Goal: Transaction & Acquisition: Book appointment/travel/reservation

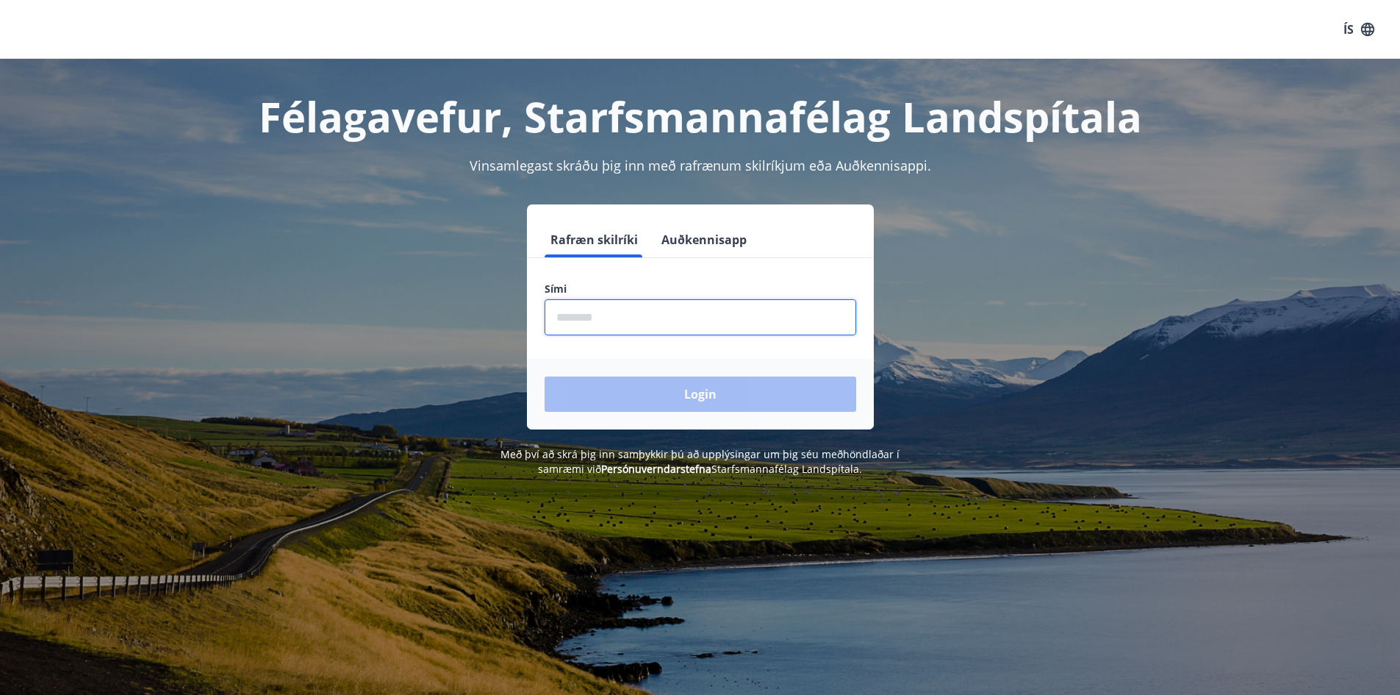
click at [705, 318] on input "phone" at bounding box center [701, 317] width 312 height 36
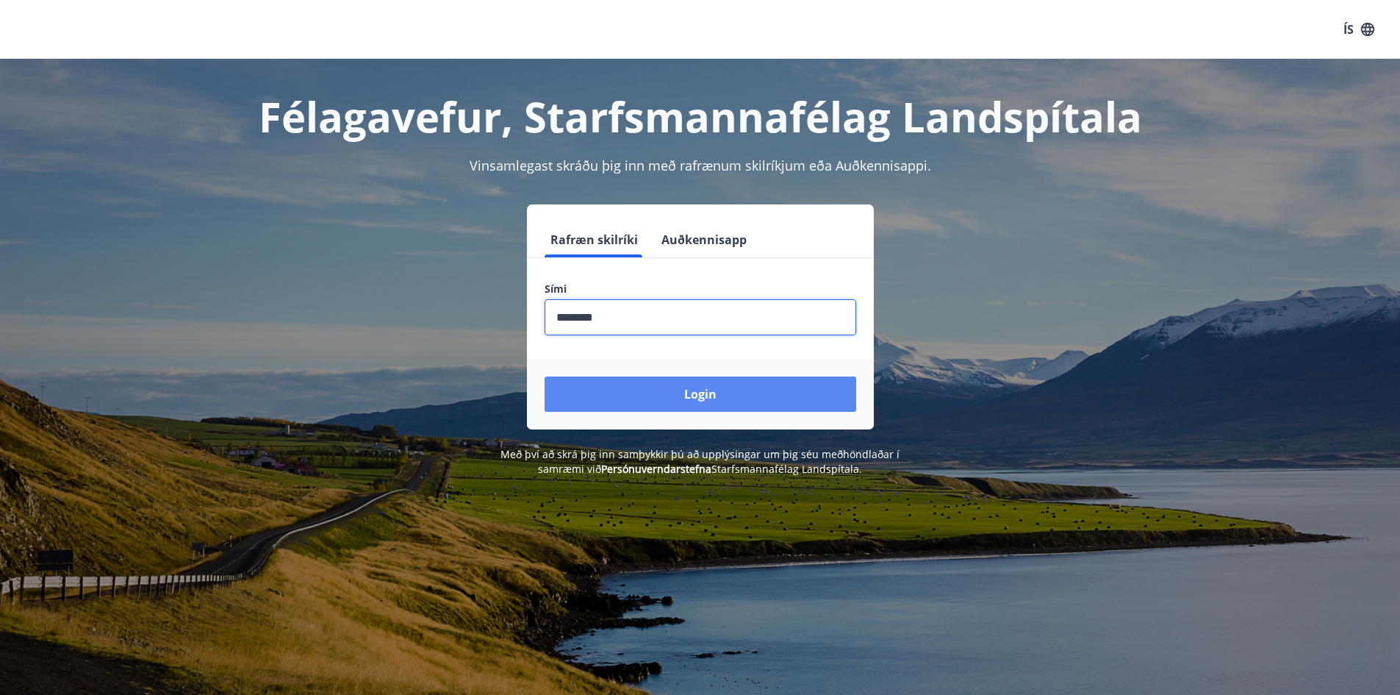
type input "********"
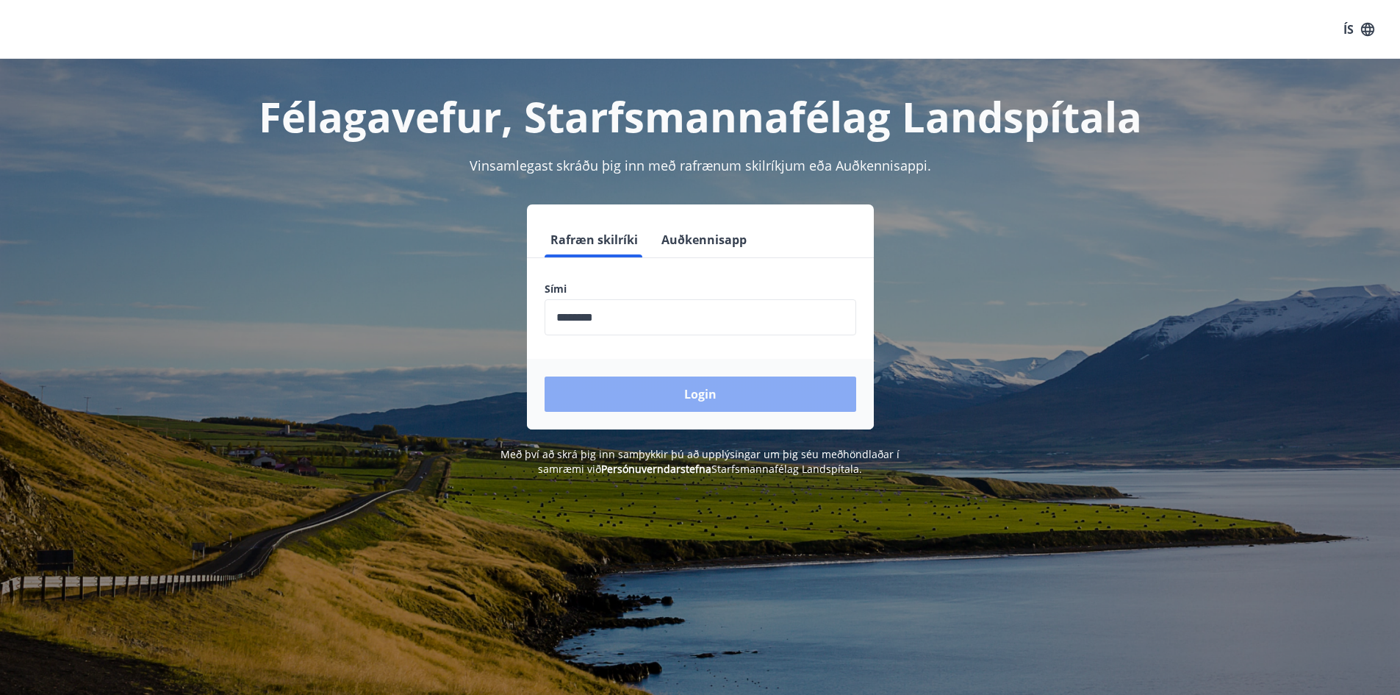
click at [673, 394] on button "Login" at bounding box center [701, 393] width 312 height 35
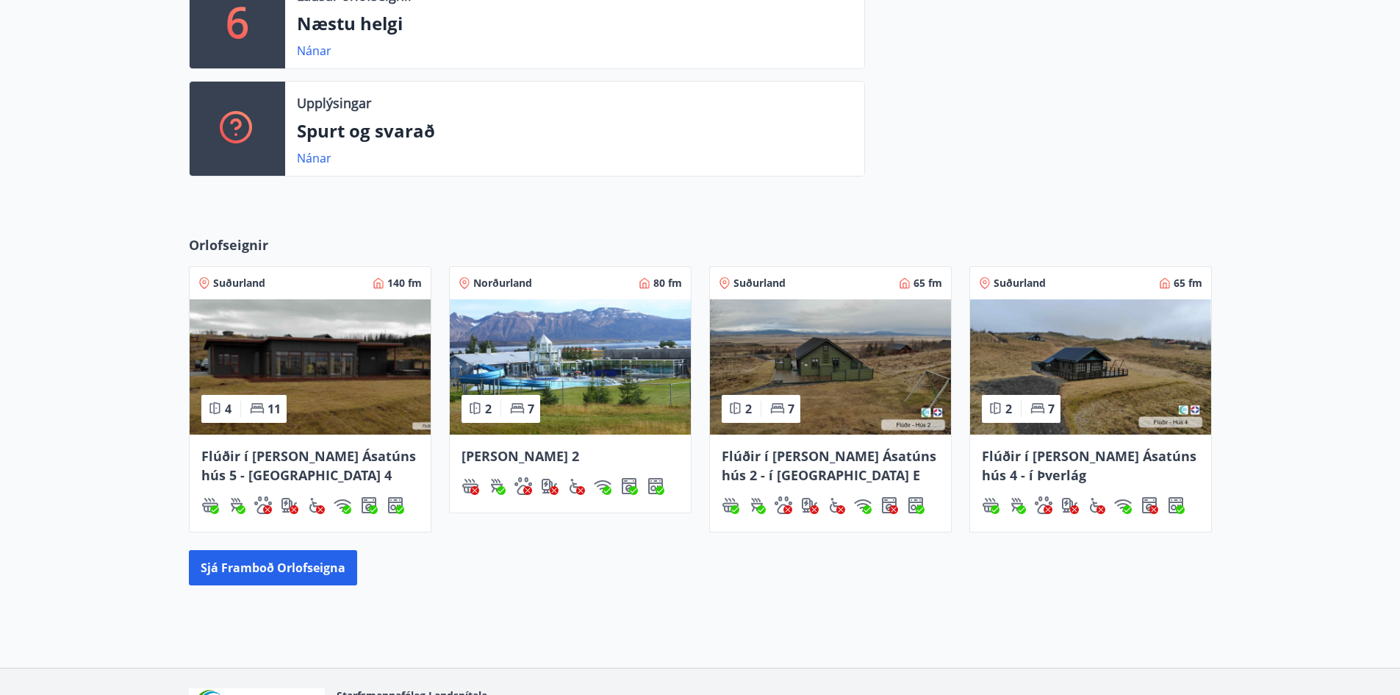
scroll to position [441, 0]
click at [311, 424] on img at bounding box center [310, 365] width 241 height 135
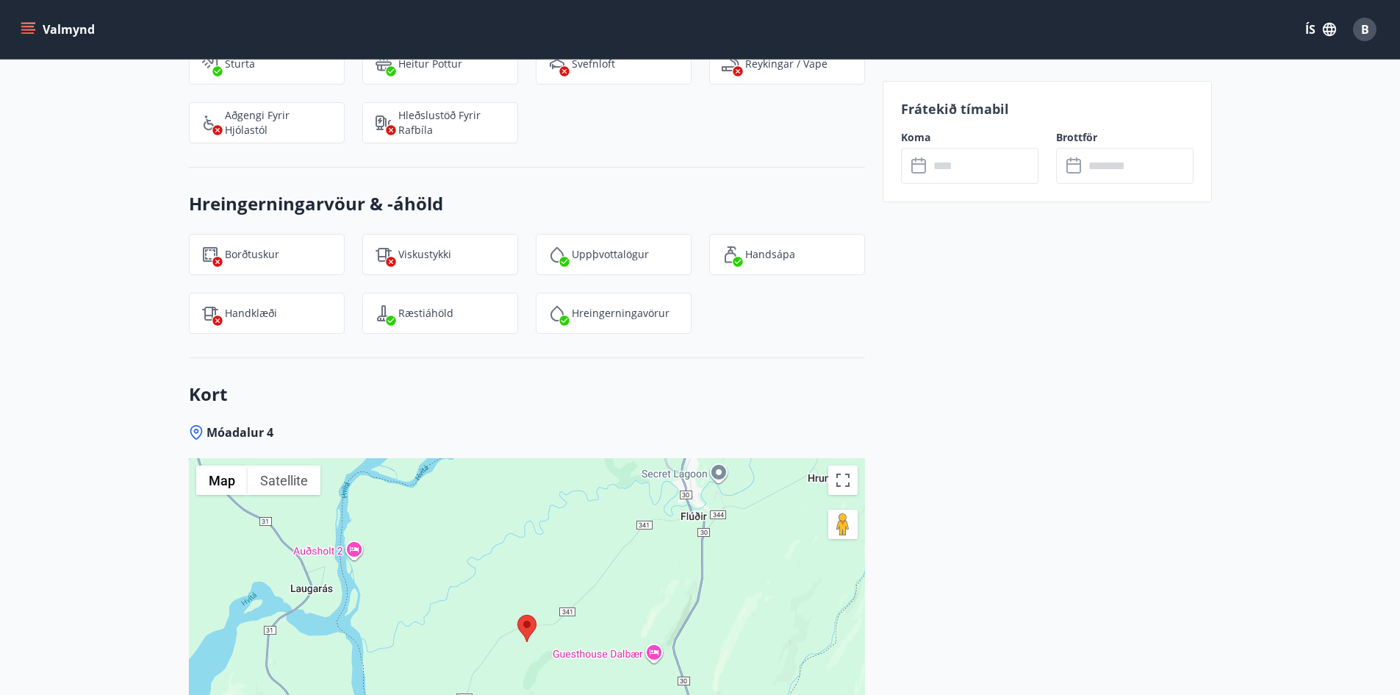
scroll to position [2298, 0]
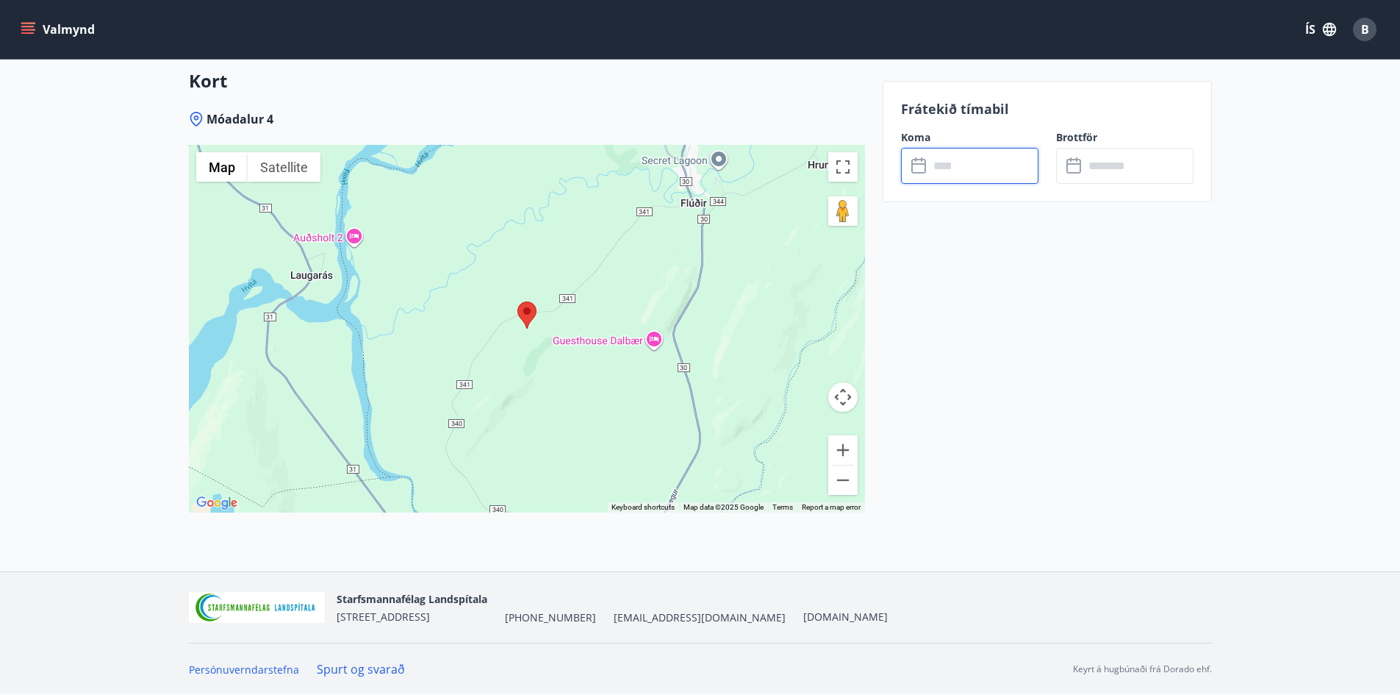
click at [1005, 158] on input "text" at bounding box center [984, 166] width 110 height 36
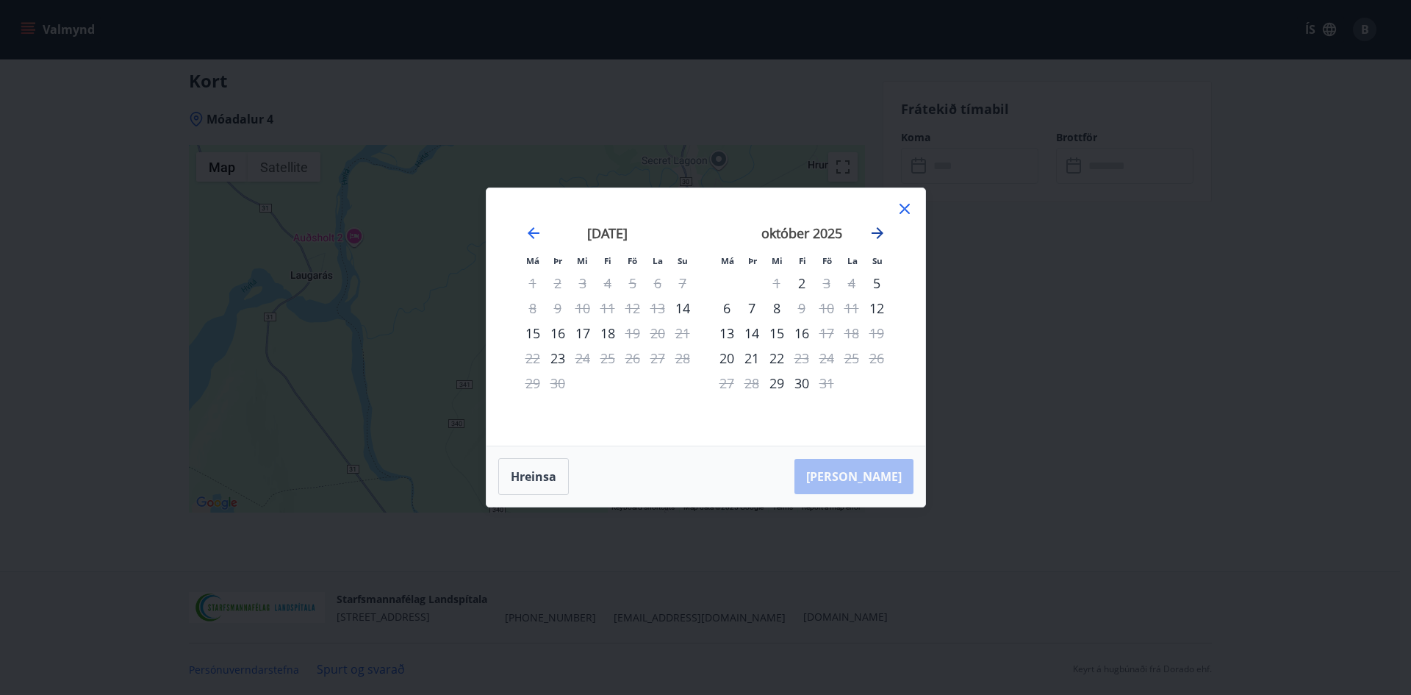
click at [884, 228] on icon "Move forward to switch to the next month." at bounding box center [878, 233] width 18 height 18
click at [828, 285] on div "2" at bounding box center [826, 283] width 25 height 25
click at [803, 284] on div "1" at bounding box center [801, 283] width 25 height 25
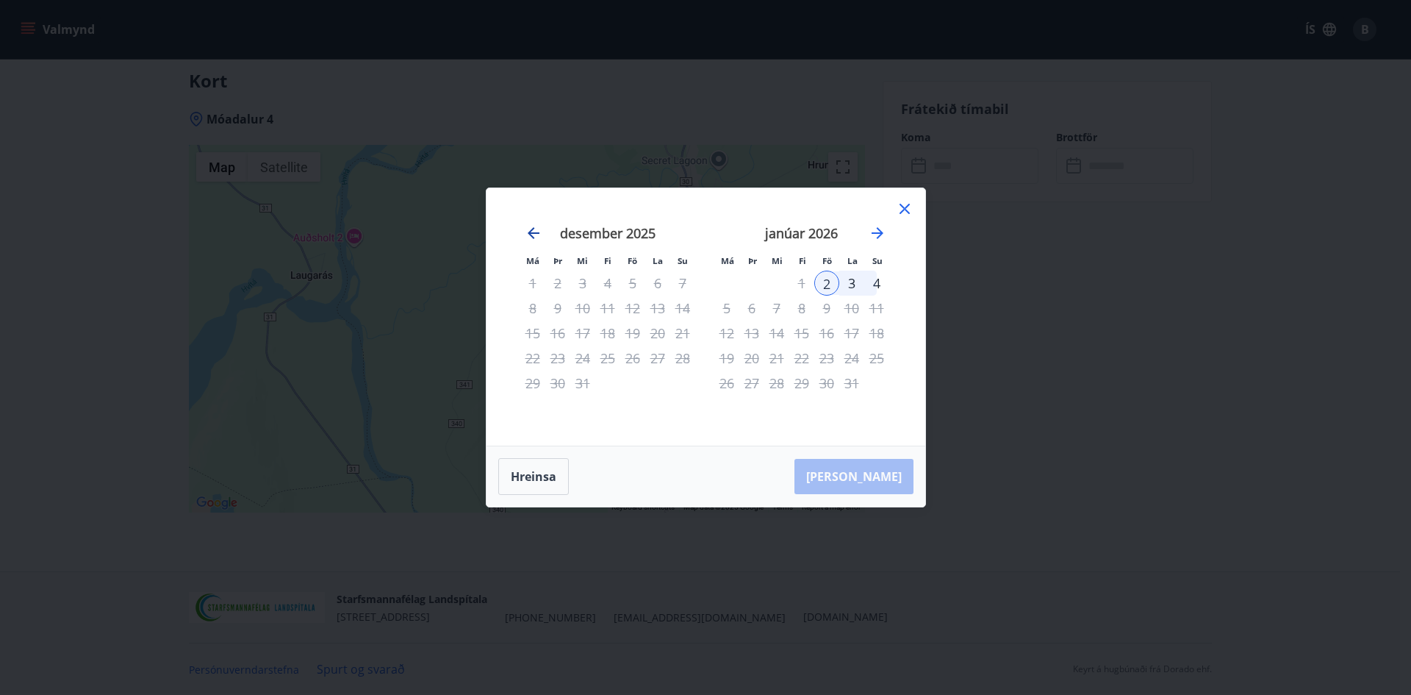
click at [531, 228] on icon "Move backward to switch to the previous month." at bounding box center [534, 233] width 18 height 18
click at [873, 235] on icon "Move forward to switch to the next month." at bounding box center [878, 233] width 18 height 18
click at [801, 276] on div "1" at bounding box center [801, 283] width 25 height 25
click at [875, 282] on div "4" at bounding box center [876, 283] width 25 height 25
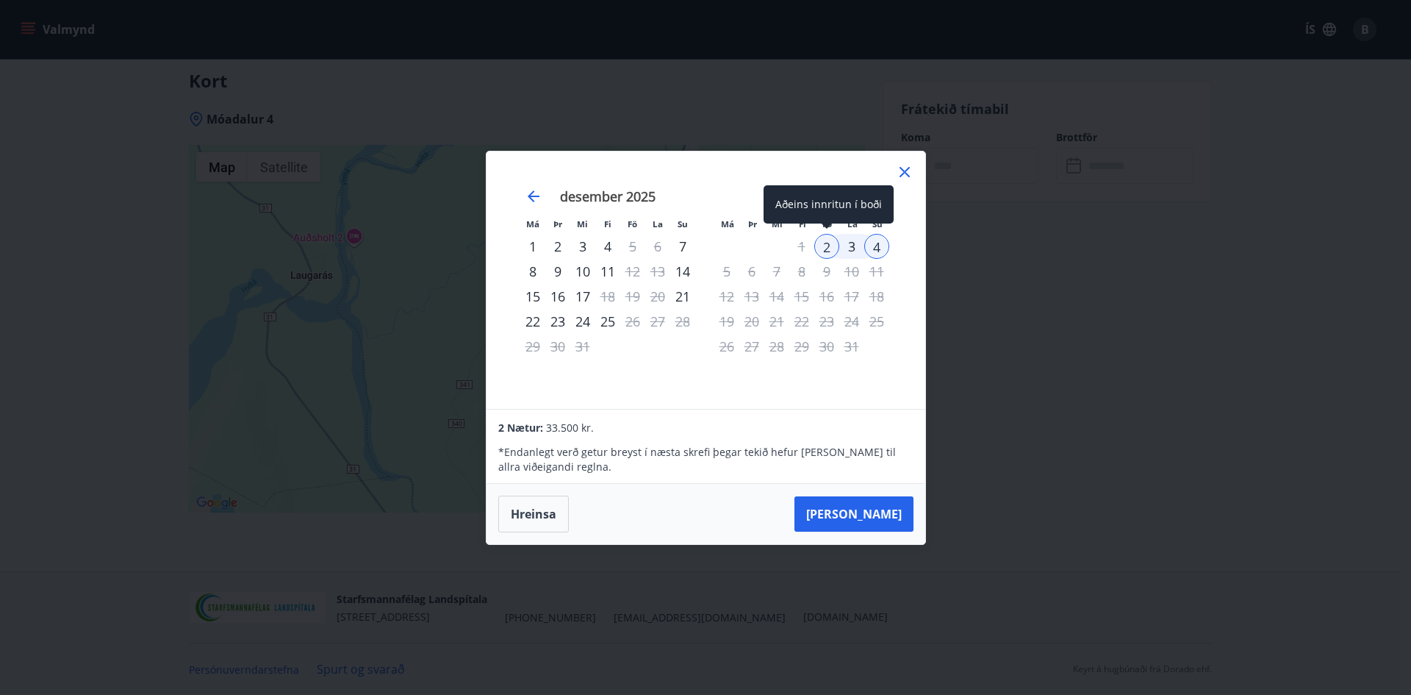
click at [827, 246] on div "2" at bounding box center [826, 246] width 25 height 25
click at [725, 278] on div "5" at bounding box center [727, 271] width 25 height 25
click at [728, 274] on div "5" at bounding box center [727, 271] width 25 height 25
click at [531, 196] on icon "Move backward to switch to the previous month." at bounding box center [534, 196] width 12 height 12
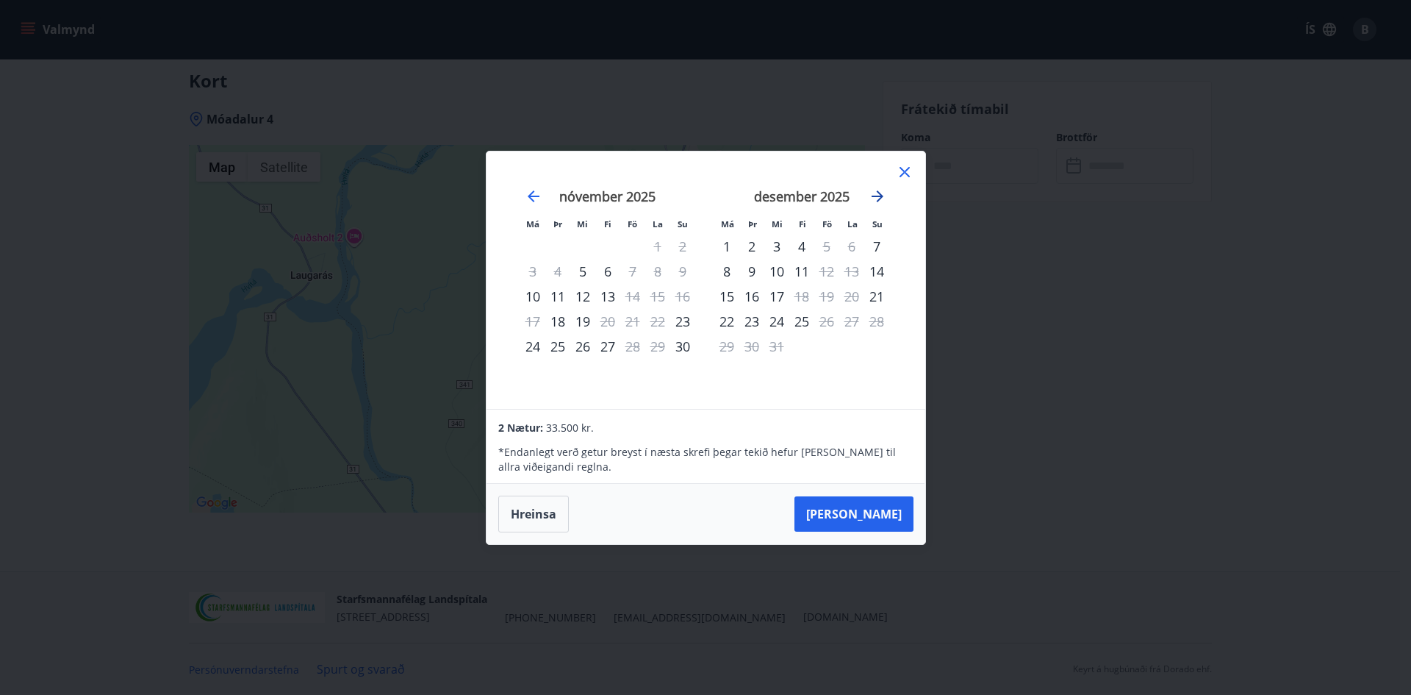
click at [886, 192] on icon "Move forward to switch to the next month." at bounding box center [878, 196] width 18 height 18
click at [533, 523] on button "Hreinsa" at bounding box center [533, 513] width 71 height 37
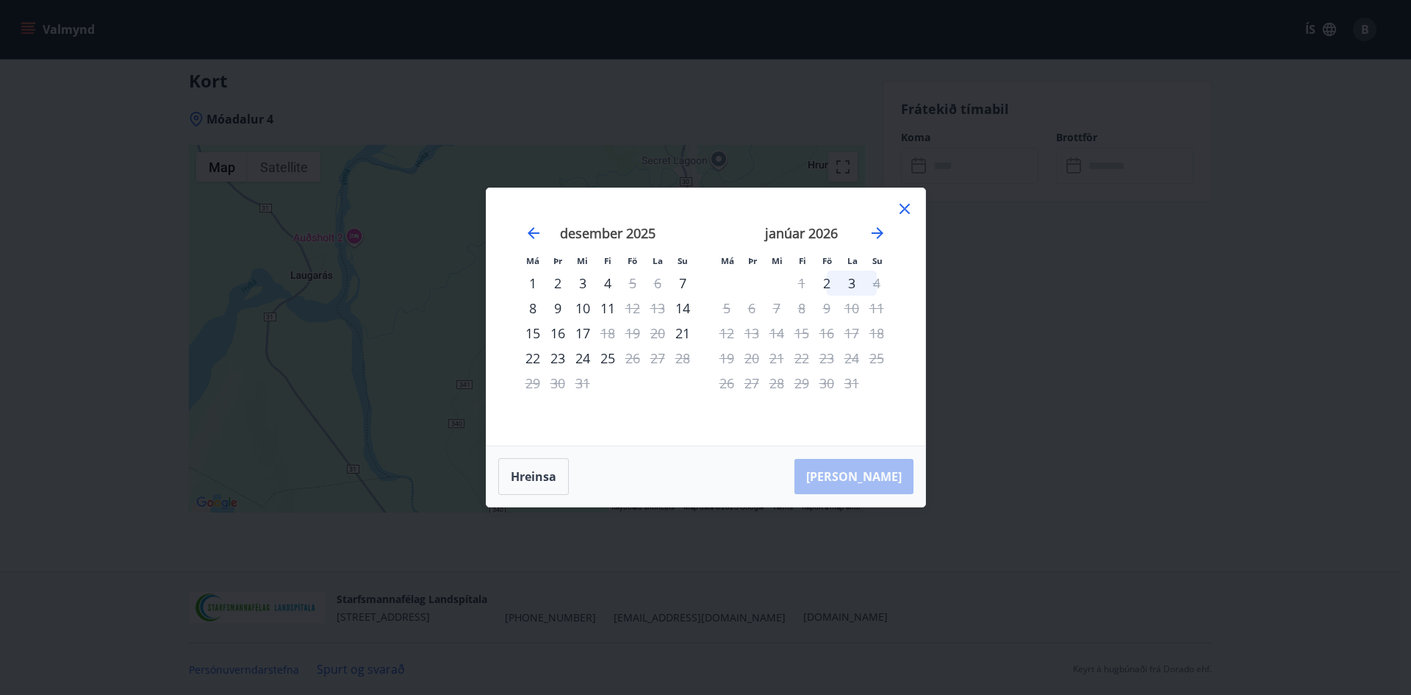
click at [801, 284] on div "1" at bounding box center [801, 283] width 25 height 25
click at [827, 283] on div "2" at bounding box center [826, 283] width 25 height 25
click at [873, 280] on div "4" at bounding box center [876, 283] width 25 height 25
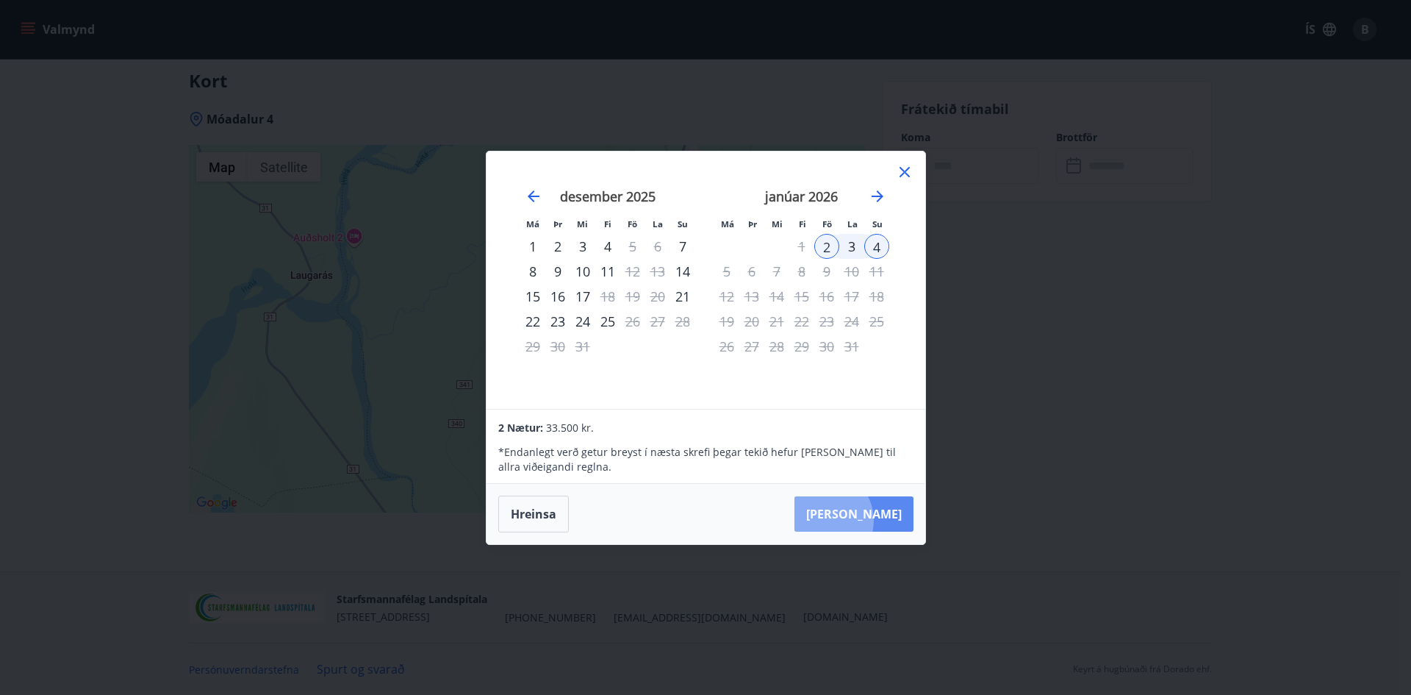
click at [869, 520] on button "Taka Frá" at bounding box center [854, 513] width 119 height 35
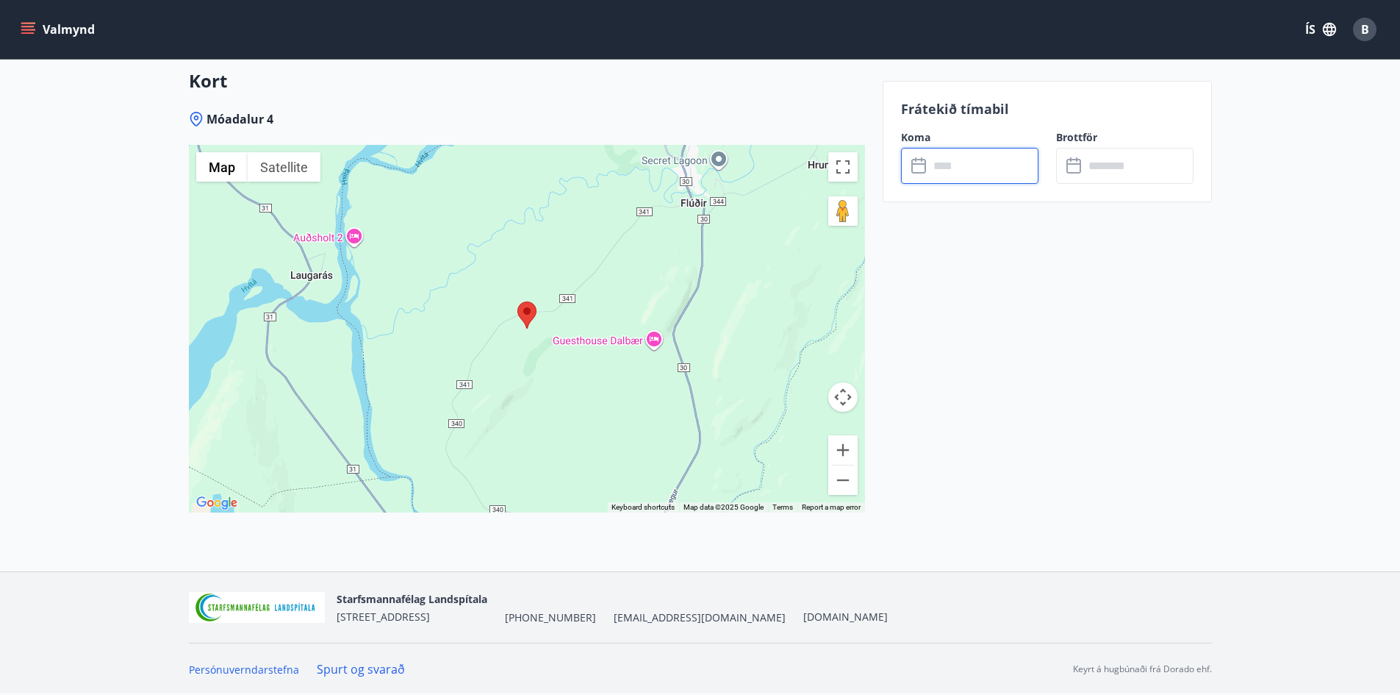
type input "******"
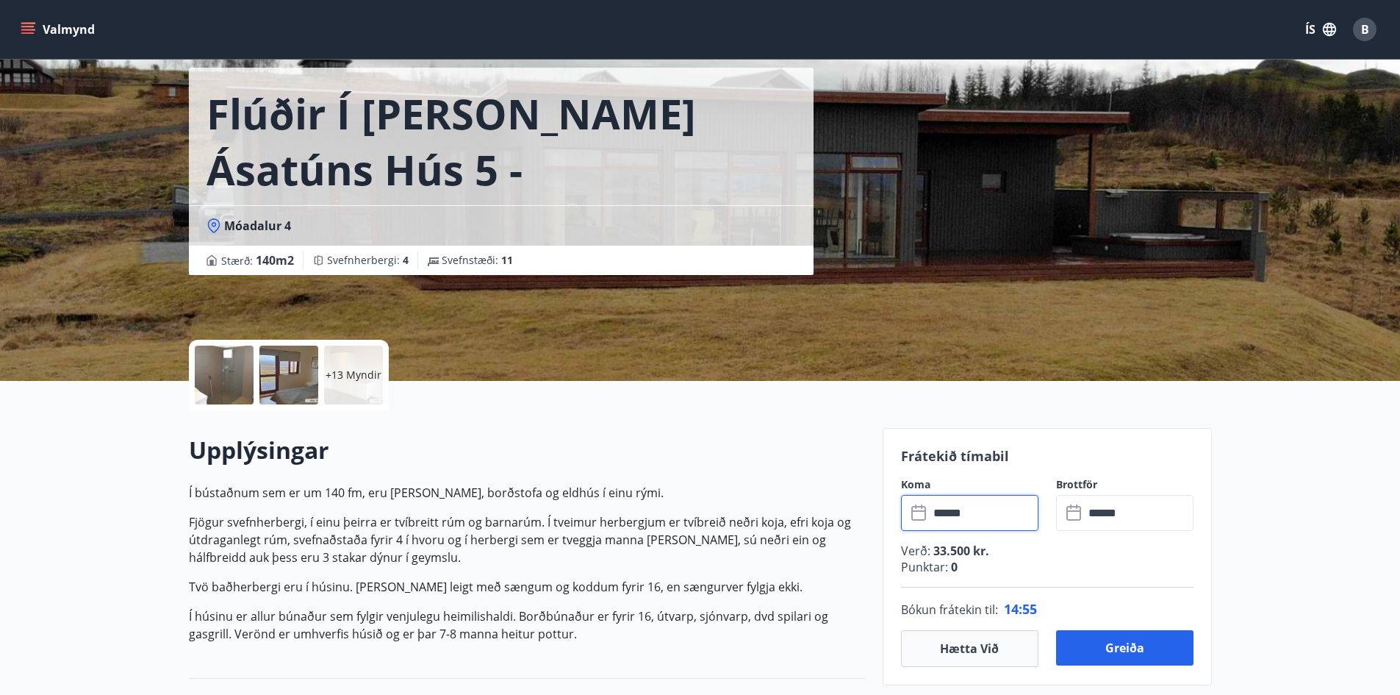
scroll to position [0, 0]
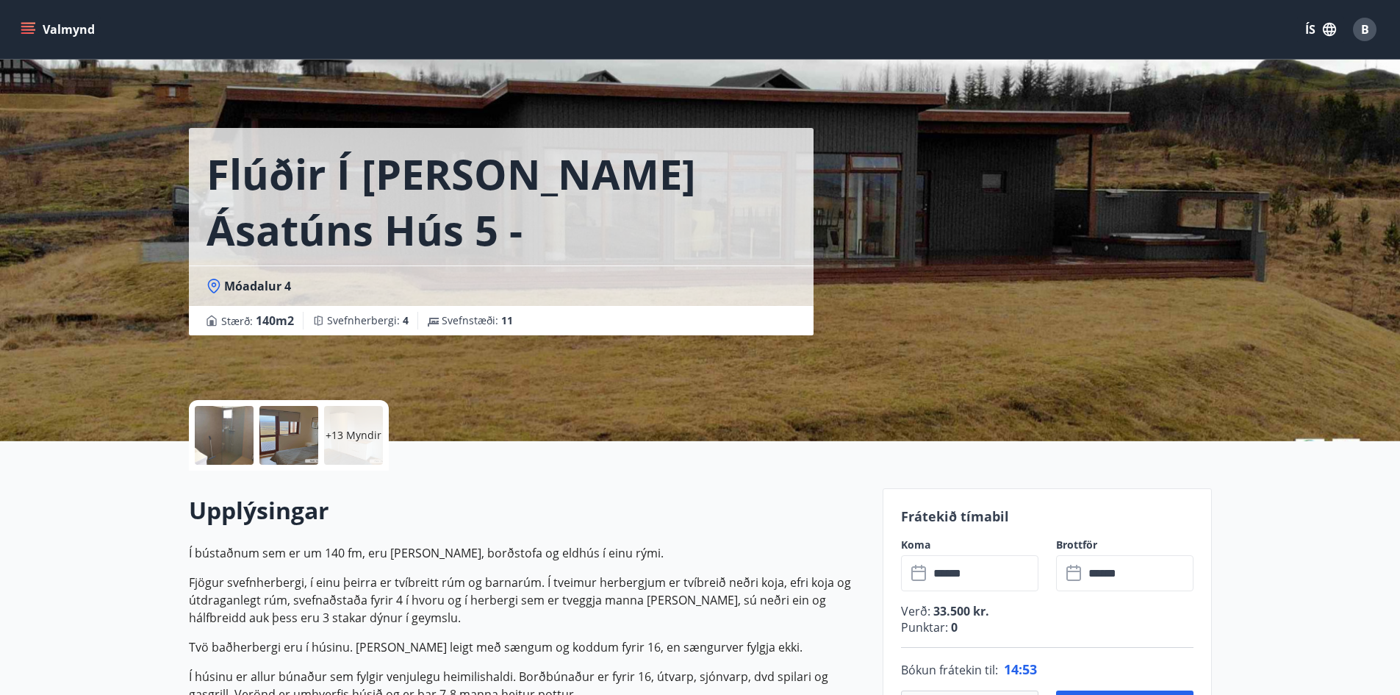
click at [337, 433] on p "+13 Myndir" at bounding box center [354, 435] width 56 height 15
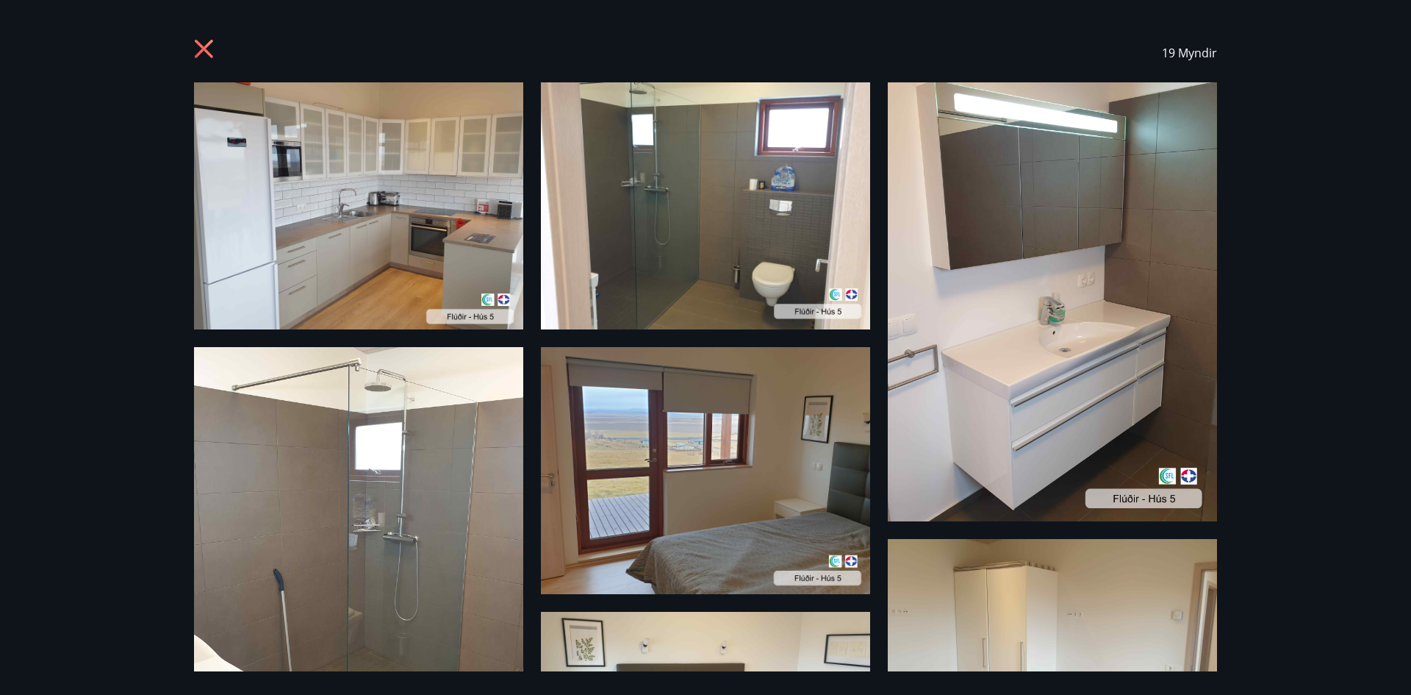
click at [701, 479] on img at bounding box center [705, 470] width 329 height 247
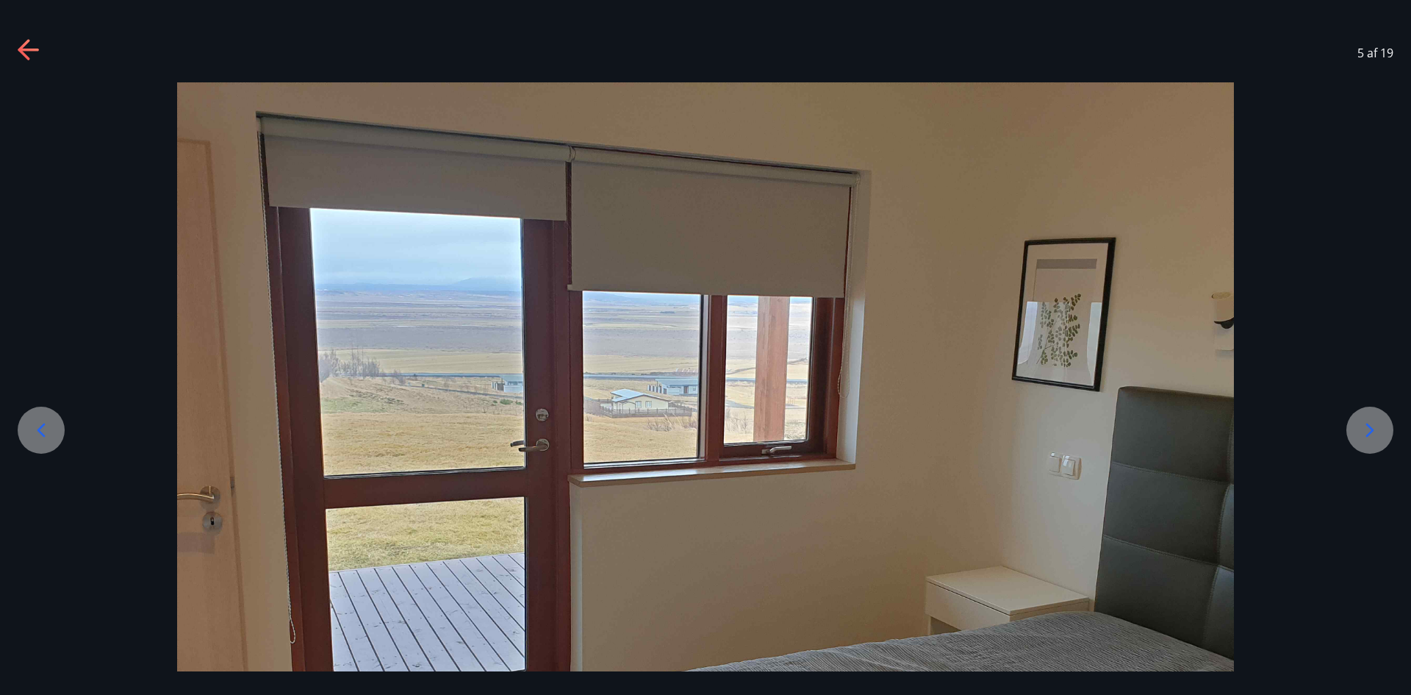
click at [1370, 431] on icon at bounding box center [1370, 430] width 24 height 24
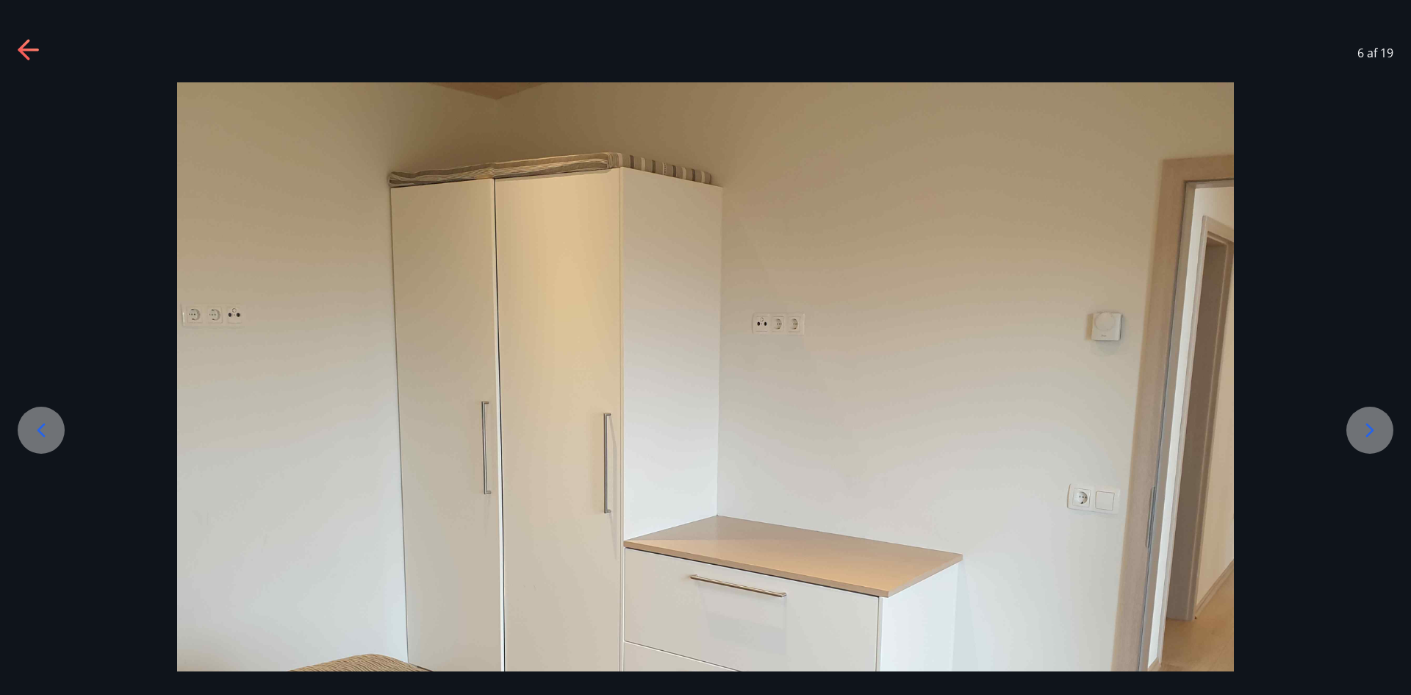
click at [1370, 431] on icon at bounding box center [1370, 430] width 24 height 24
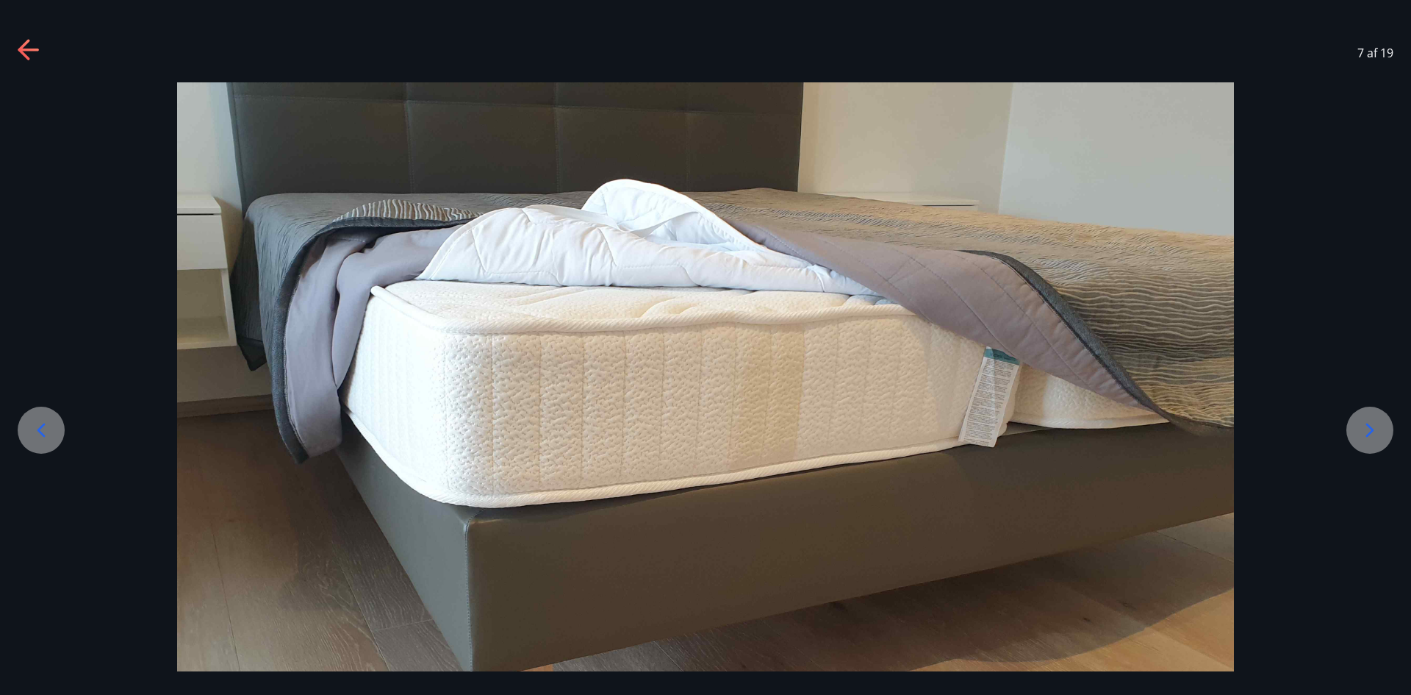
click at [1370, 431] on icon at bounding box center [1370, 430] width 24 height 24
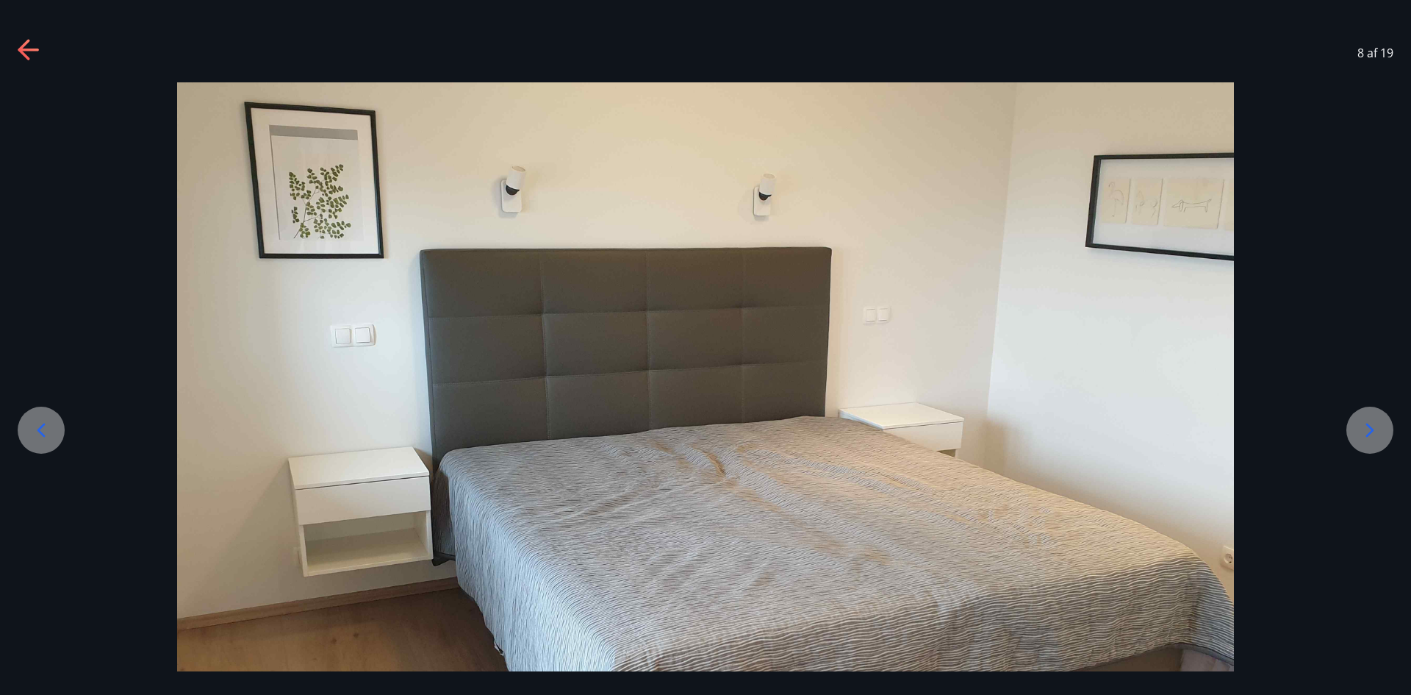
click at [1370, 431] on icon at bounding box center [1370, 430] width 24 height 24
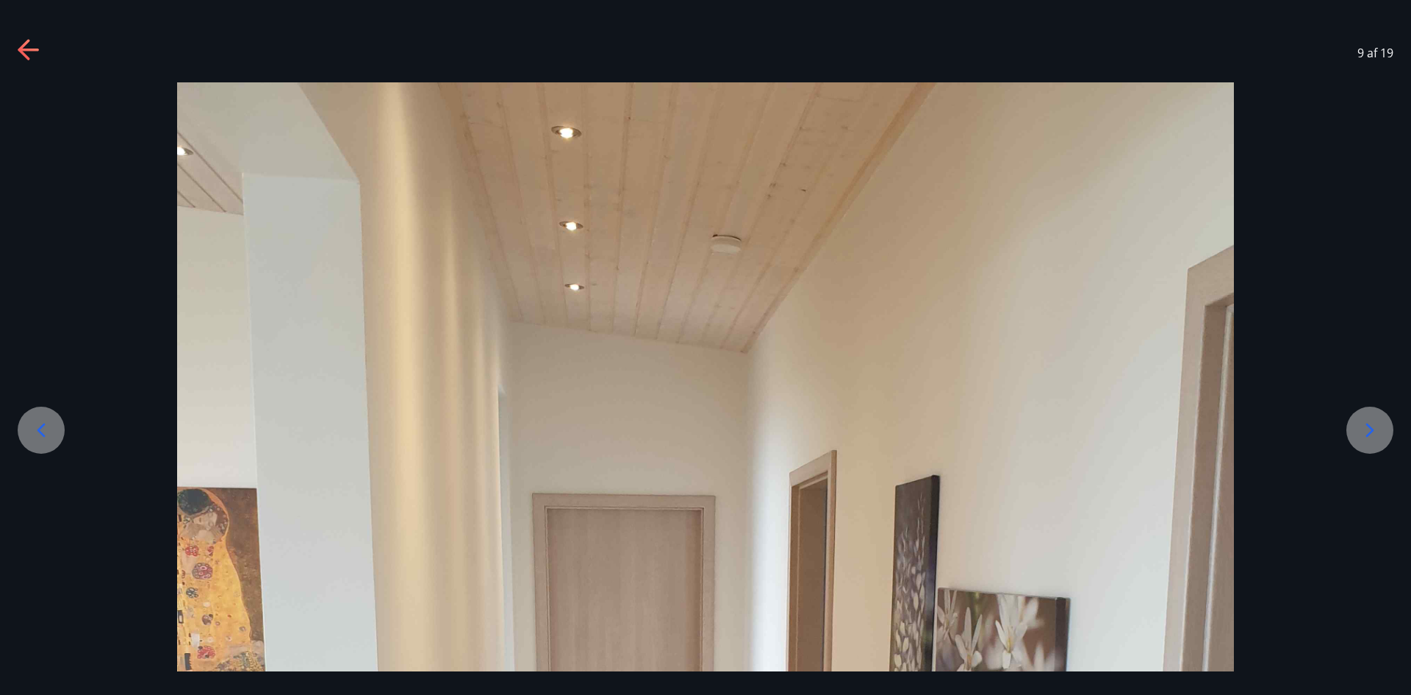
click at [1370, 431] on icon at bounding box center [1370, 430] width 24 height 24
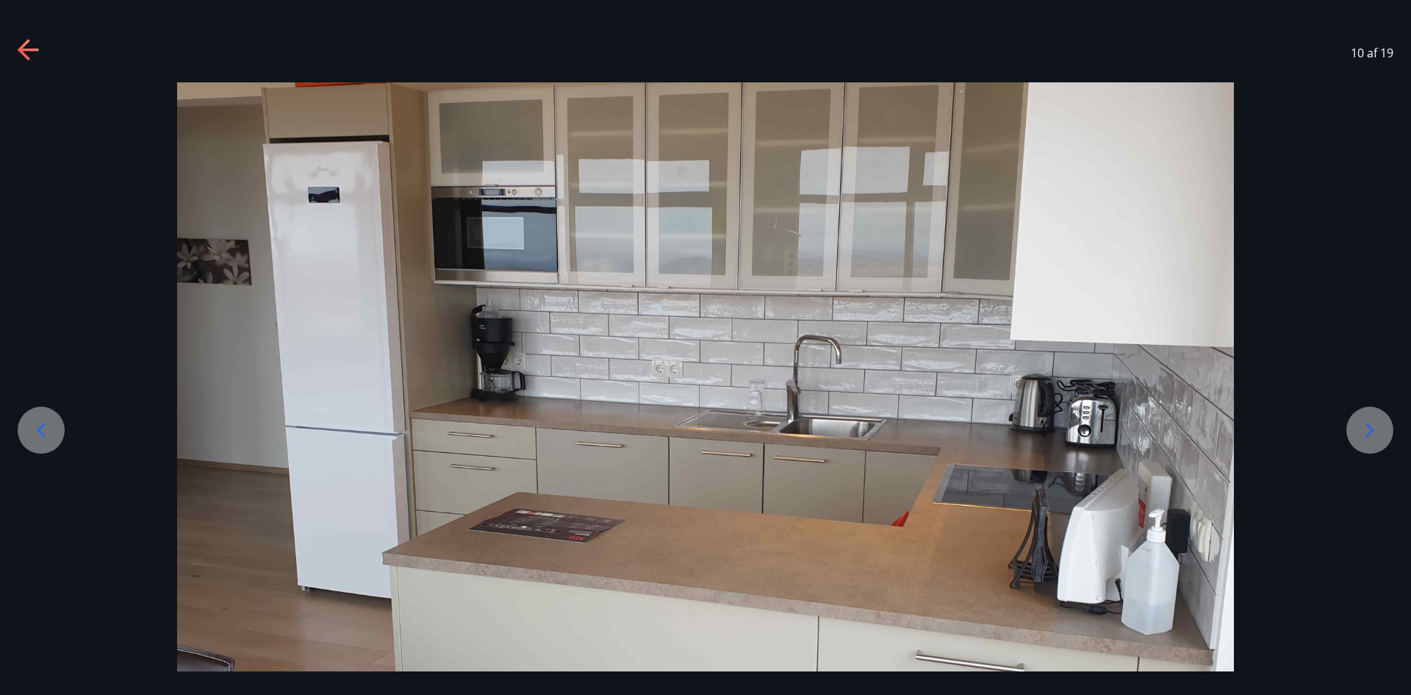
click at [1370, 431] on icon at bounding box center [1370, 430] width 24 height 24
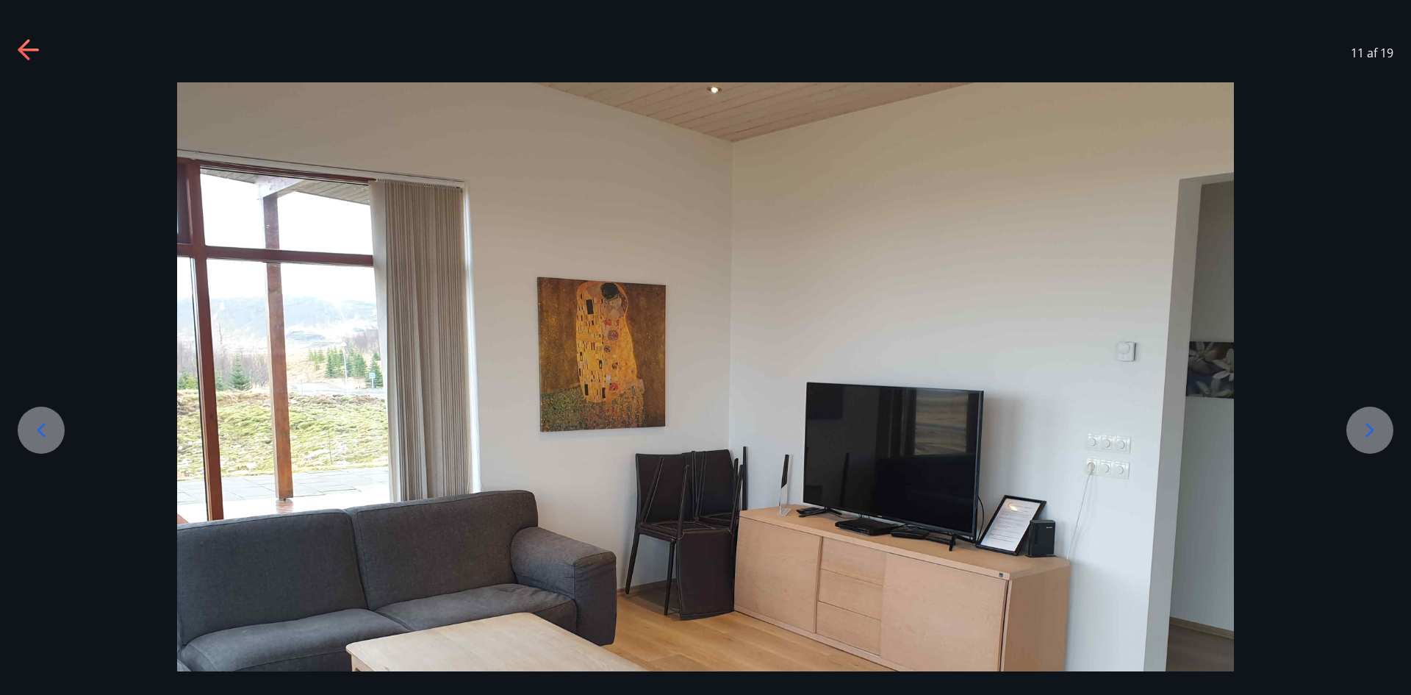
click at [1370, 431] on icon at bounding box center [1370, 430] width 24 height 24
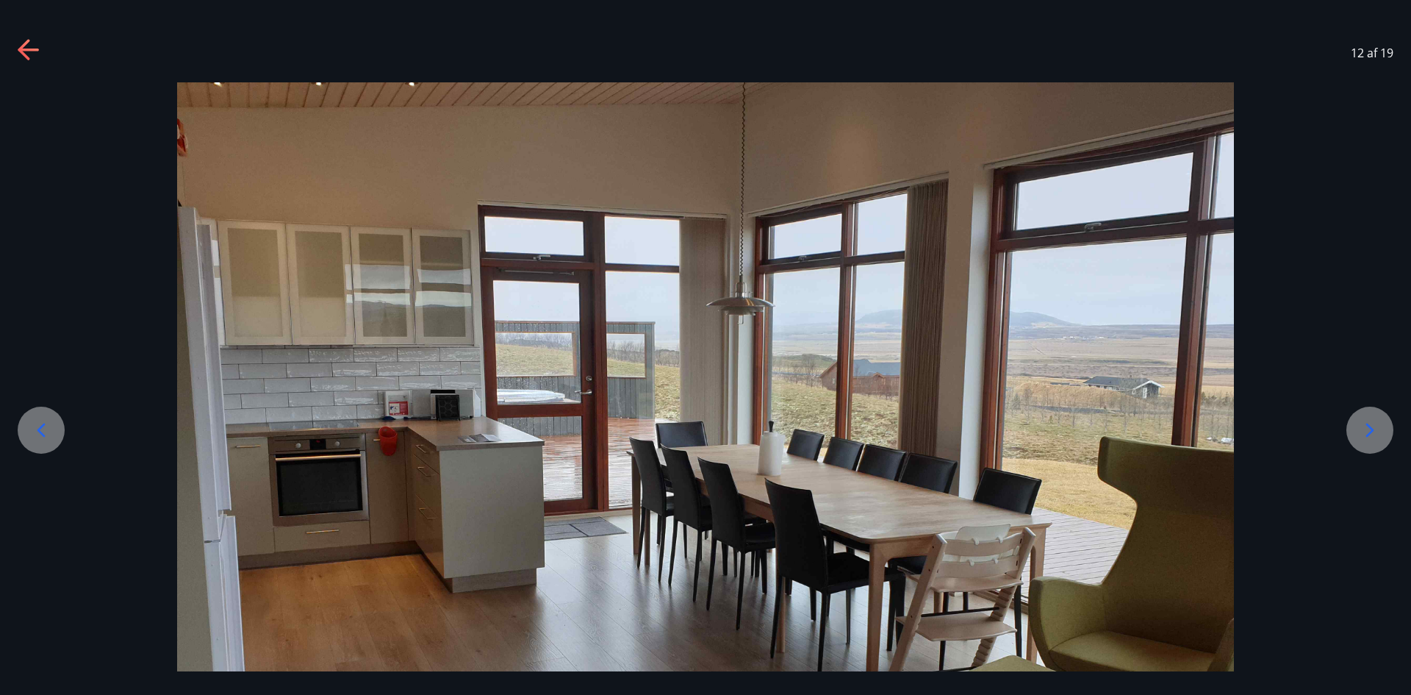
click at [1370, 431] on icon at bounding box center [1370, 430] width 24 height 24
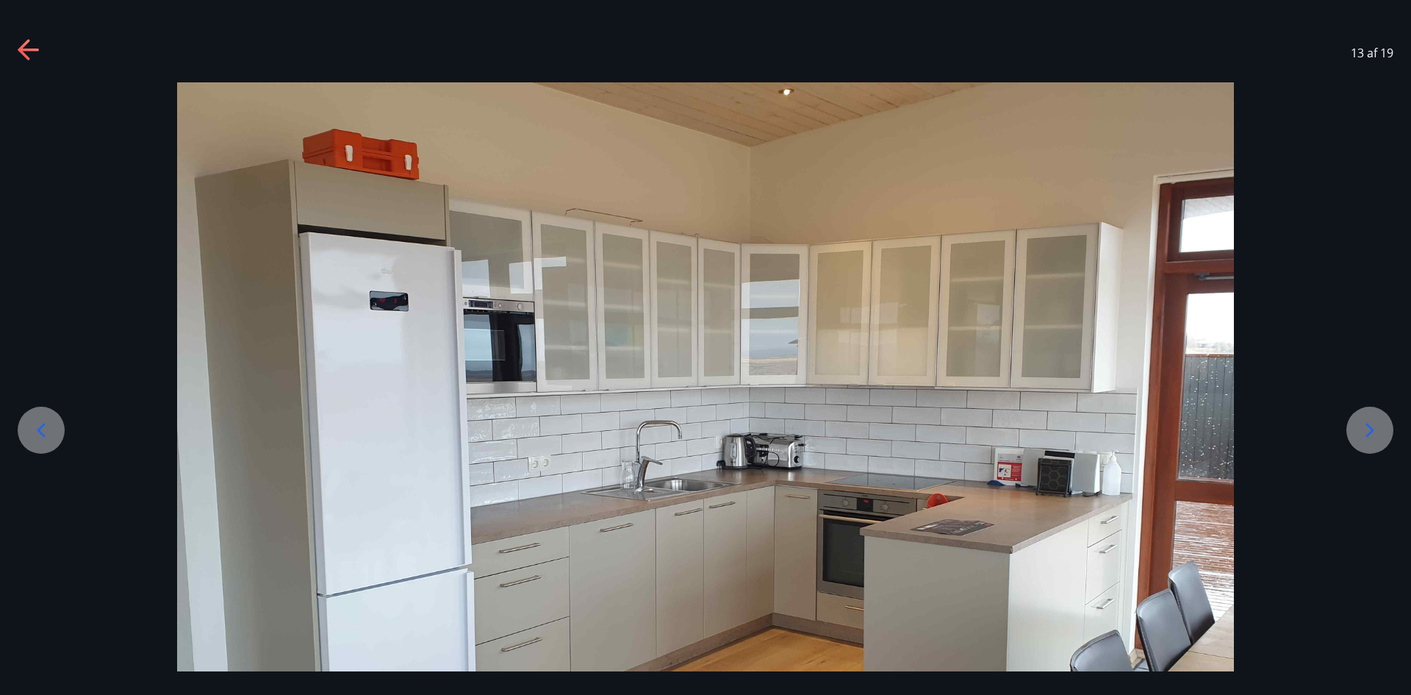
click at [1370, 431] on icon at bounding box center [1370, 430] width 24 height 24
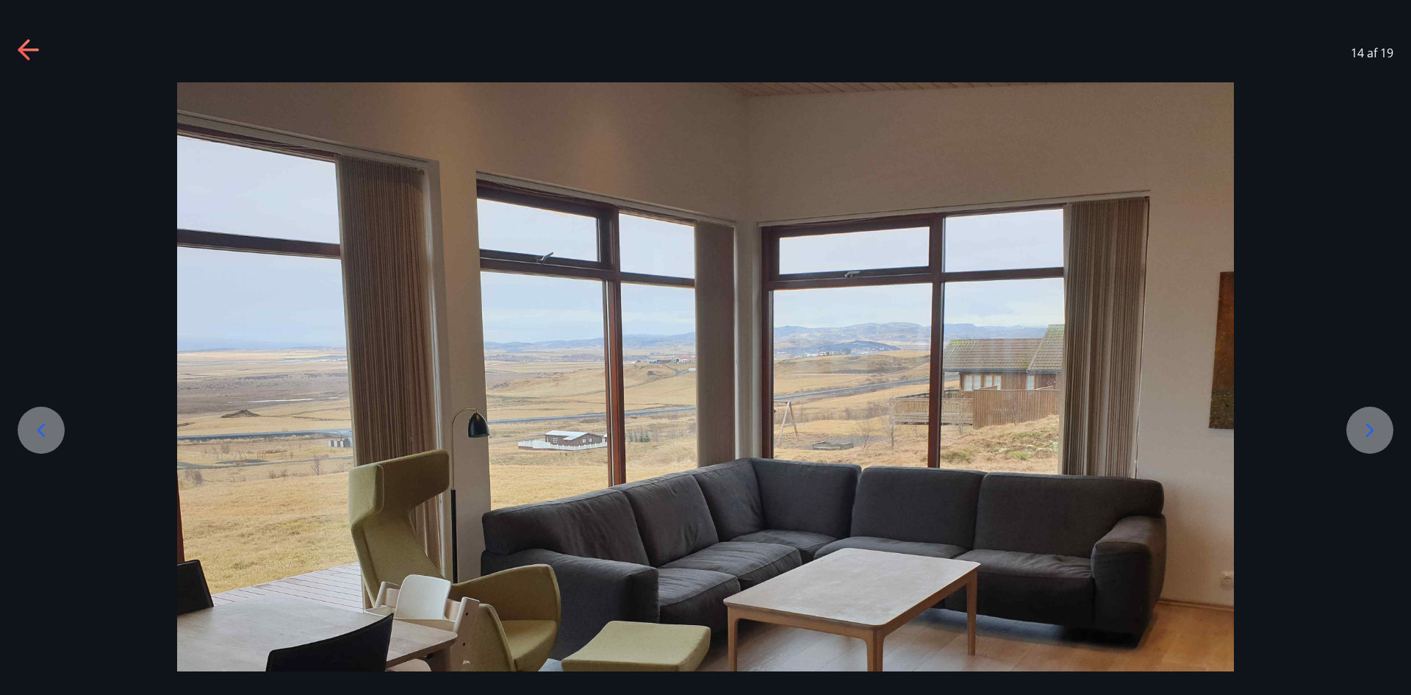
click at [1371, 431] on icon at bounding box center [1371, 430] width 8 height 14
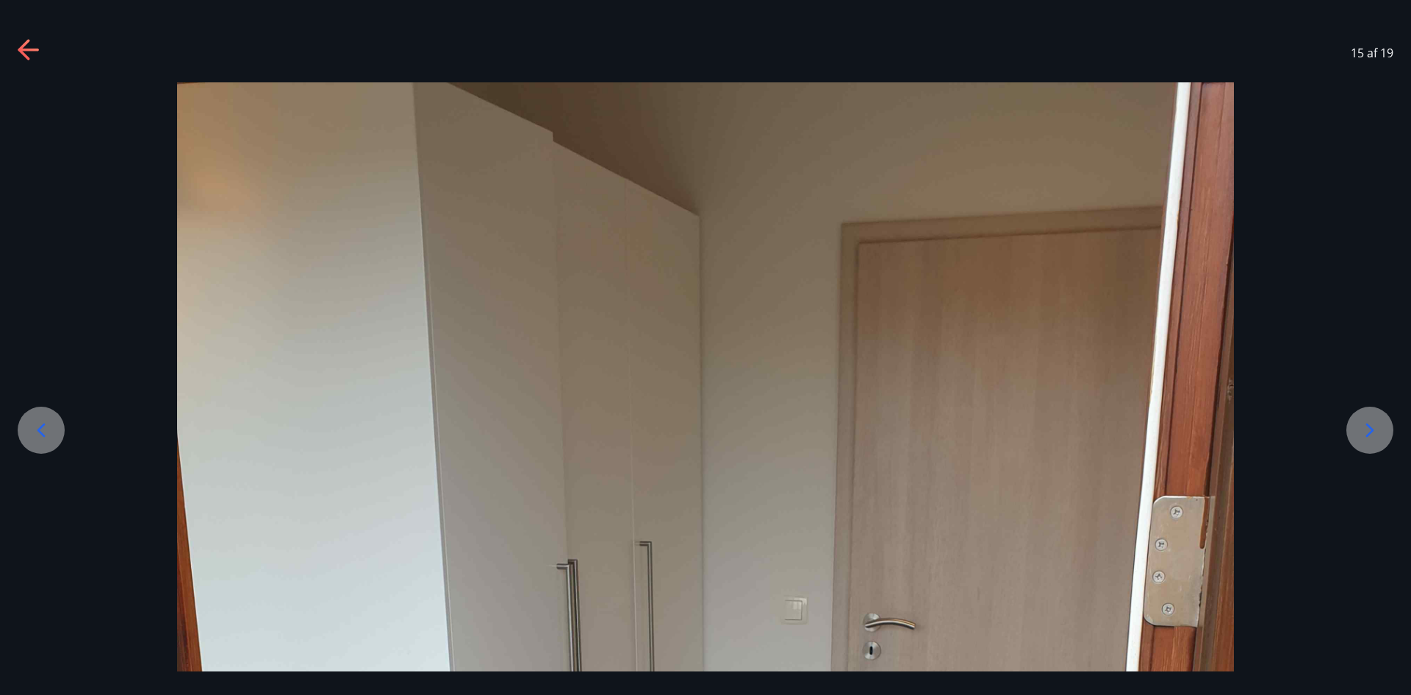
click at [1371, 431] on icon at bounding box center [1371, 430] width 8 height 14
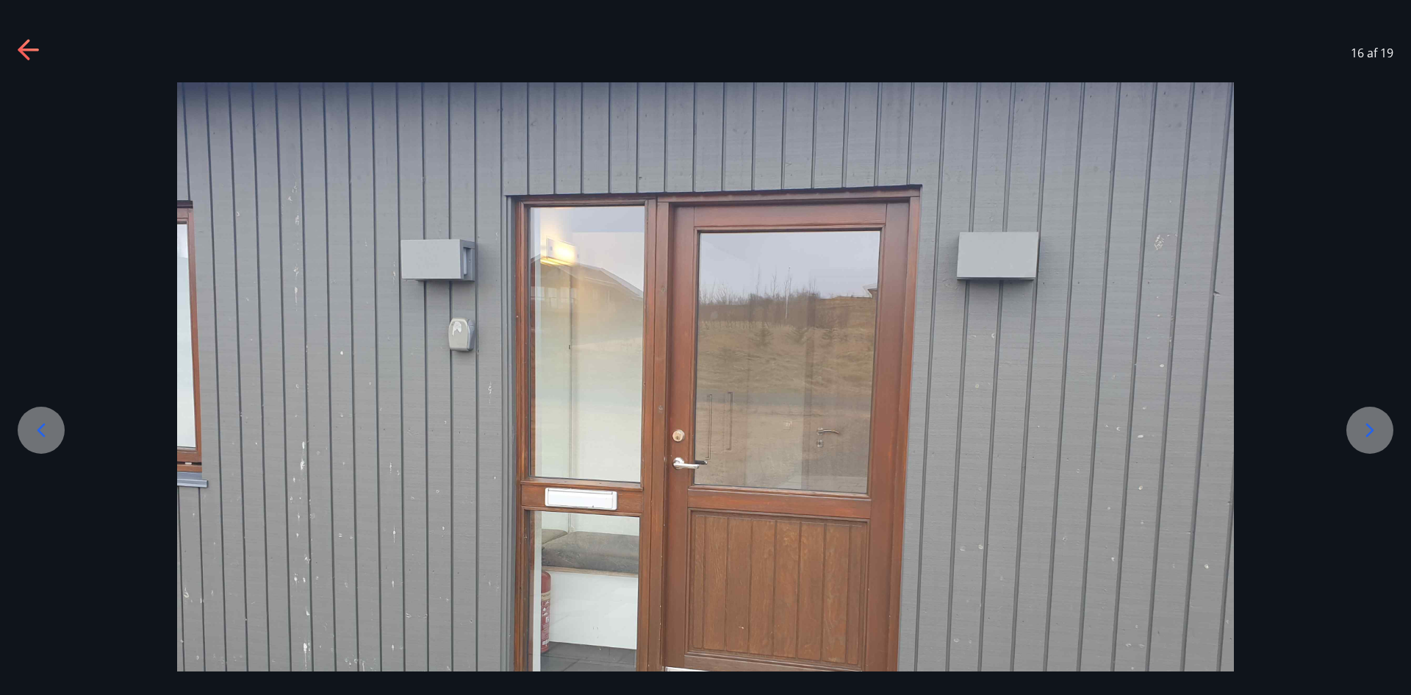
click at [1371, 431] on icon at bounding box center [1371, 430] width 8 height 14
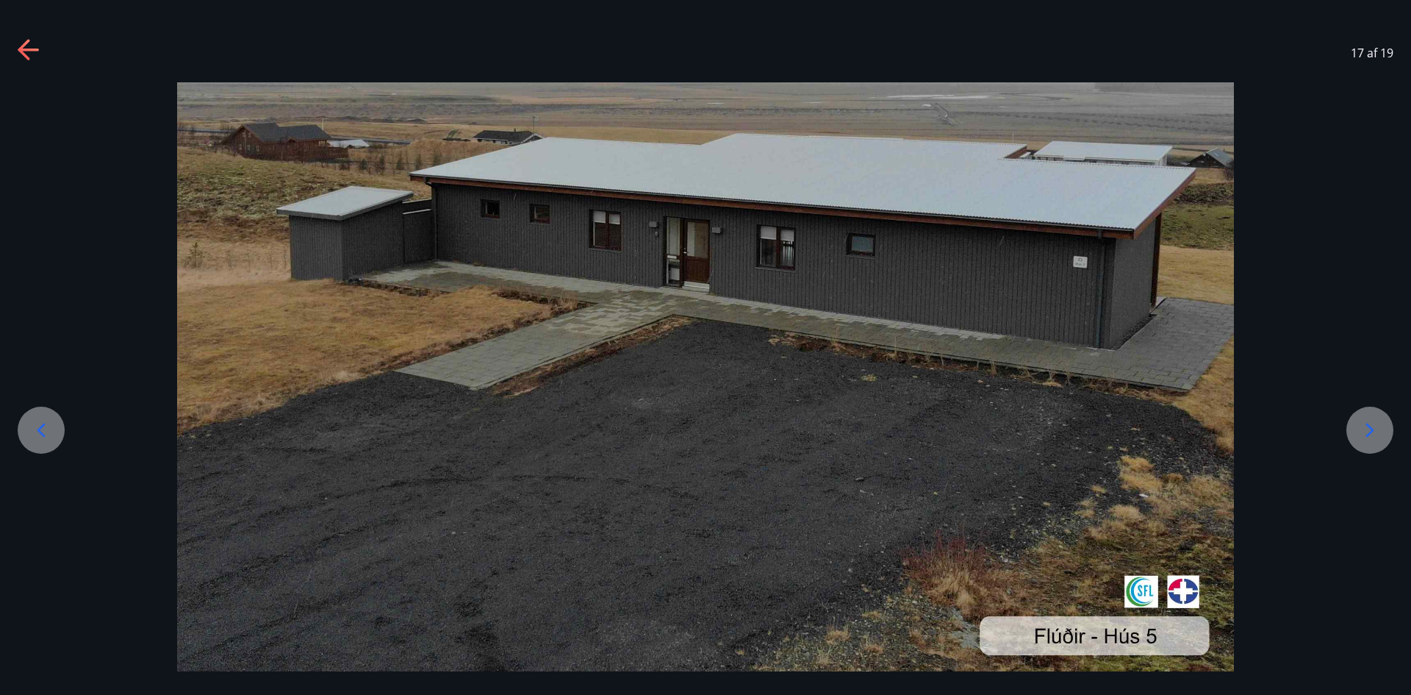
click at [1371, 431] on icon at bounding box center [1371, 430] width 8 height 14
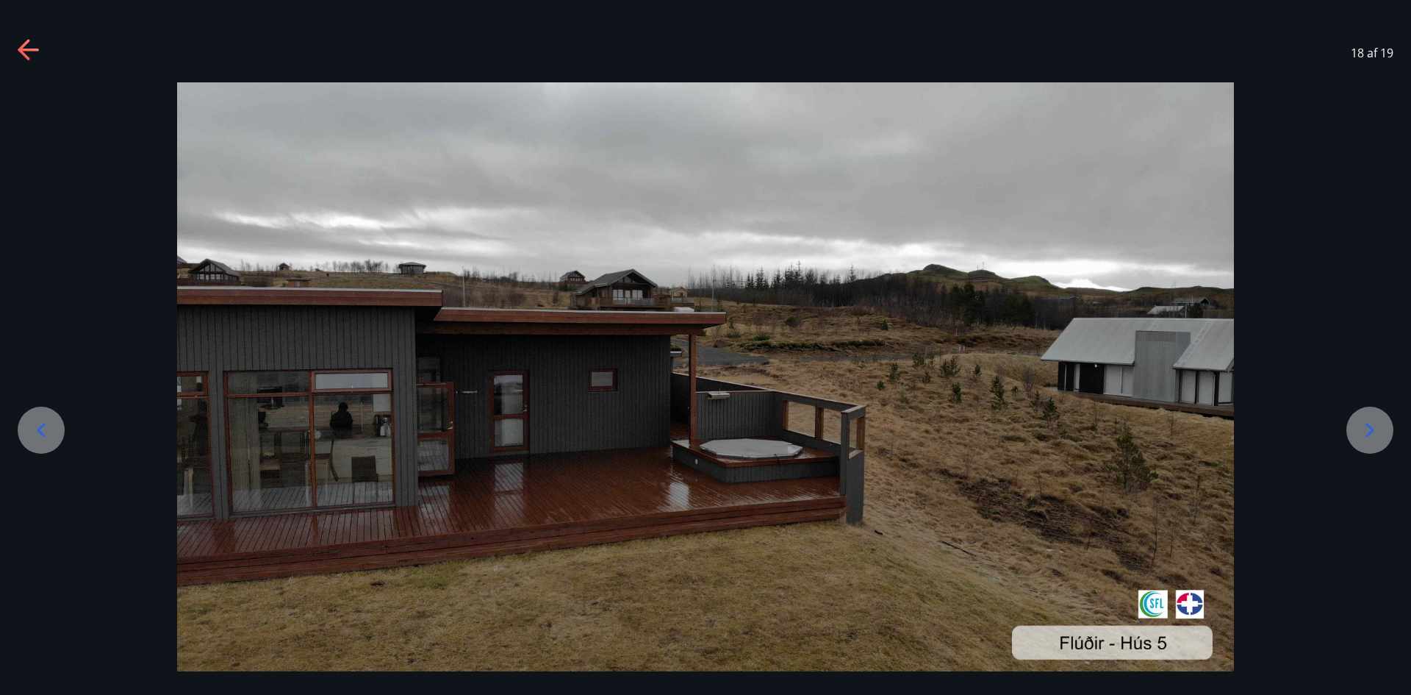
click at [1371, 431] on icon at bounding box center [1371, 430] width 8 height 14
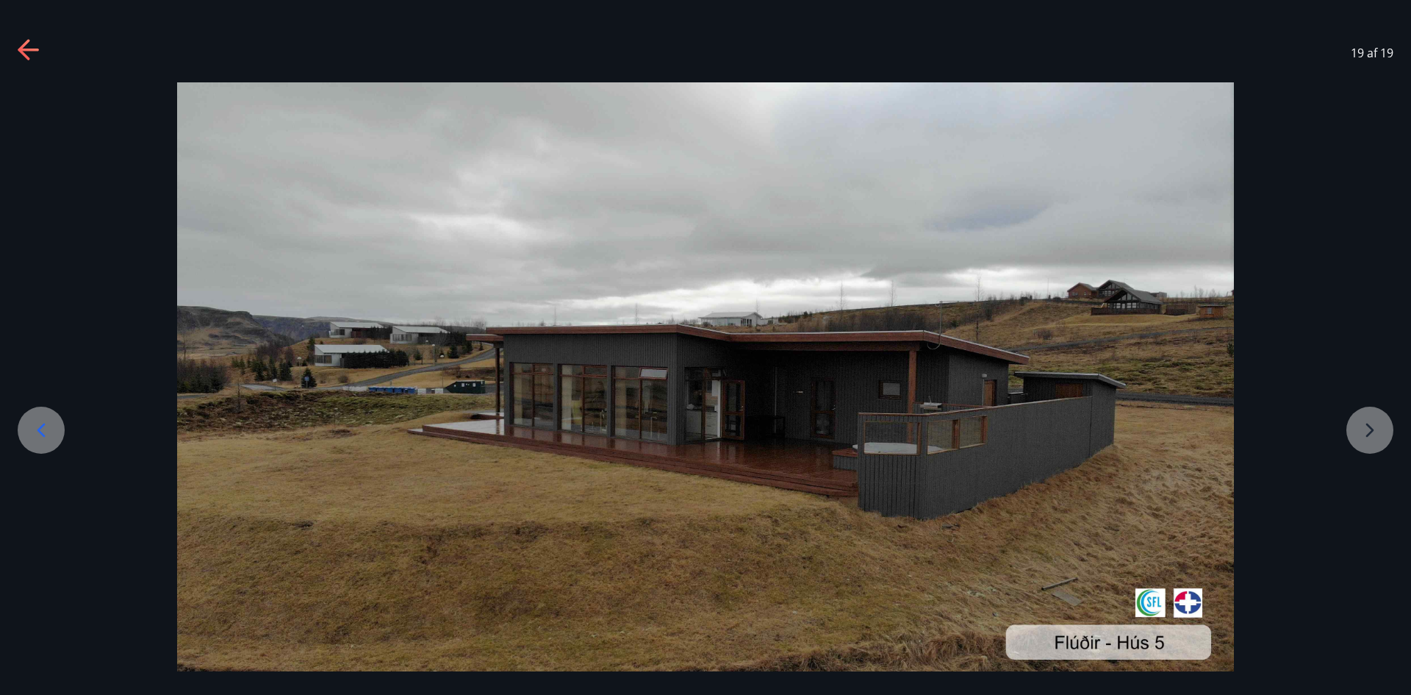
click at [1374, 429] on div at bounding box center [705, 379] width 1411 height 594
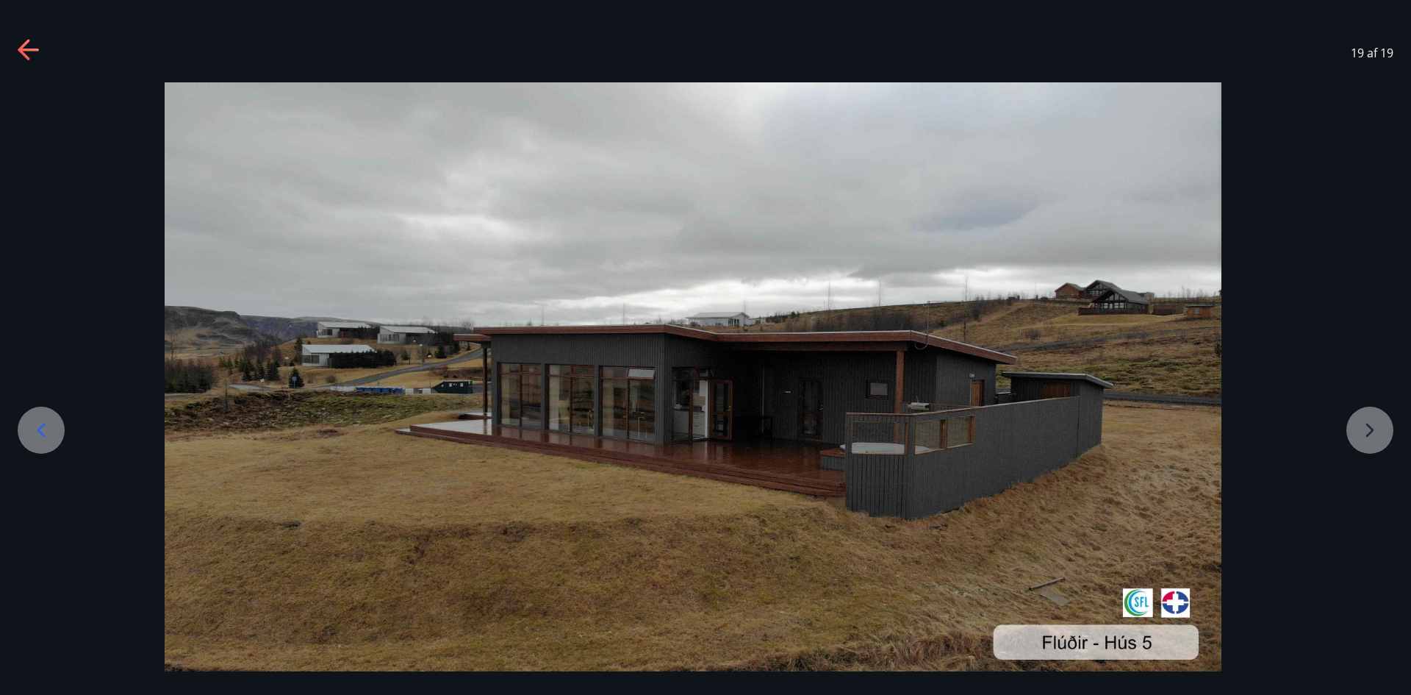
drag, startPoint x: 1374, startPoint y: 429, endPoint x: 1197, endPoint y: 365, distance: 188.1
click at [1349, 428] on div at bounding box center [693, 379] width 1411 height 594
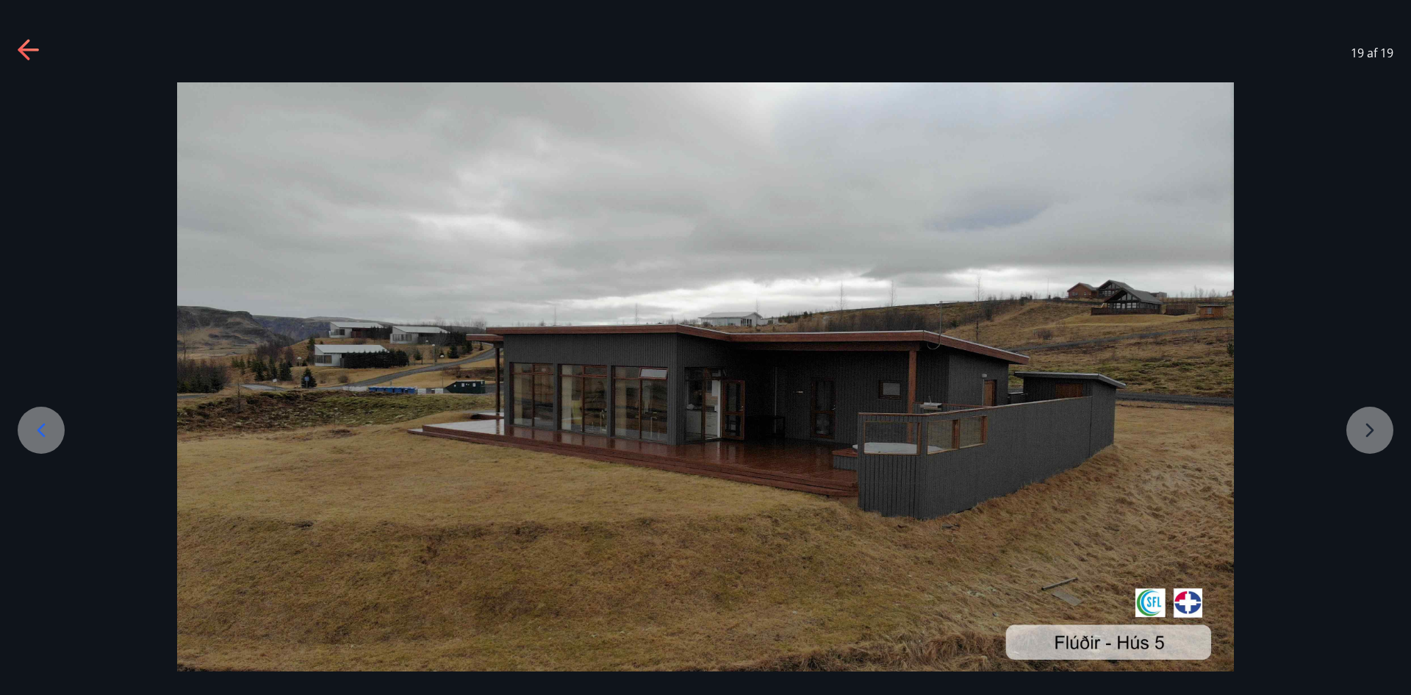
click at [24, 50] on icon at bounding box center [28, 50] width 21 height 3
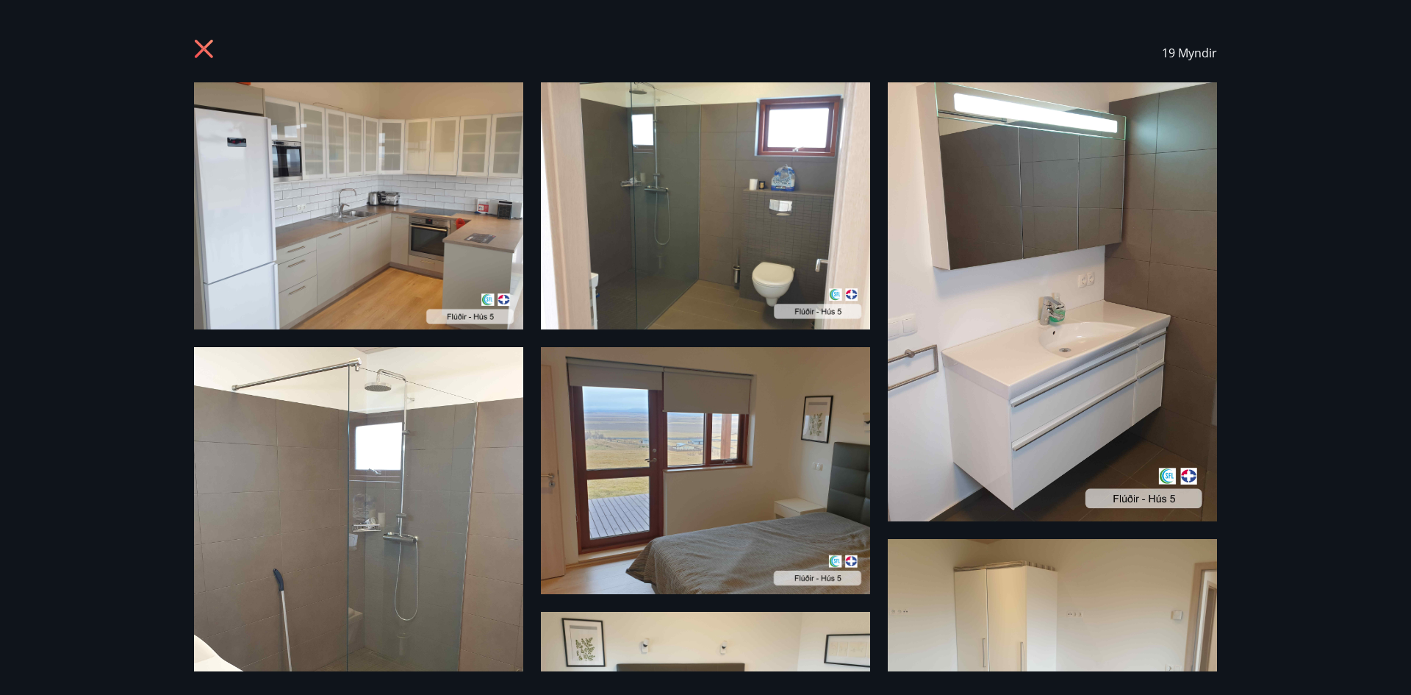
click at [202, 46] on icon at bounding box center [204, 49] width 18 height 18
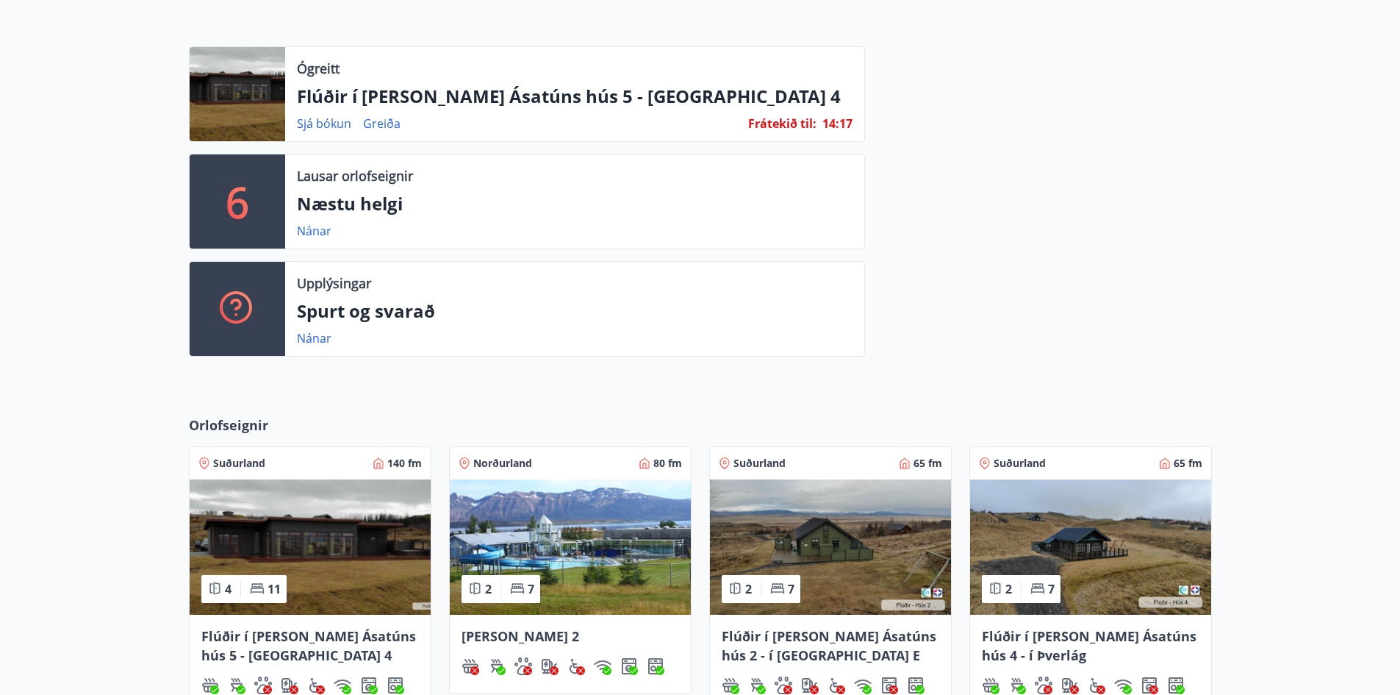
scroll to position [588, 0]
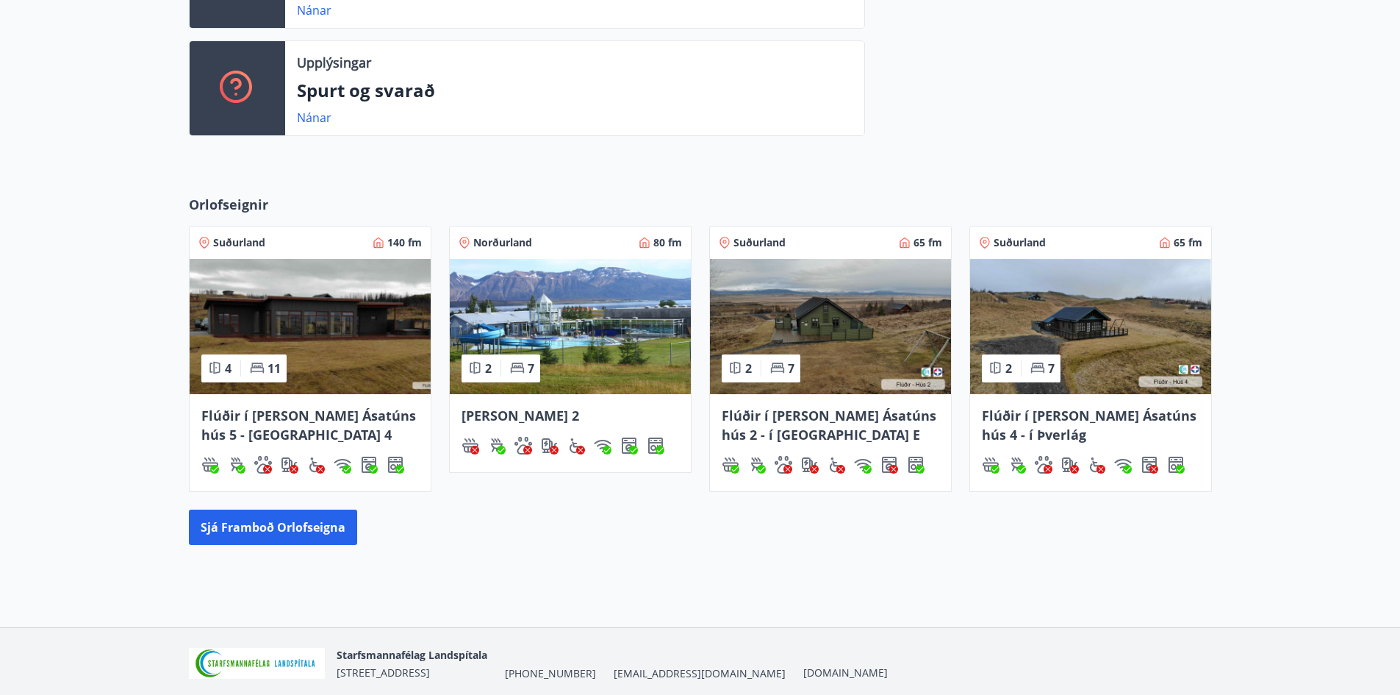
click at [850, 341] on img at bounding box center [830, 326] width 241 height 135
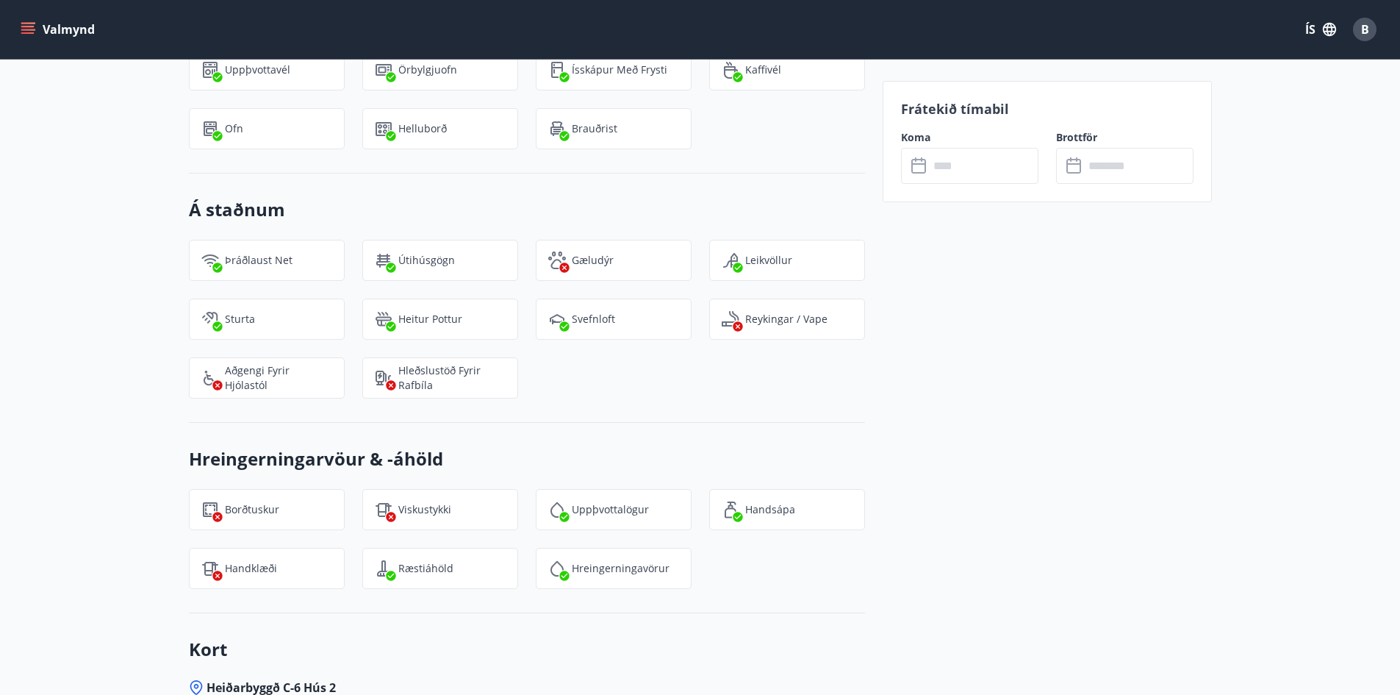
scroll to position [1507, 0]
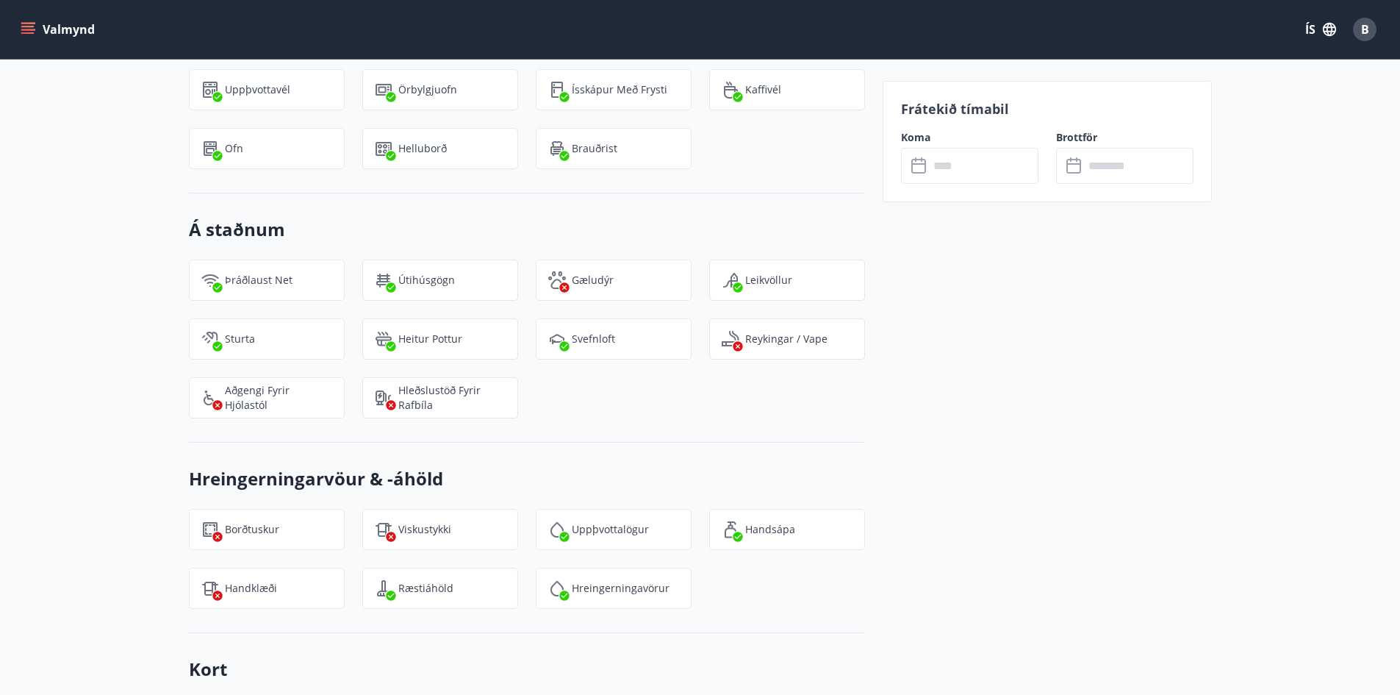
click at [970, 162] on input "text" at bounding box center [984, 166] width 110 height 36
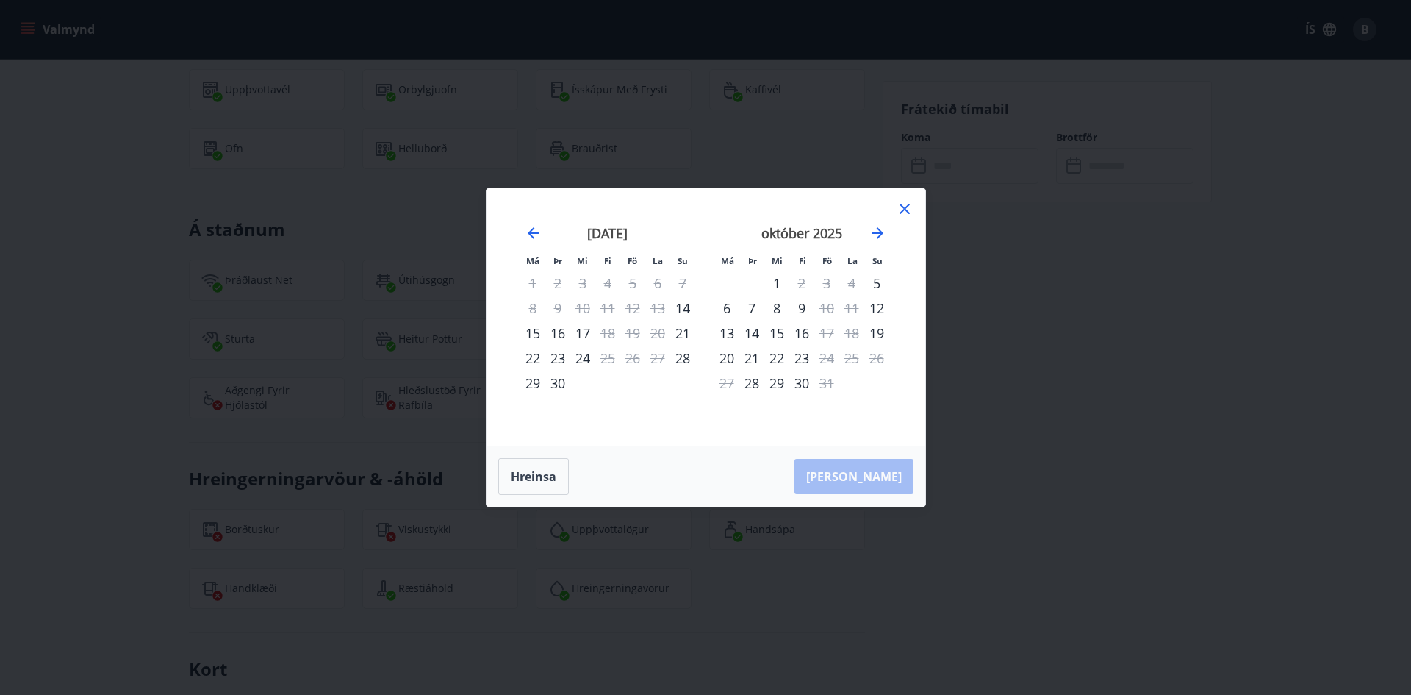
click at [887, 232] on div "október 2025" at bounding box center [802, 238] width 175 height 65
click at [874, 232] on icon "Move forward to switch to the next month." at bounding box center [878, 233] width 12 height 12
click at [877, 232] on icon "Move forward to switch to the next month." at bounding box center [878, 233] width 12 height 12
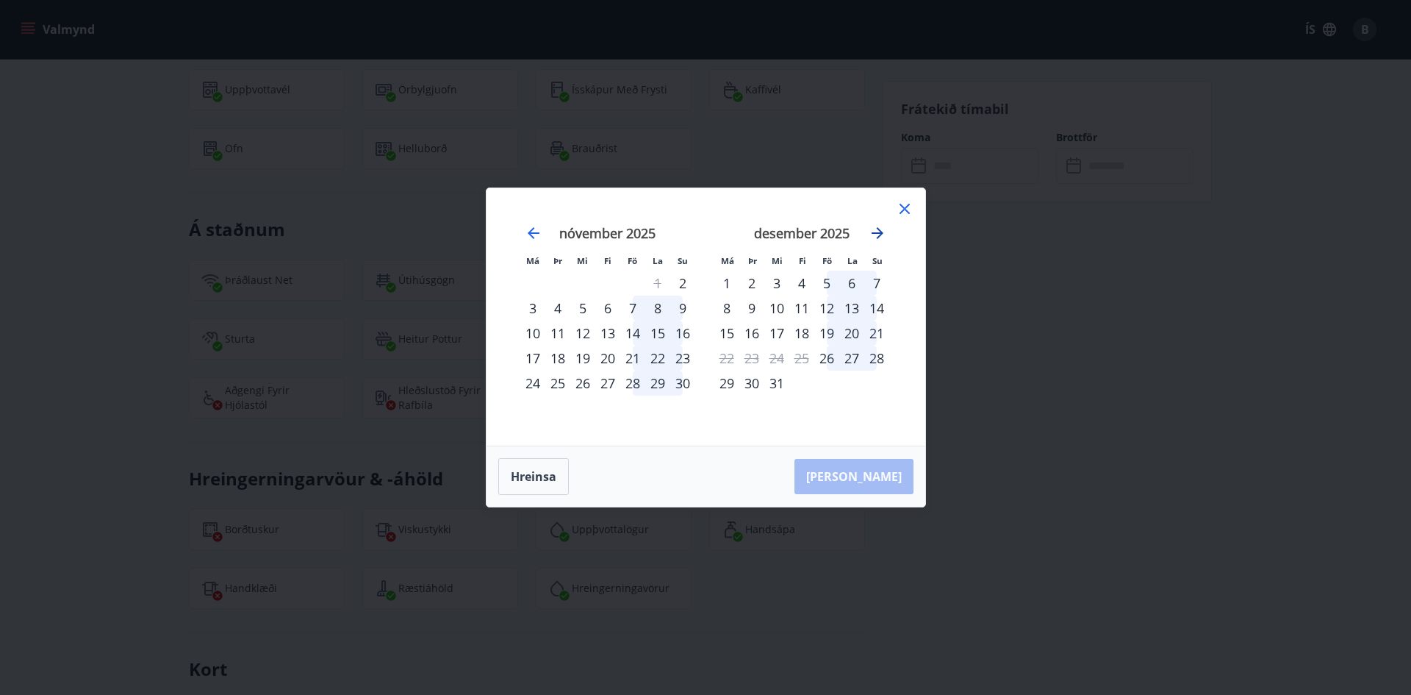
click at [877, 232] on icon "Move forward to switch to the next month." at bounding box center [878, 233] width 12 height 12
click at [798, 288] on div "1" at bounding box center [801, 283] width 25 height 25
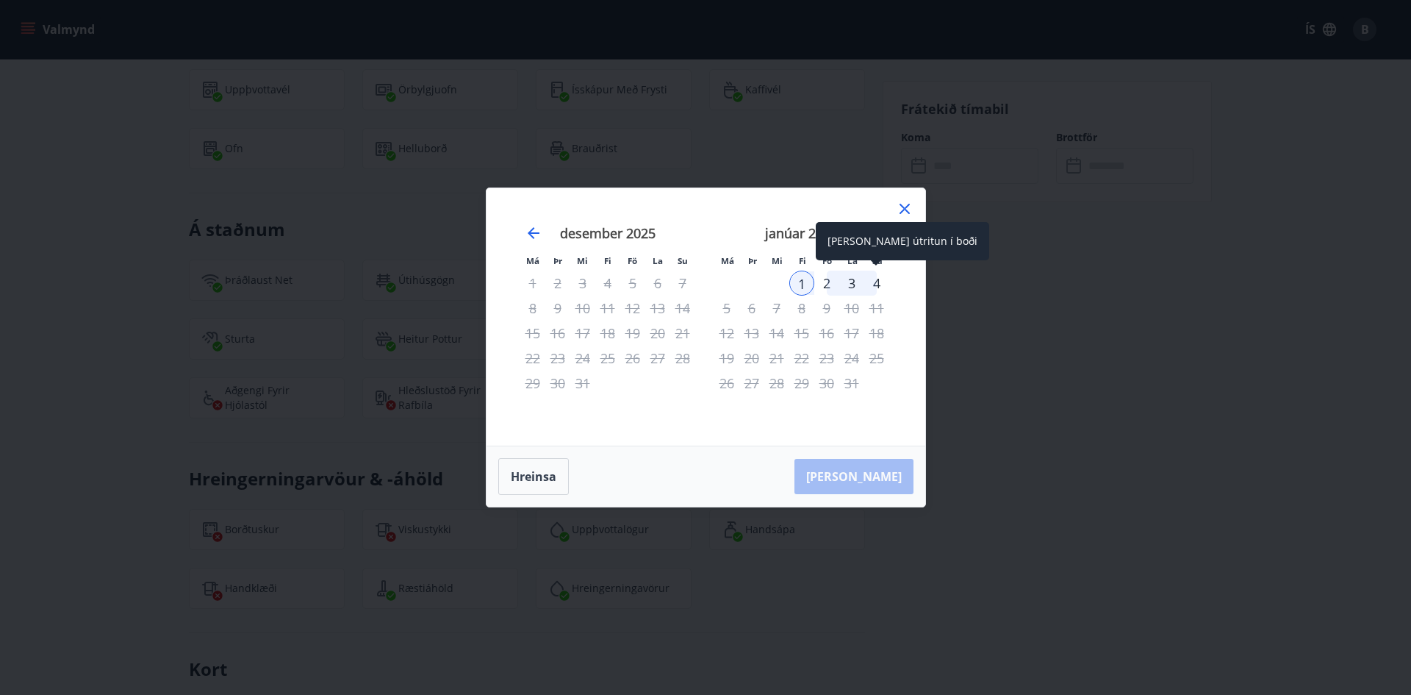
click at [879, 284] on div "4" at bounding box center [876, 283] width 25 height 25
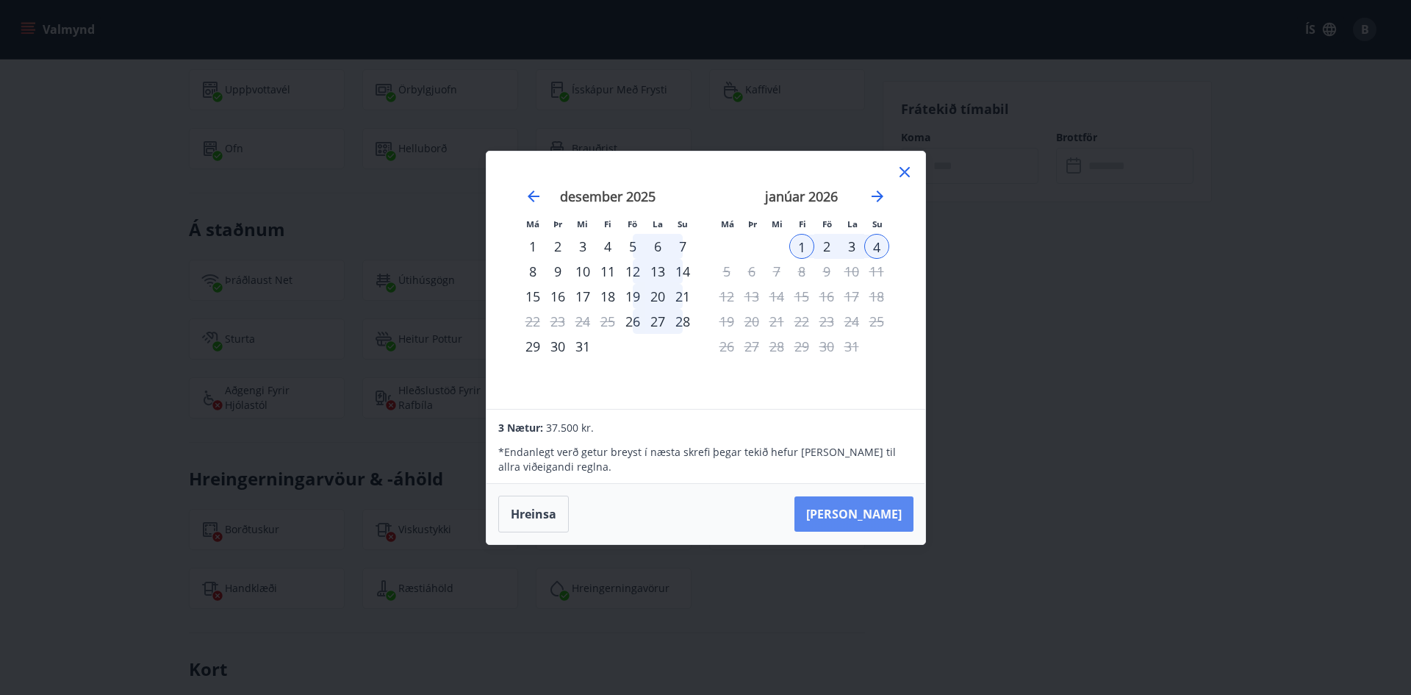
click at [885, 514] on button "Taka Frá" at bounding box center [854, 513] width 119 height 35
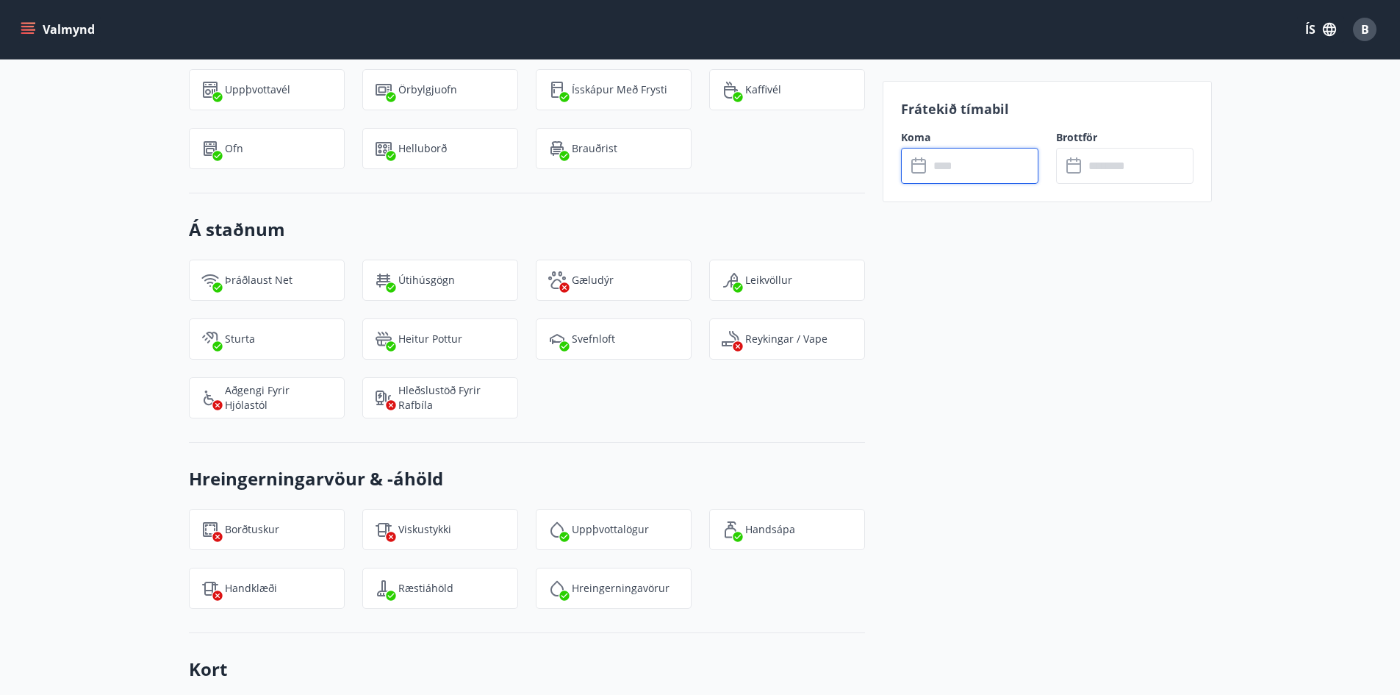
type input "******"
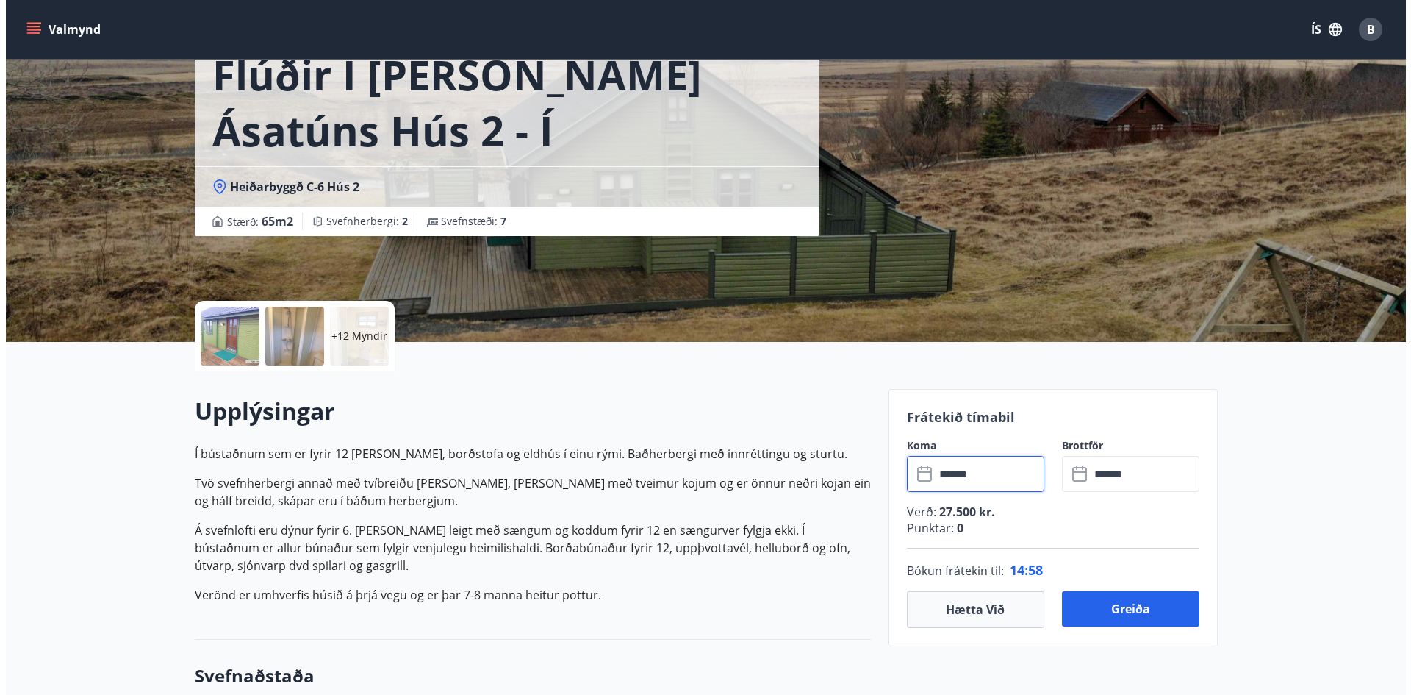
scroll to position [0, 0]
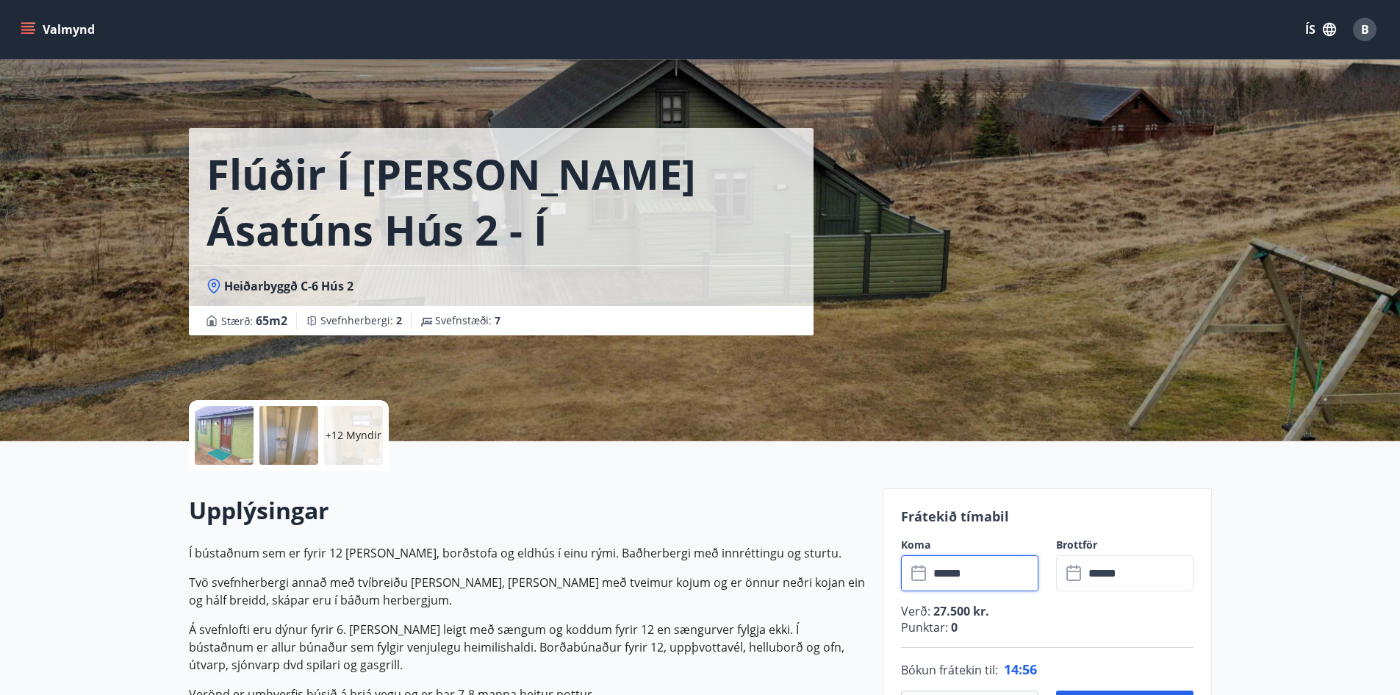
click at [237, 448] on div at bounding box center [224, 435] width 59 height 59
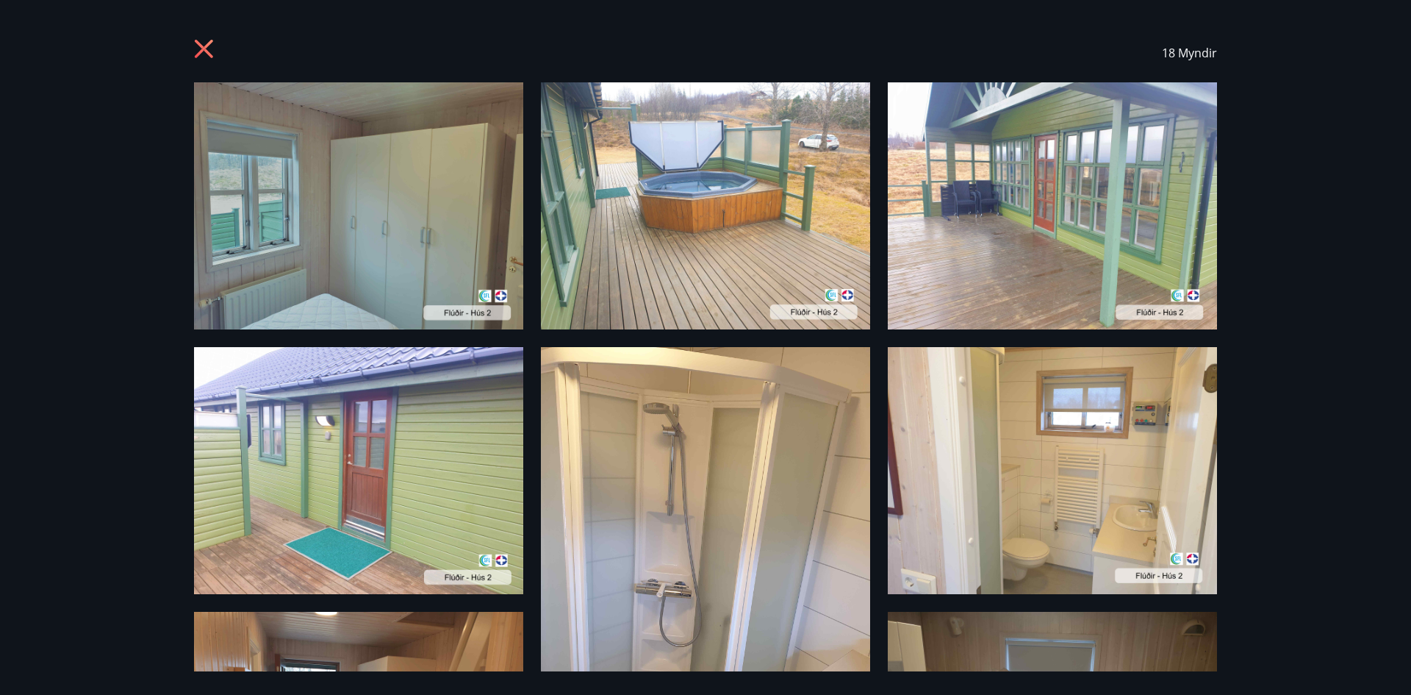
click at [416, 484] on img at bounding box center [358, 470] width 329 height 247
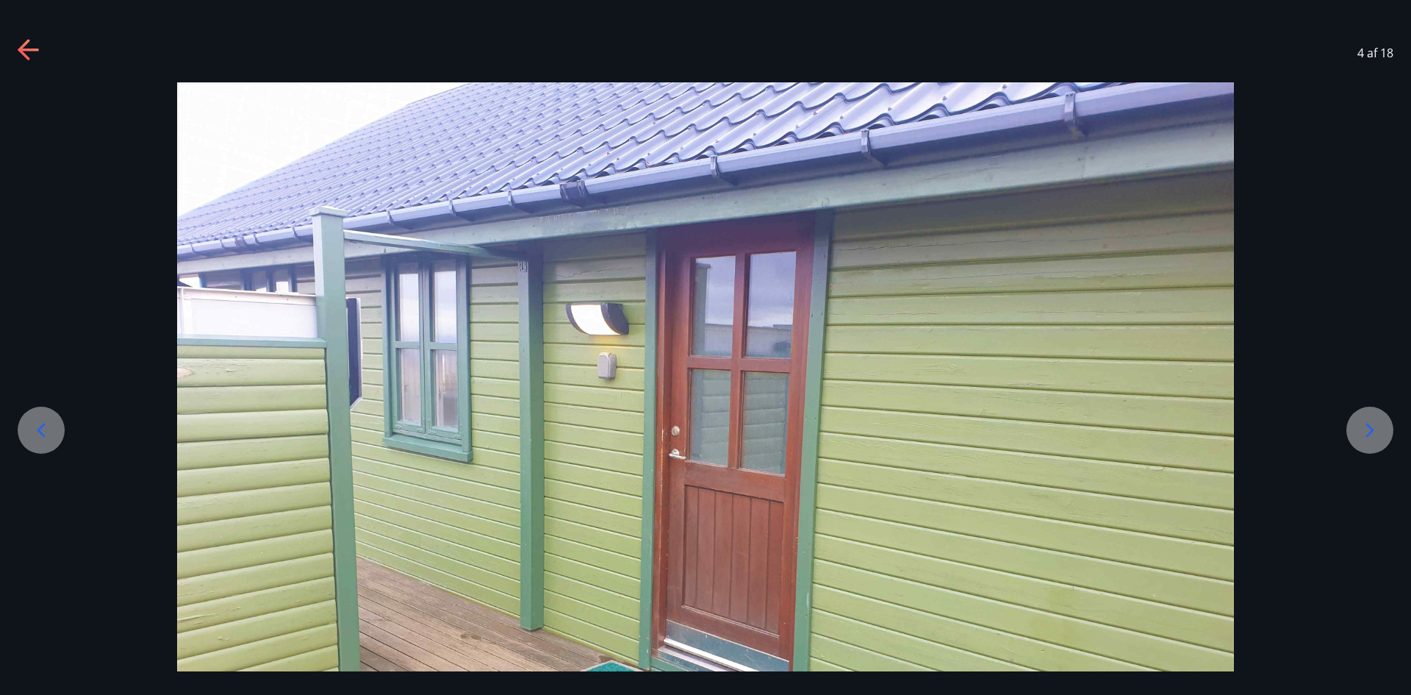
click at [1372, 428] on icon at bounding box center [1371, 430] width 8 height 14
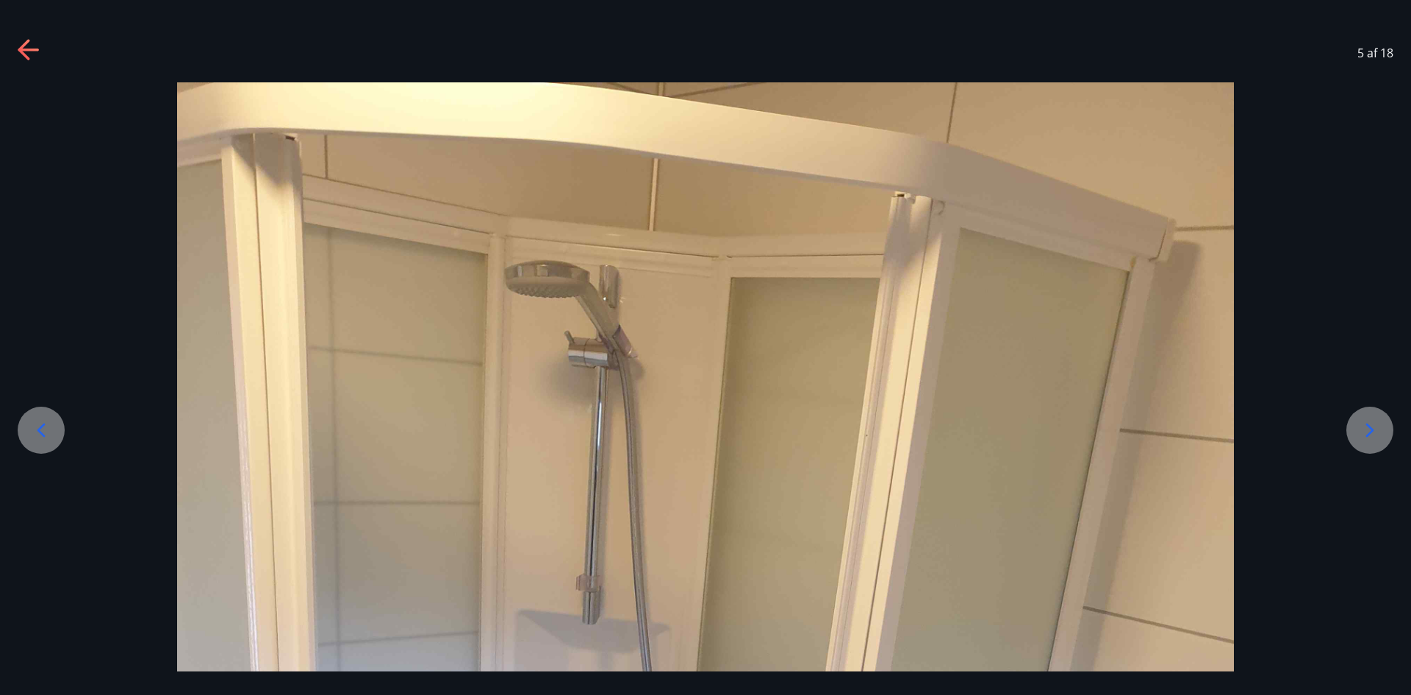
click at [1372, 428] on icon at bounding box center [1371, 430] width 8 height 14
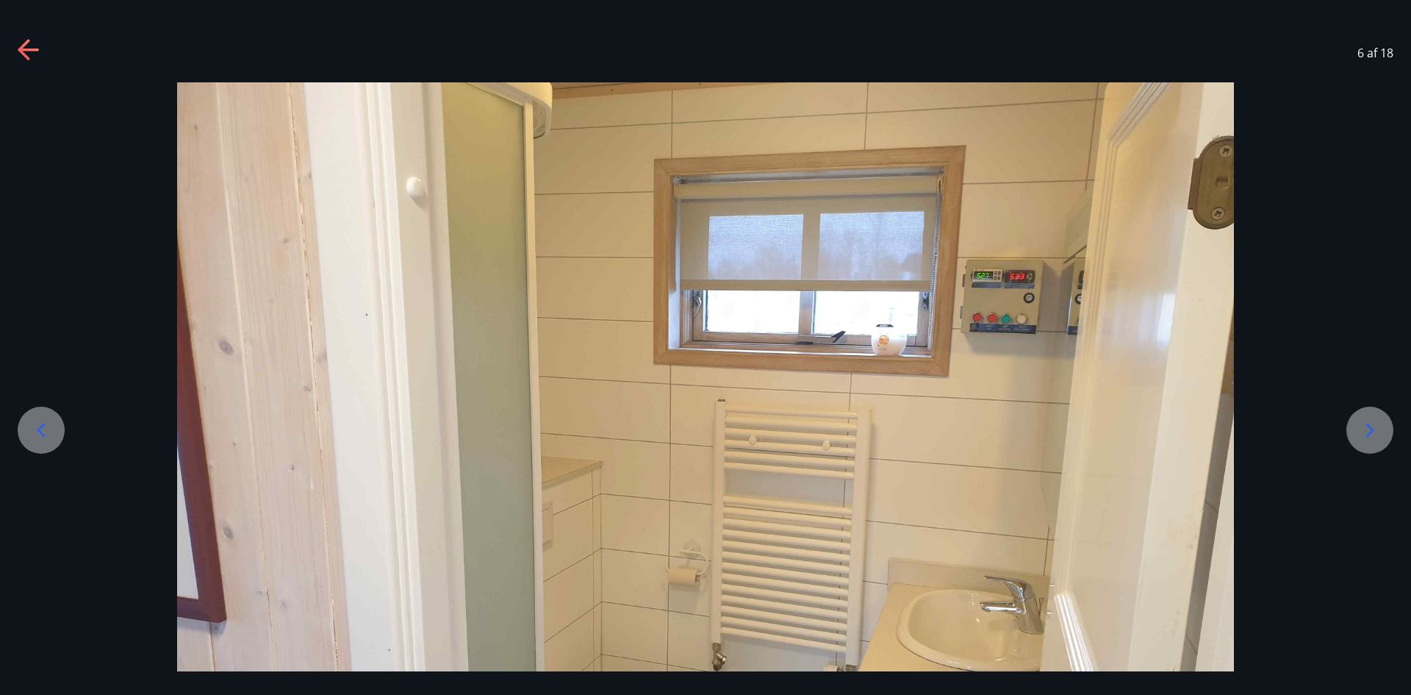
click at [1372, 428] on icon at bounding box center [1371, 430] width 8 height 14
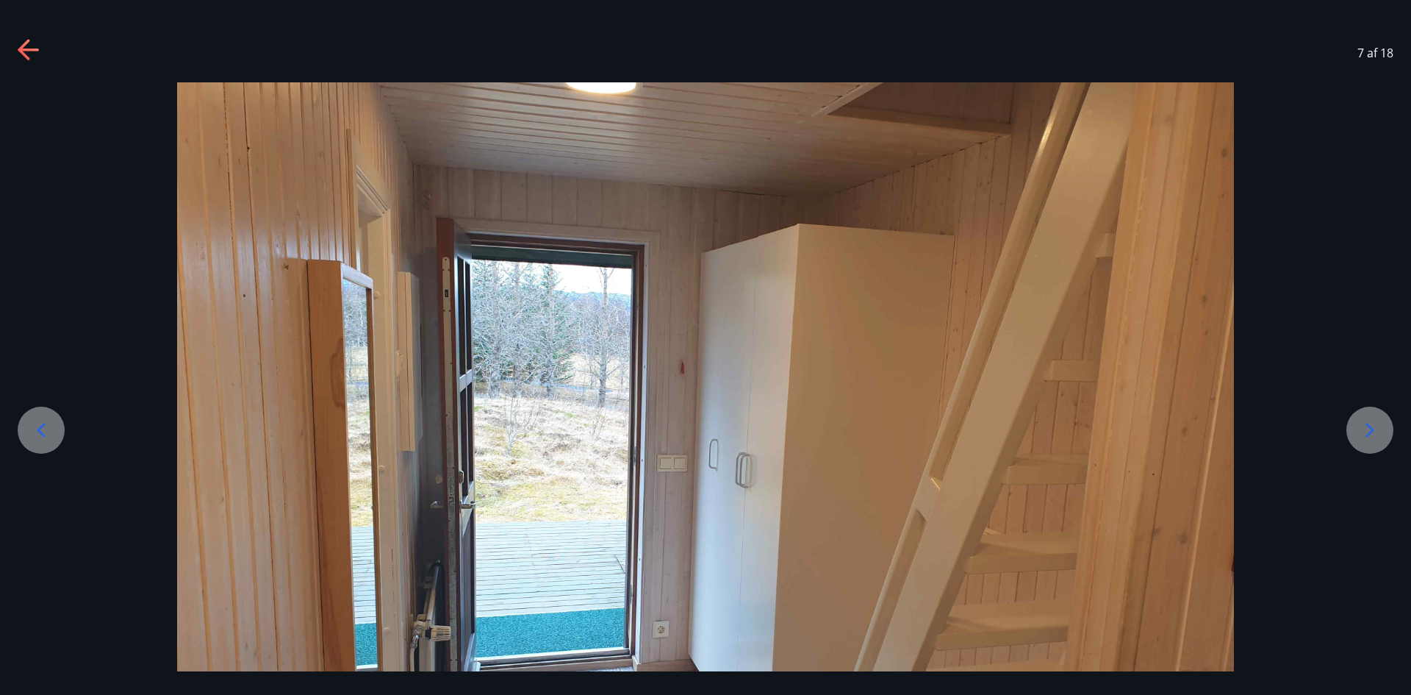
click at [1372, 428] on icon at bounding box center [1371, 430] width 8 height 14
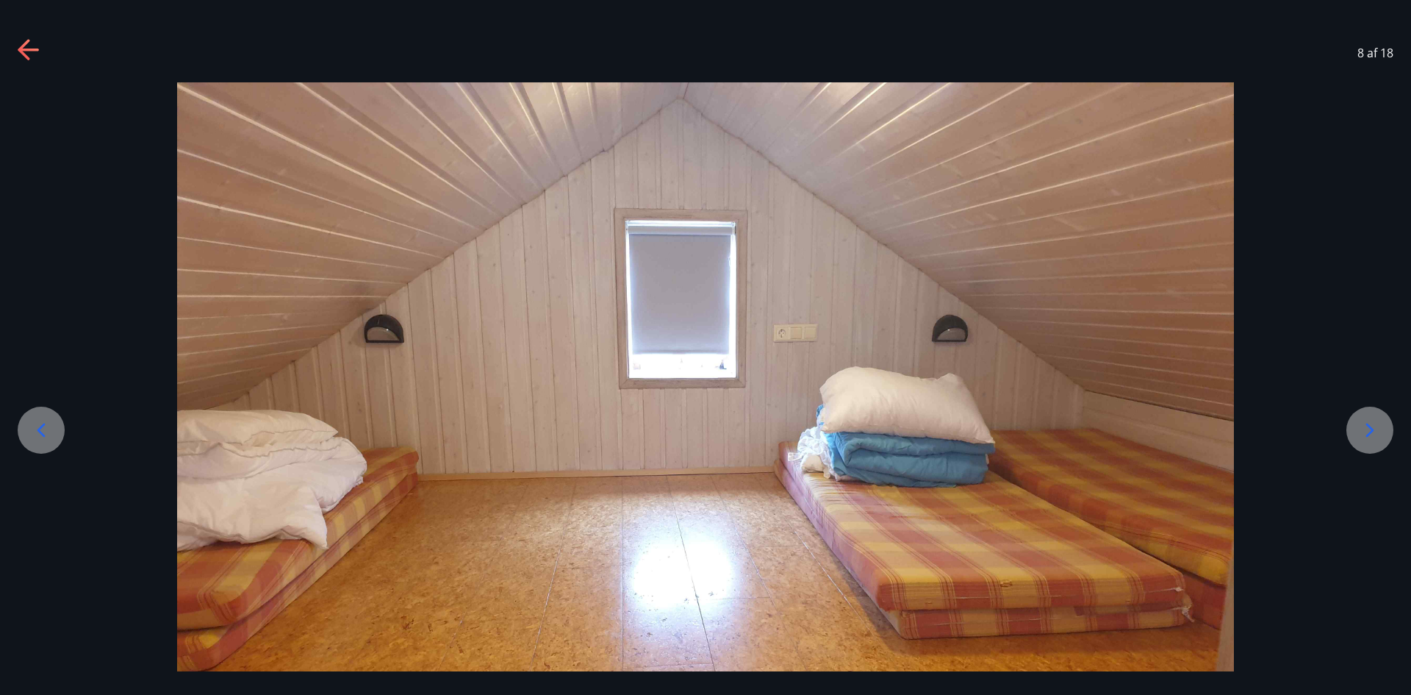
click at [1372, 428] on icon at bounding box center [1371, 430] width 8 height 14
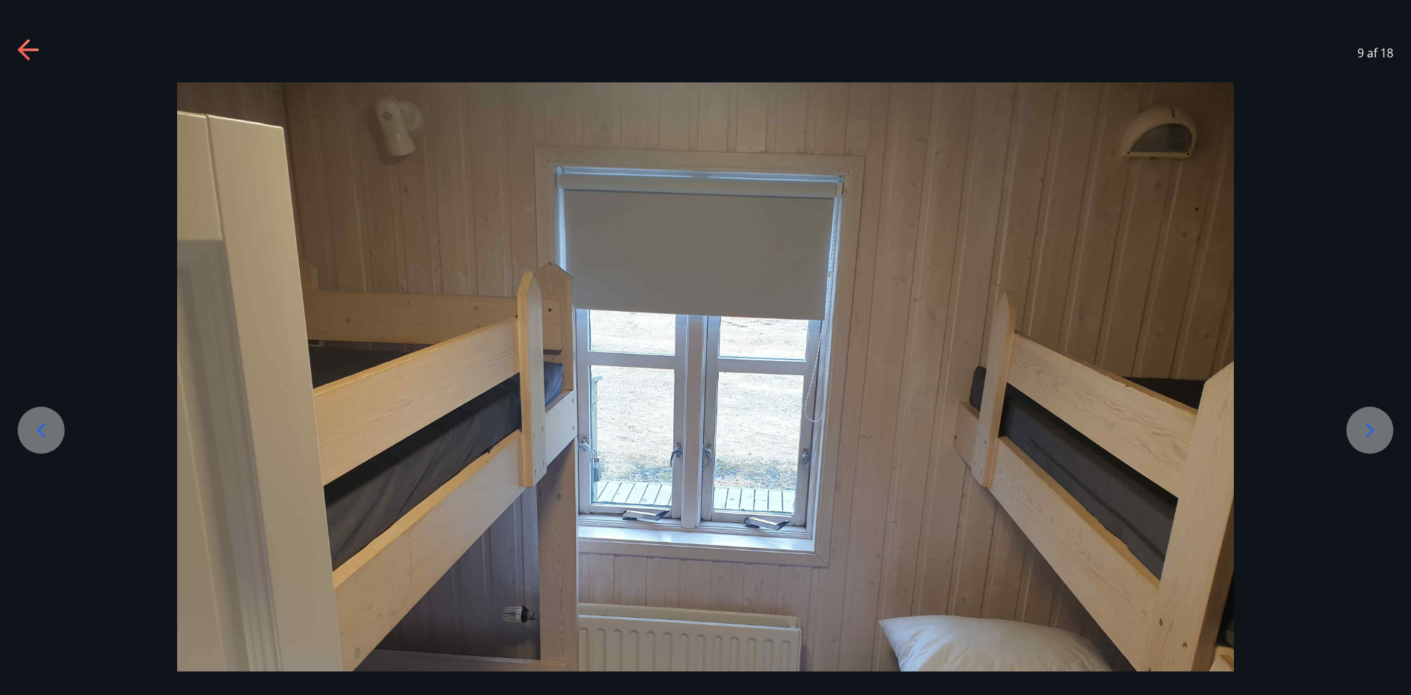
click at [1372, 428] on icon at bounding box center [1371, 430] width 8 height 14
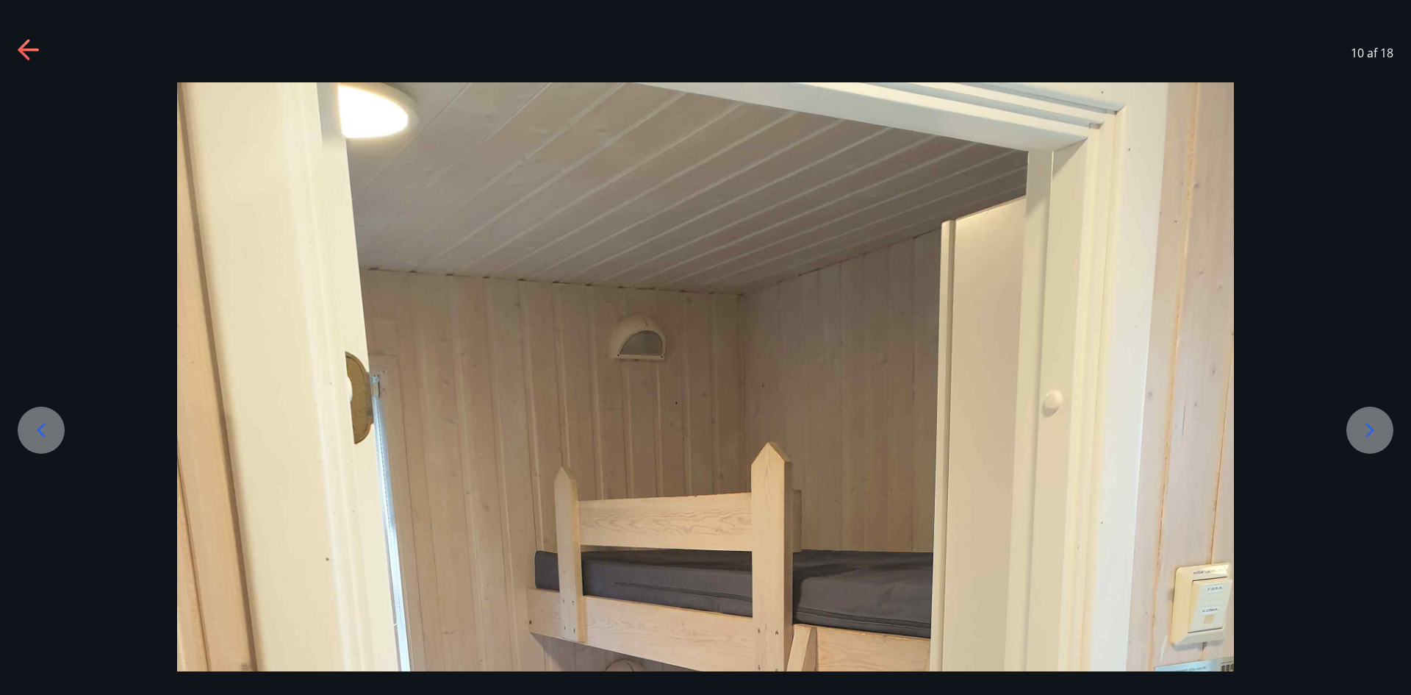
click at [1372, 428] on icon at bounding box center [1371, 430] width 8 height 14
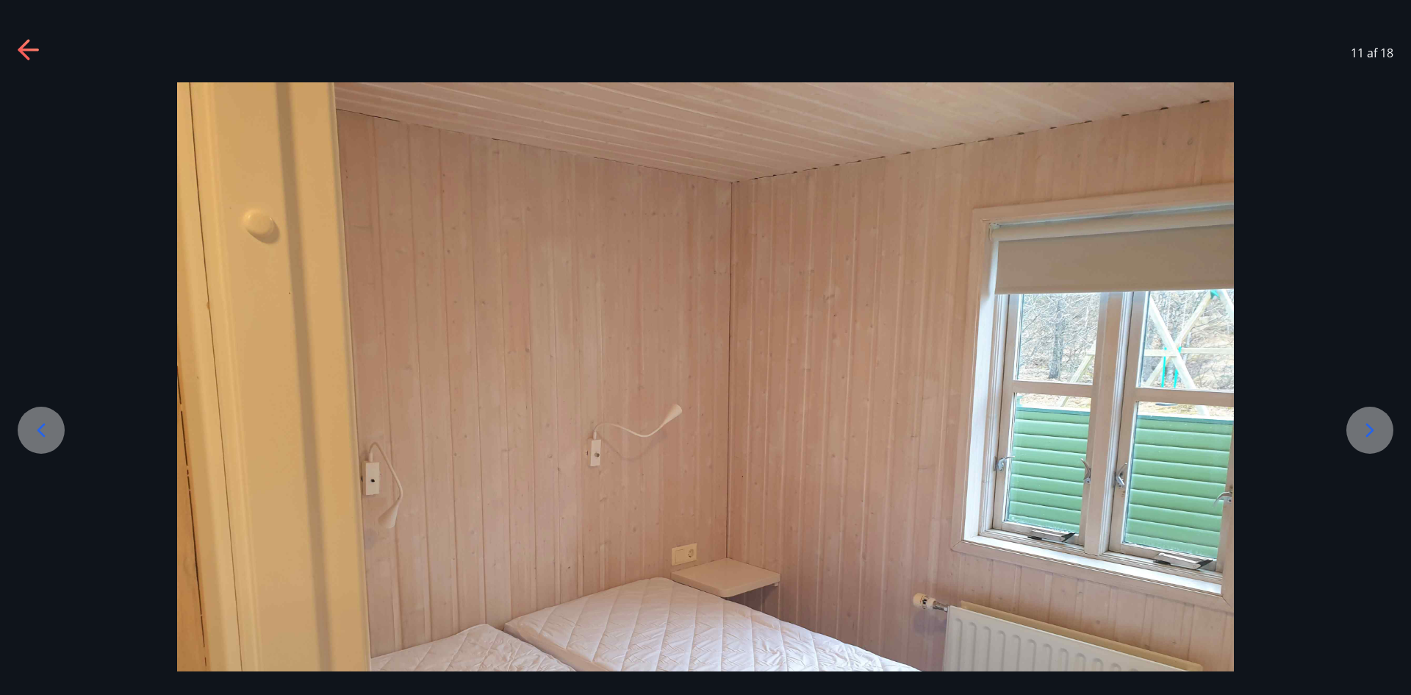
click at [1366, 429] on icon at bounding box center [1370, 430] width 24 height 24
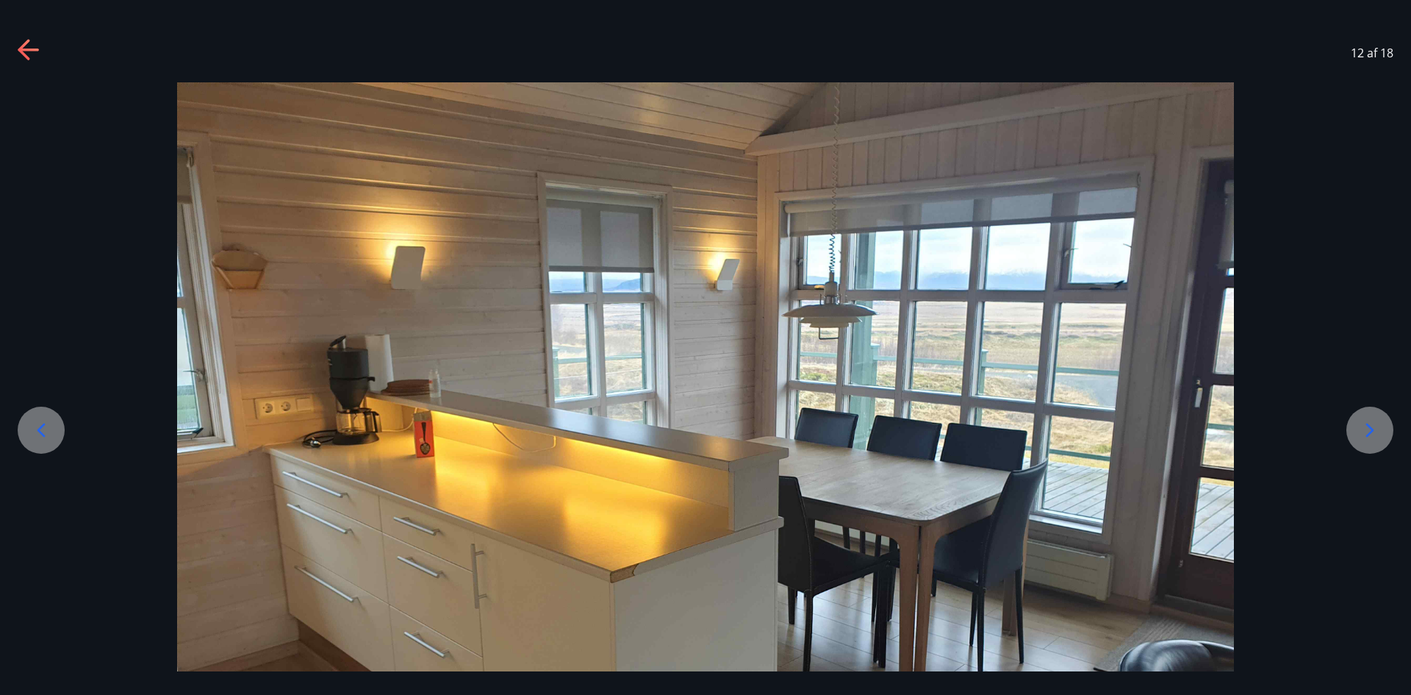
click at [1375, 437] on icon at bounding box center [1370, 430] width 24 height 24
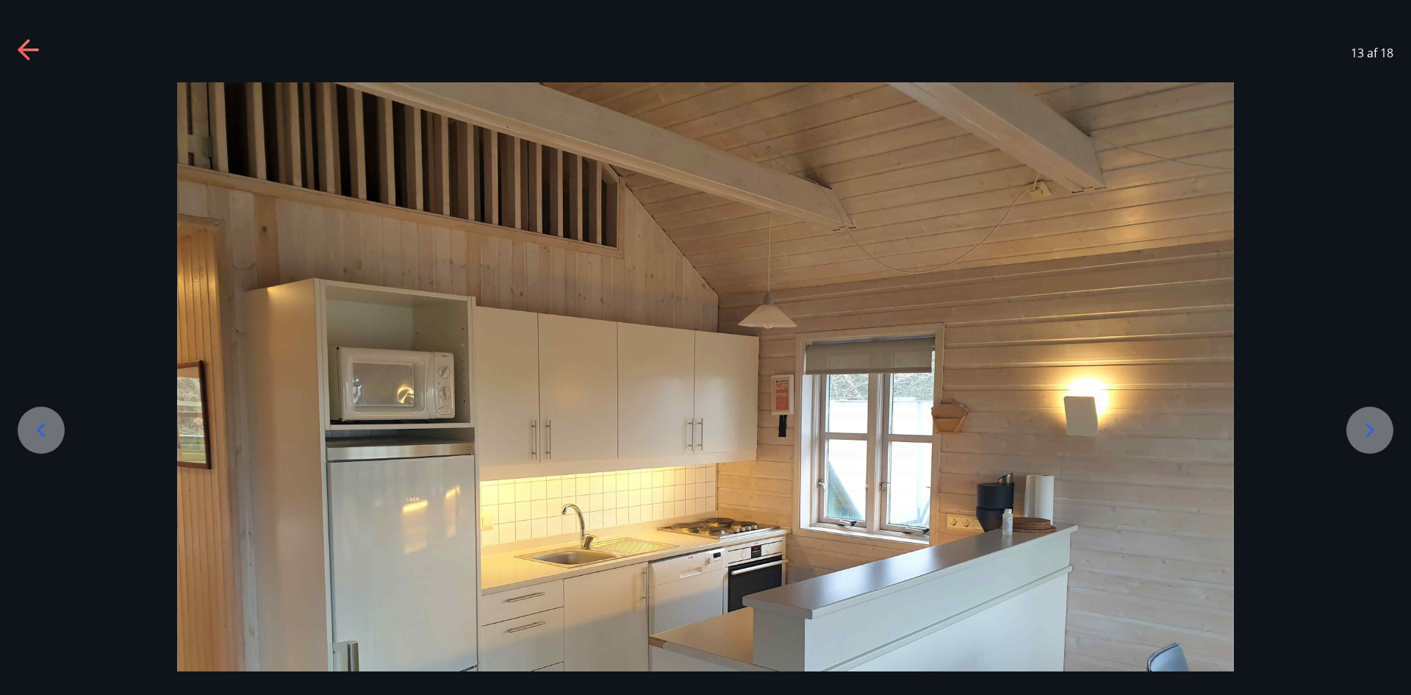
click at [1375, 437] on icon at bounding box center [1370, 430] width 24 height 24
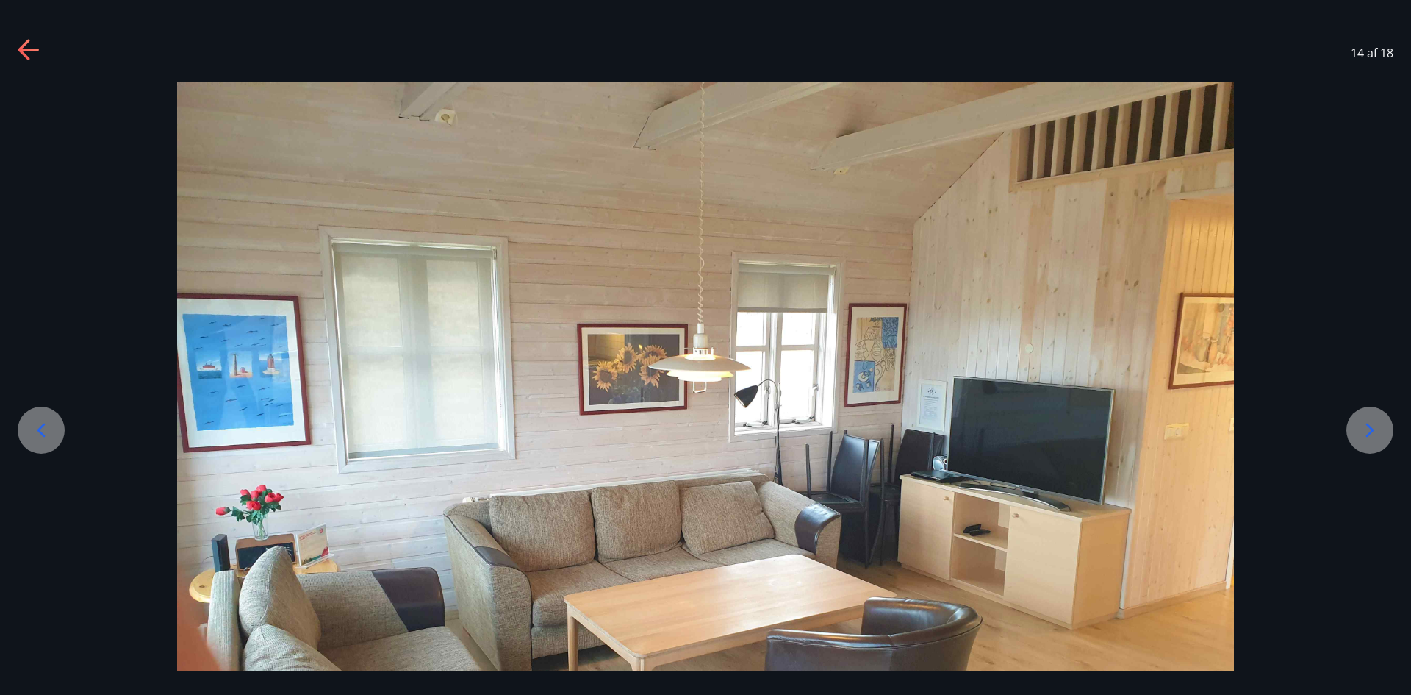
click at [1375, 437] on icon at bounding box center [1370, 430] width 24 height 24
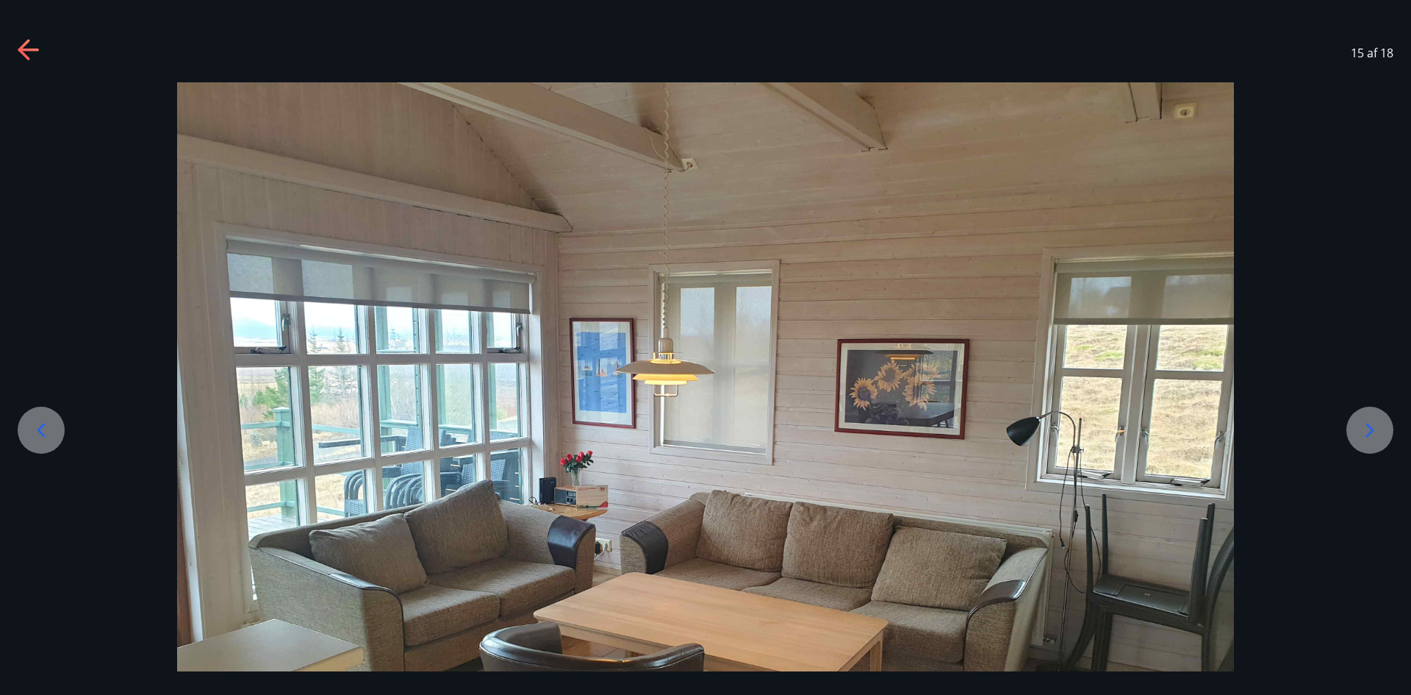
click at [1375, 437] on icon at bounding box center [1370, 430] width 24 height 24
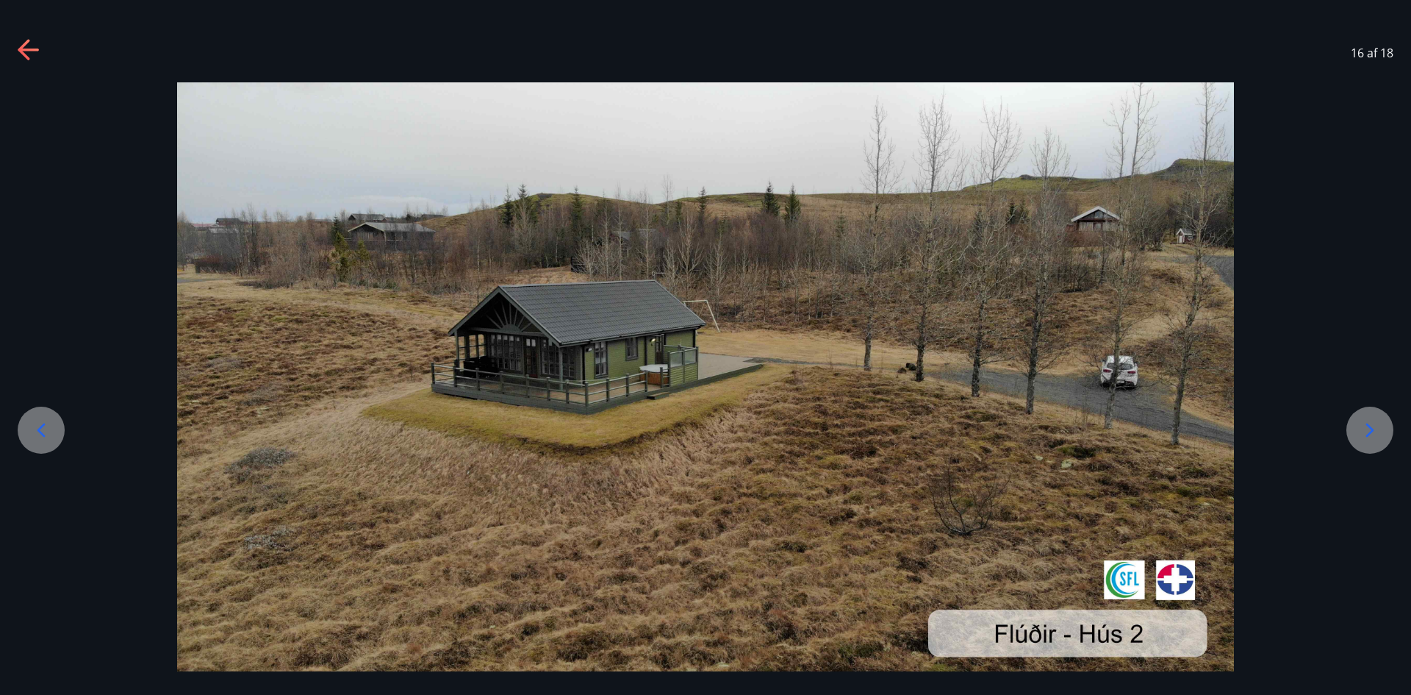
click at [1375, 437] on icon at bounding box center [1370, 430] width 24 height 24
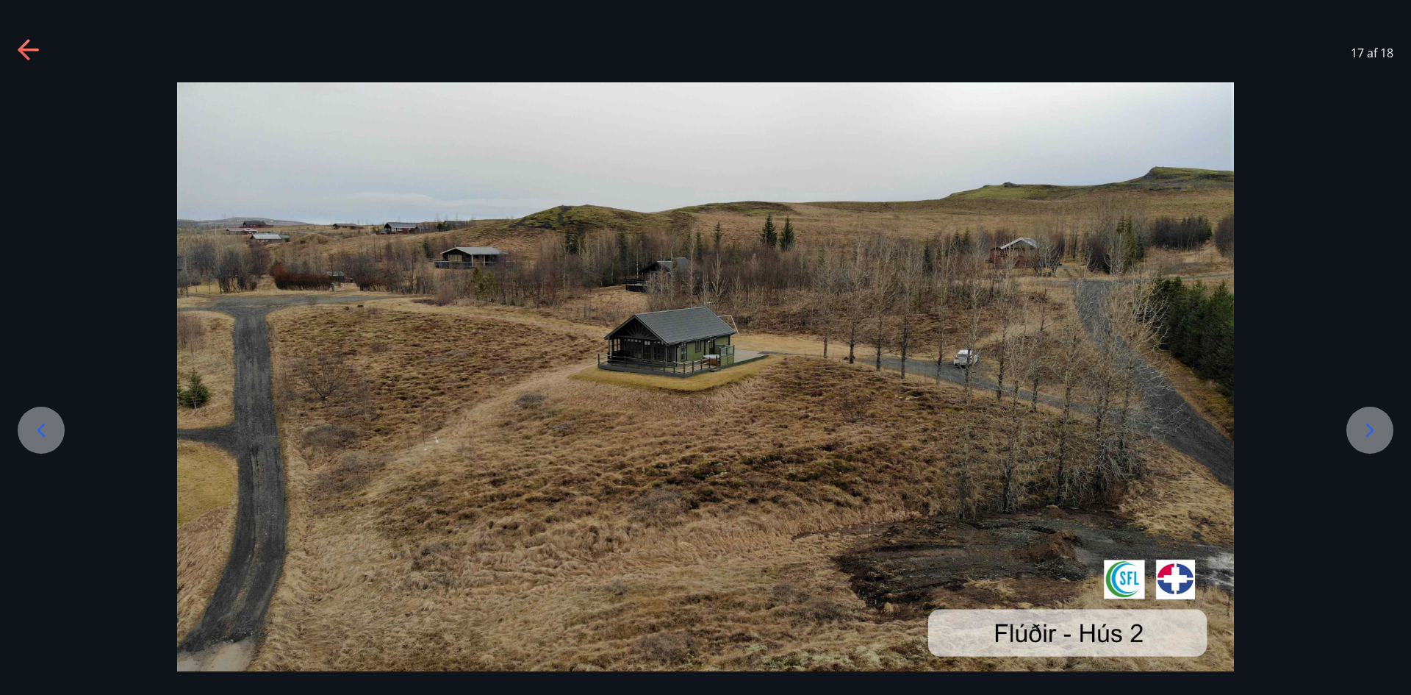
click at [32, 44] on icon at bounding box center [30, 51] width 24 height 24
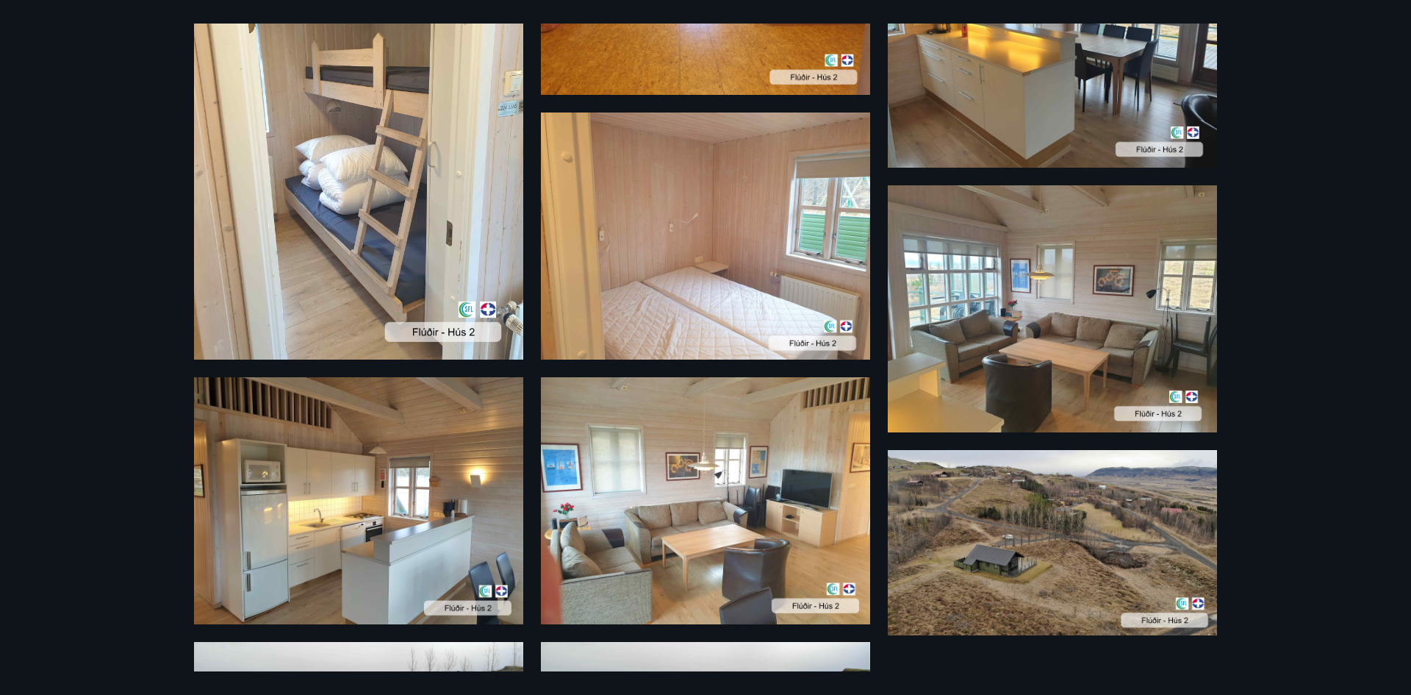
scroll to position [1103, 0]
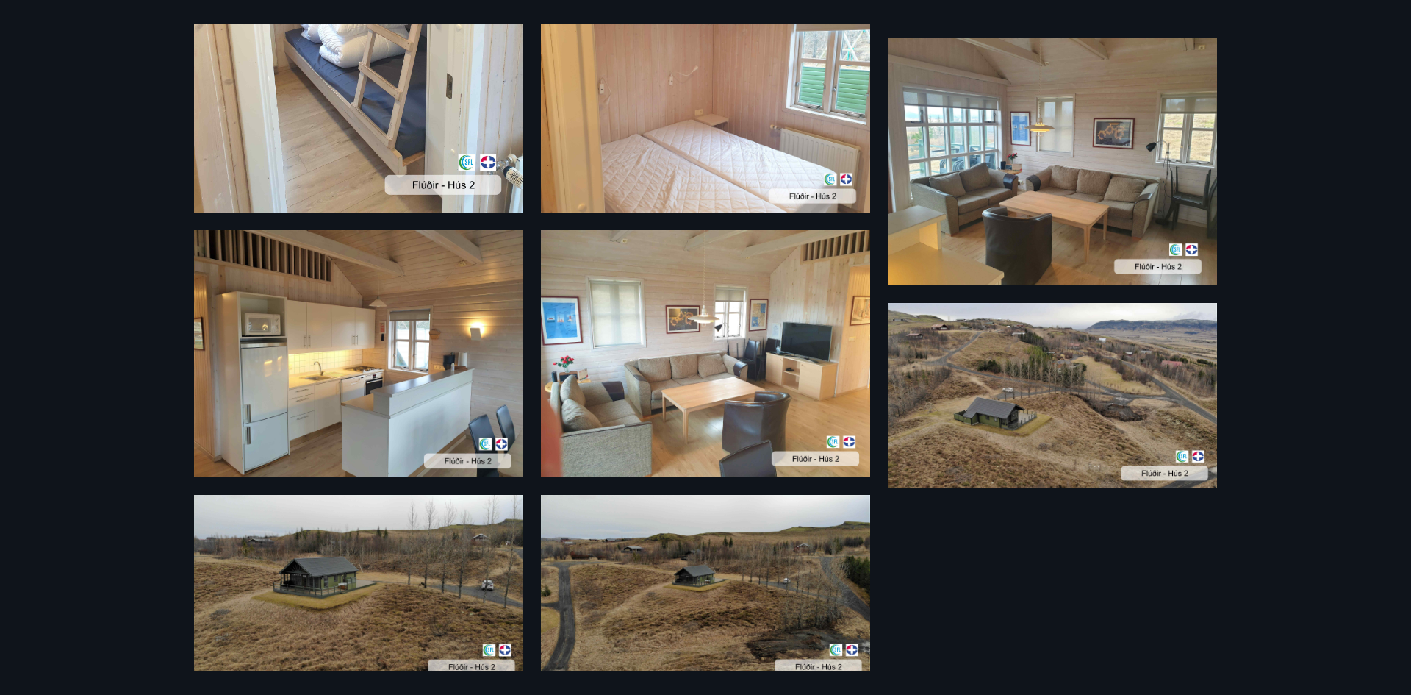
click at [1004, 418] on img at bounding box center [1052, 395] width 329 height 185
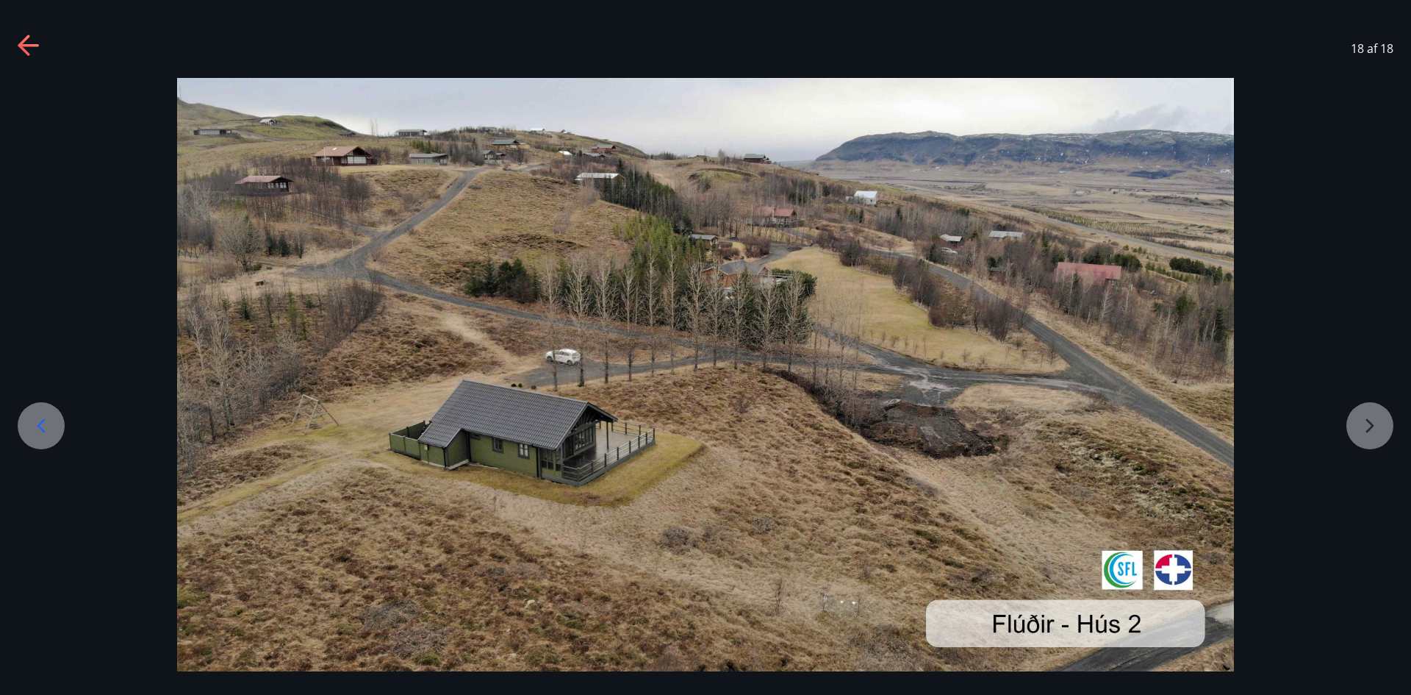
scroll to position [5, 0]
click at [39, 47] on icon at bounding box center [30, 46] width 24 height 24
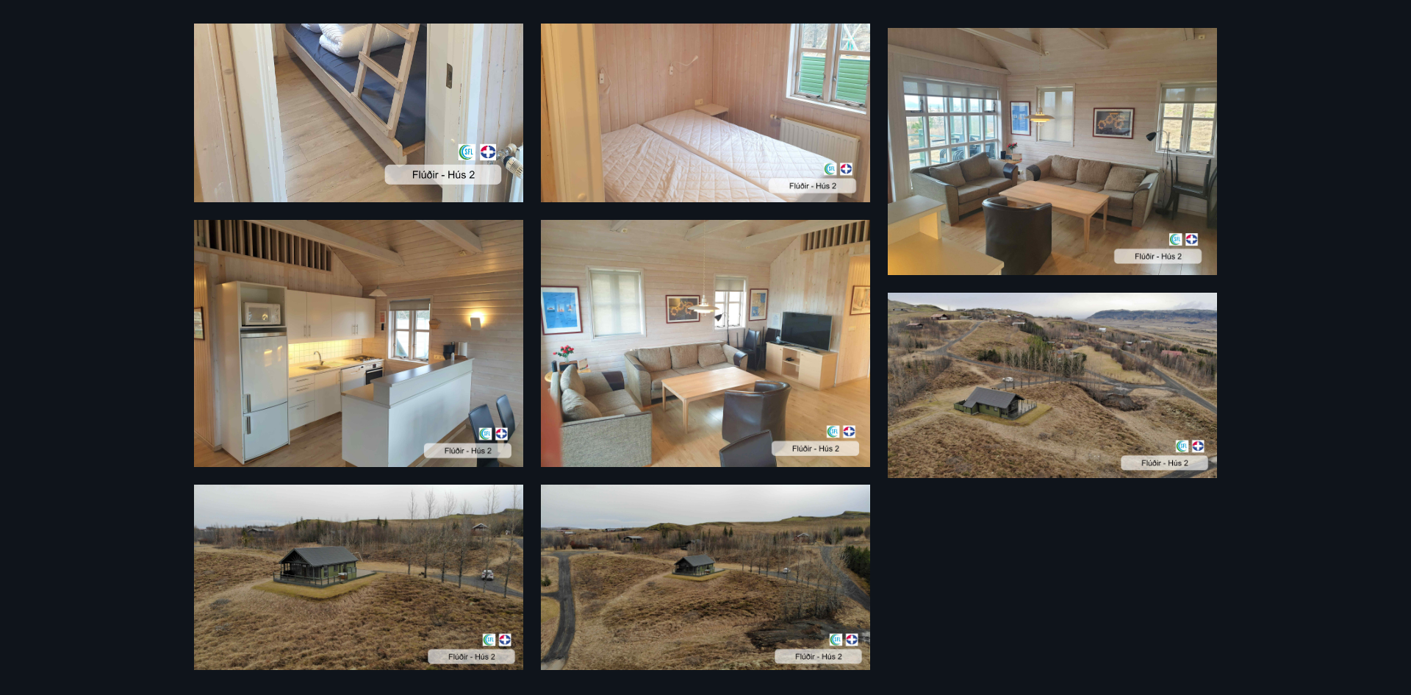
scroll to position [1116, 0]
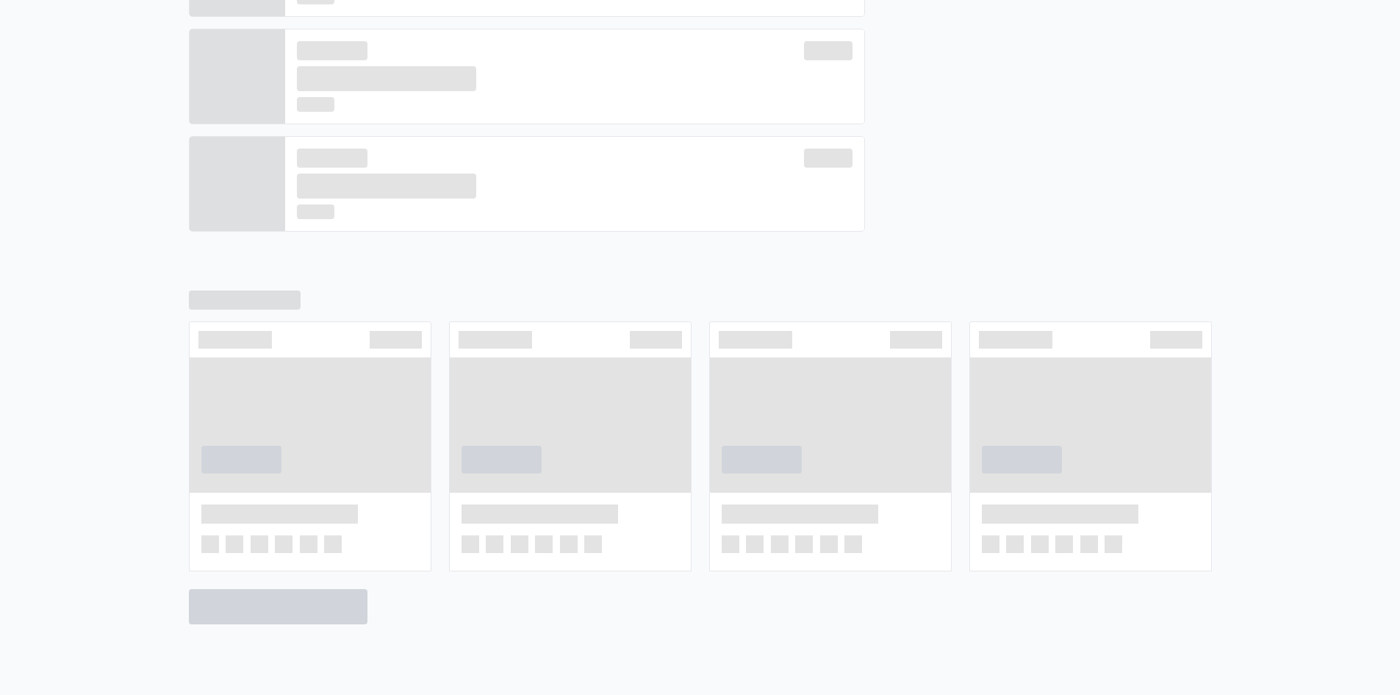
scroll to position [600, 0]
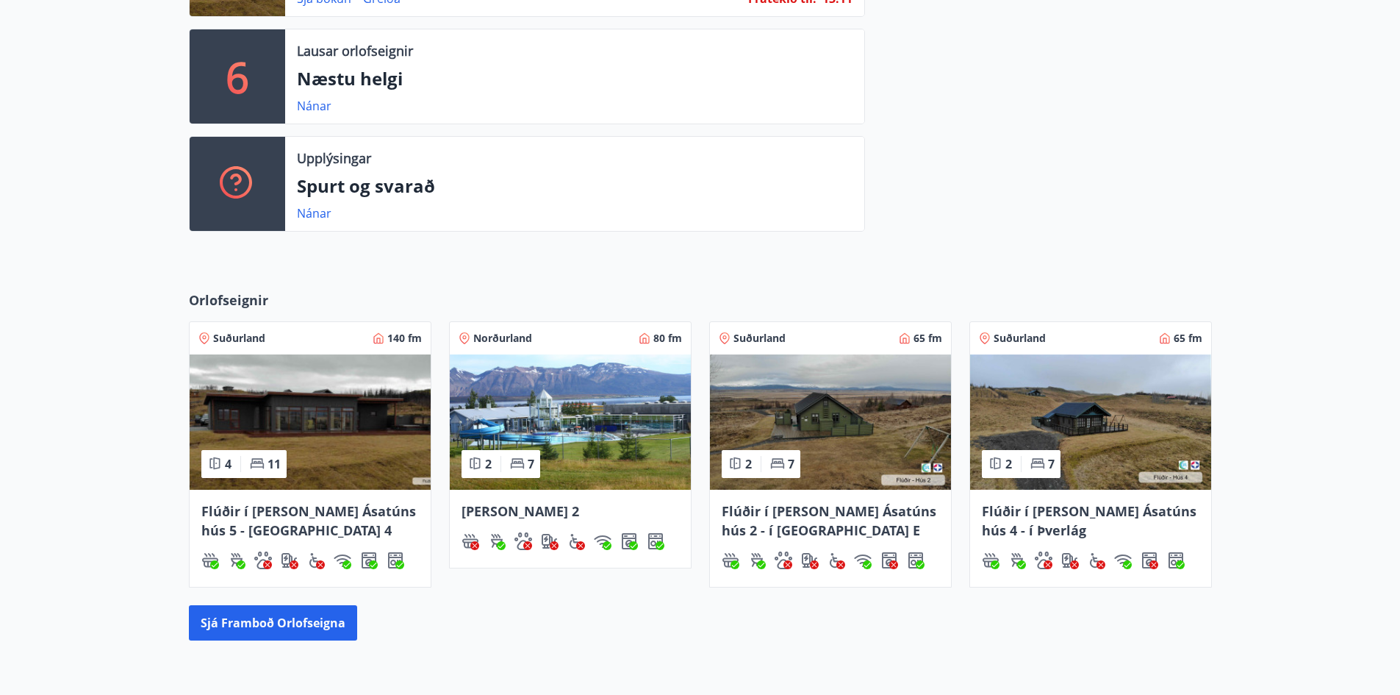
click at [1085, 446] on img at bounding box center [1090, 421] width 241 height 135
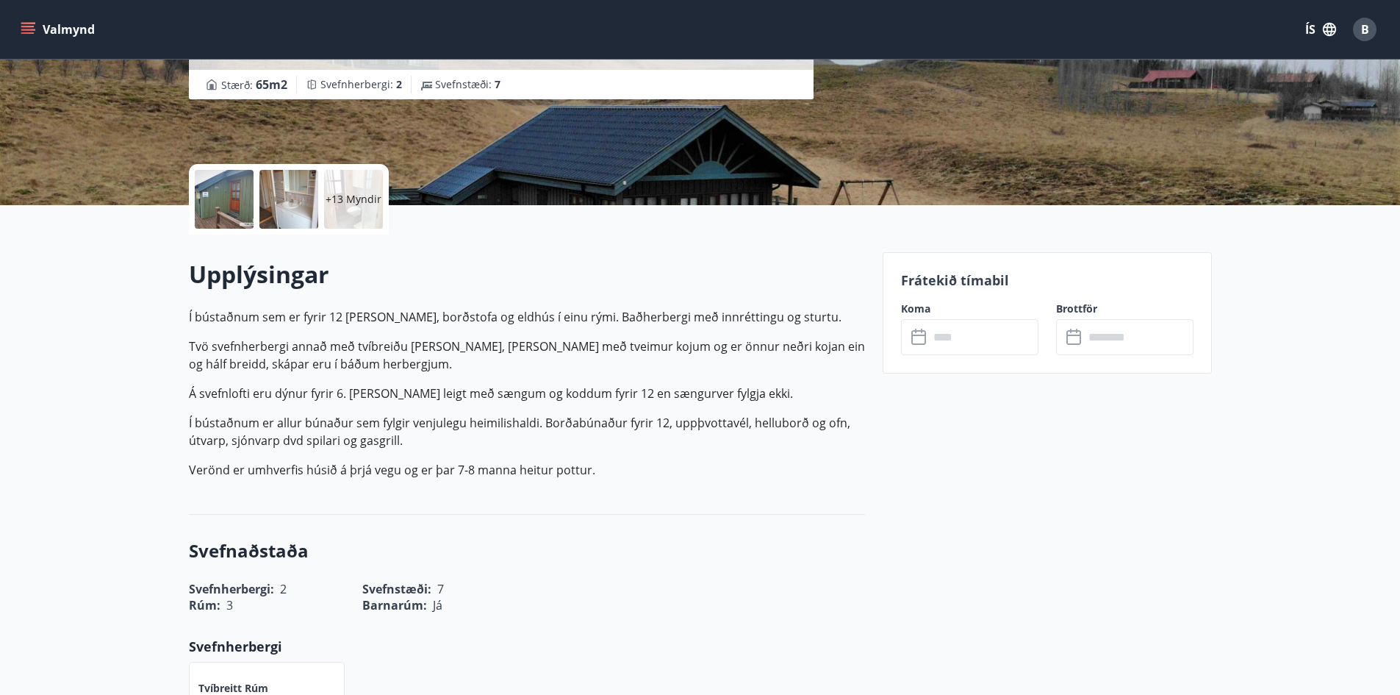
scroll to position [441, 0]
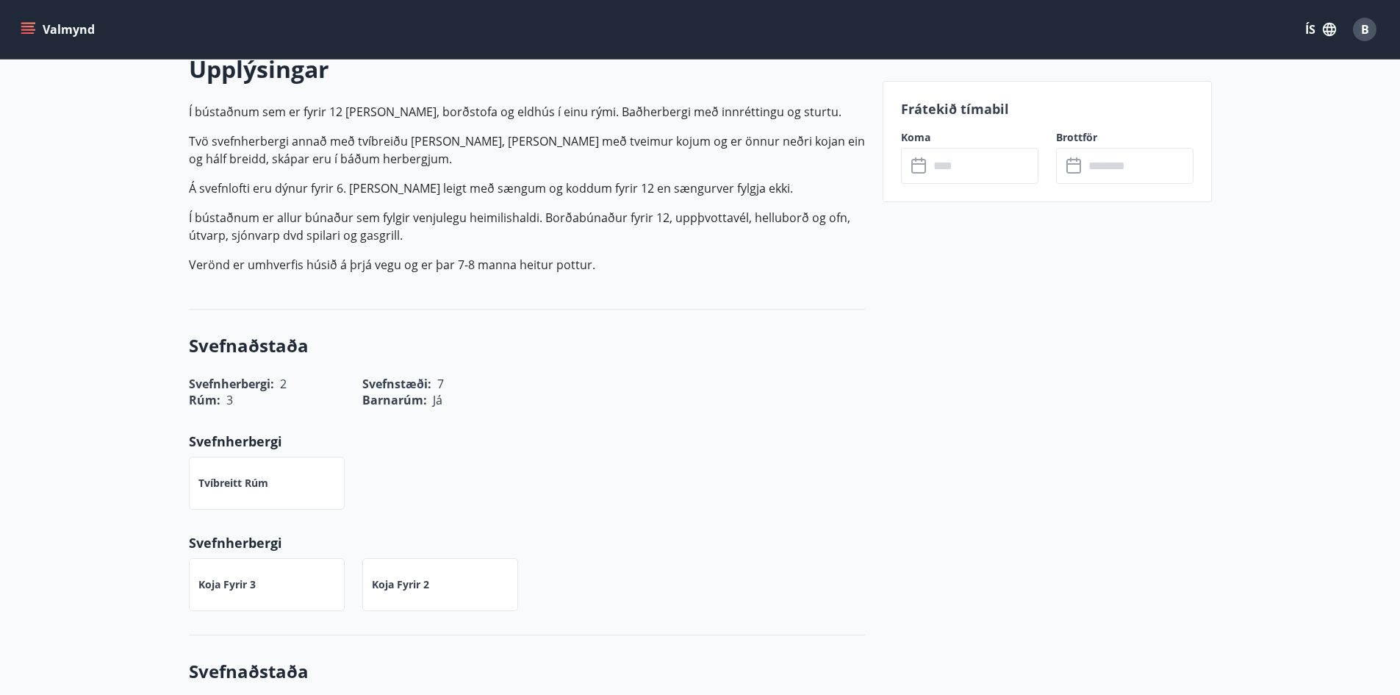
click at [960, 173] on input "text" at bounding box center [984, 166] width 110 height 36
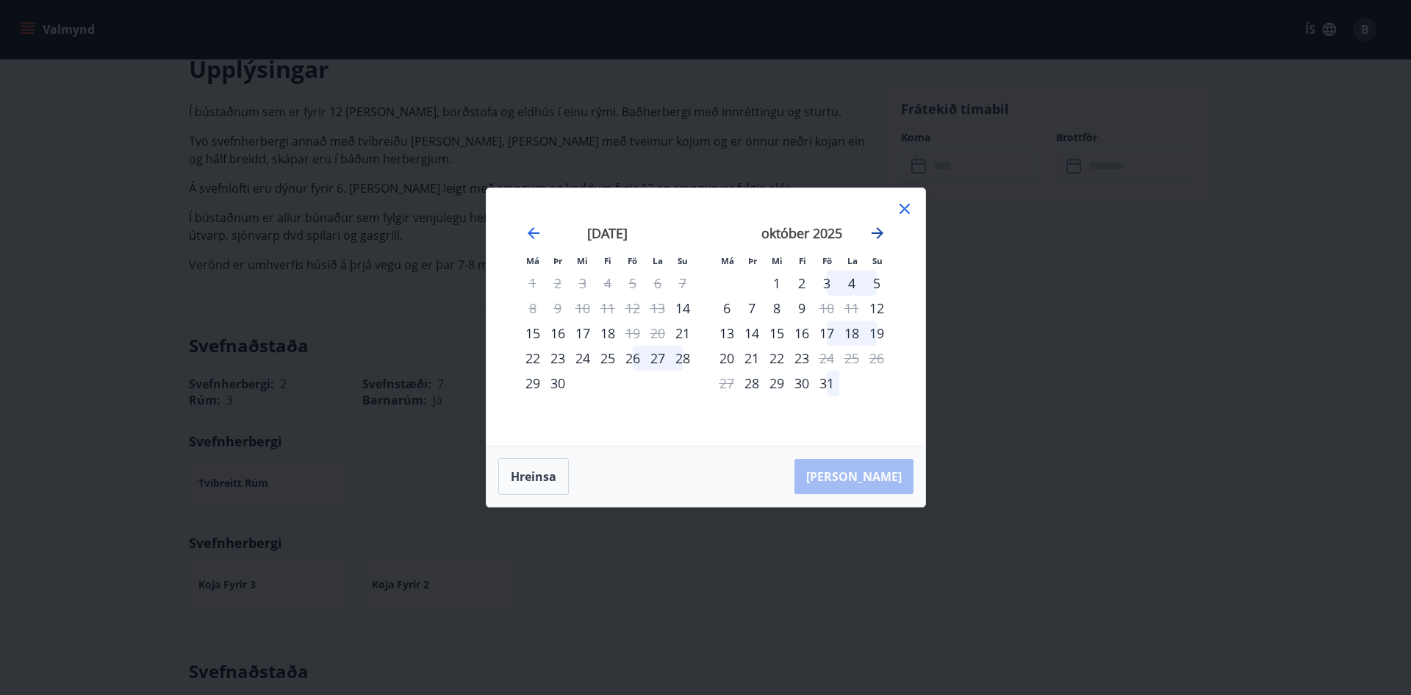
click at [872, 229] on icon "Move forward to switch to the next month." at bounding box center [878, 233] width 18 height 18
click at [875, 229] on icon "Move forward to switch to the next month." at bounding box center [878, 233] width 18 height 18
click at [799, 280] on div "1" at bounding box center [801, 283] width 25 height 25
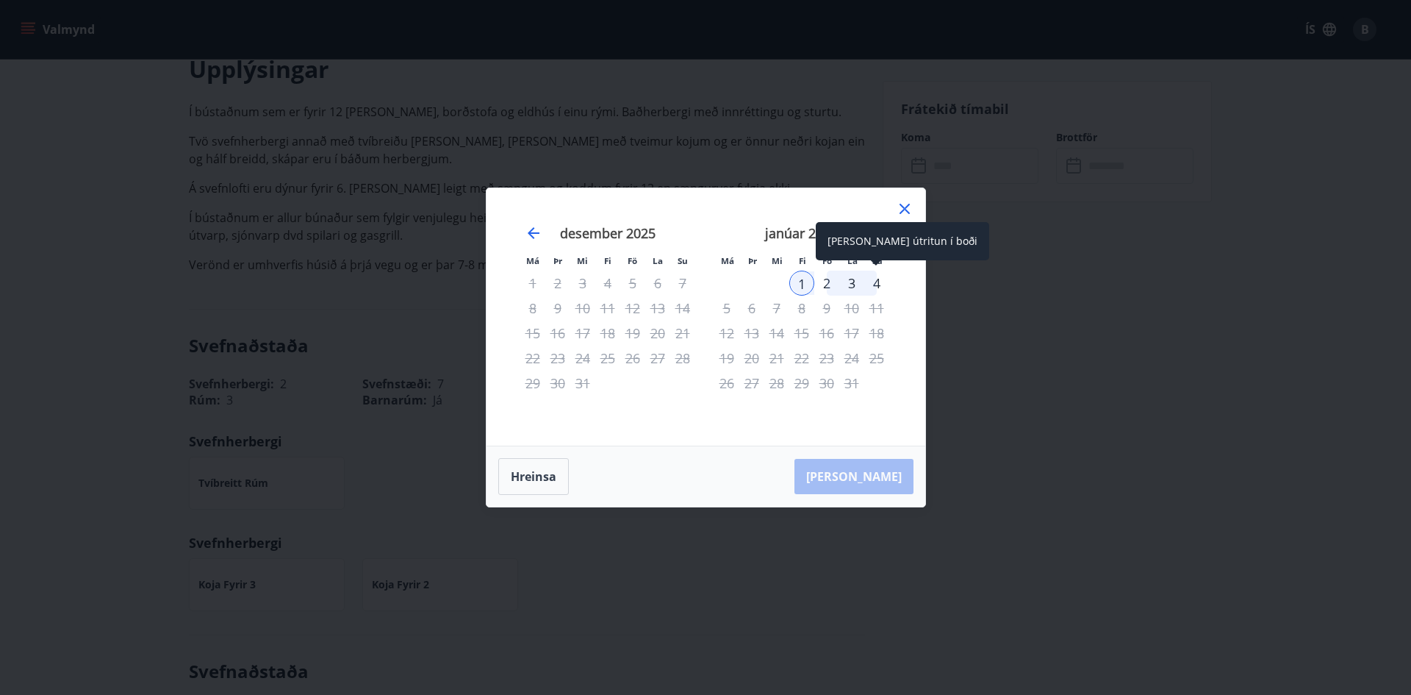
click at [879, 279] on div "4" at bounding box center [876, 283] width 25 height 25
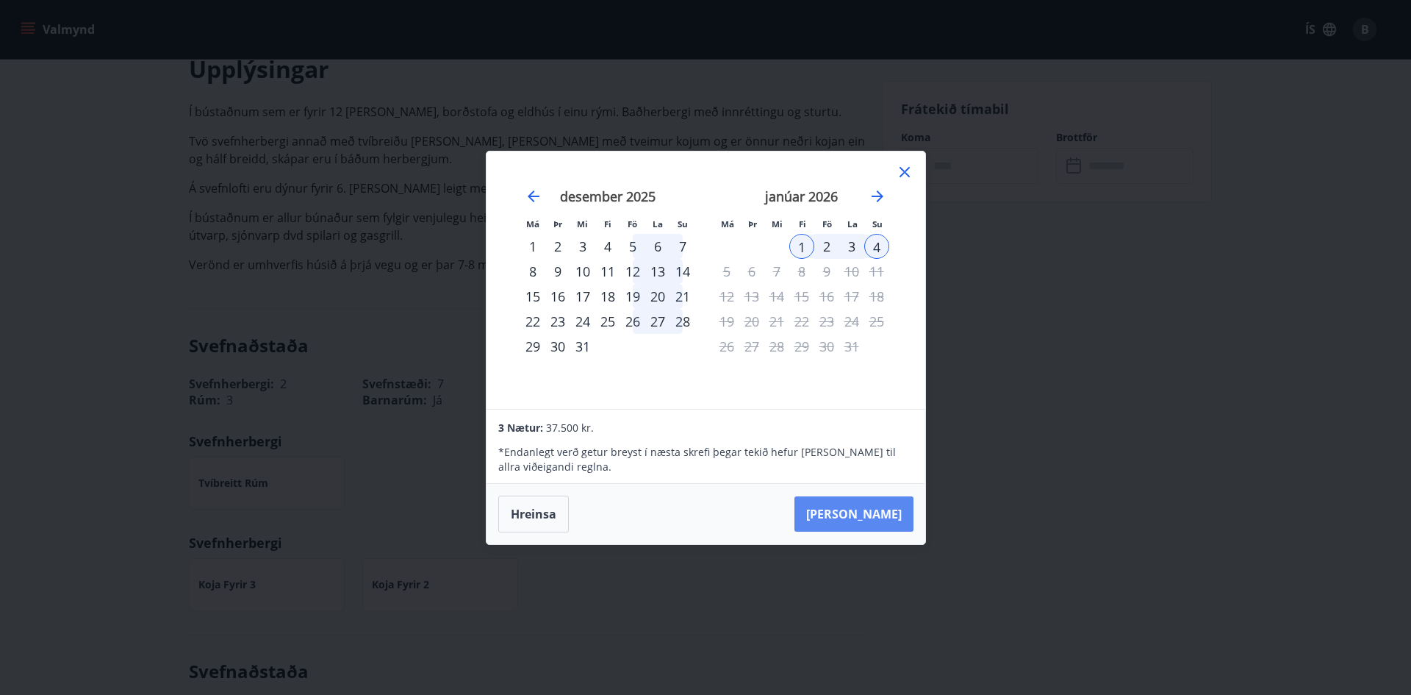
click at [889, 509] on button "Taka Frá" at bounding box center [854, 513] width 119 height 35
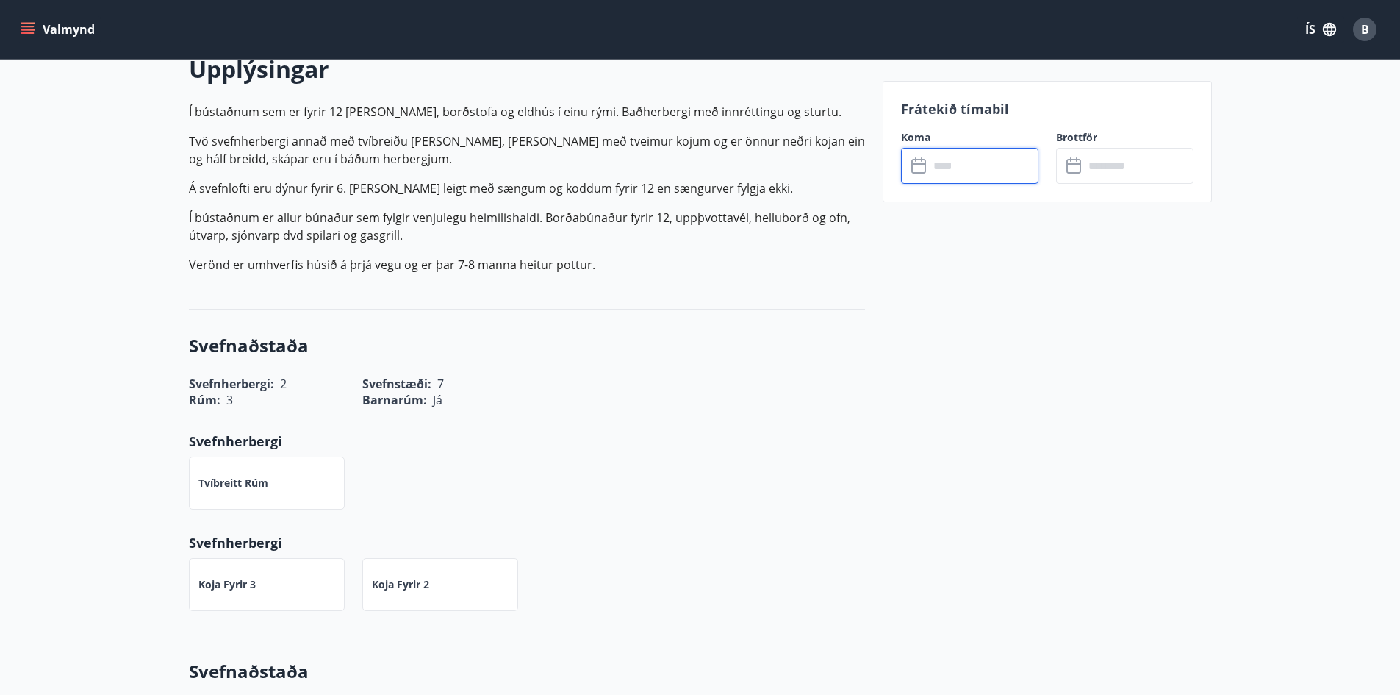
type input "******"
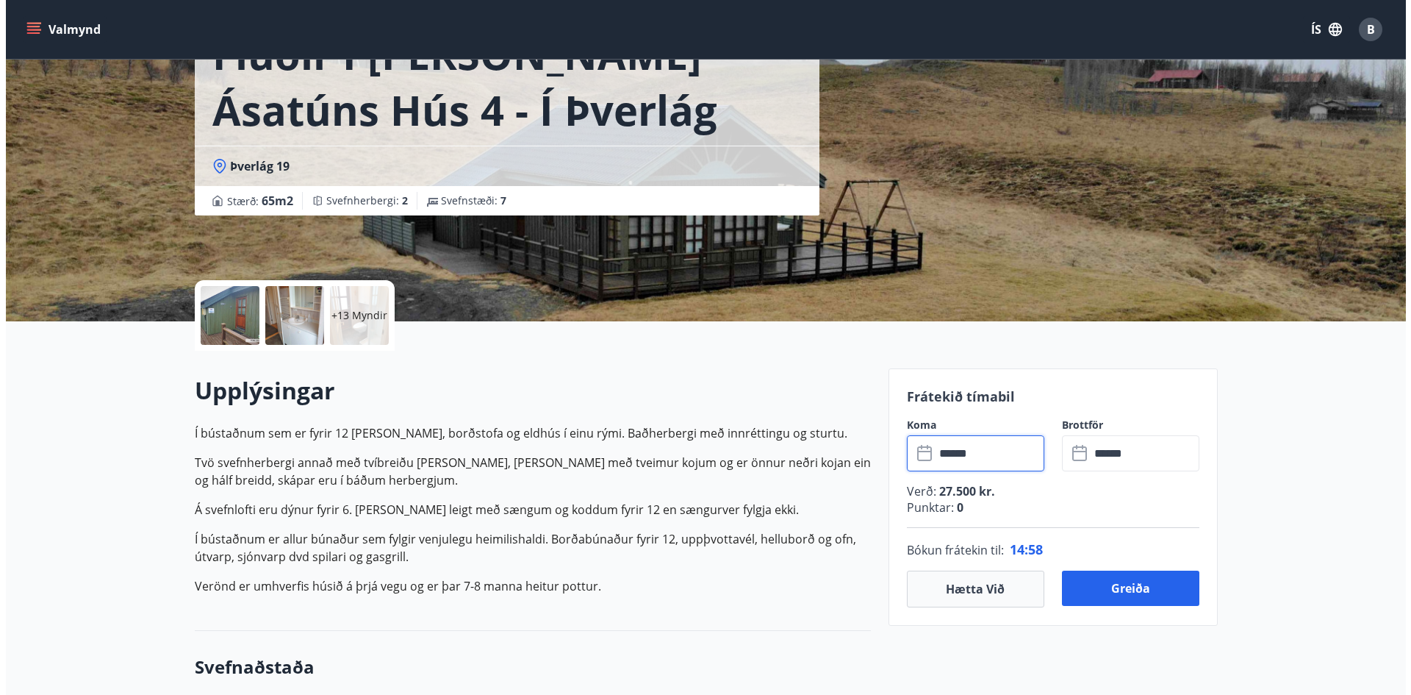
scroll to position [0, 0]
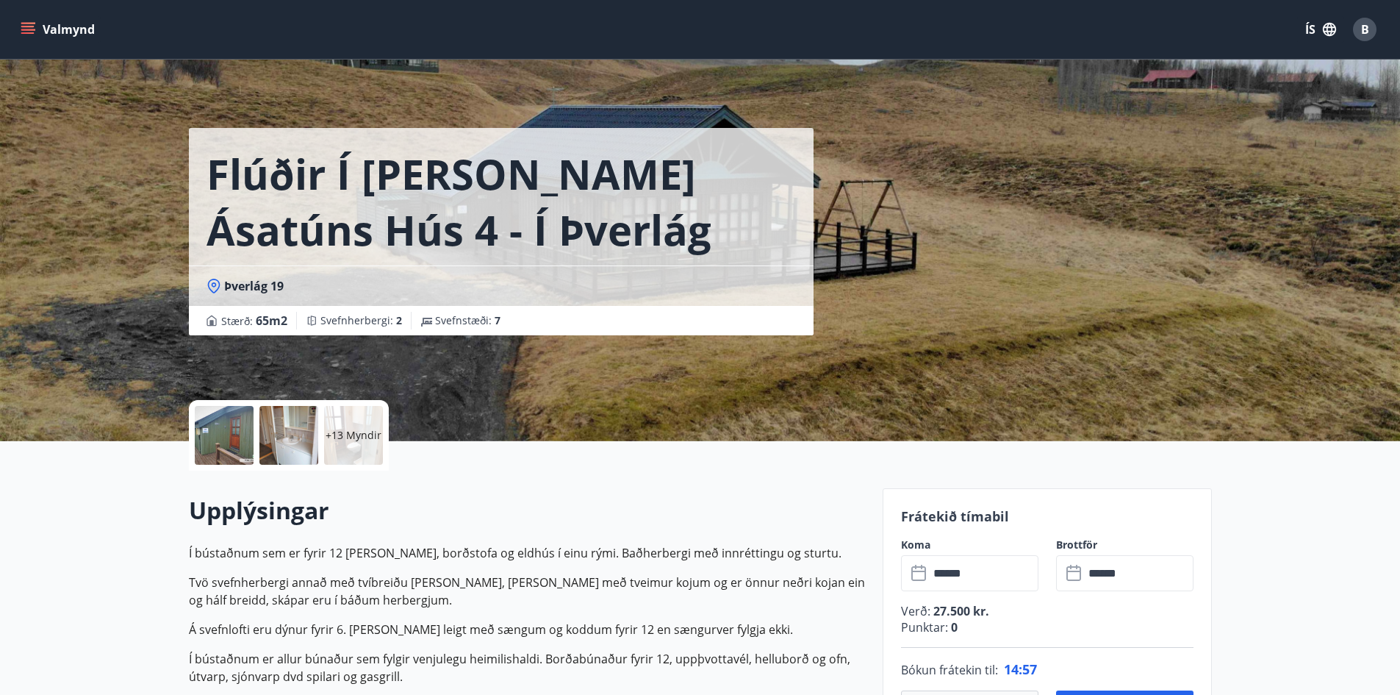
click at [226, 439] on div at bounding box center [224, 435] width 59 height 59
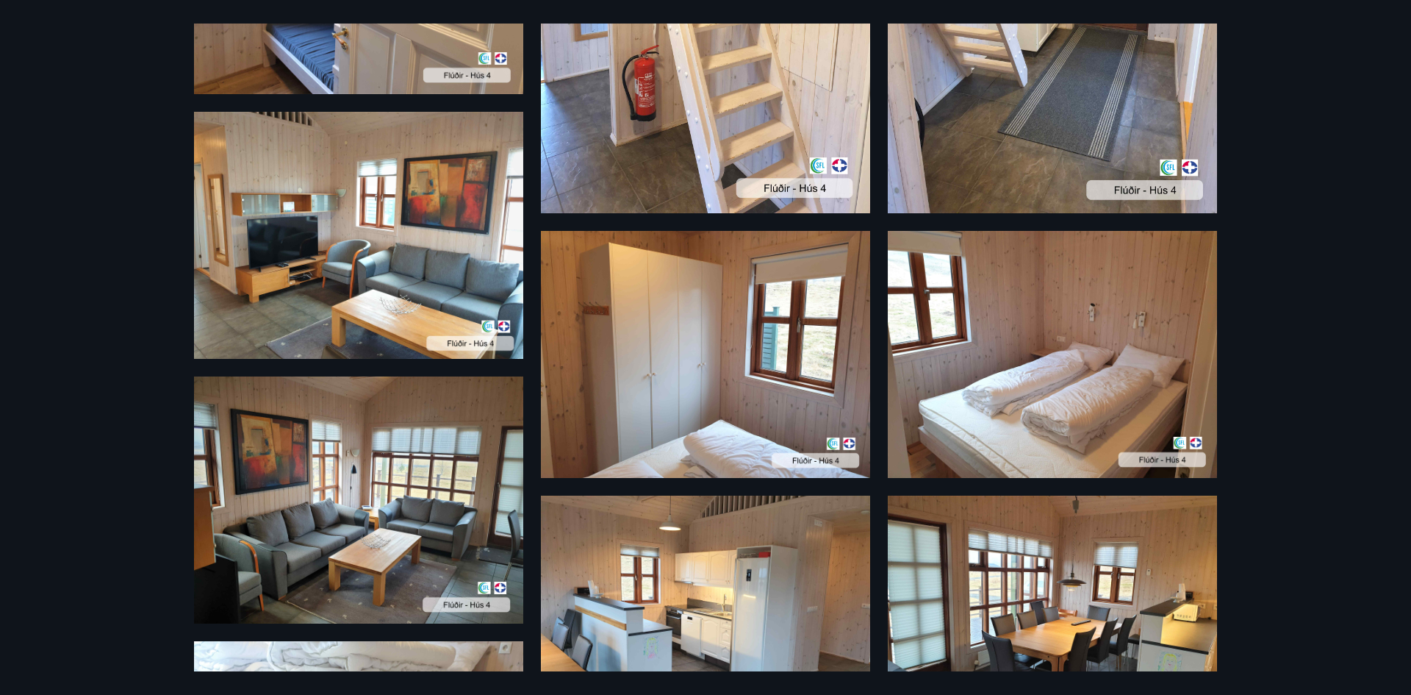
scroll to position [1308, 0]
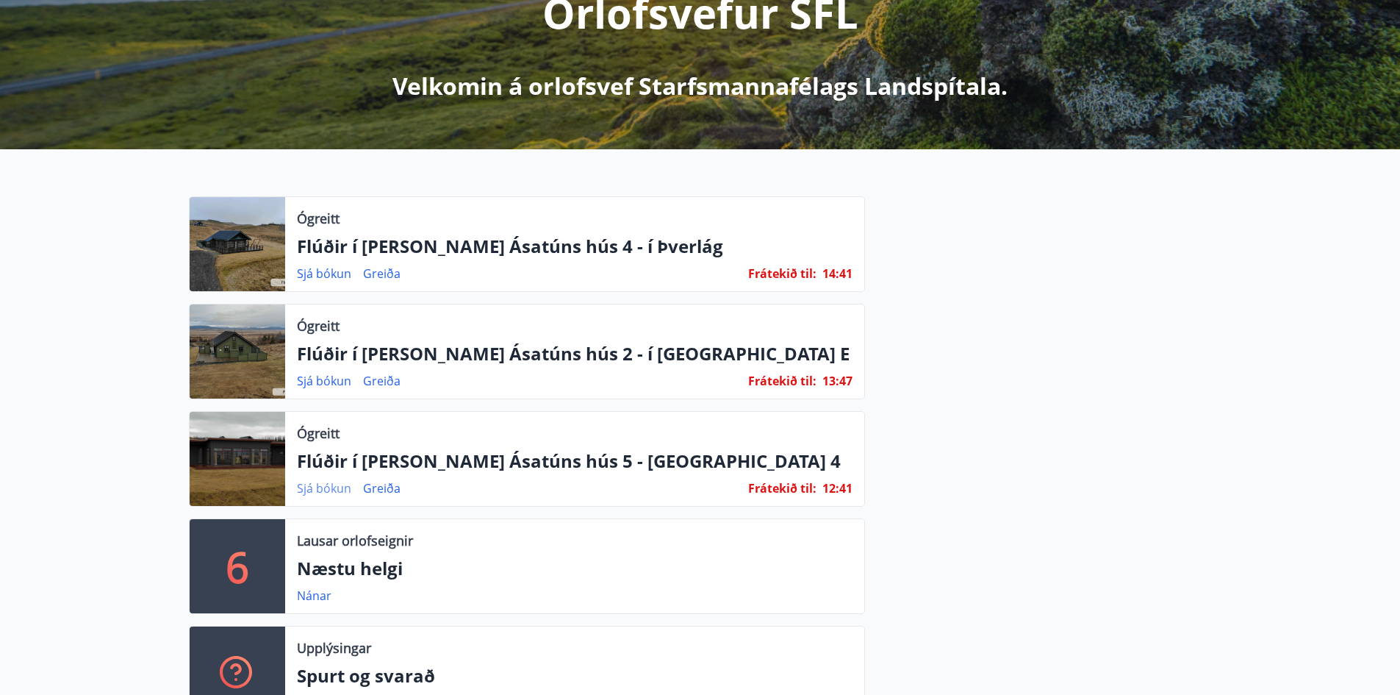
scroll to position [368, 0]
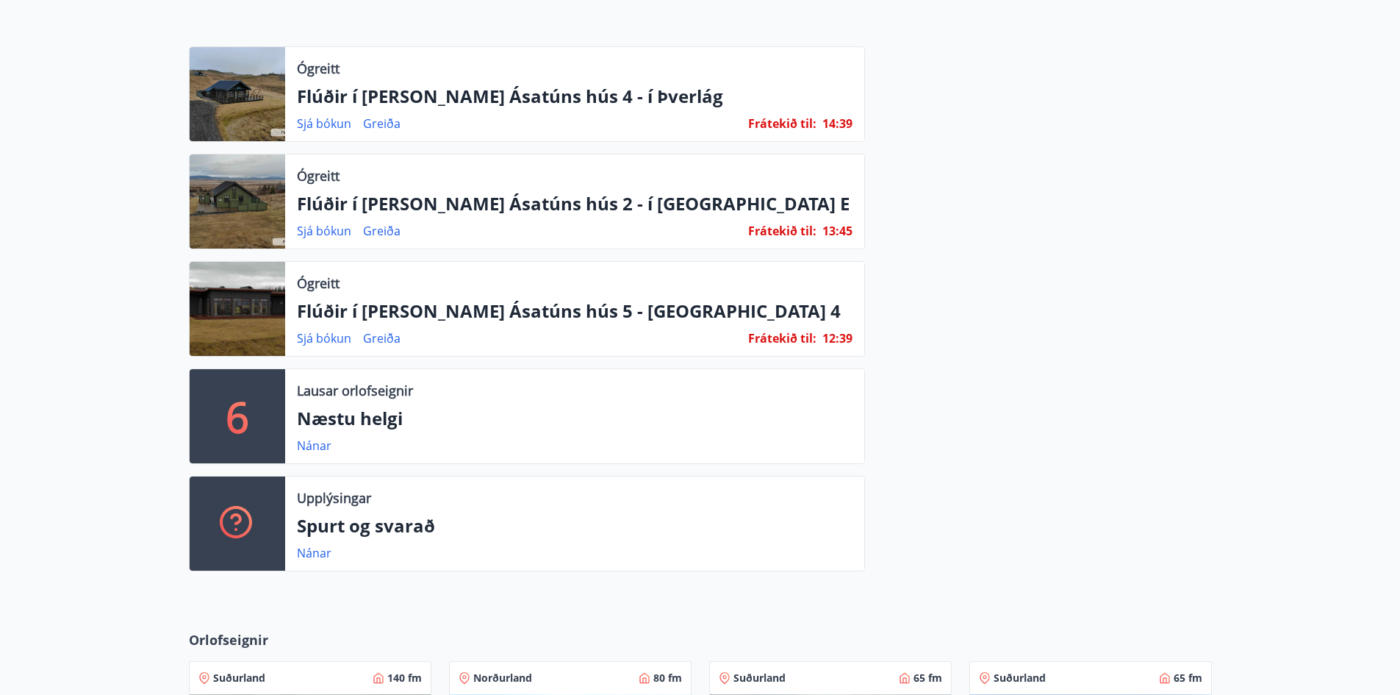
click at [262, 309] on div at bounding box center [238, 309] width 96 height 94
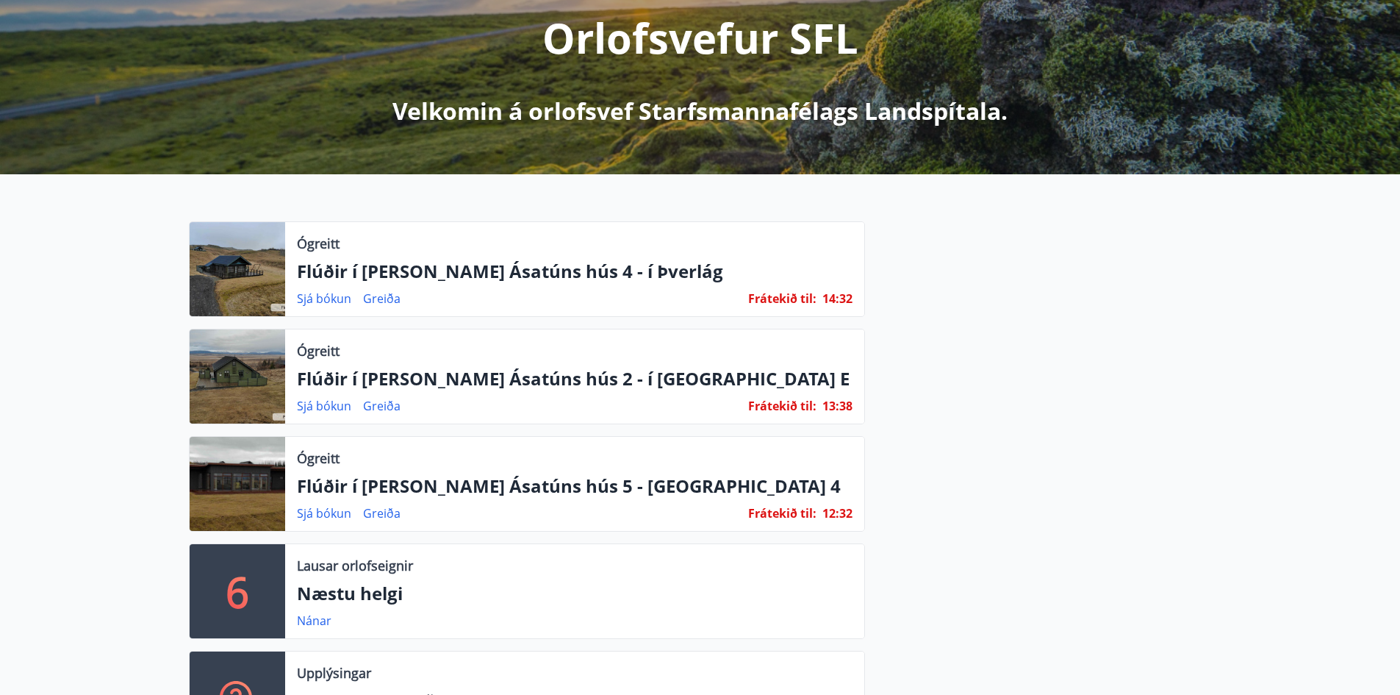
scroll to position [294, 0]
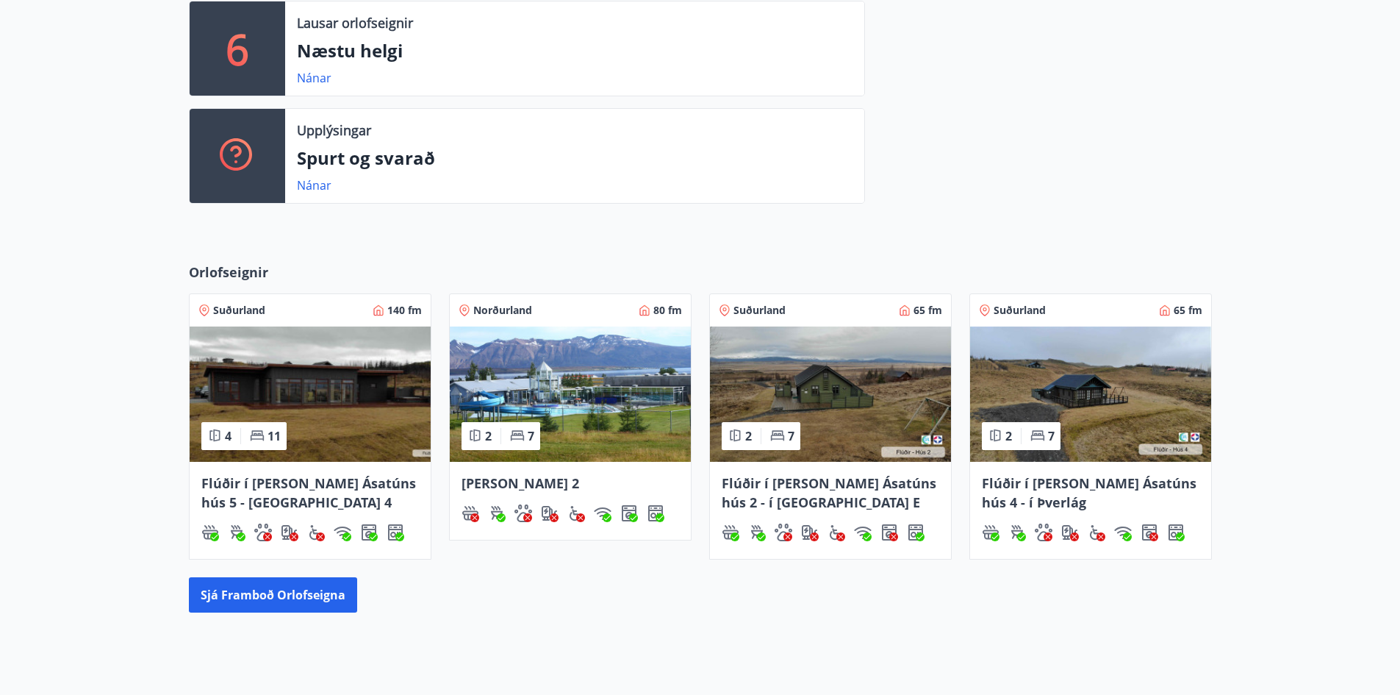
click at [305, 404] on img at bounding box center [310, 393] width 241 height 135
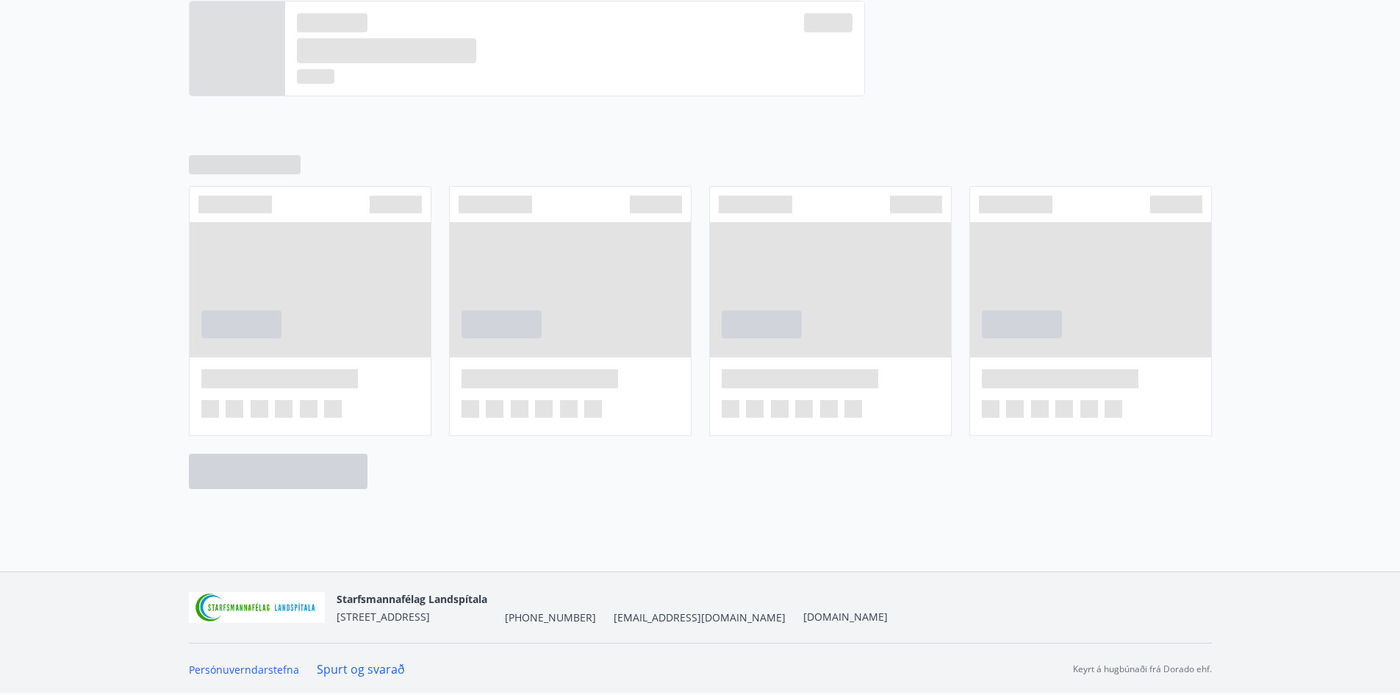
scroll to position [735, 0]
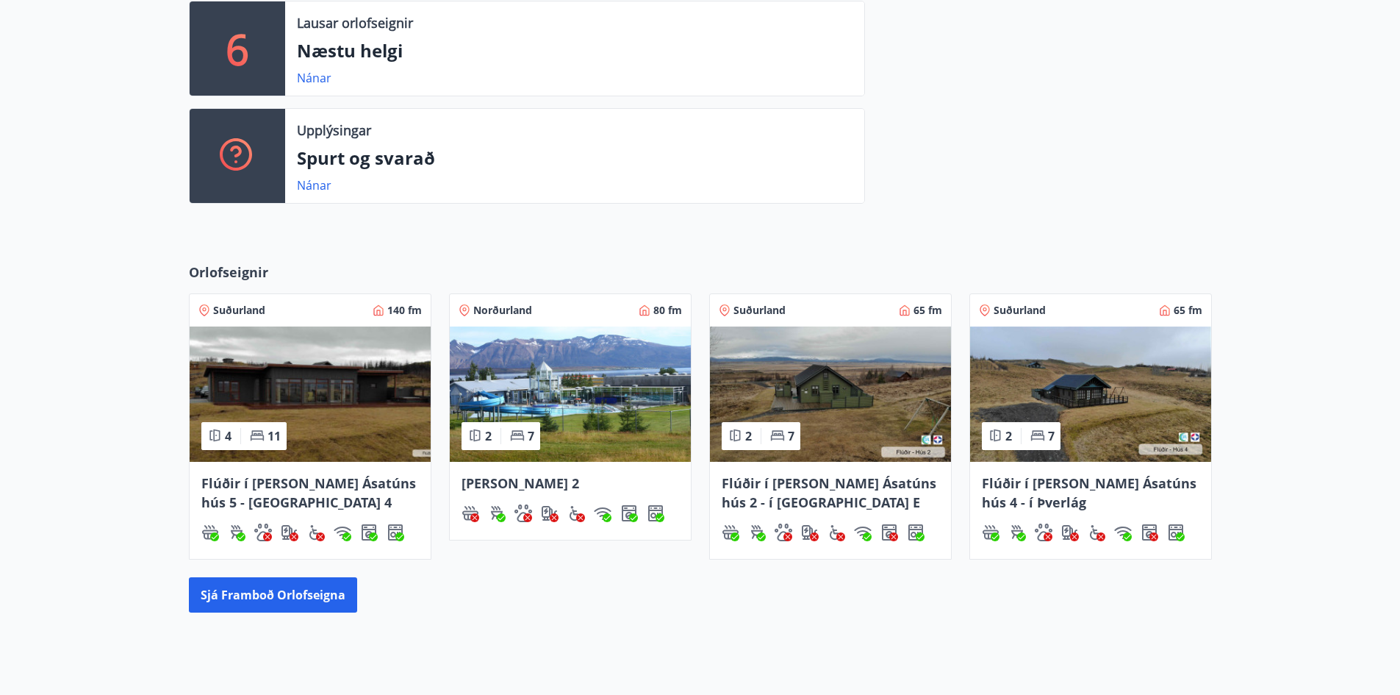
click at [884, 423] on img at bounding box center [830, 393] width 241 height 135
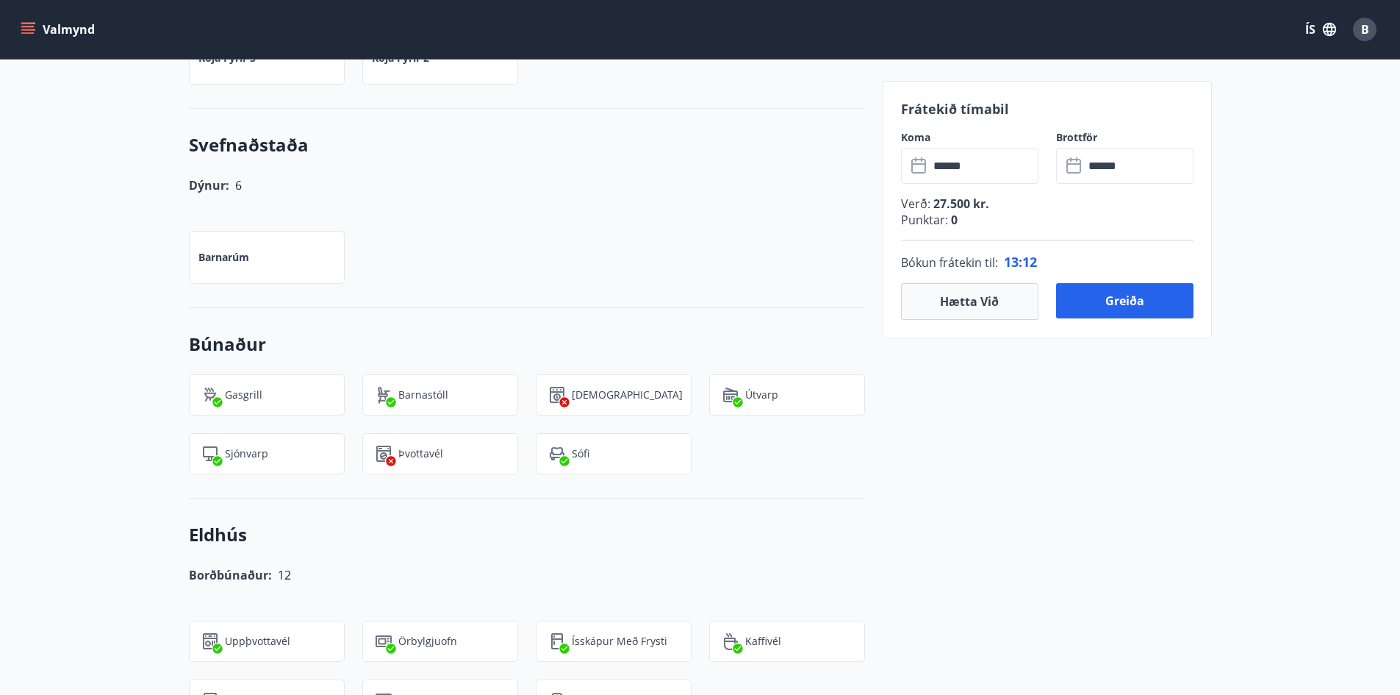
scroll to position [662, 0]
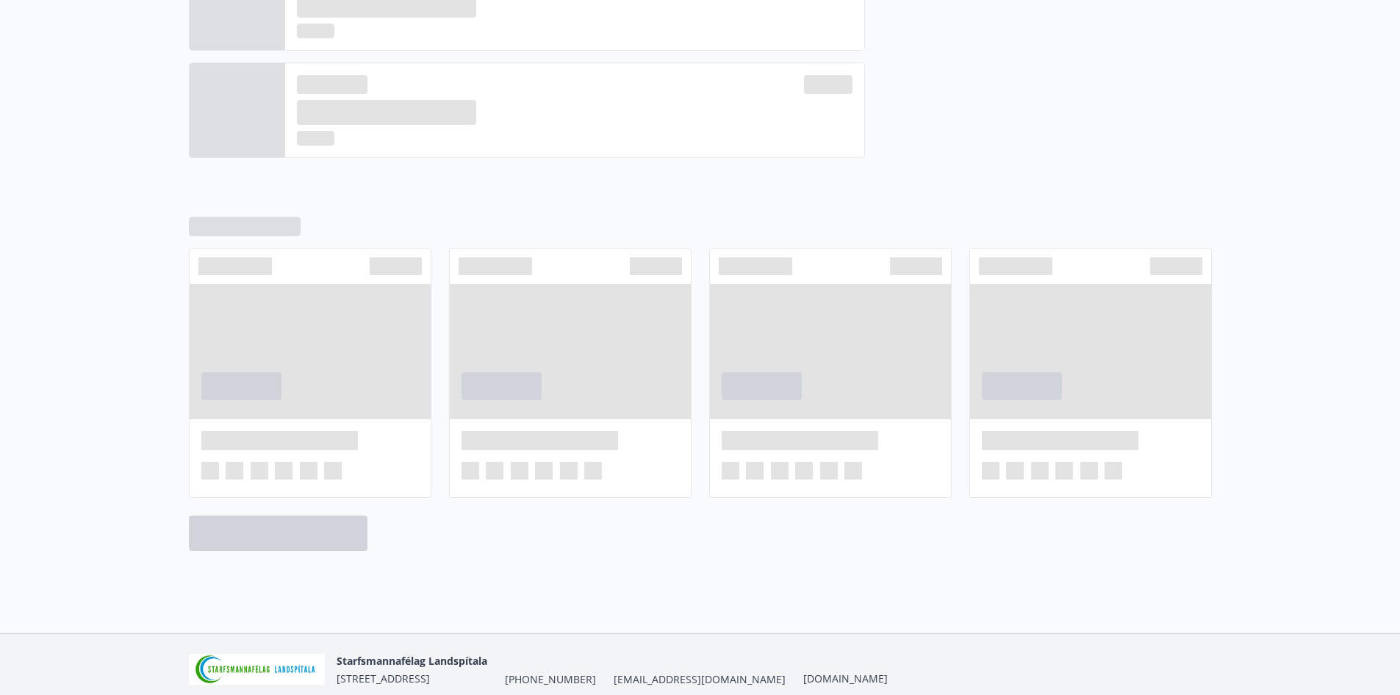
scroll to position [723, 0]
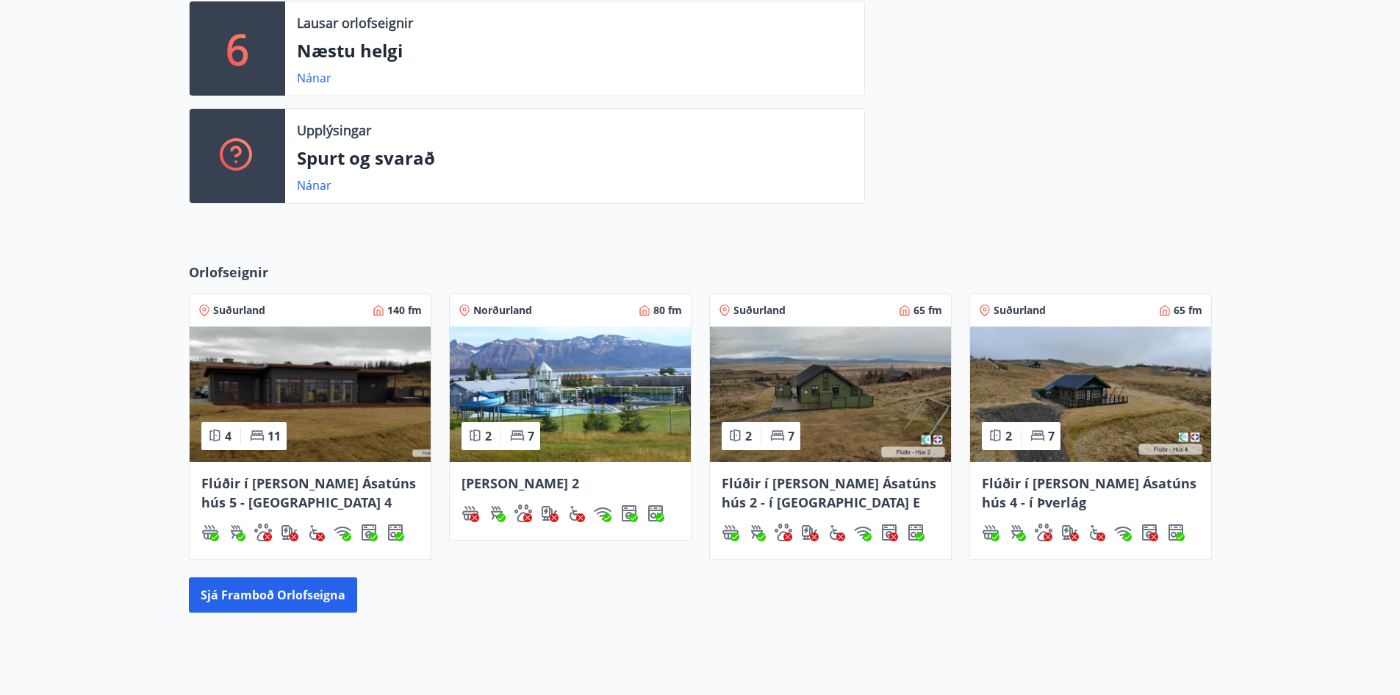
click at [1114, 407] on img at bounding box center [1090, 393] width 241 height 135
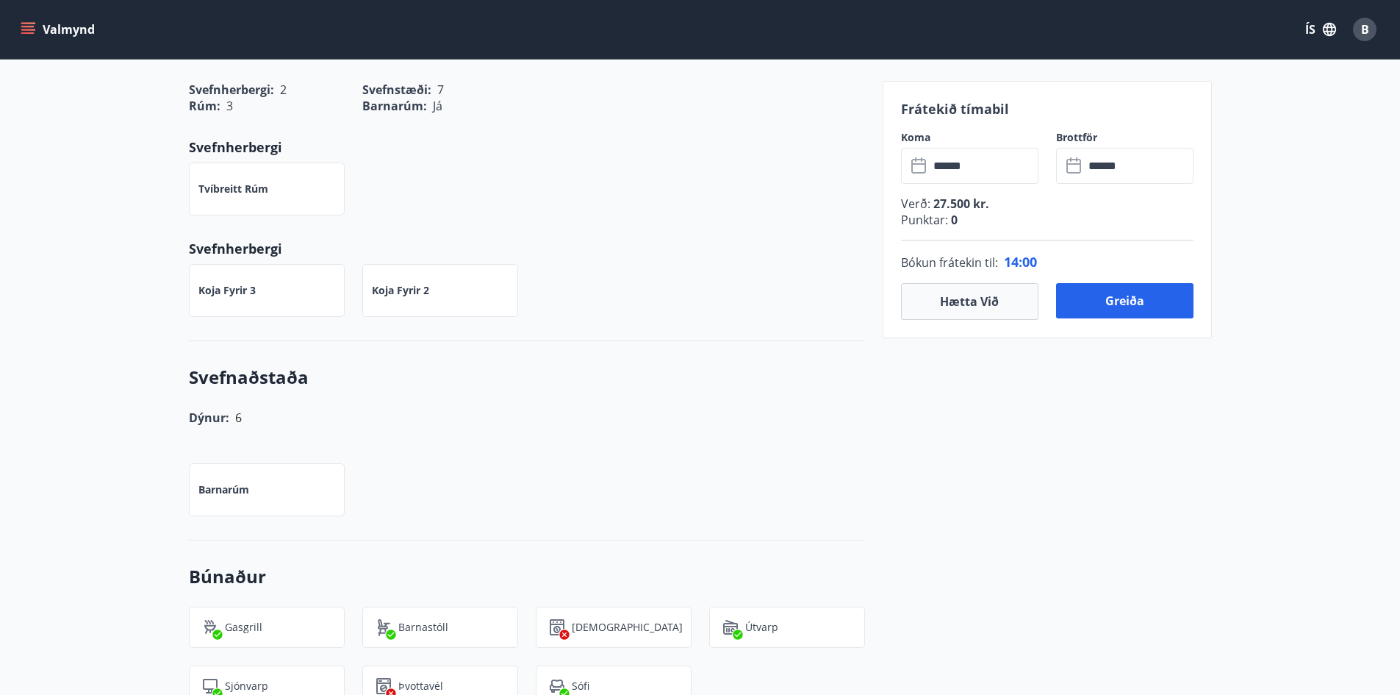
scroll to position [662, 0]
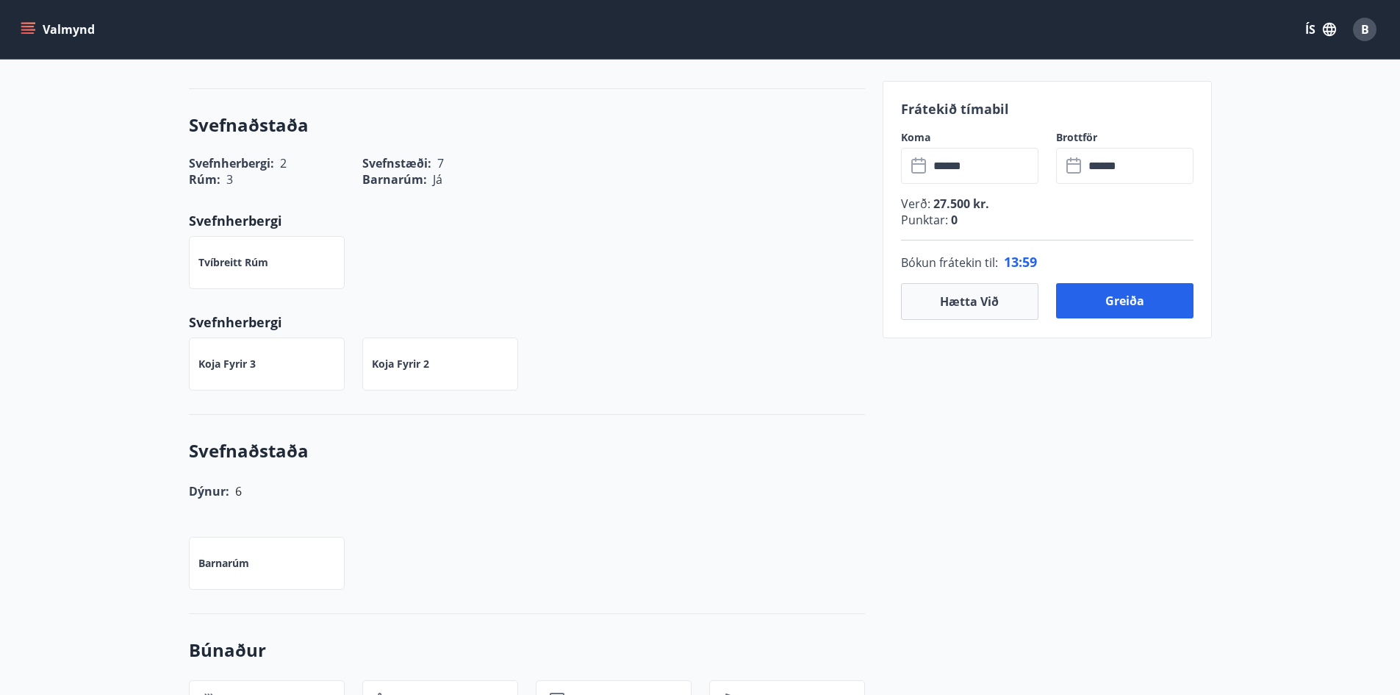
scroll to position [723, 0]
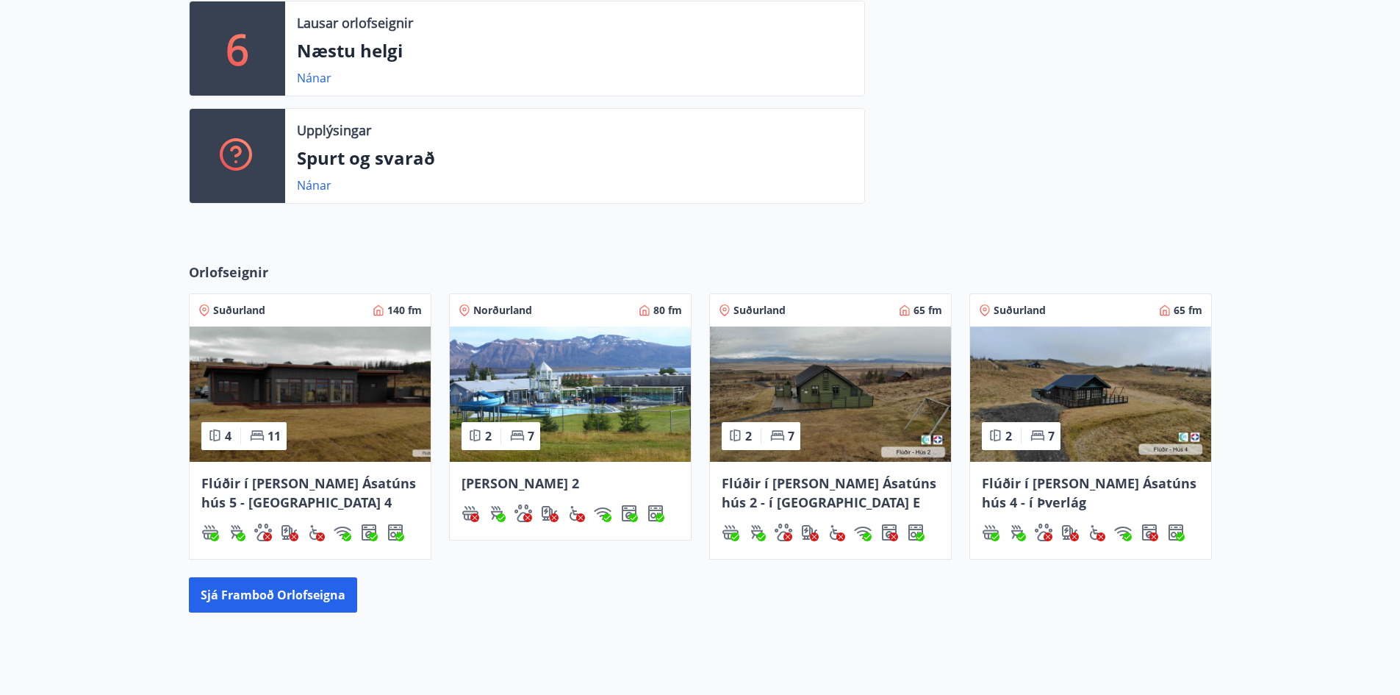
click at [330, 419] on img at bounding box center [310, 393] width 241 height 135
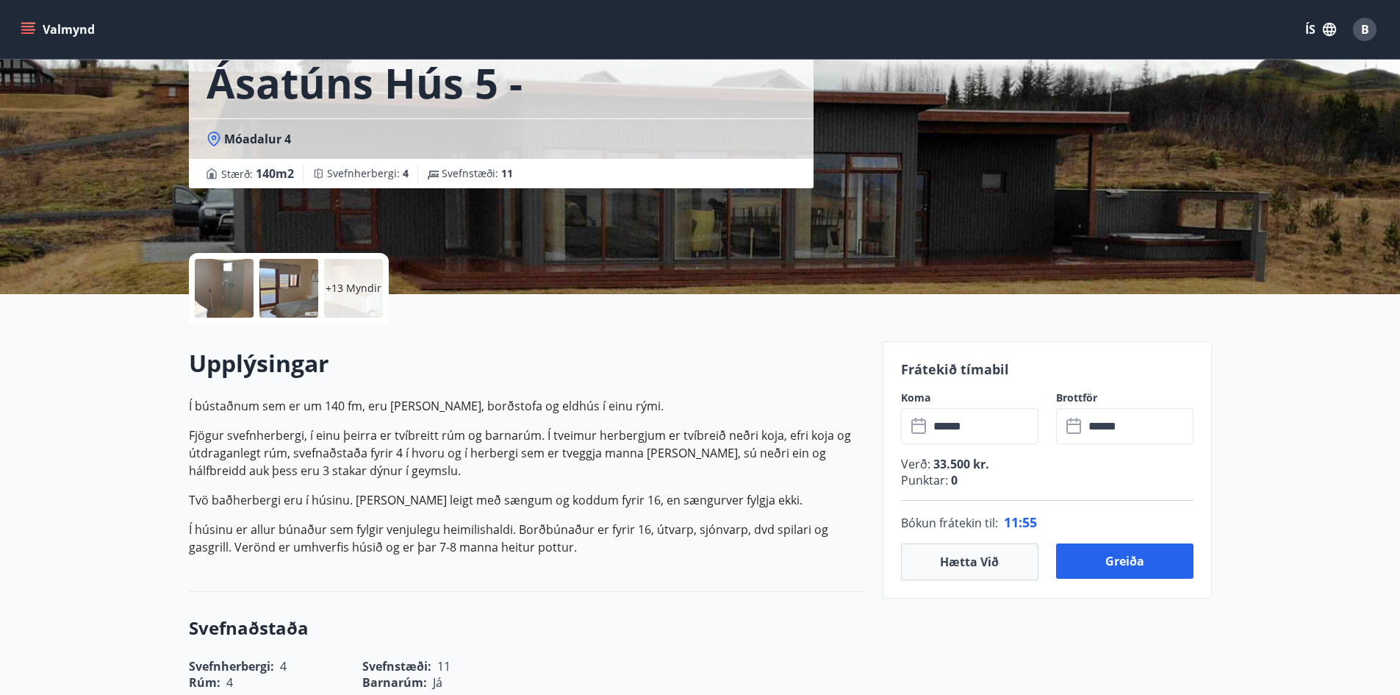
click at [287, 290] on div at bounding box center [288, 288] width 59 height 59
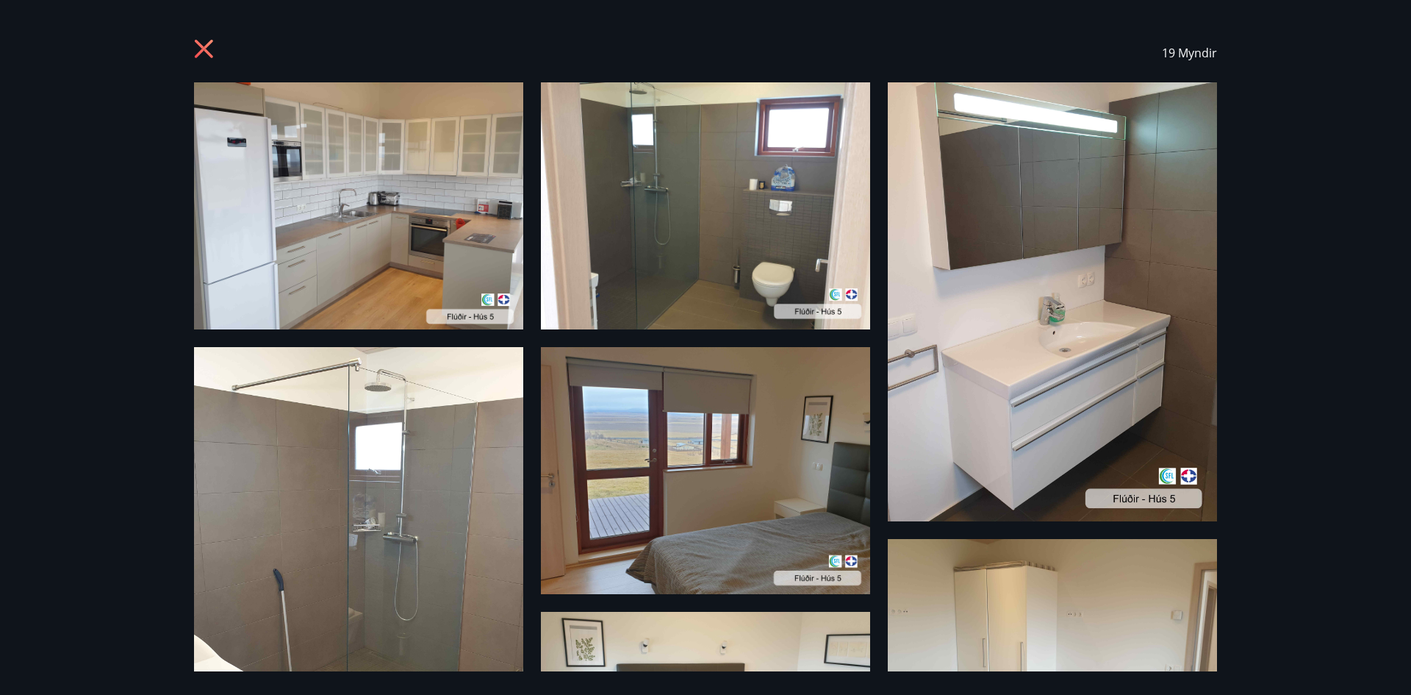
click at [198, 50] on icon at bounding box center [206, 51] width 24 height 24
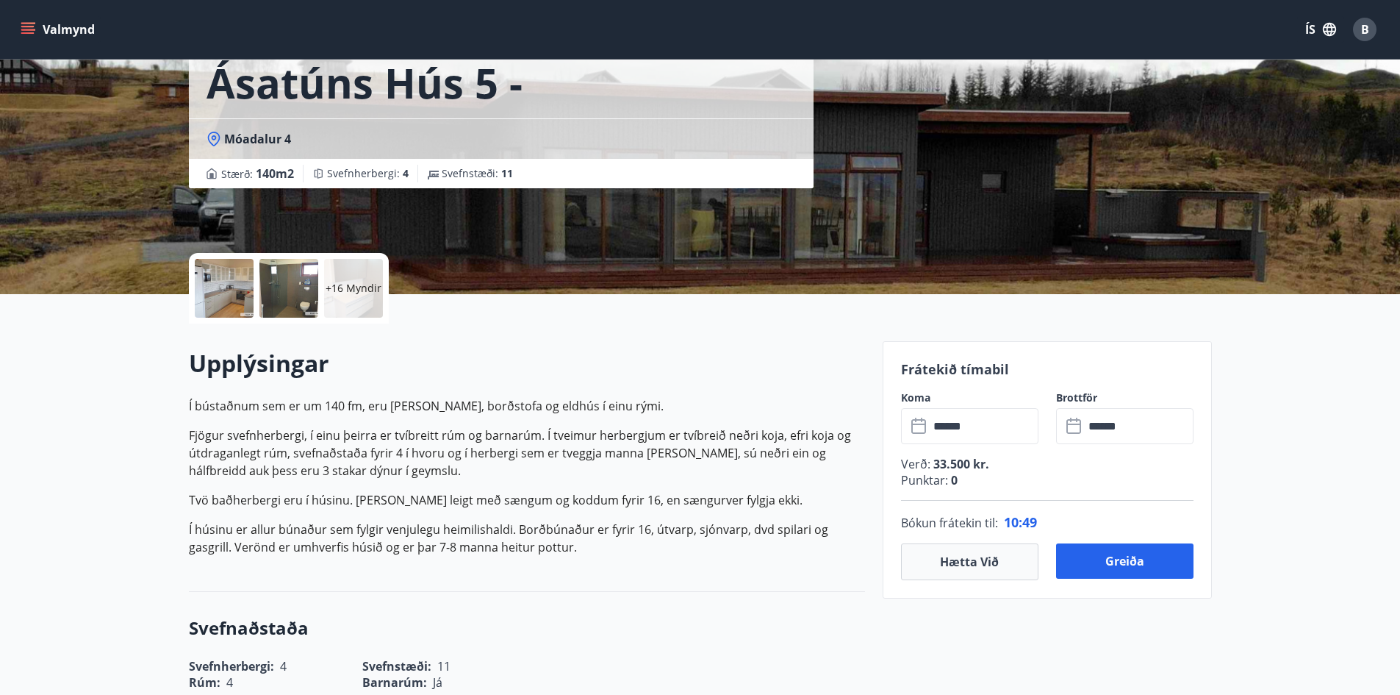
click at [951, 434] on input "******" at bounding box center [984, 426] width 110 height 36
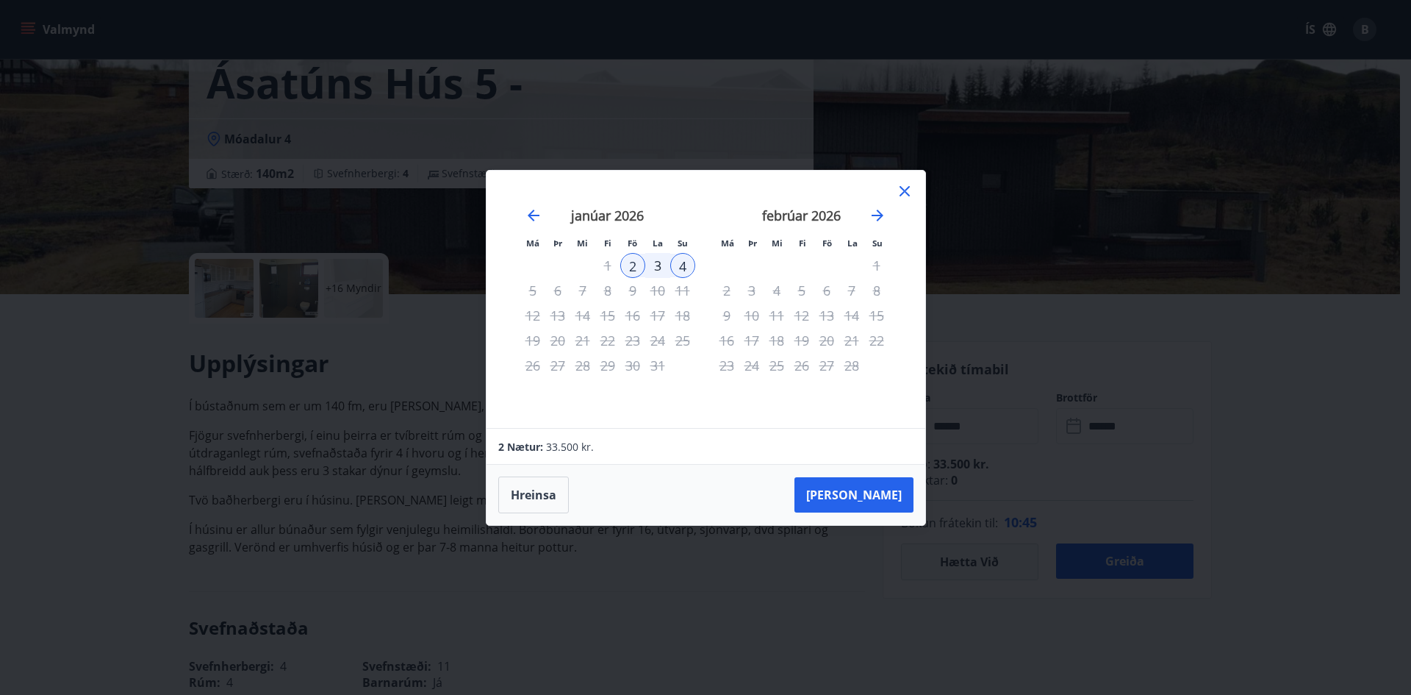
click at [909, 186] on icon at bounding box center [905, 191] width 10 height 10
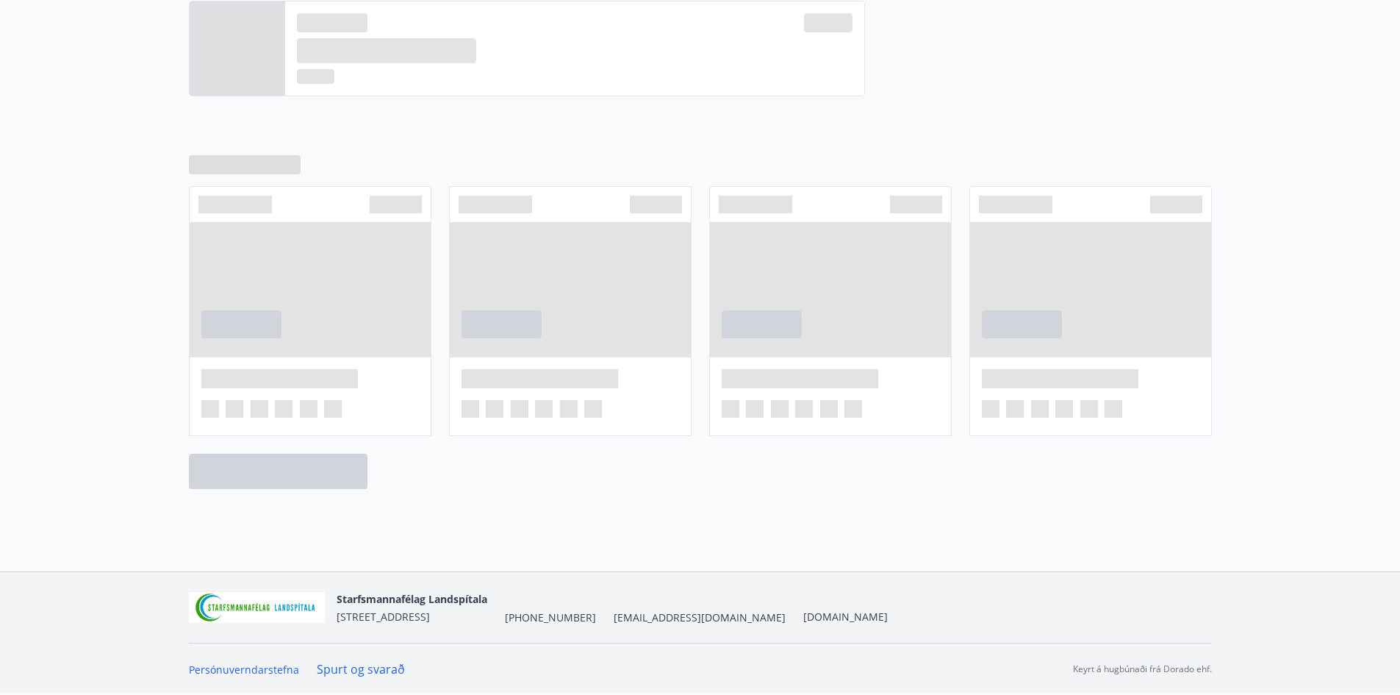
scroll to position [735, 0]
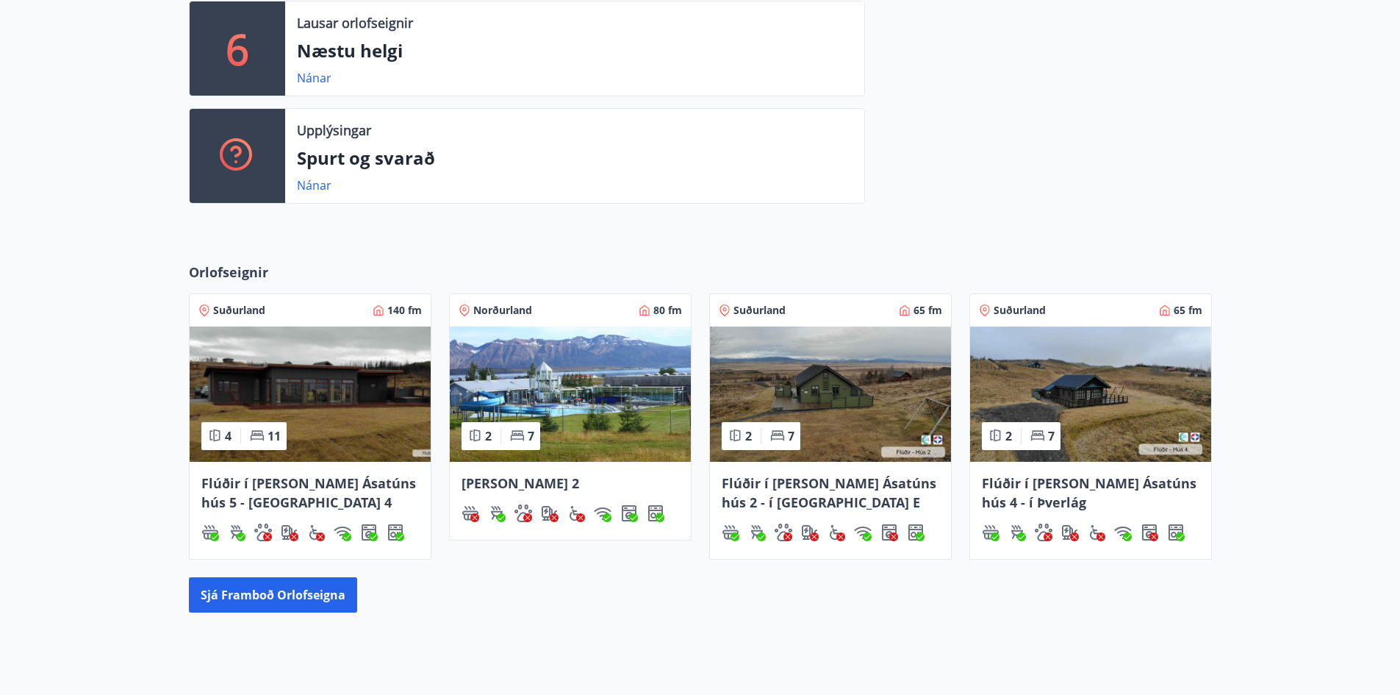
click at [792, 386] on img at bounding box center [830, 393] width 241 height 135
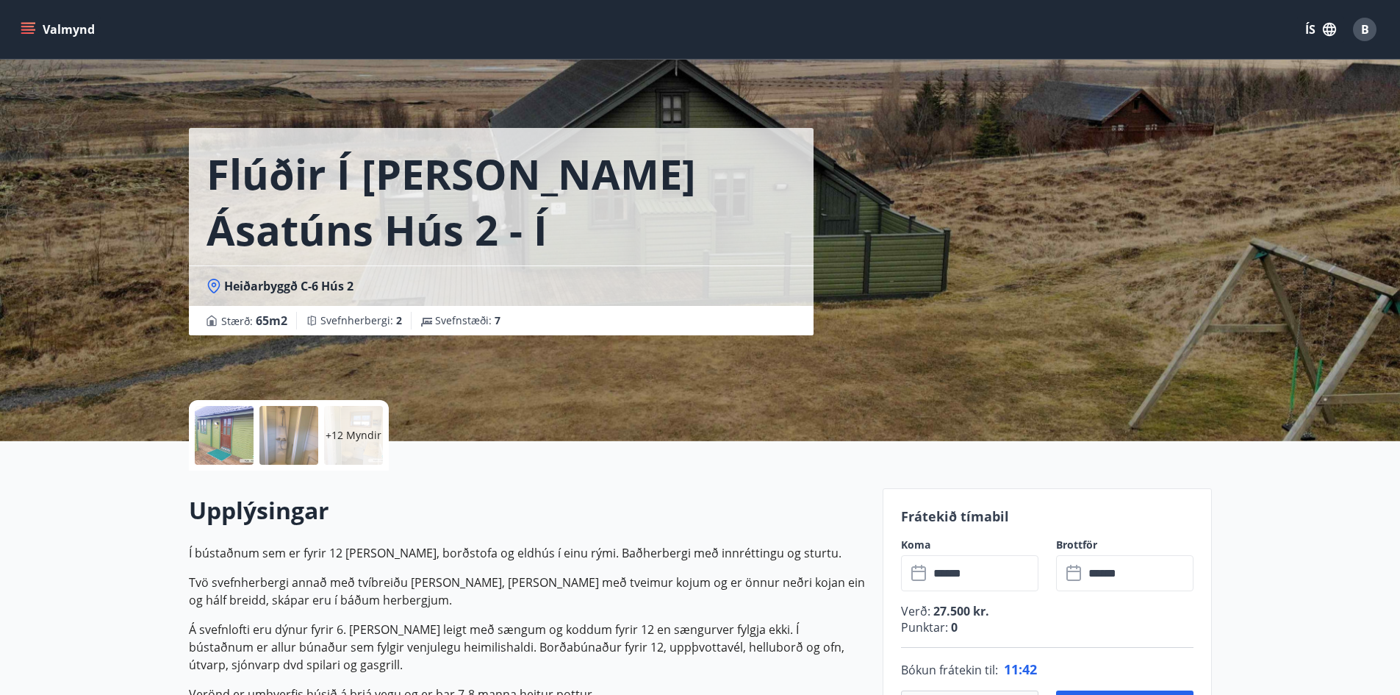
scroll to position [294, 0]
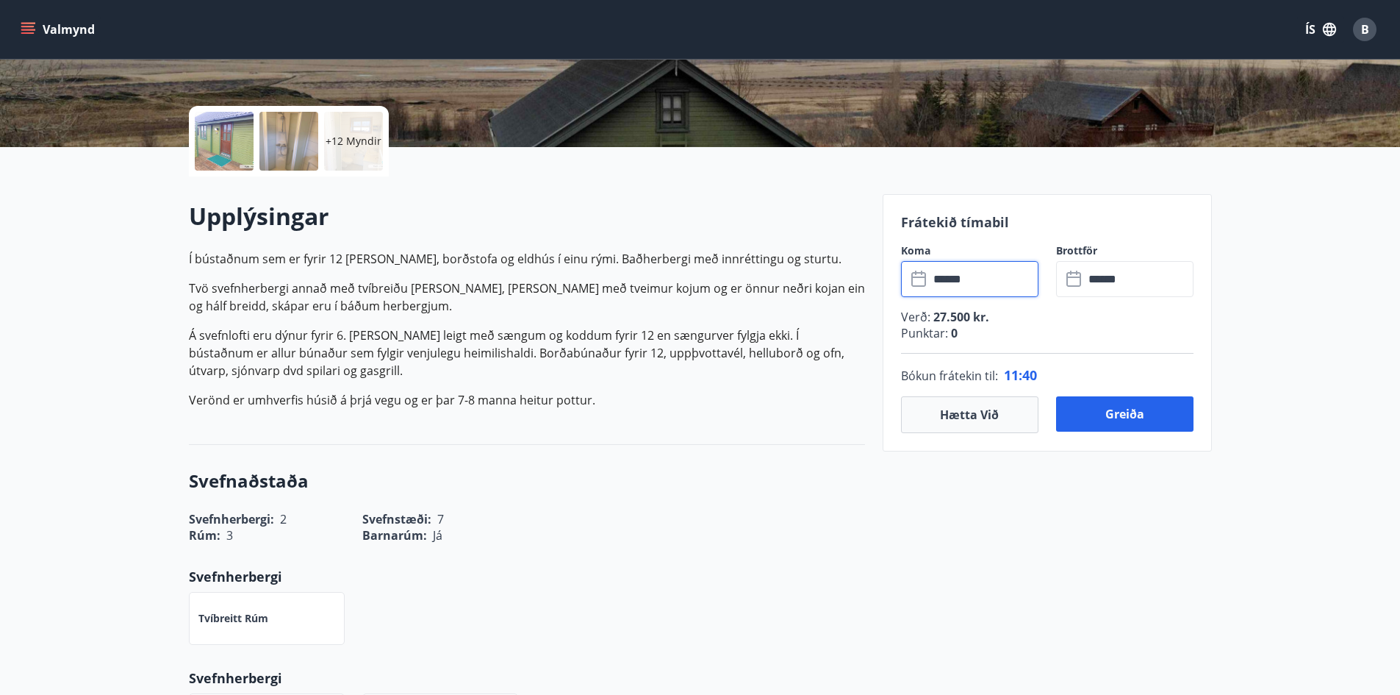
click at [995, 289] on input "******" at bounding box center [984, 279] width 110 height 36
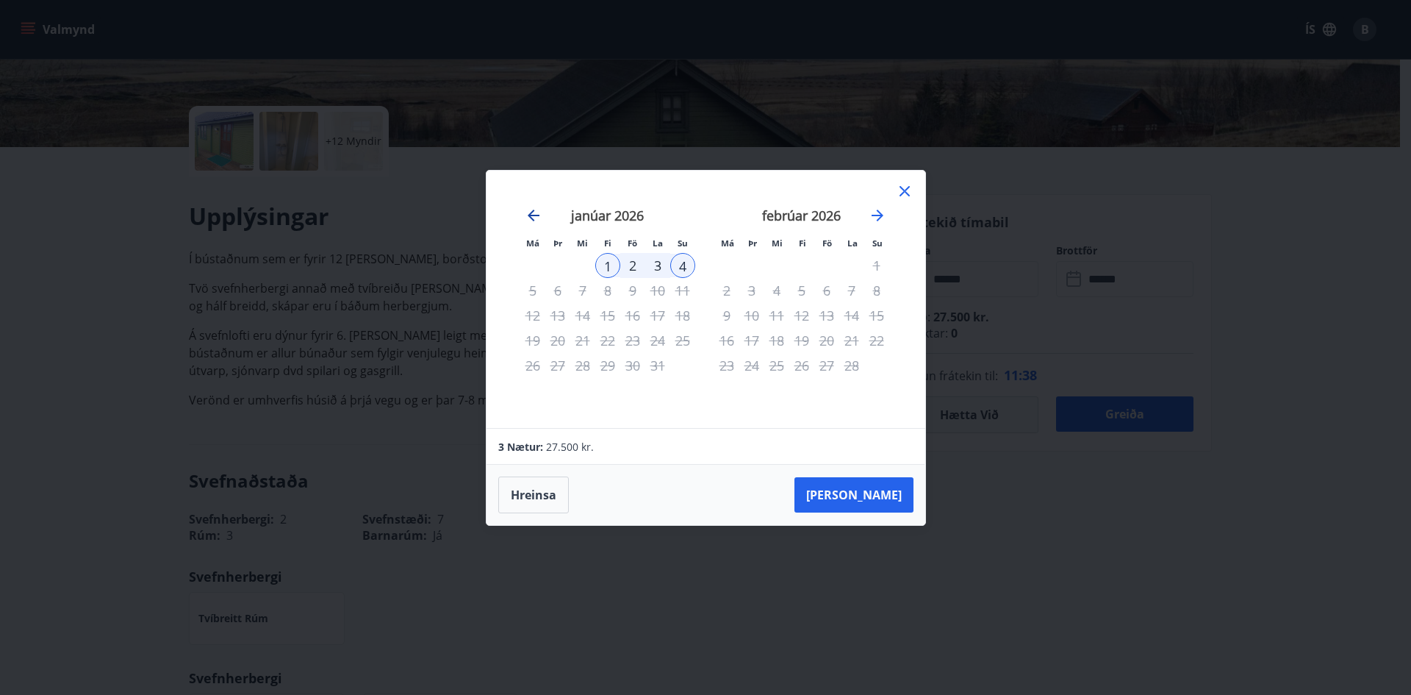
click at [528, 213] on icon "Move backward to switch to the previous month." at bounding box center [534, 216] width 18 height 18
click at [908, 186] on icon at bounding box center [905, 191] width 18 height 18
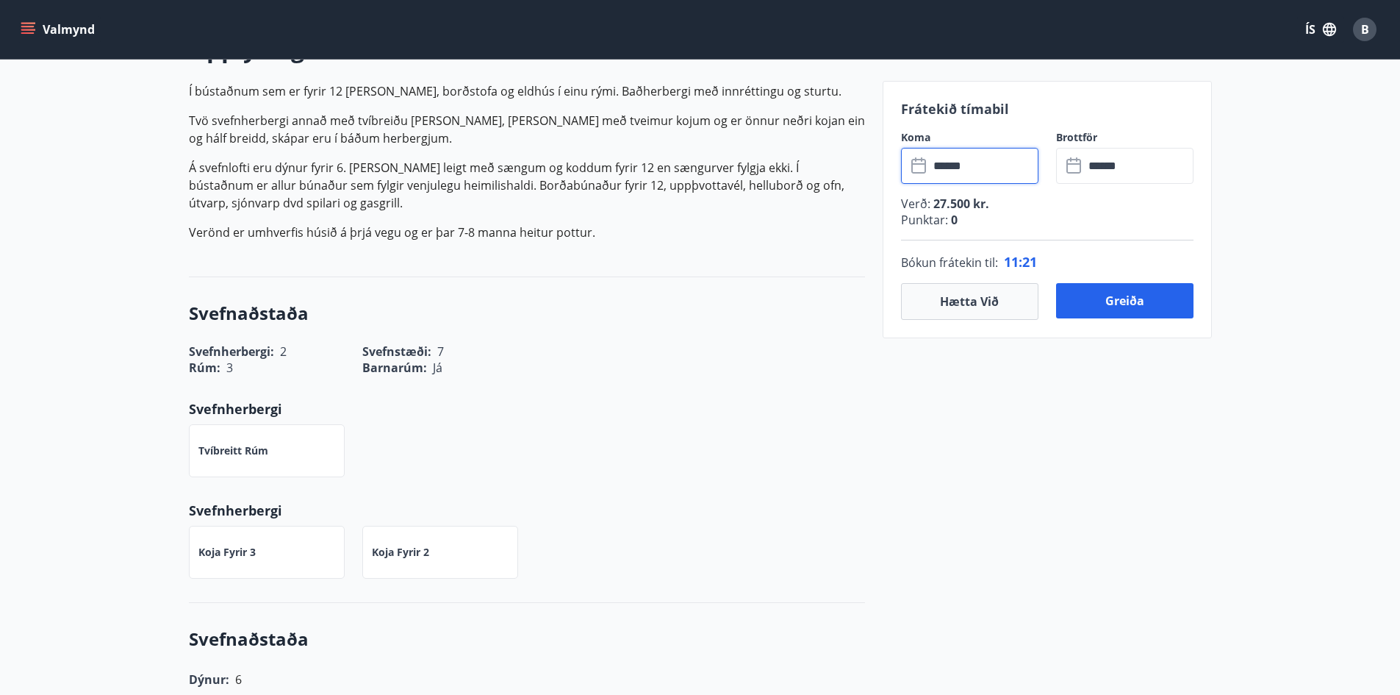
scroll to position [147, 0]
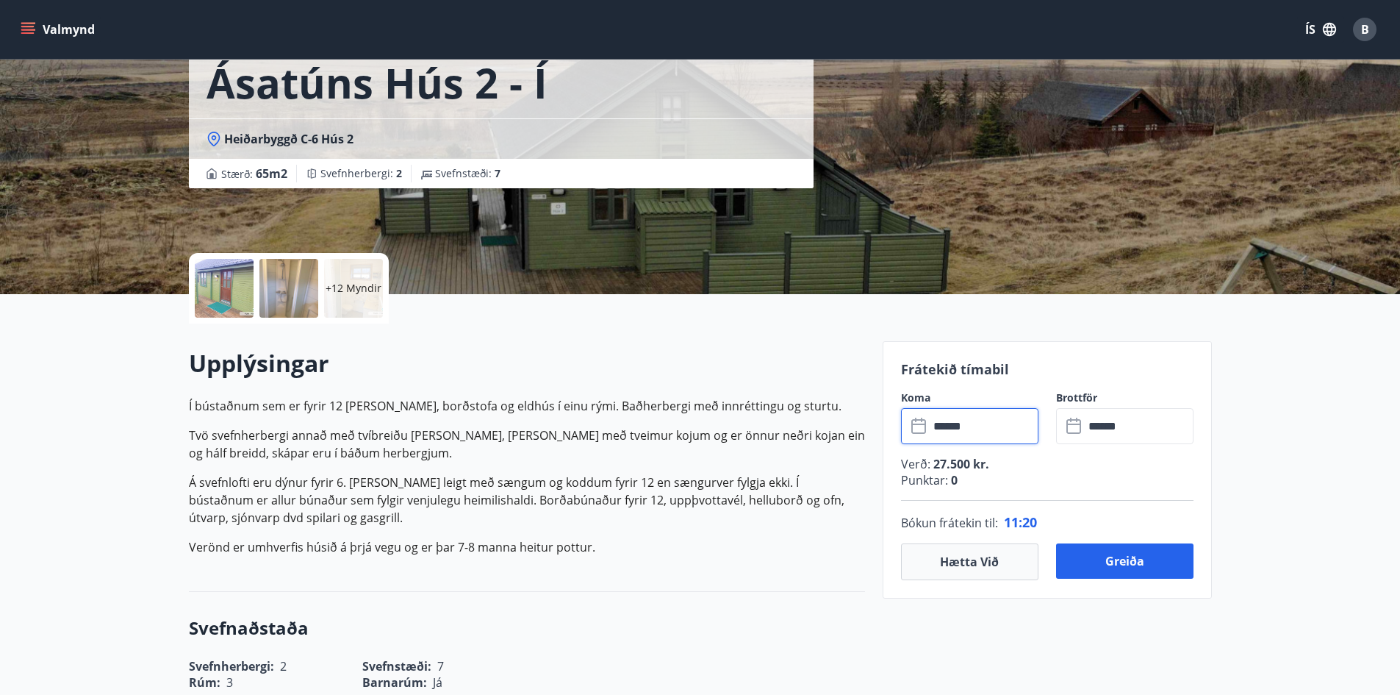
click at [971, 426] on input "******" at bounding box center [984, 426] width 110 height 36
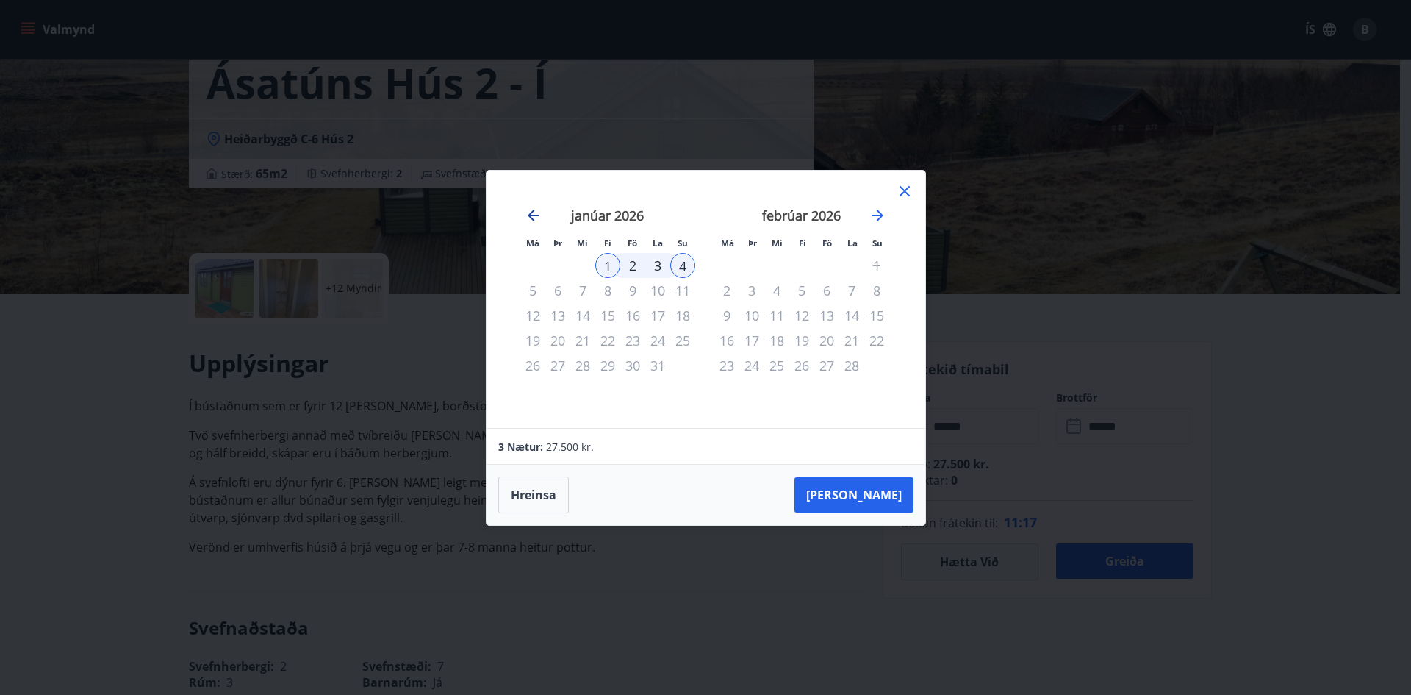
click at [531, 212] on icon "Move backward to switch to the previous month." at bounding box center [534, 216] width 12 height 12
click at [551, 365] on div "30" at bounding box center [557, 365] width 25 height 25
click at [826, 267] on div "2" at bounding box center [826, 265] width 25 height 25
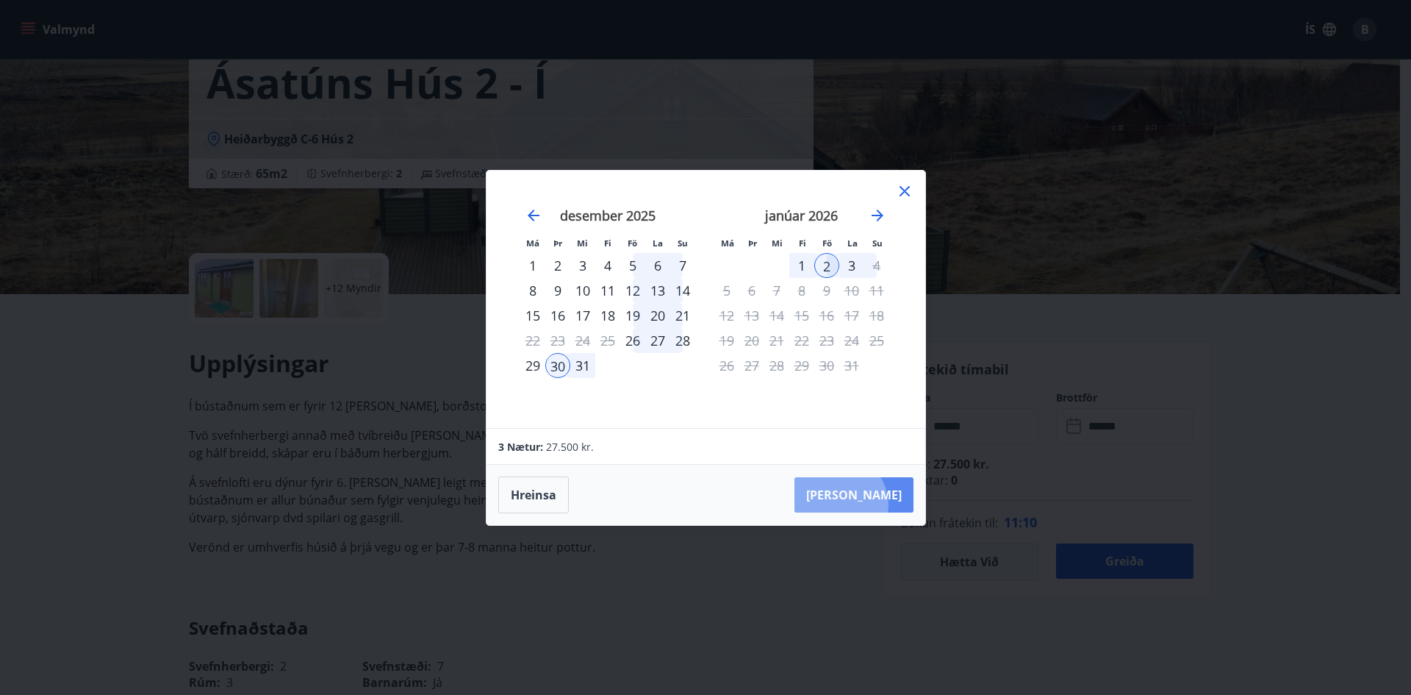
click at [884, 504] on button "Taka Frá" at bounding box center [854, 494] width 119 height 35
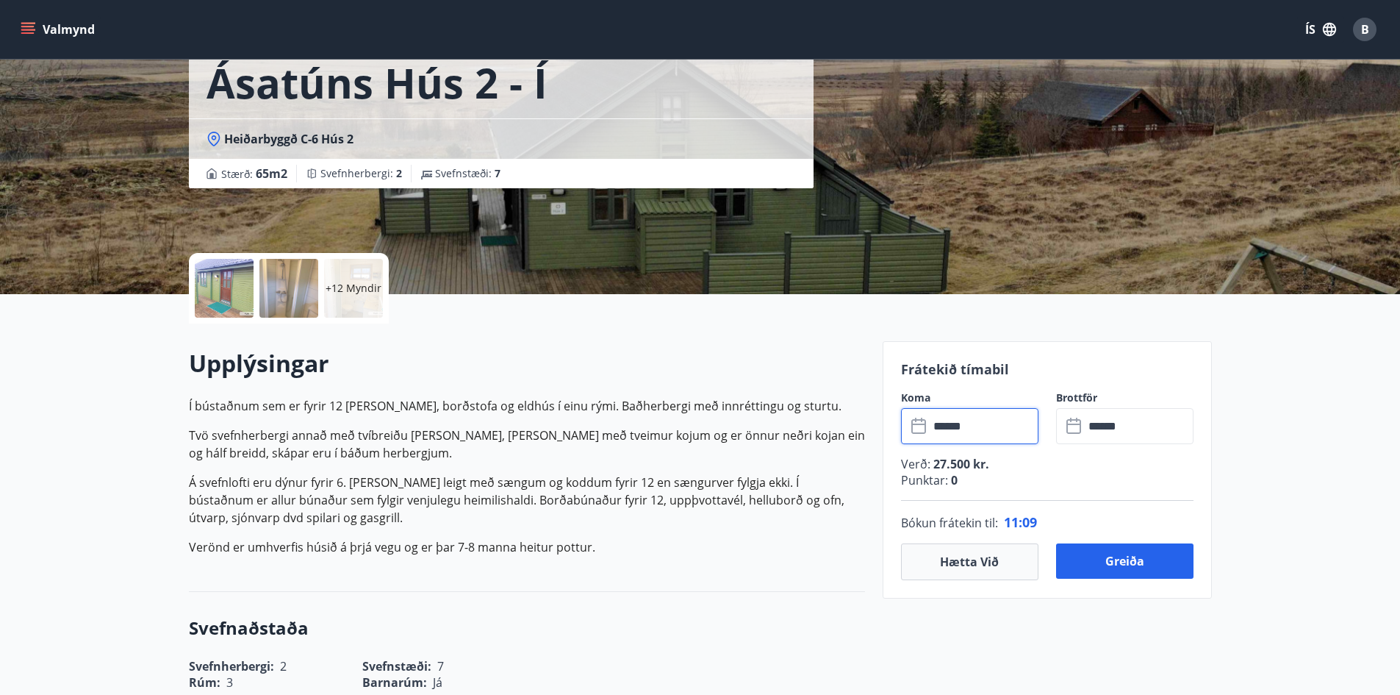
type input "******"
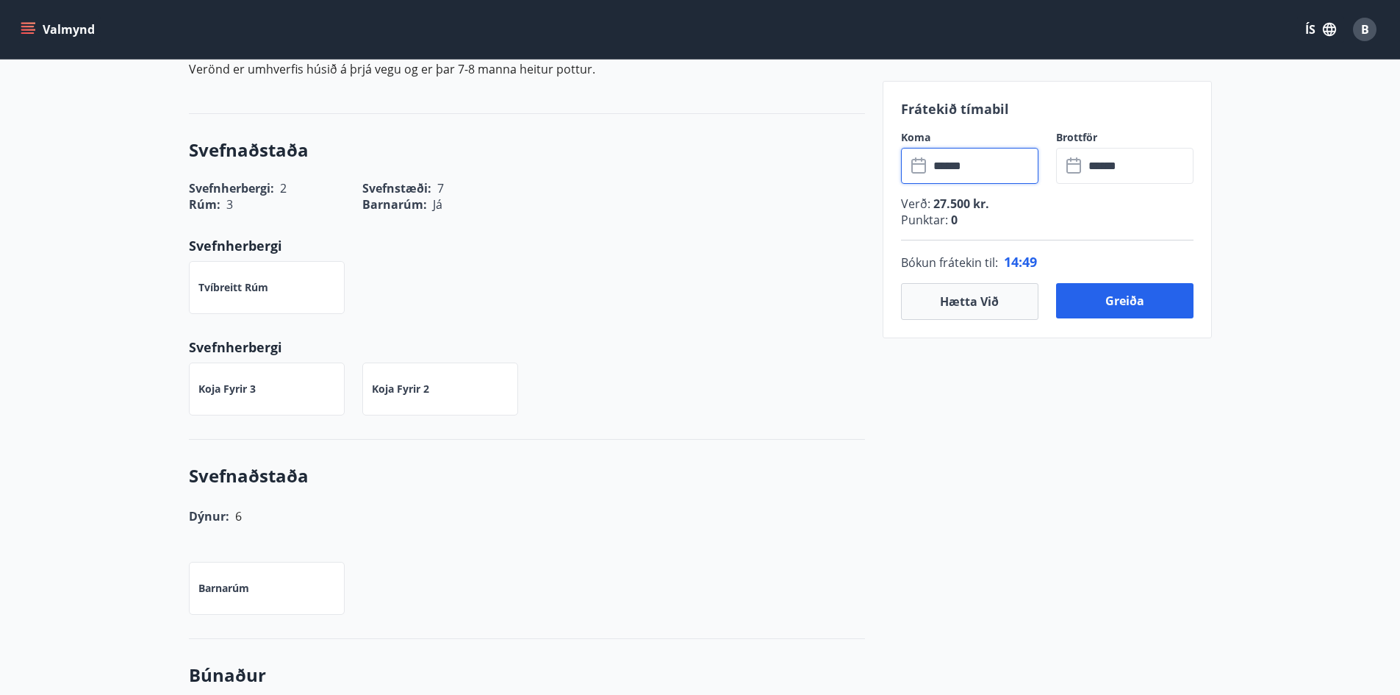
scroll to position [0, 0]
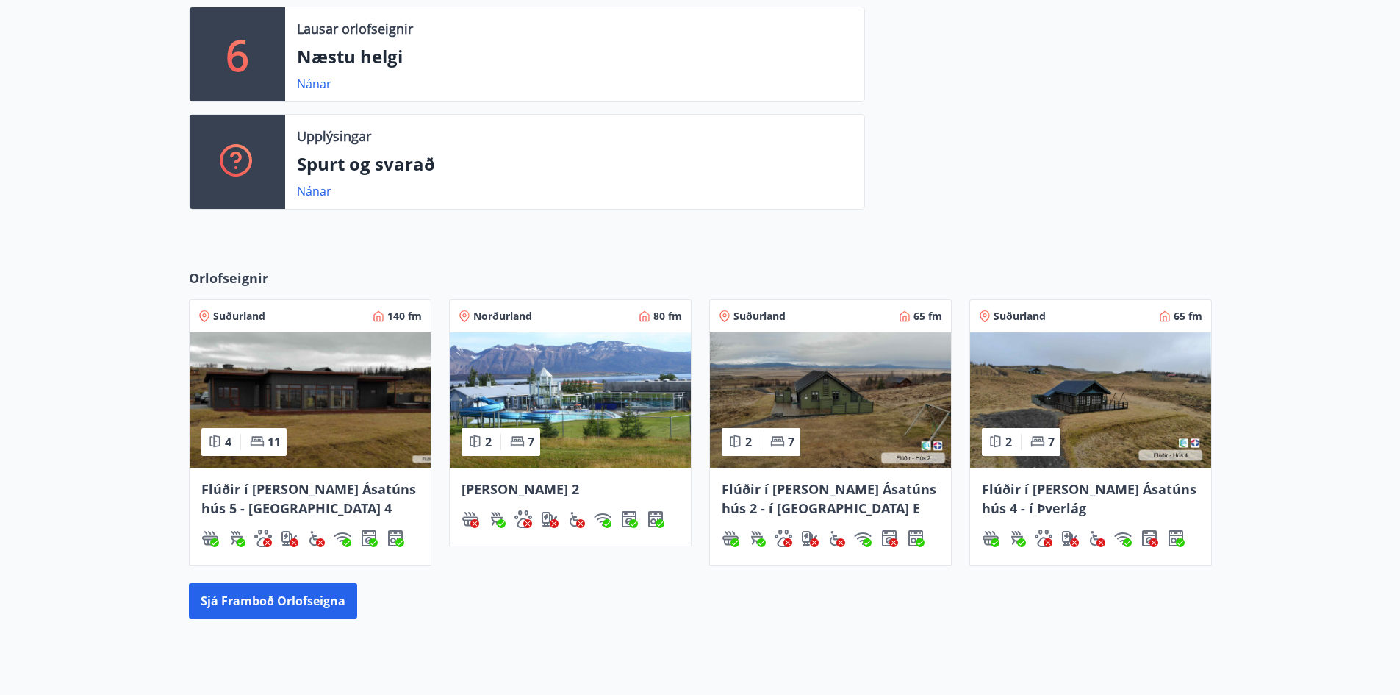
scroll to position [859, 0]
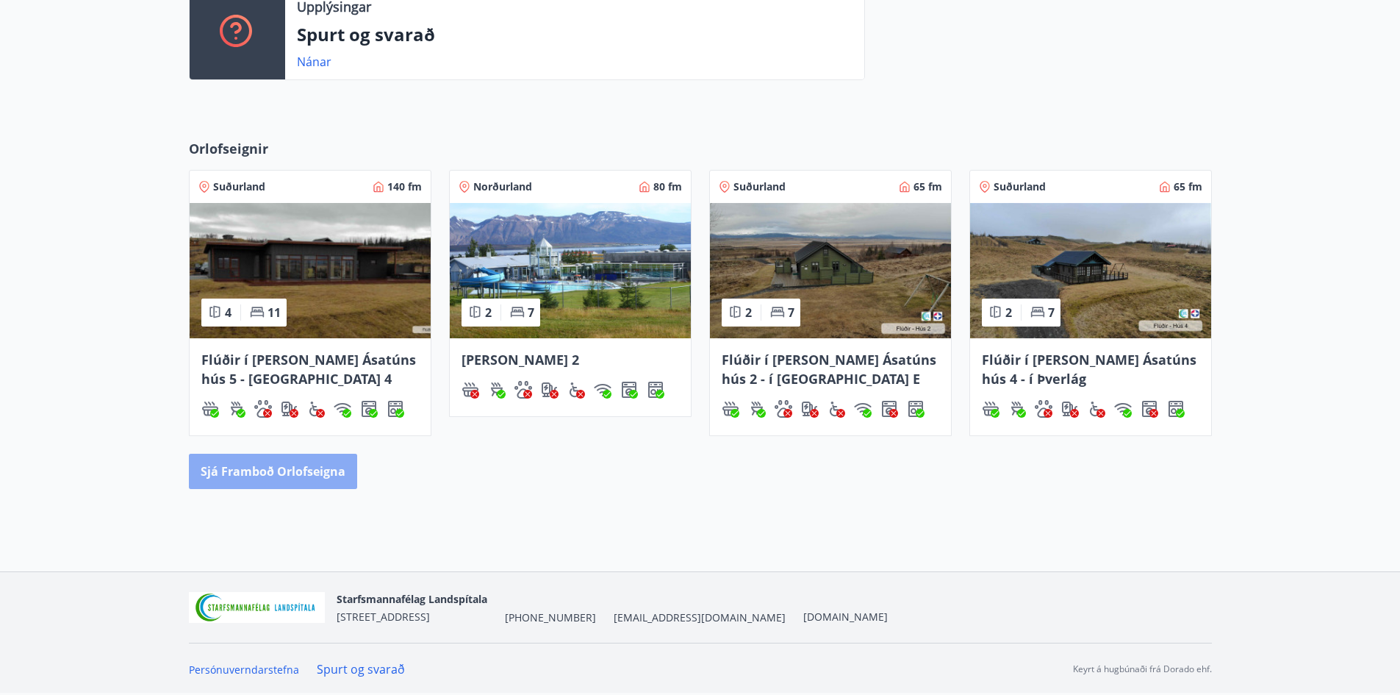
click at [301, 468] on button "Sjá framboð orlofseigna" at bounding box center [273, 471] width 168 height 35
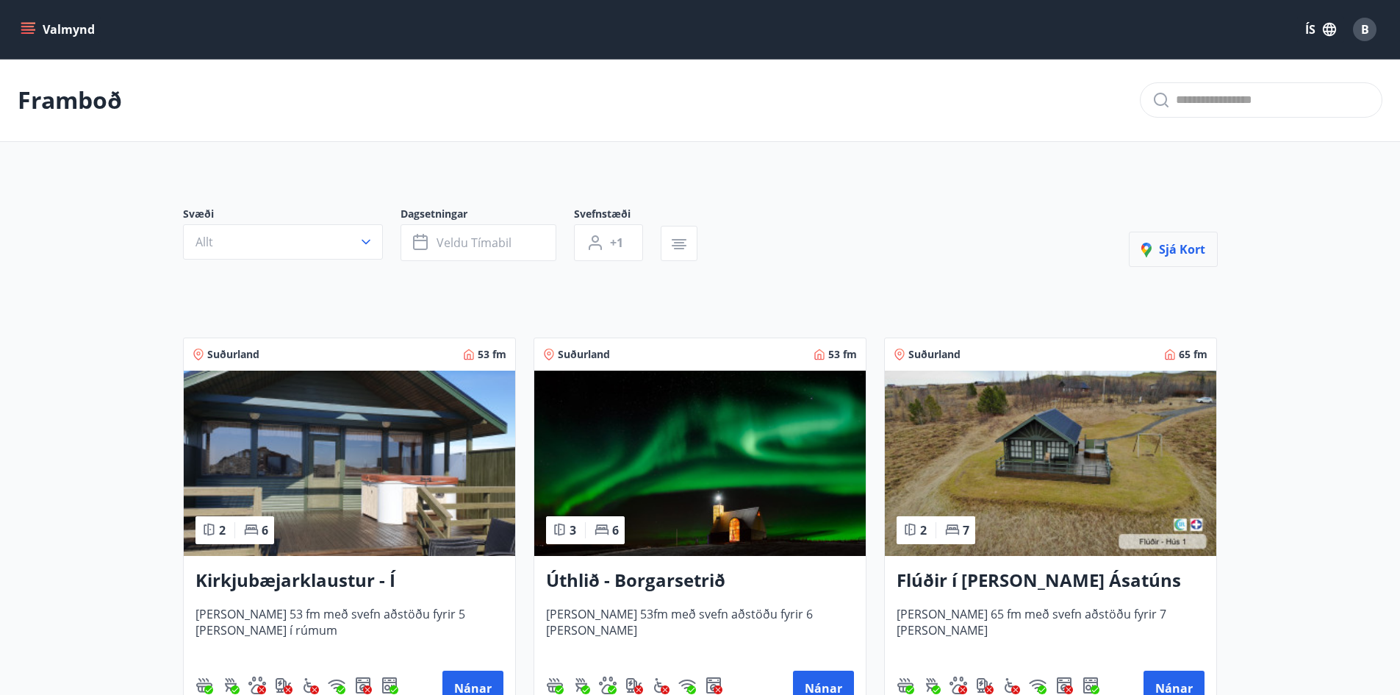
click at [1175, 256] on span "Sjá kort" at bounding box center [1174, 249] width 64 height 16
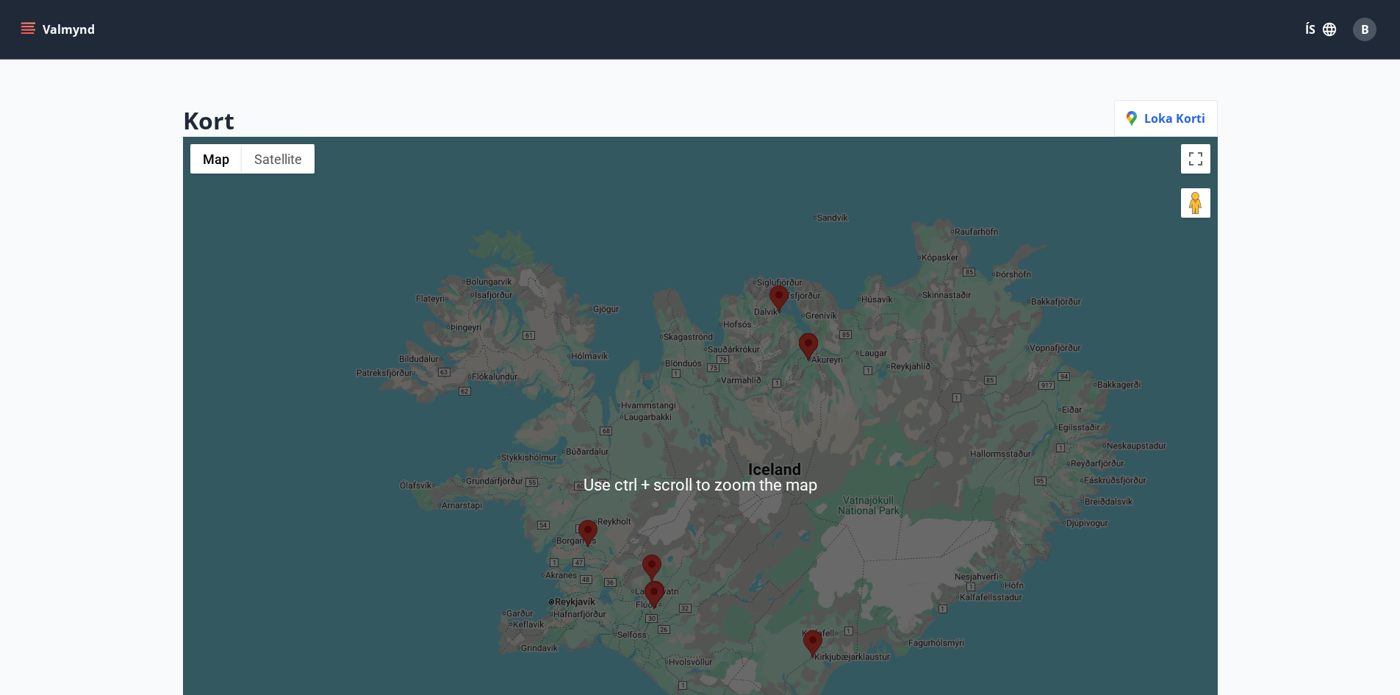
scroll to position [147, 0]
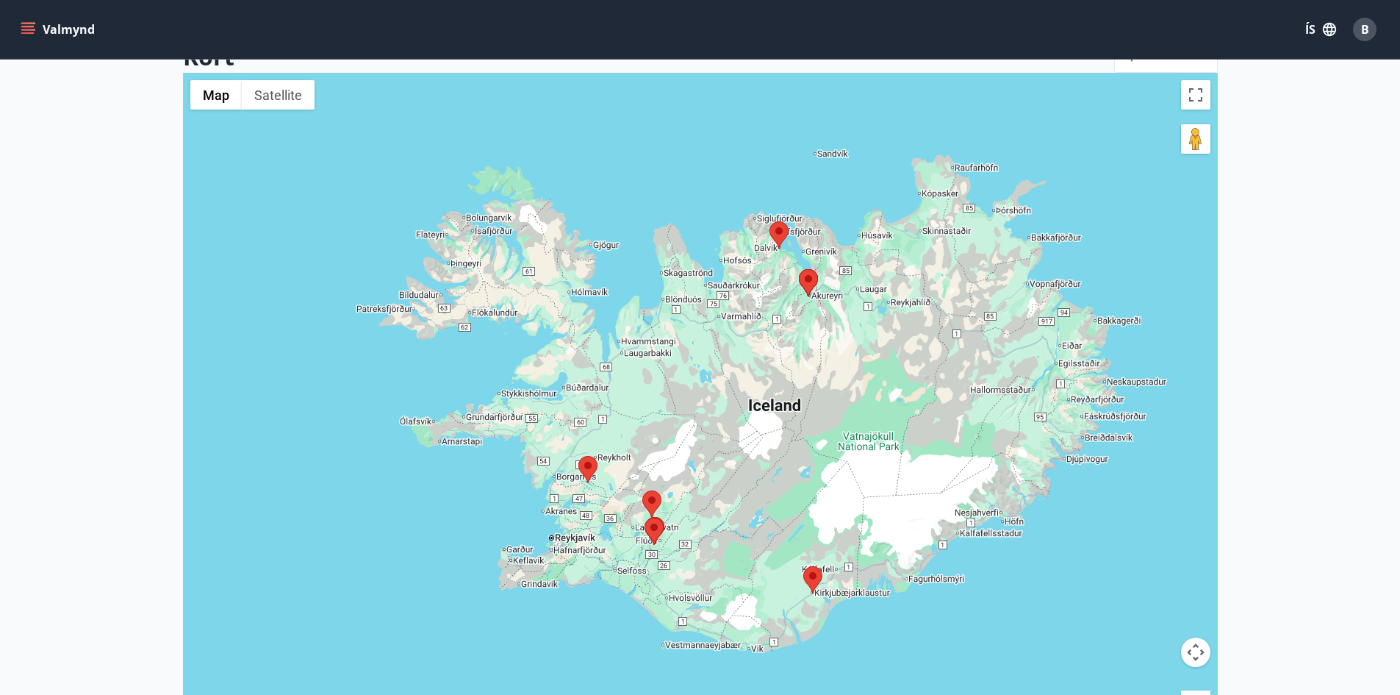
click at [803, 566] on area at bounding box center [803, 566] width 0 height 0
click at [814, 592] on img at bounding box center [812, 579] width 19 height 27
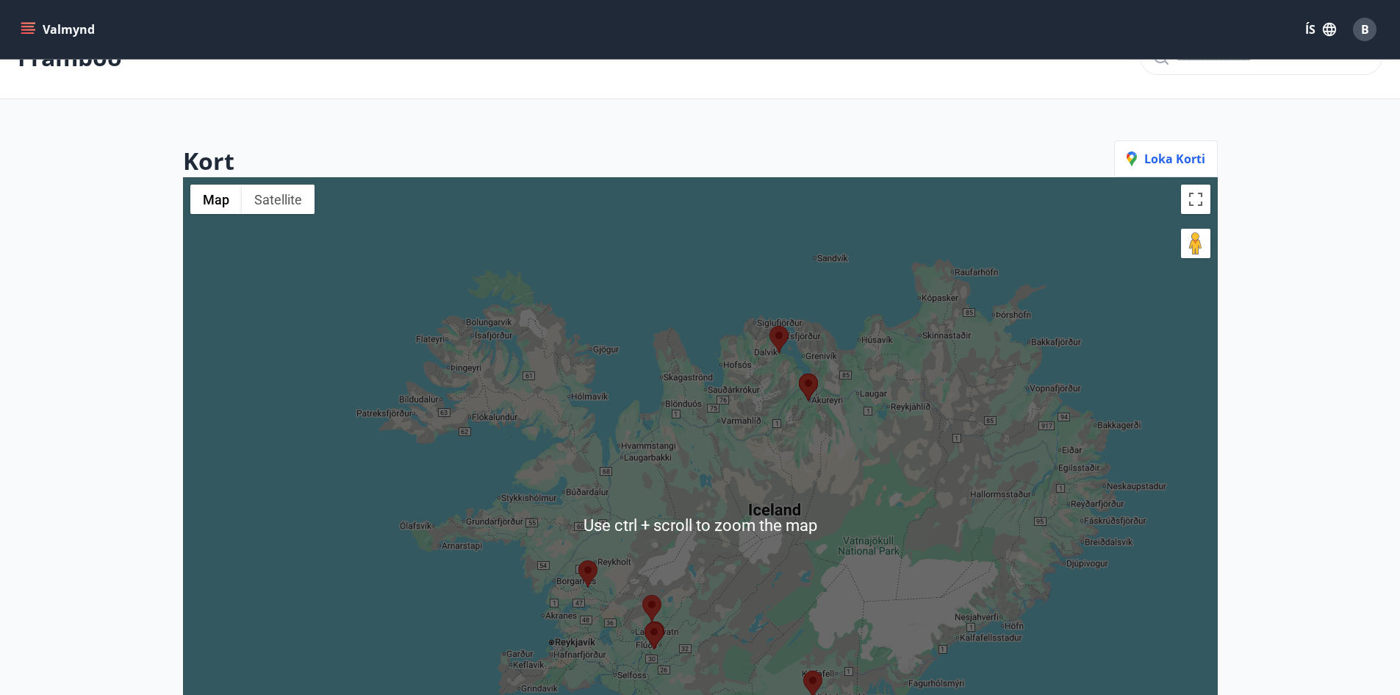
scroll to position [0, 0]
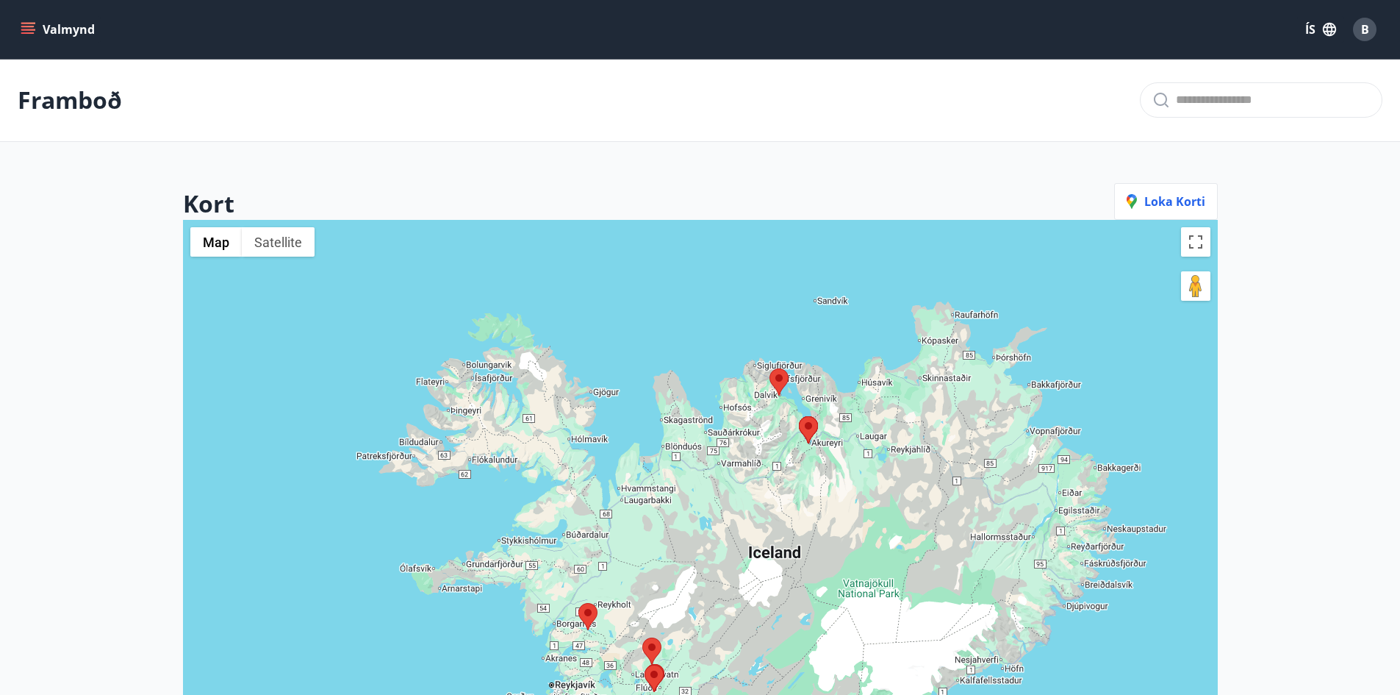
drag, startPoint x: 1311, startPoint y: 186, endPoint x: 202, endPoint y: 96, distance: 1112.1
click at [1303, 185] on main "Framboð Kort Loka korti ← Move left → Move right ↑ Move up ↓ Move down + Zoom i…" at bounding box center [700, 492] width 1400 height 867
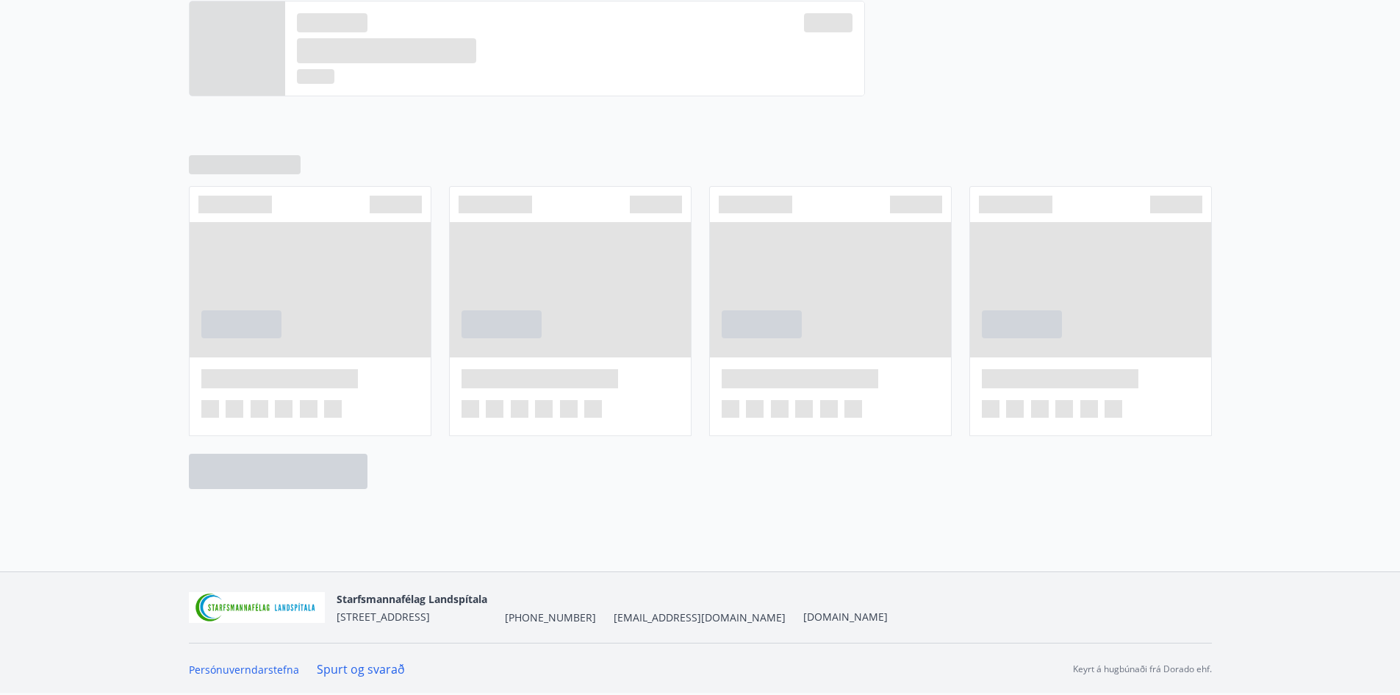
scroll to position [735, 0]
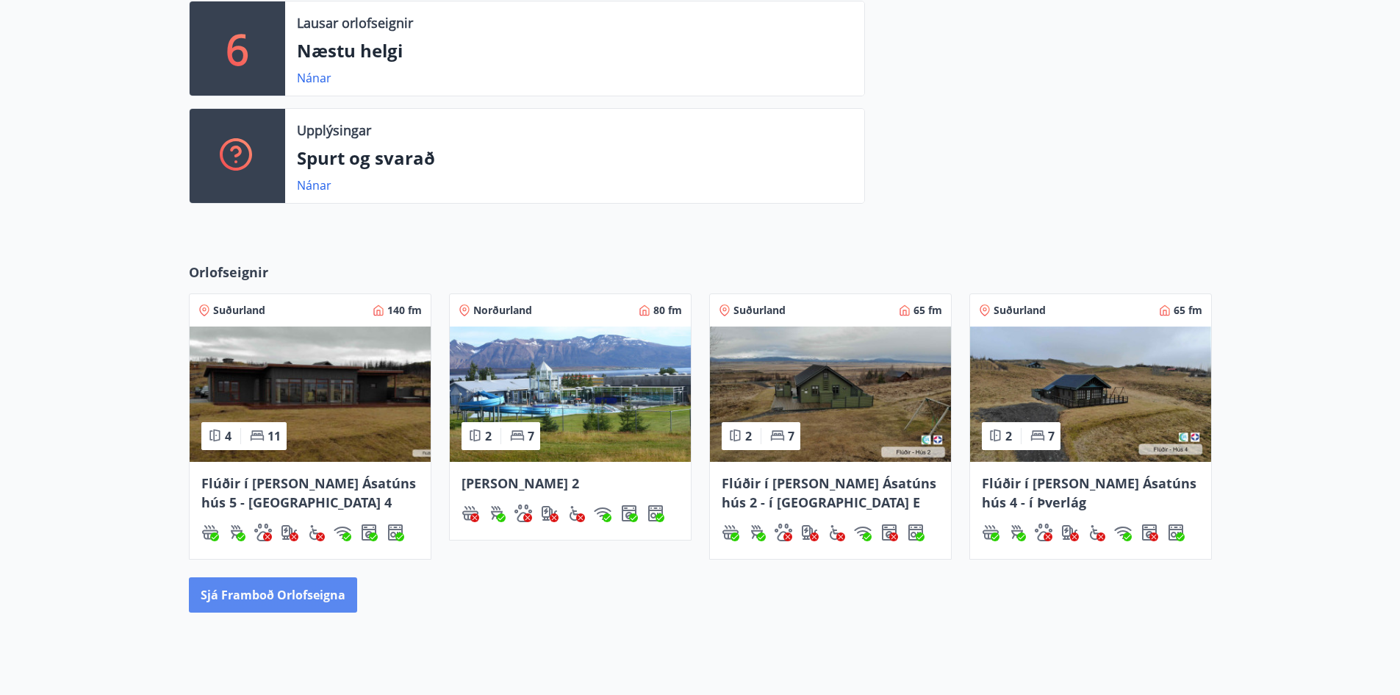
click at [271, 598] on button "Sjá framboð orlofseigna" at bounding box center [273, 594] width 168 height 35
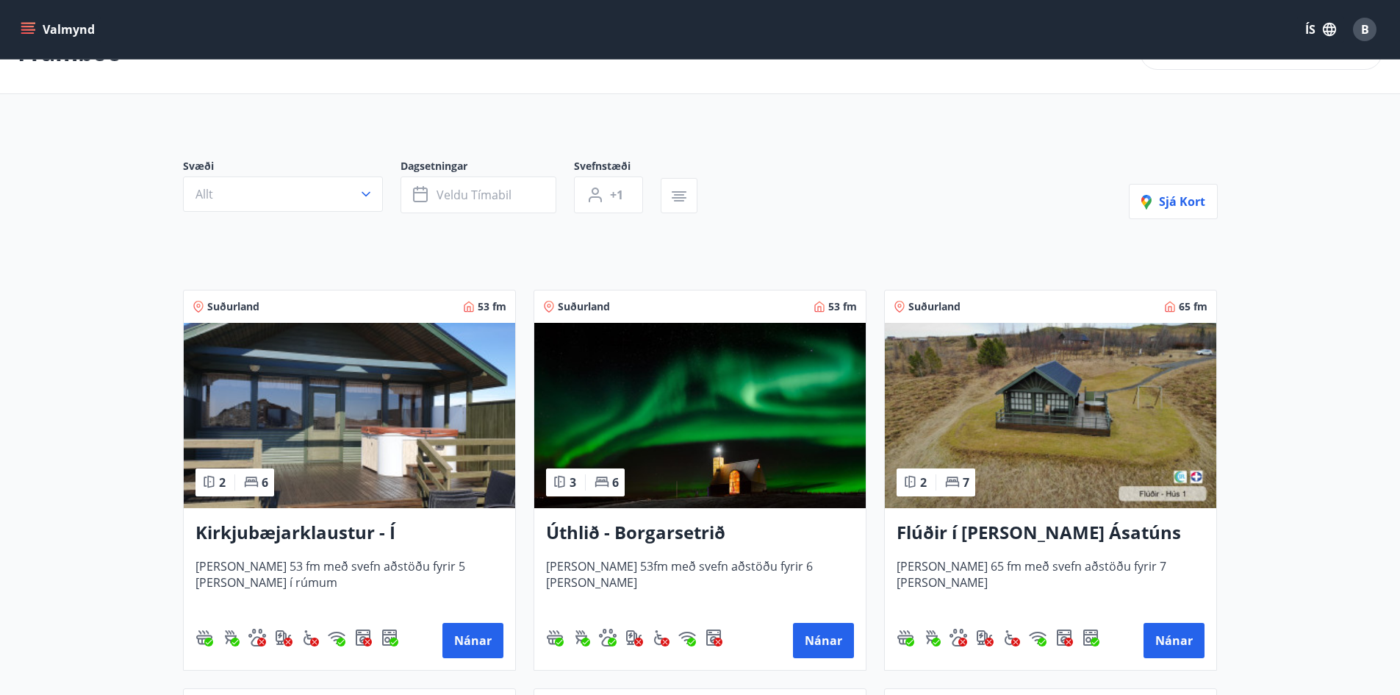
scroll to position [74, 0]
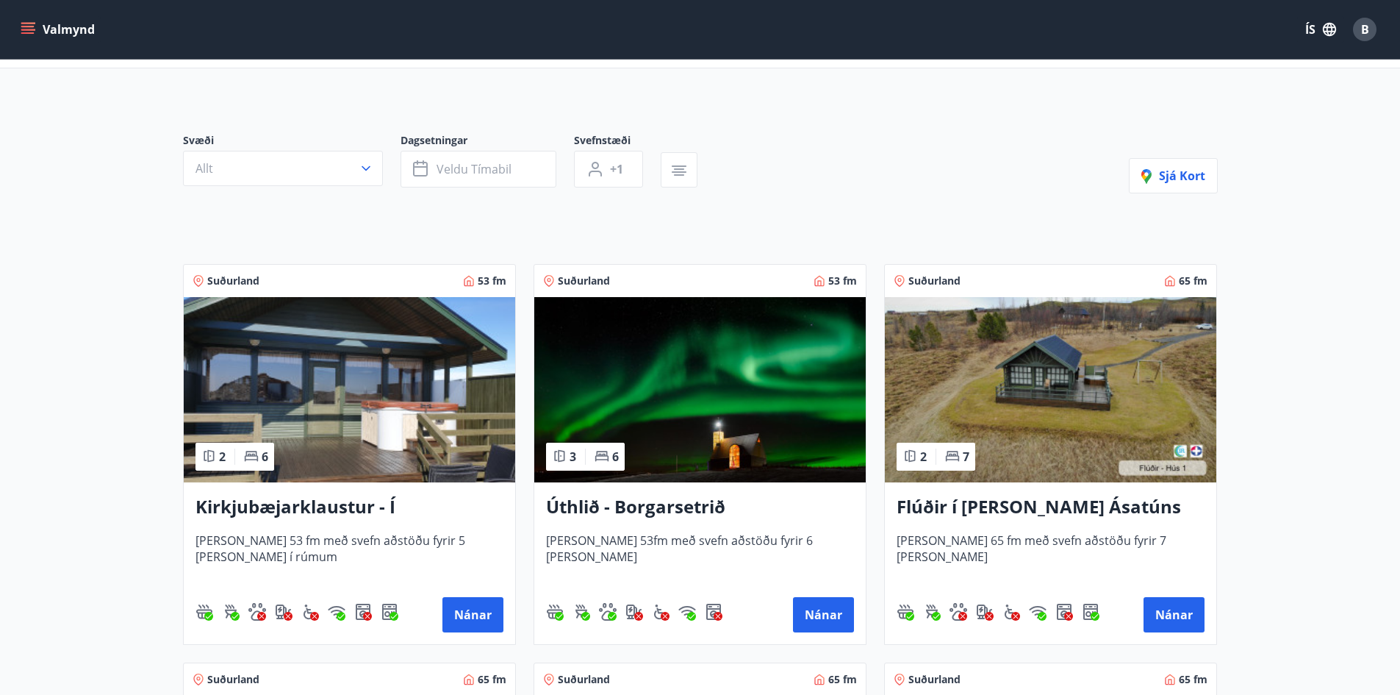
click at [340, 441] on img at bounding box center [350, 389] width 332 height 185
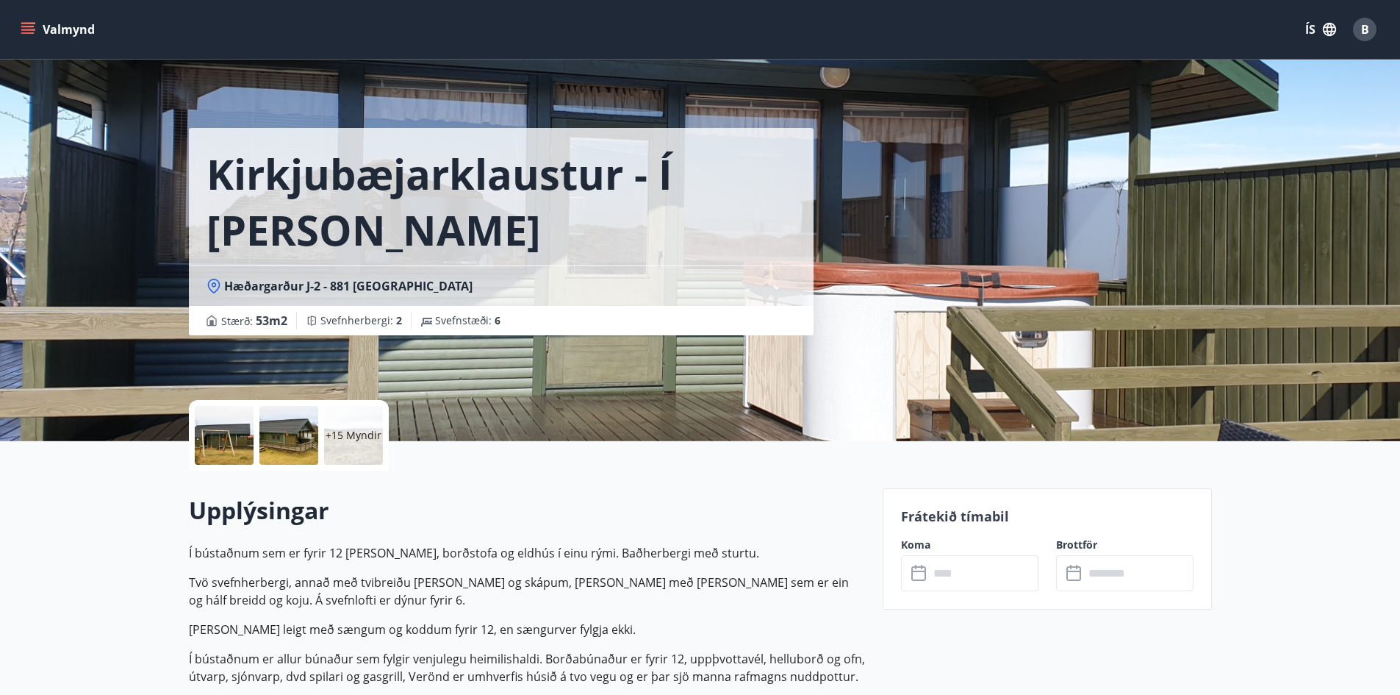
scroll to position [515, 0]
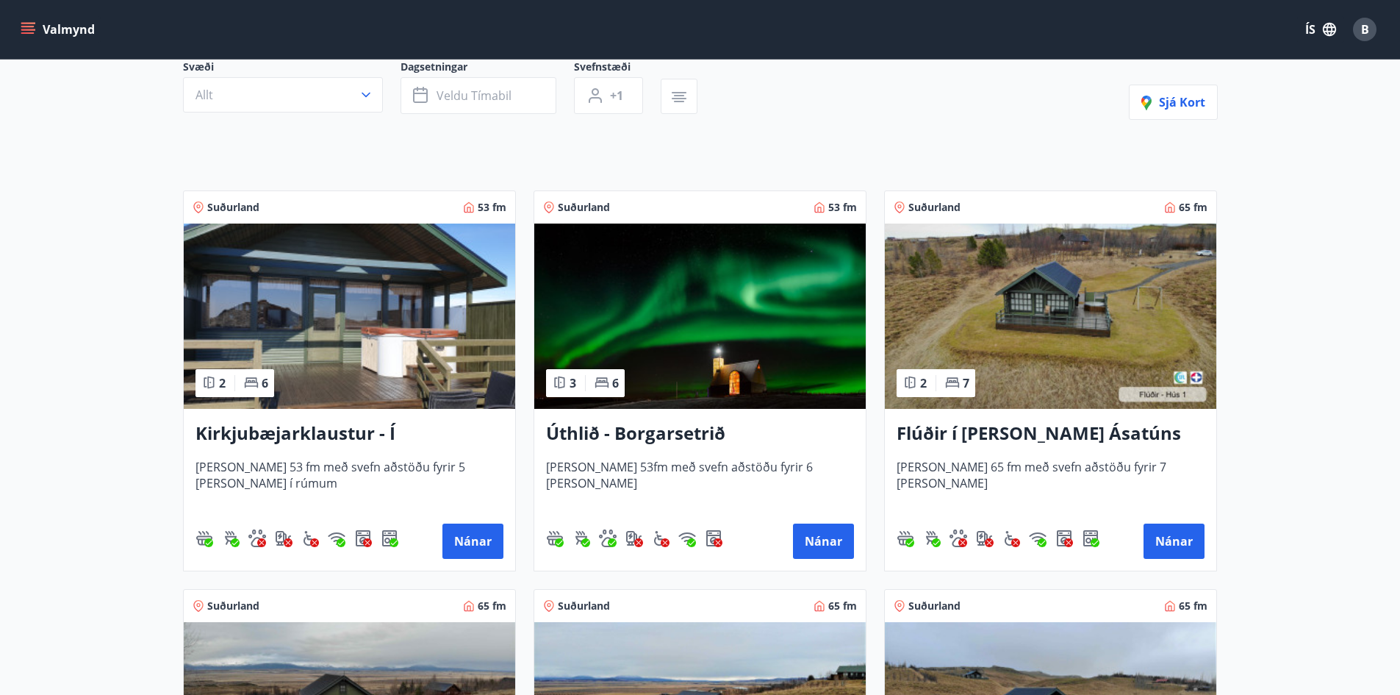
click at [729, 338] on img at bounding box center [700, 315] width 332 height 185
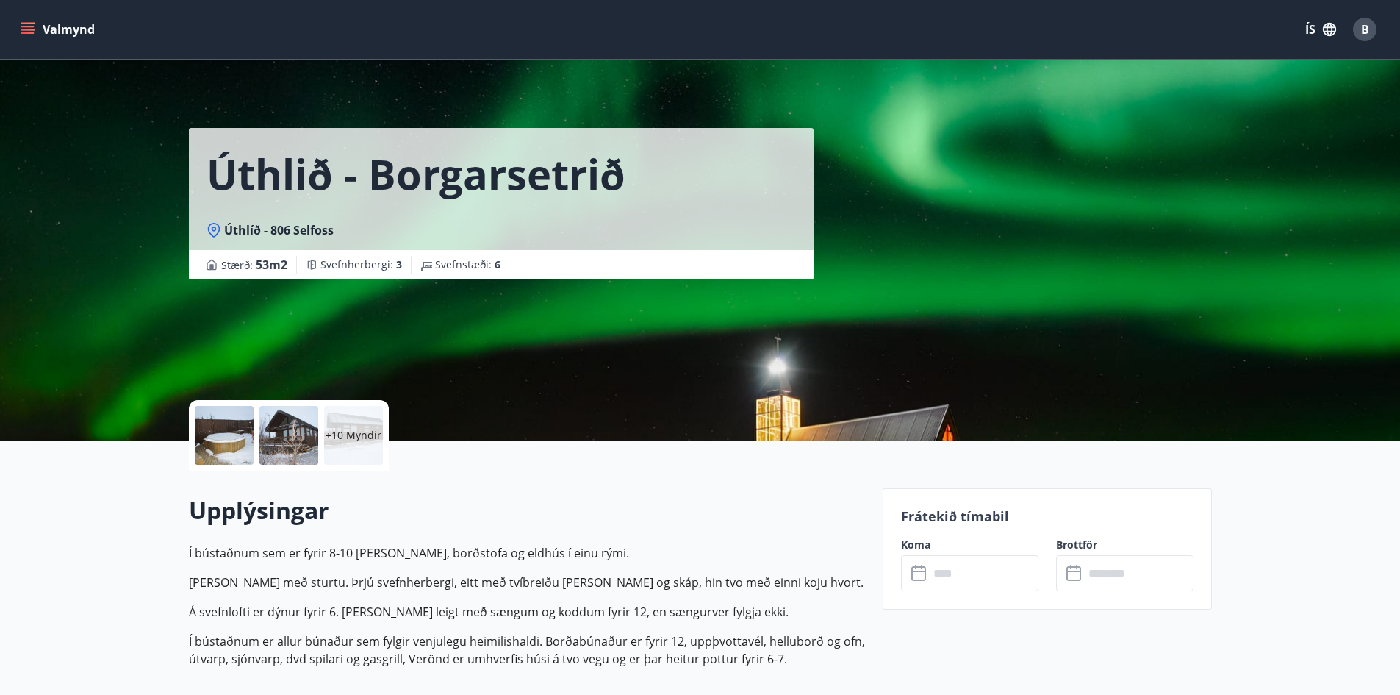
click at [293, 434] on div at bounding box center [288, 435] width 59 height 59
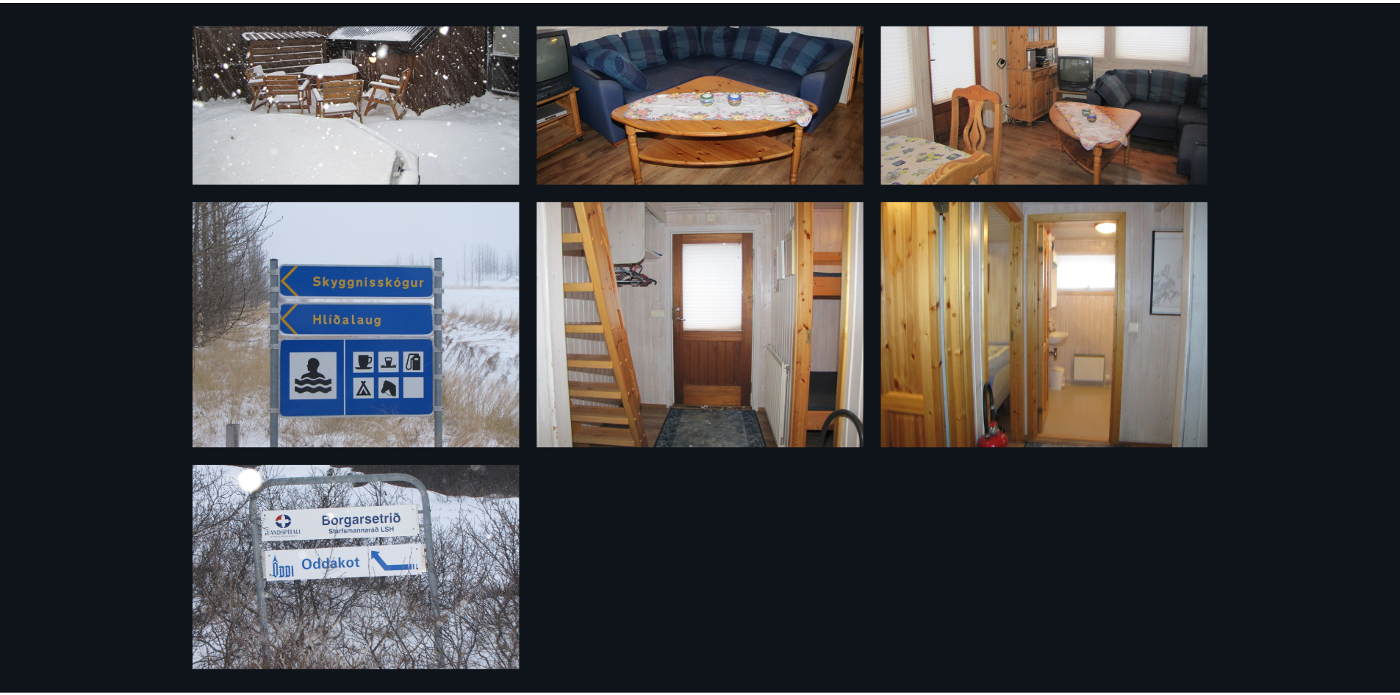
scroll to position [986, 0]
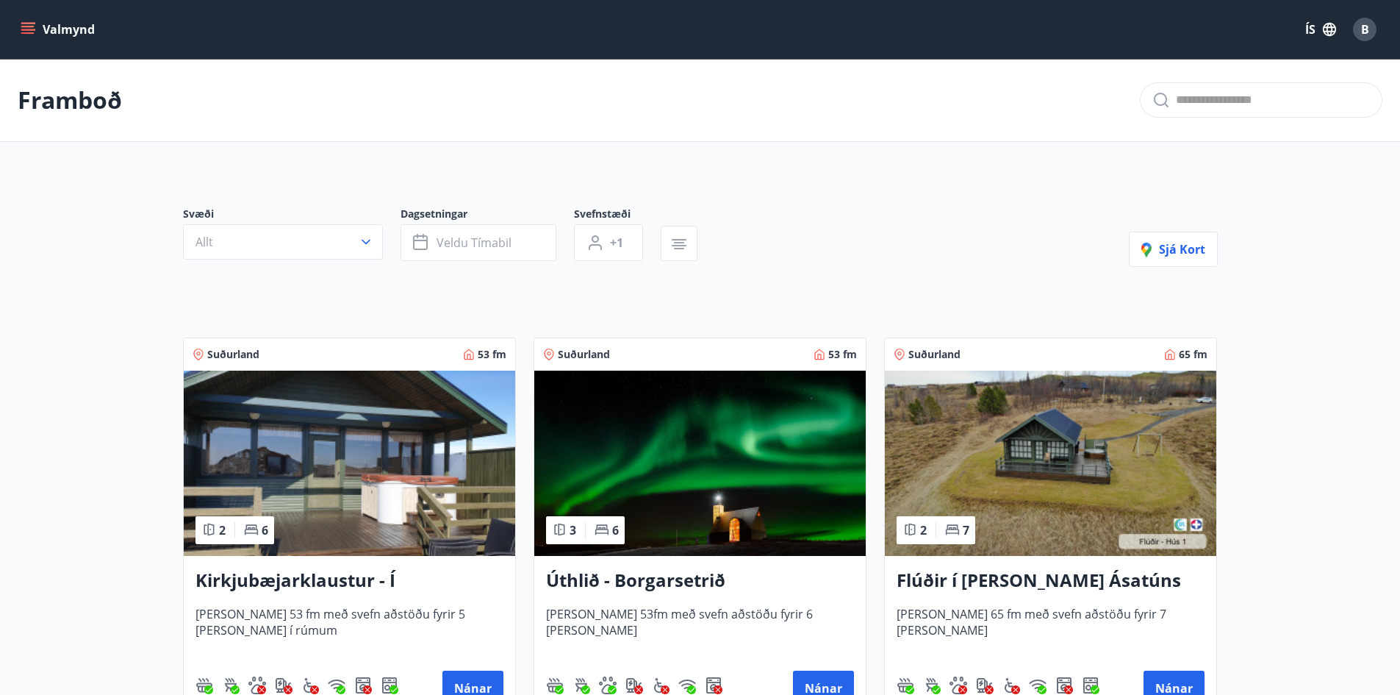
scroll to position [221, 0]
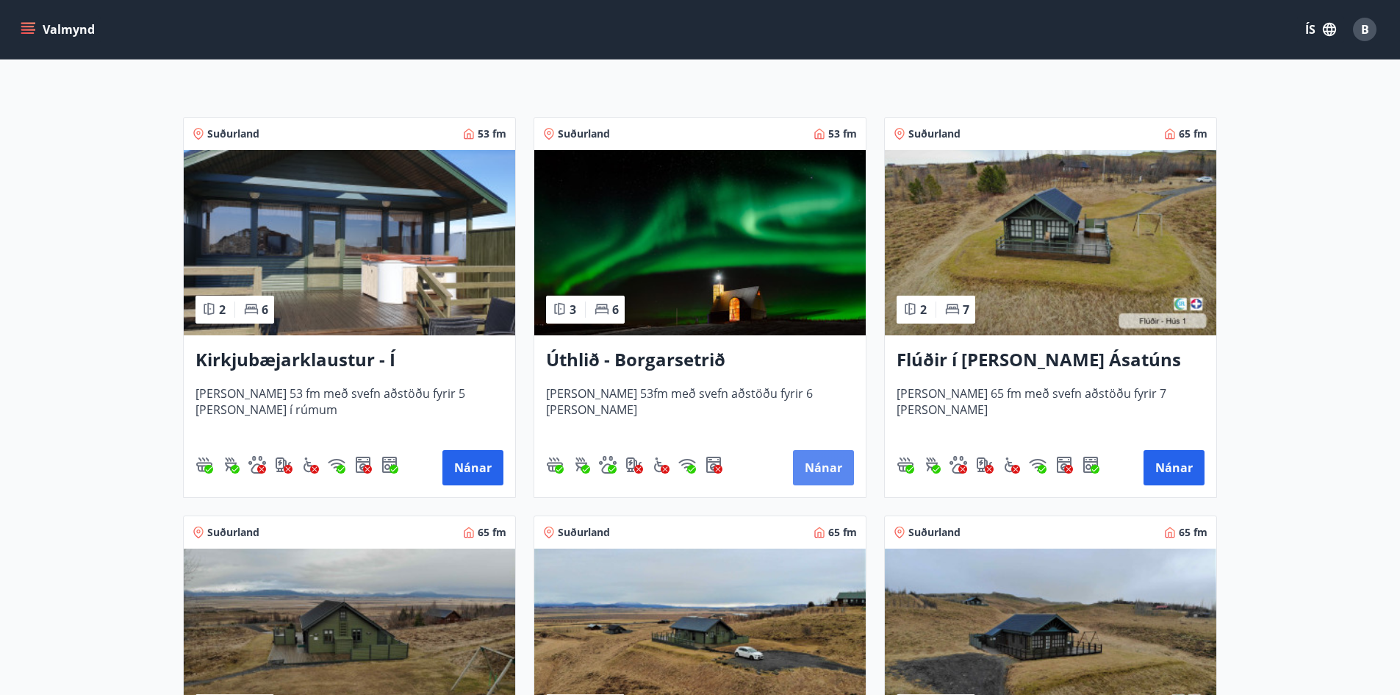
click at [830, 456] on button "Nánar" at bounding box center [823, 467] width 61 height 35
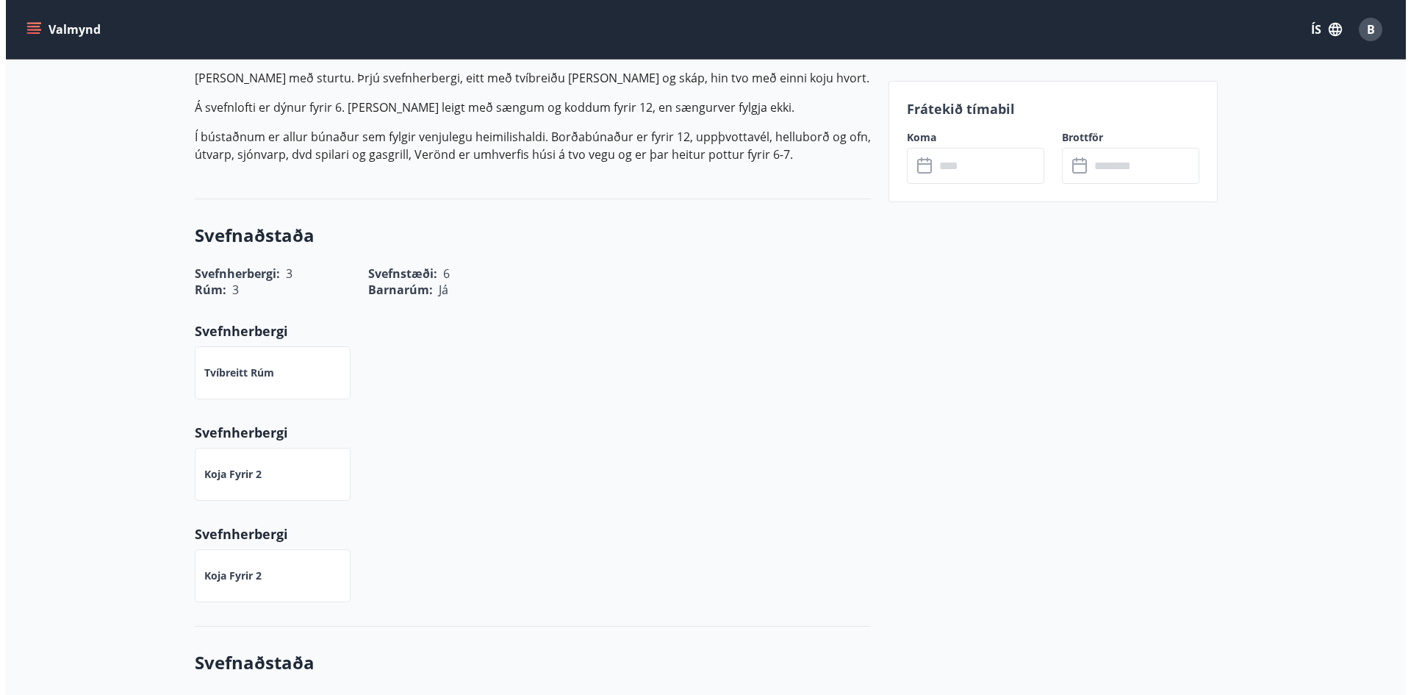
scroll to position [441, 0]
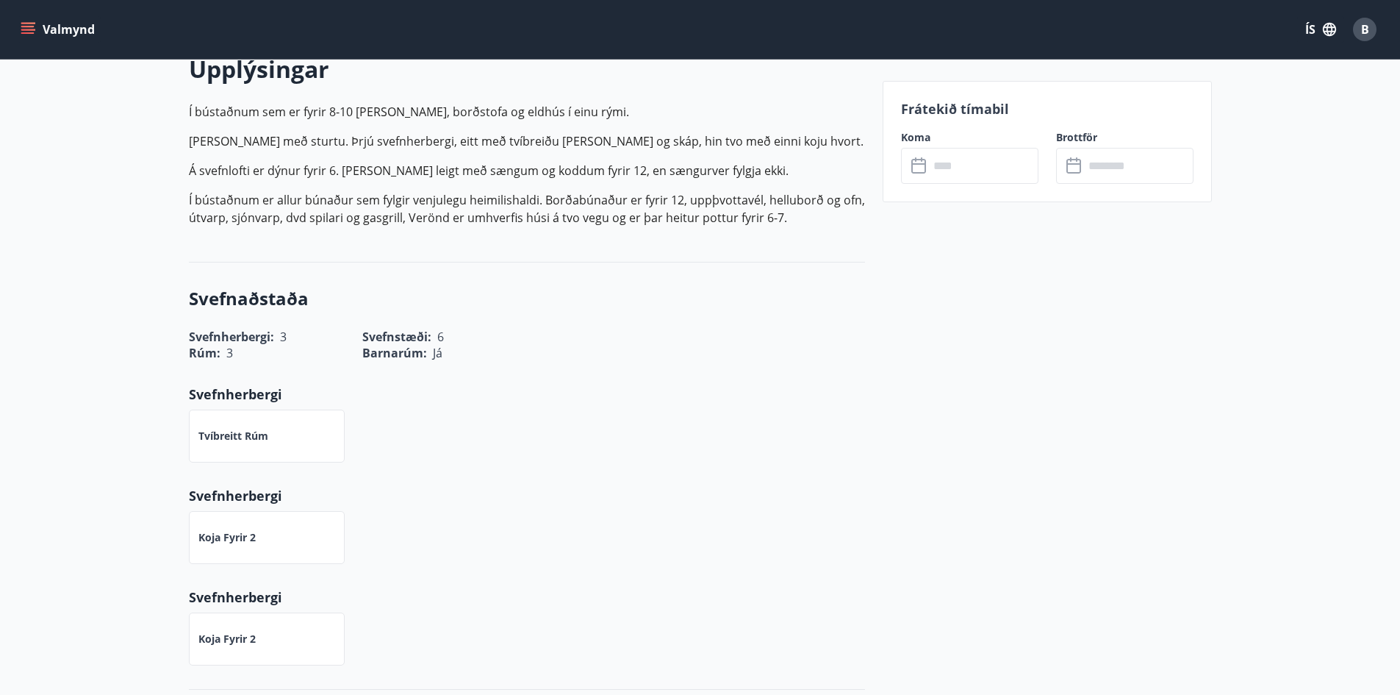
click at [941, 148] on input "text" at bounding box center [984, 166] width 110 height 36
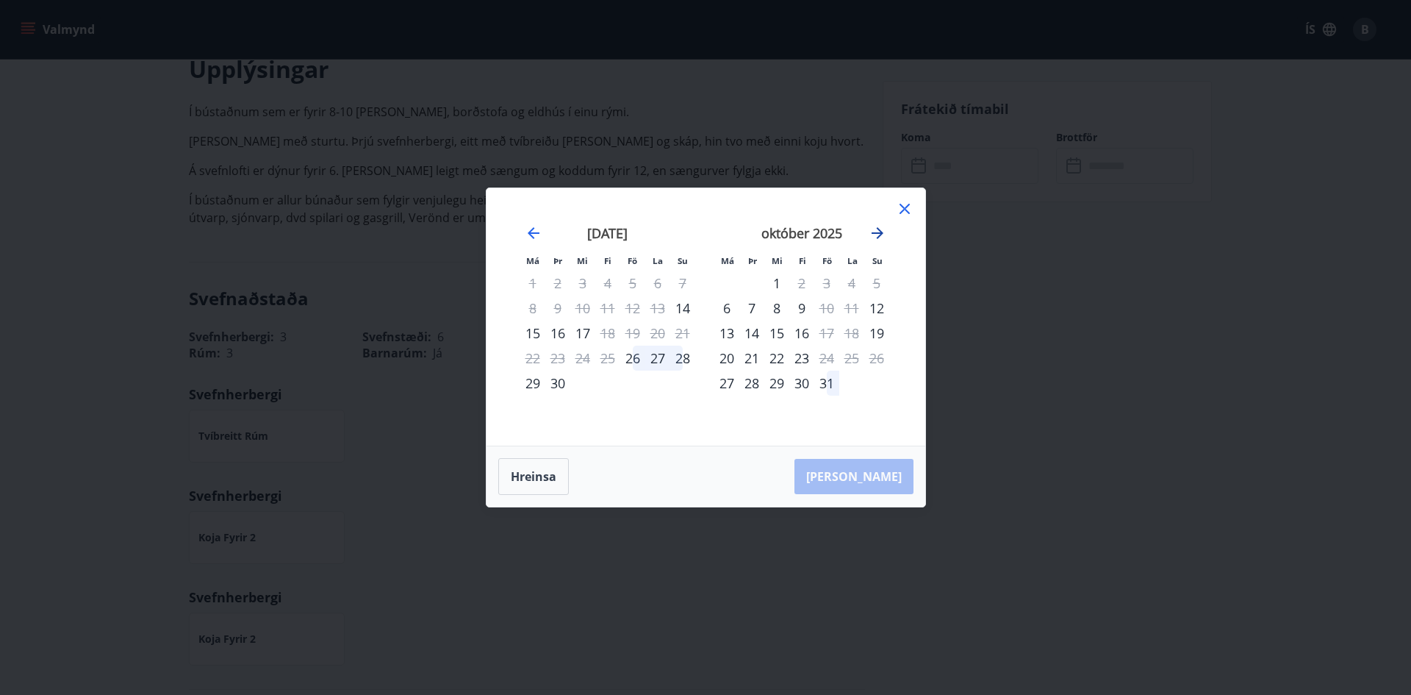
click at [876, 234] on icon "Move forward to switch to the next month." at bounding box center [878, 233] width 18 height 18
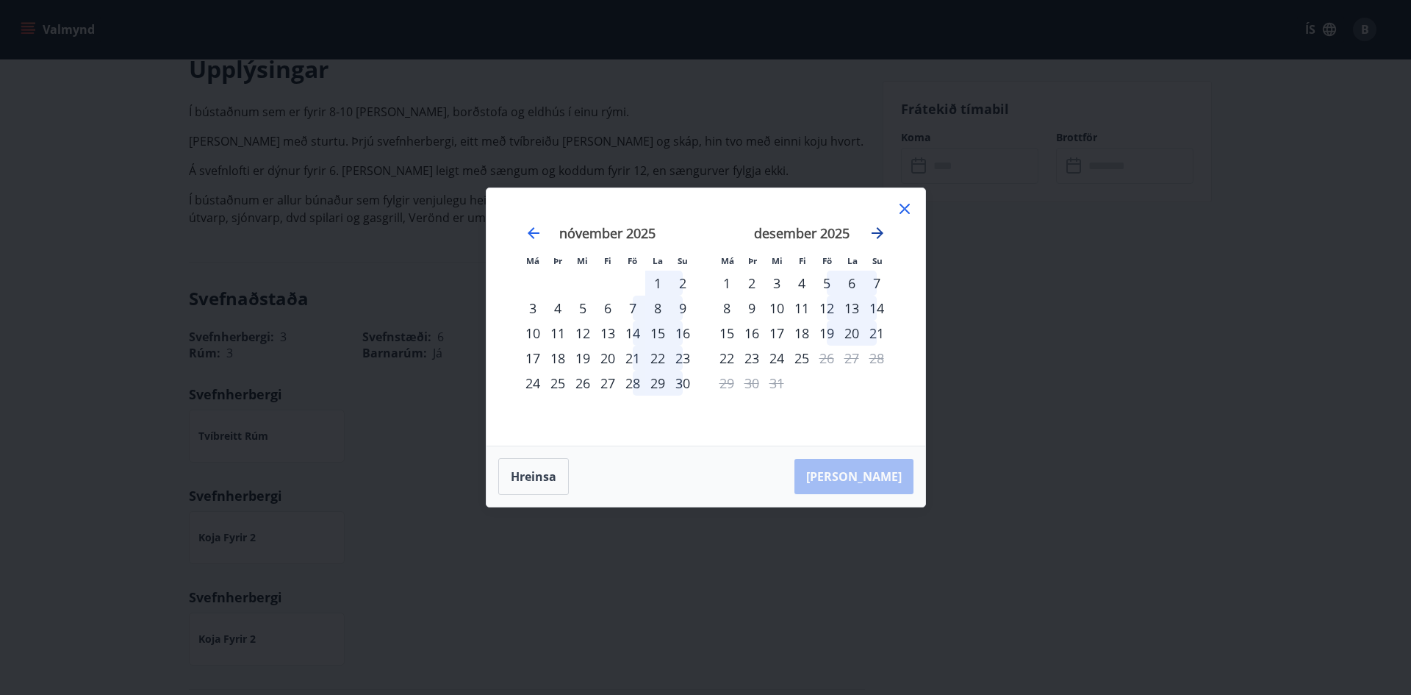
click at [876, 234] on icon "Move forward to switch to the next month." at bounding box center [878, 233] width 18 height 18
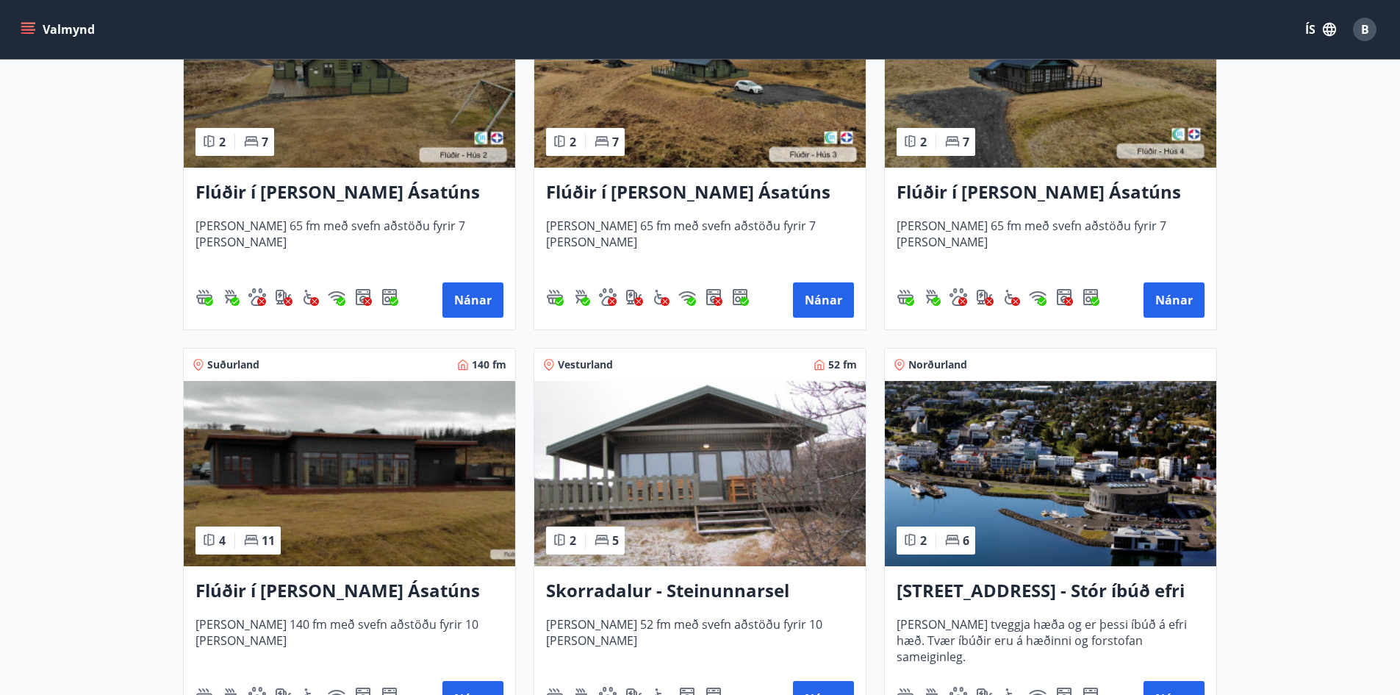
scroll to position [956, 0]
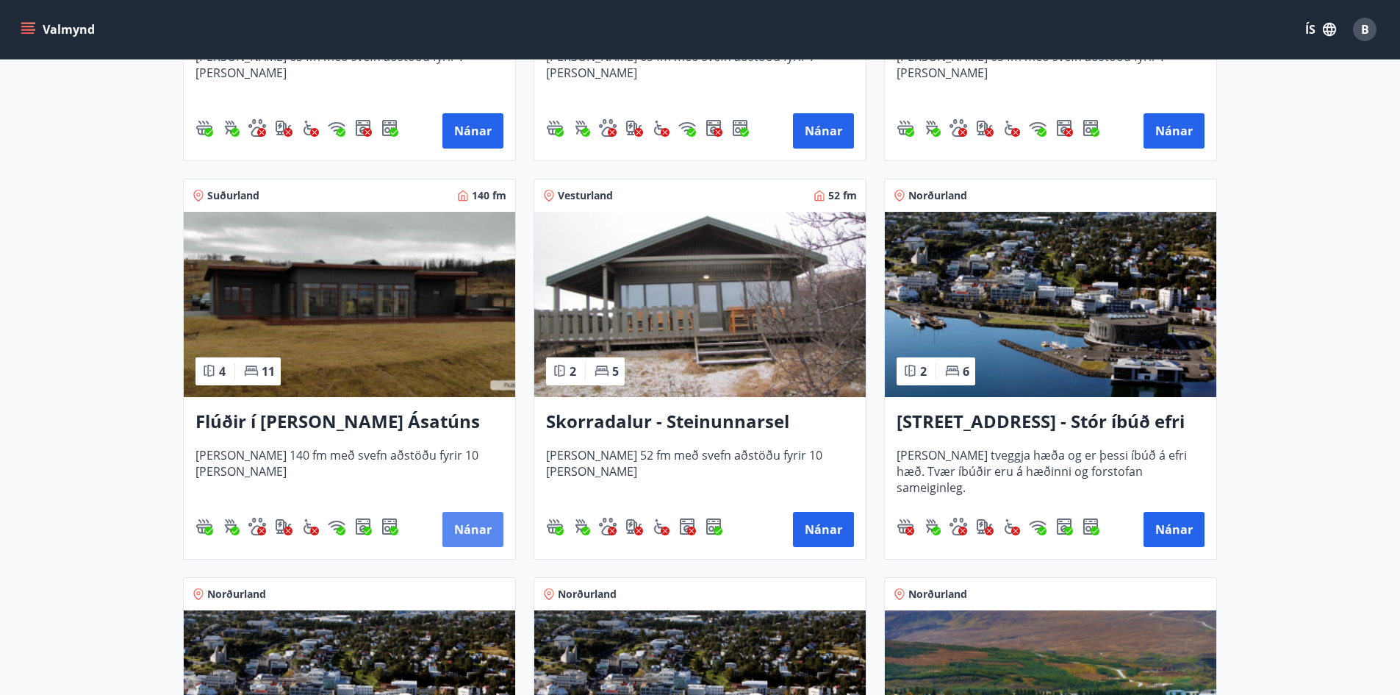
click at [476, 529] on button "Nánar" at bounding box center [473, 529] width 61 height 35
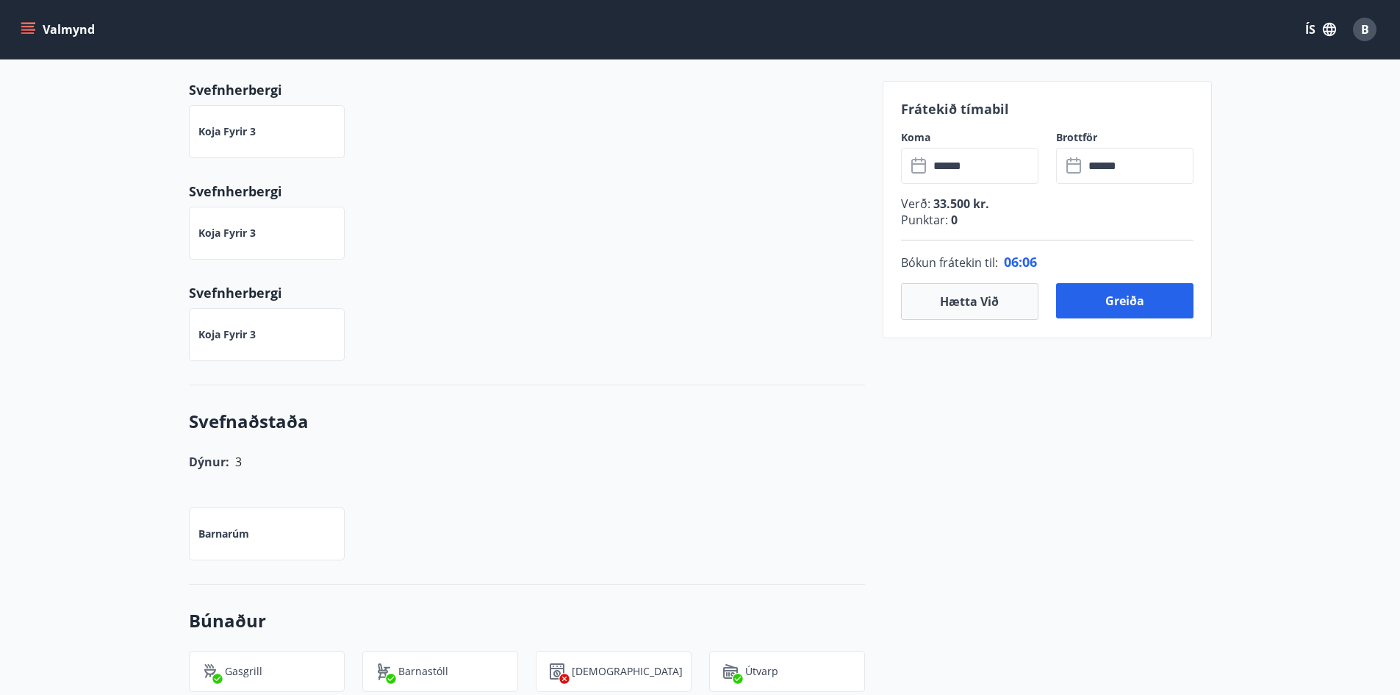
scroll to position [294, 0]
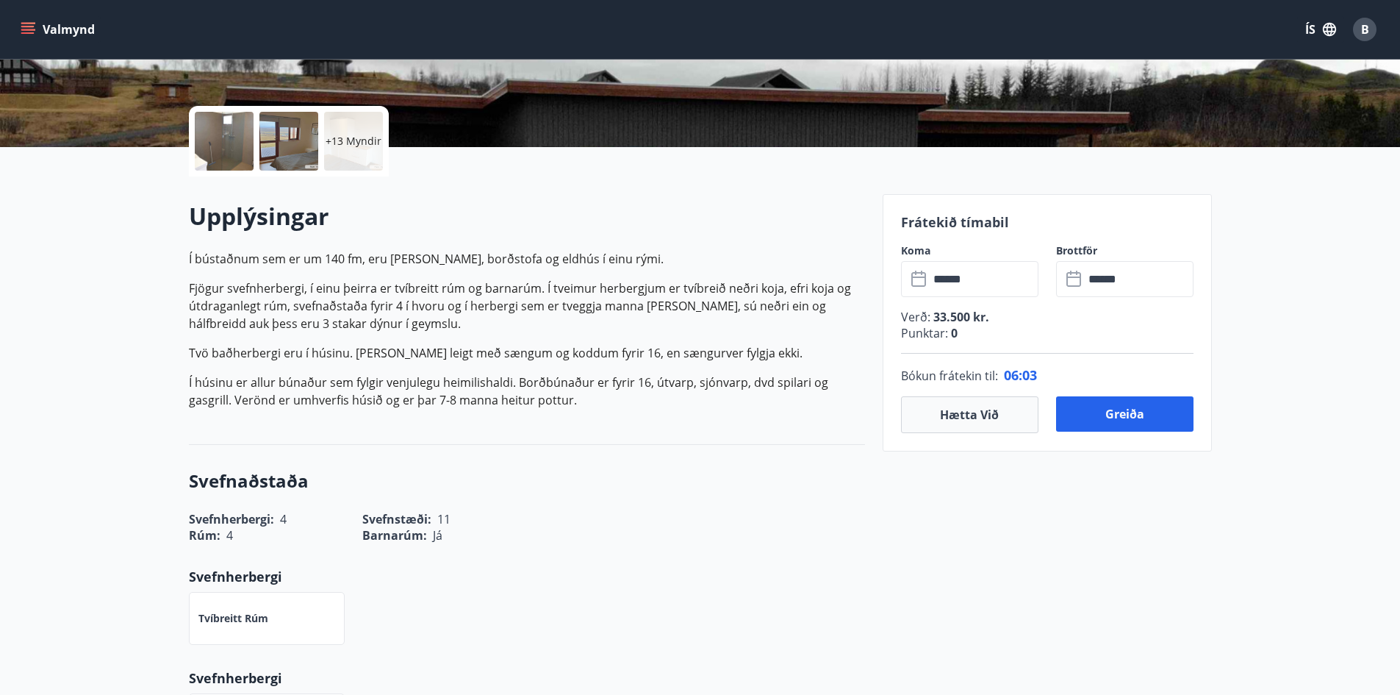
click at [1114, 275] on input "******" at bounding box center [1139, 279] width 110 height 36
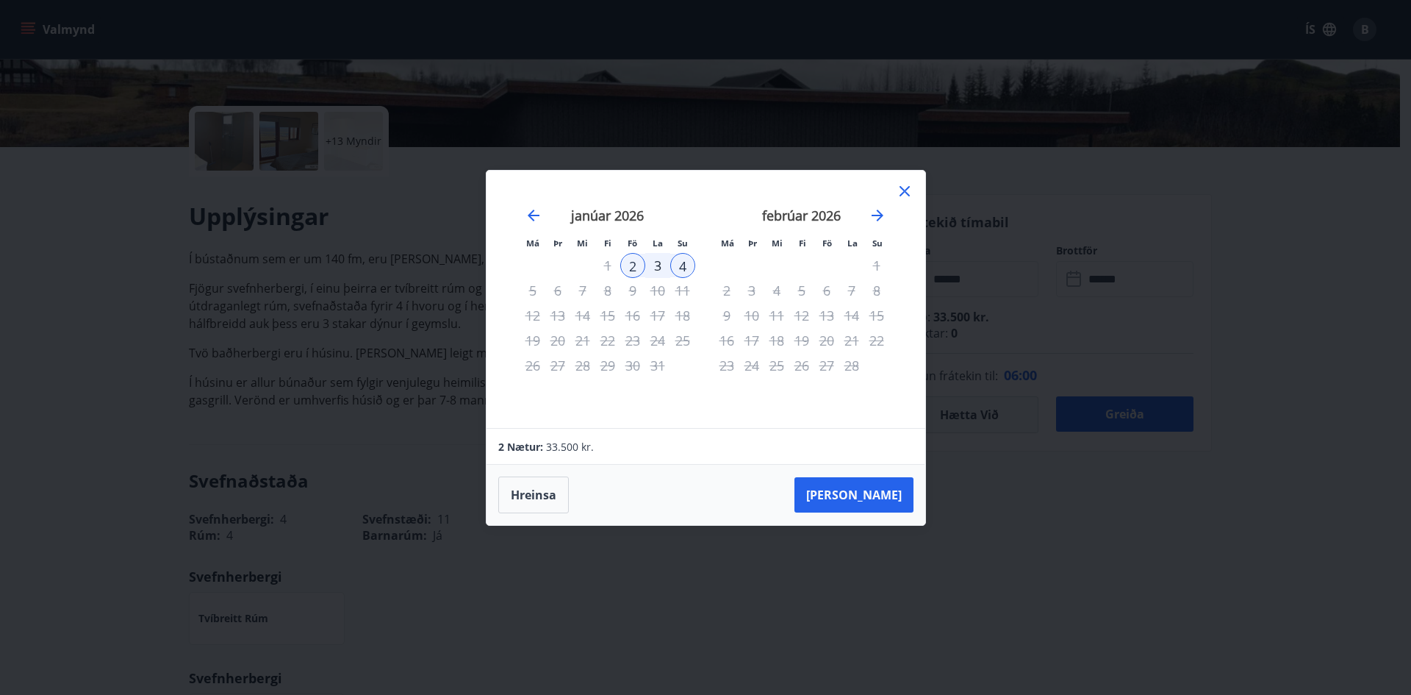
click at [521, 291] on div "5" at bounding box center [532, 290] width 25 height 25
click at [604, 261] on div "1" at bounding box center [607, 265] width 25 height 25
click at [535, 214] on icon "Move backward to switch to the previous month." at bounding box center [534, 216] width 18 height 18
drag, startPoint x: 549, startPoint y: 493, endPoint x: 655, endPoint y: 344, distance: 183.0
click at [548, 493] on button "Hreinsa" at bounding box center [533, 494] width 71 height 37
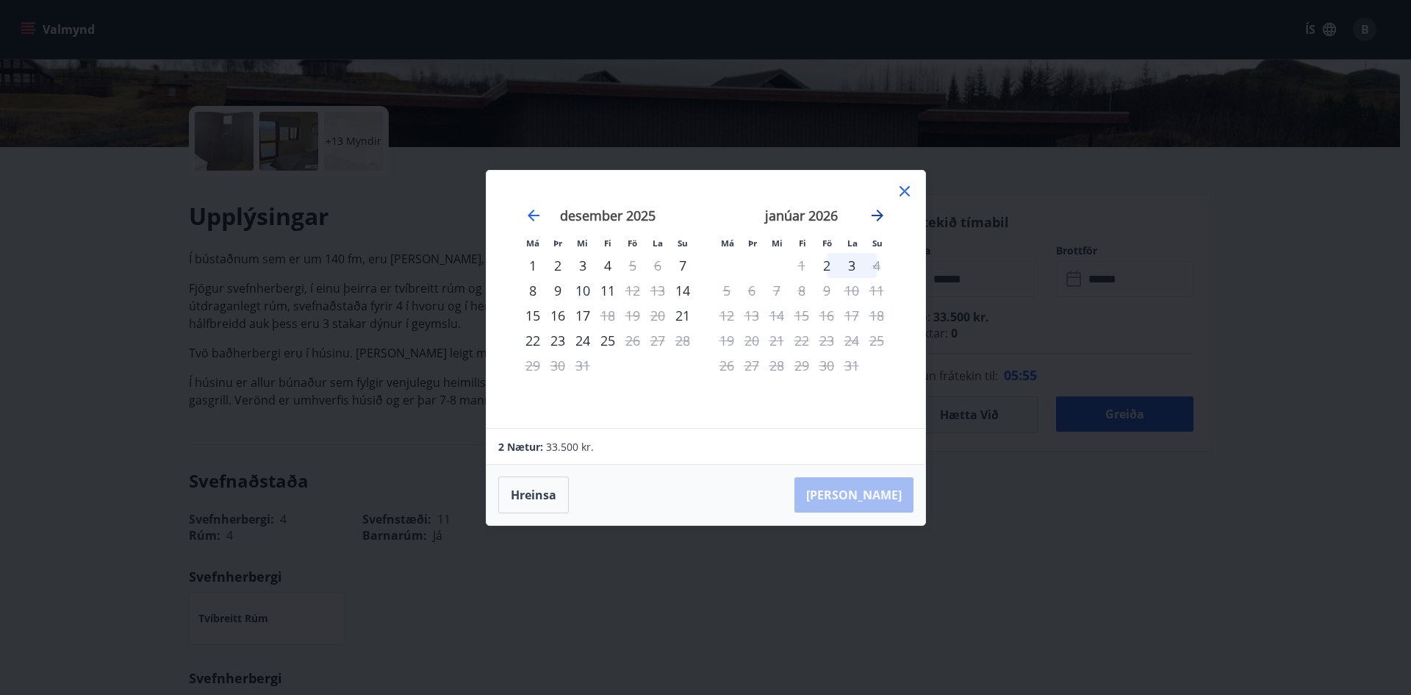
click at [878, 217] on icon "Move forward to switch to the next month." at bounding box center [878, 216] width 18 height 18
click at [605, 264] on div "1" at bounding box center [607, 265] width 25 height 25
click at [625, 260] on div "2" at bounding box center [632, 265] width 25 height 25
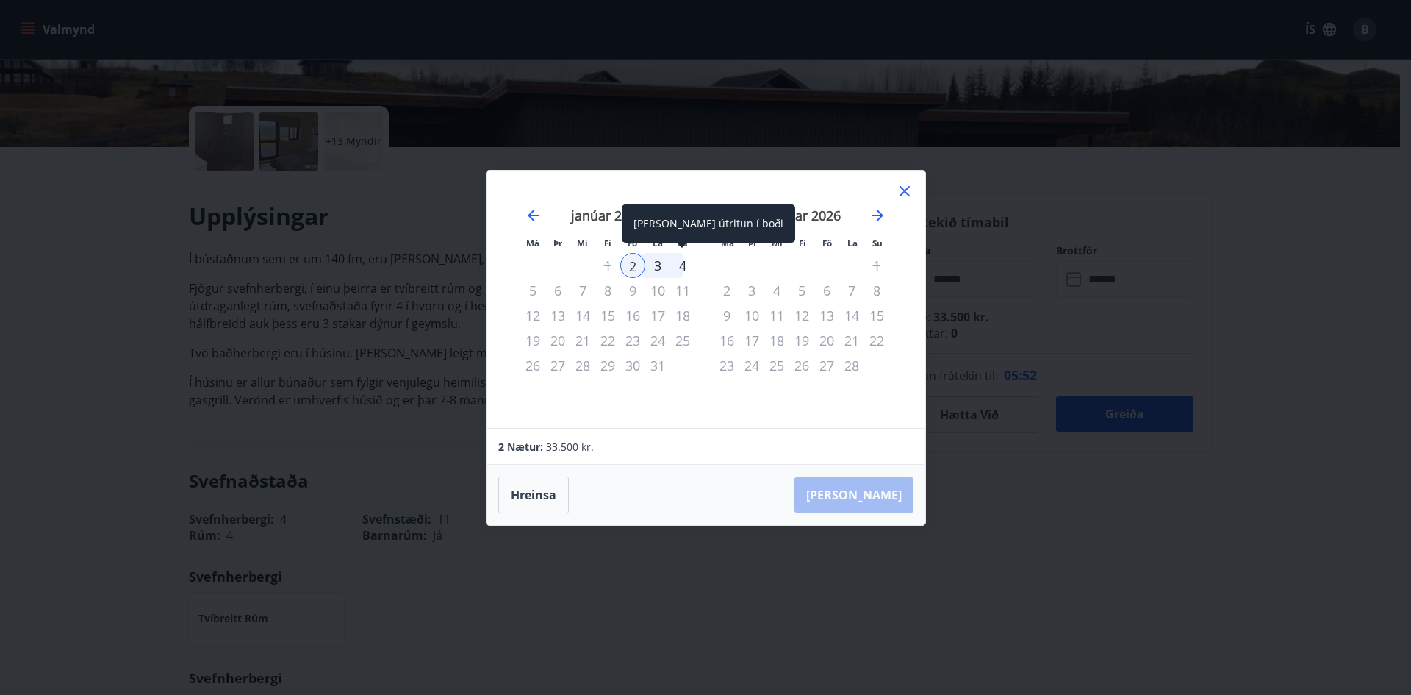
click at [684, 264] on div "4" at bounding box center [682, 265] width 25 height 25
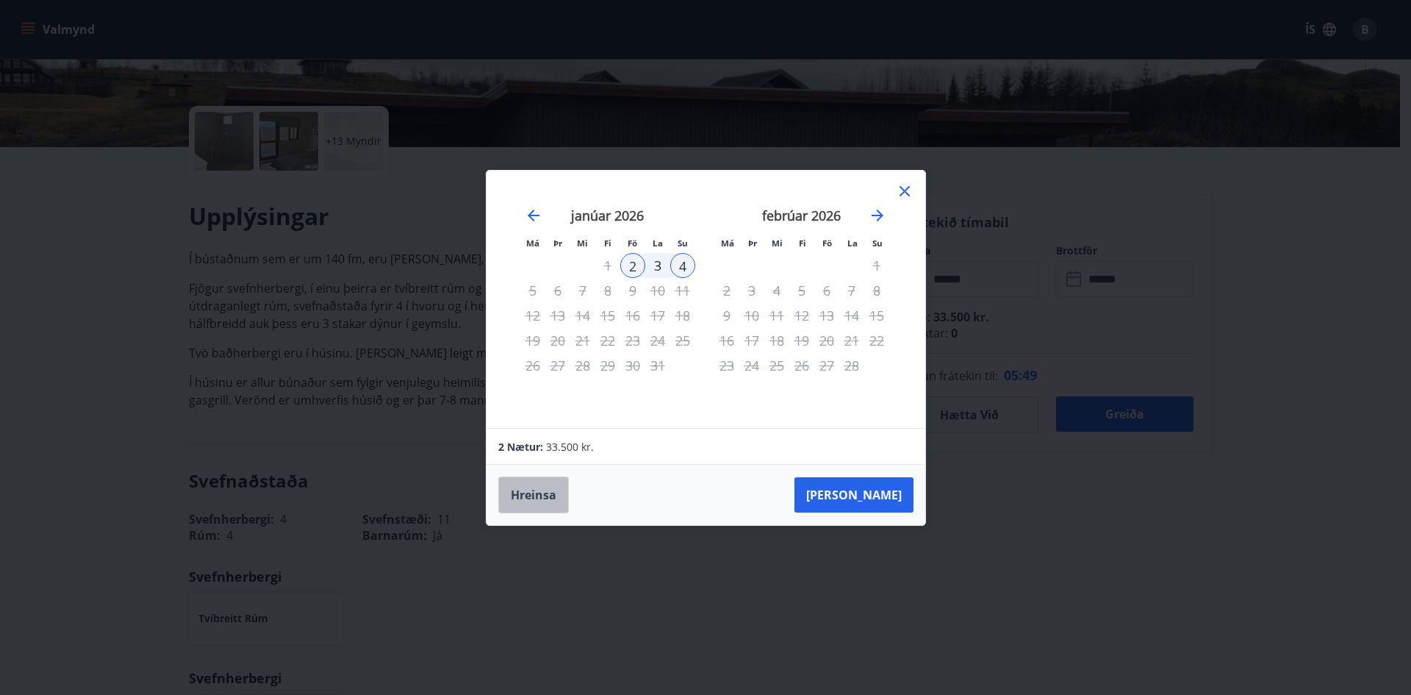
drag, startPoint x: 545, startPoint y: 485, endPoint x: 630, endPoint y: 296, distance: 207.9
click at [545, 484] on button "Hreinsa" at bounding box center [533, 494] width 71 height 37
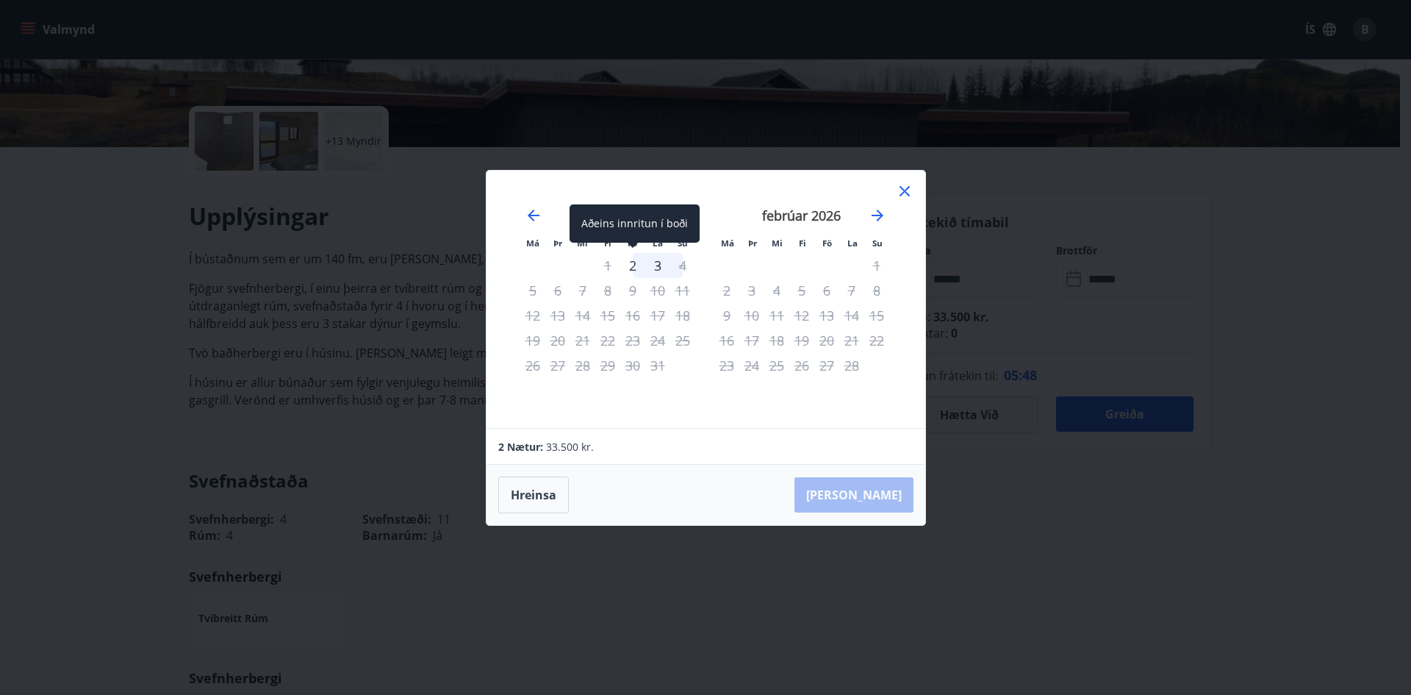
click at [629, 262] on div "2" at bounding box center [632, 265] width 25 height 25
click at [532, 290] on div "5" at bounding box center [532, 290] width 25 height 25
click at [687, 264] on div "4" at bounding box center [682, 265] width 25 height 25
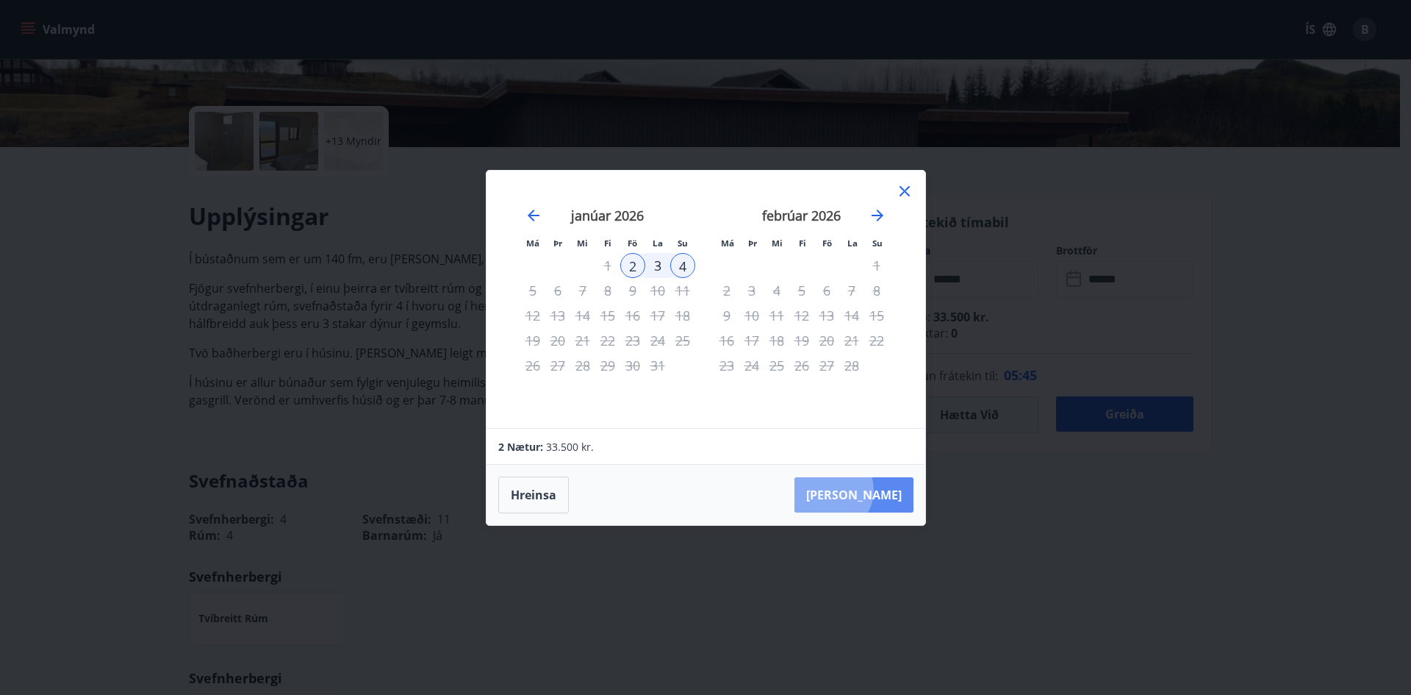
click at [875, 490] on button "Taka Frá" at bounding box center [854, 494] width 119 height 35
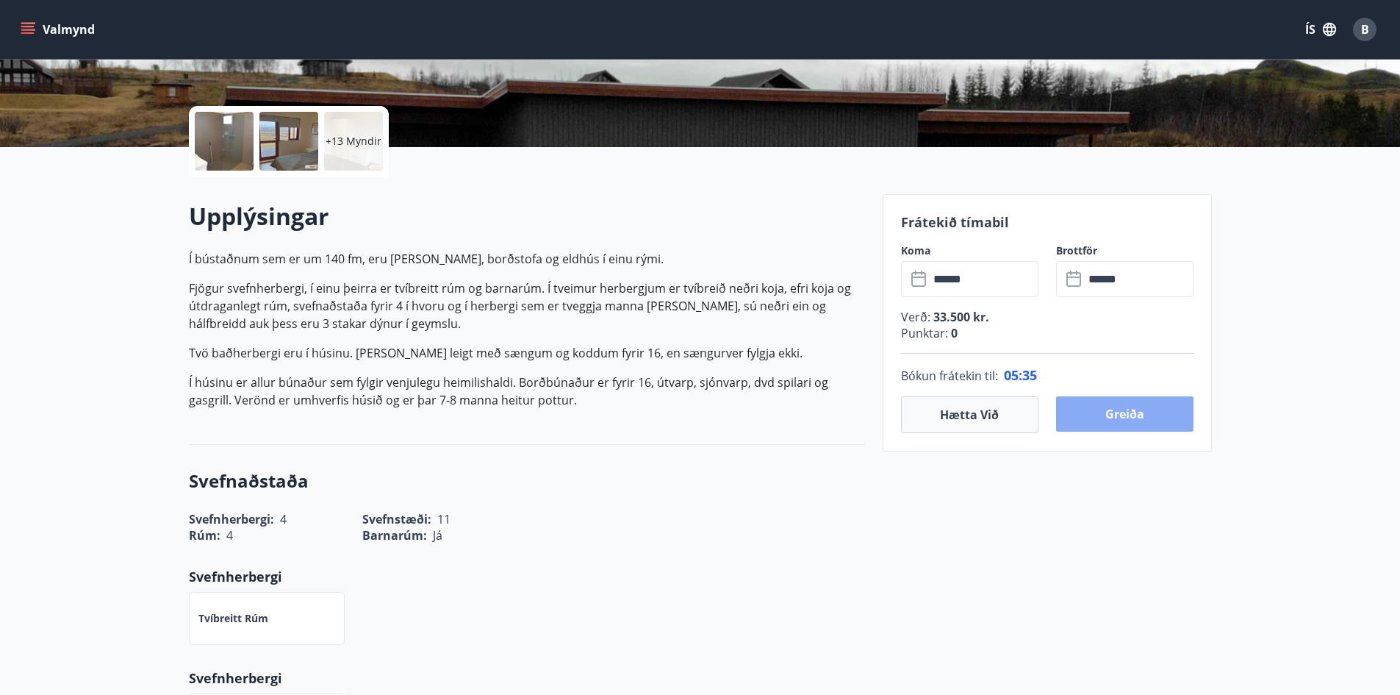
click at [1139, 424] on button "Greiða" at bounding box center [1124, 413] width 137 height 35
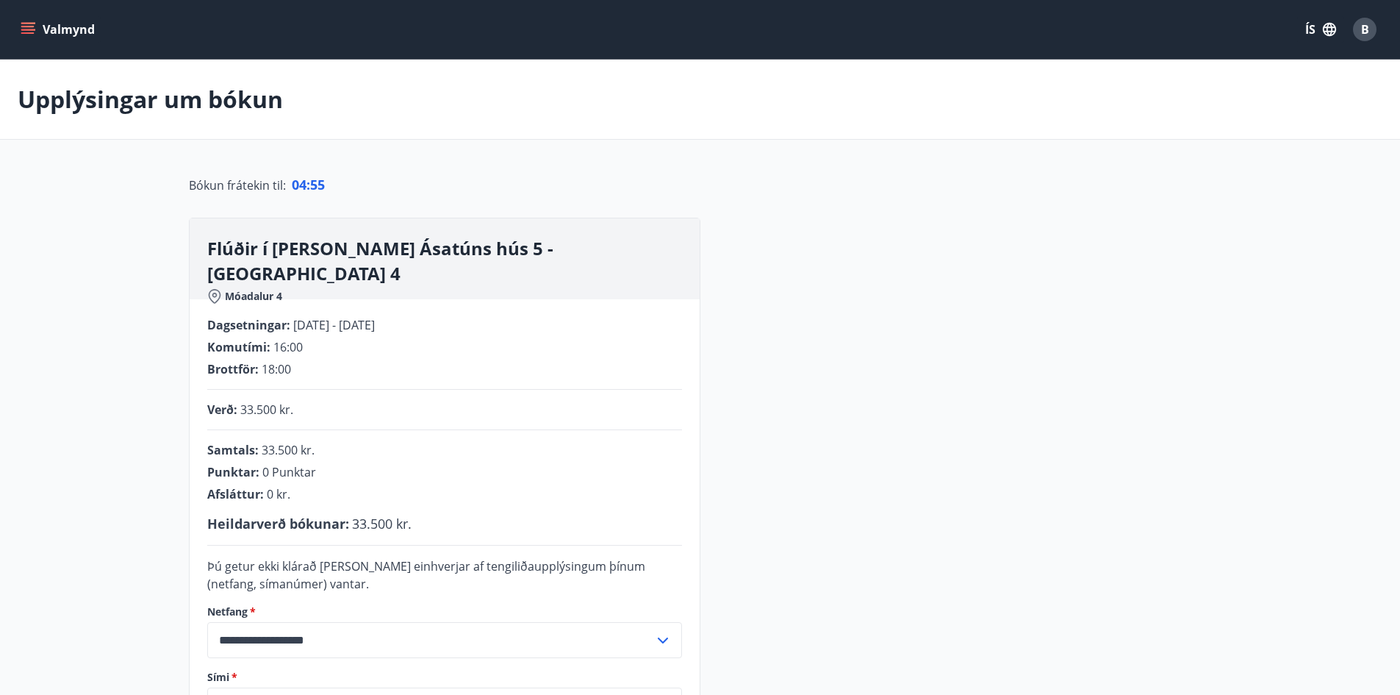
click at [213, 289] on icon at bounding box center [214, 296] width 15 height 15
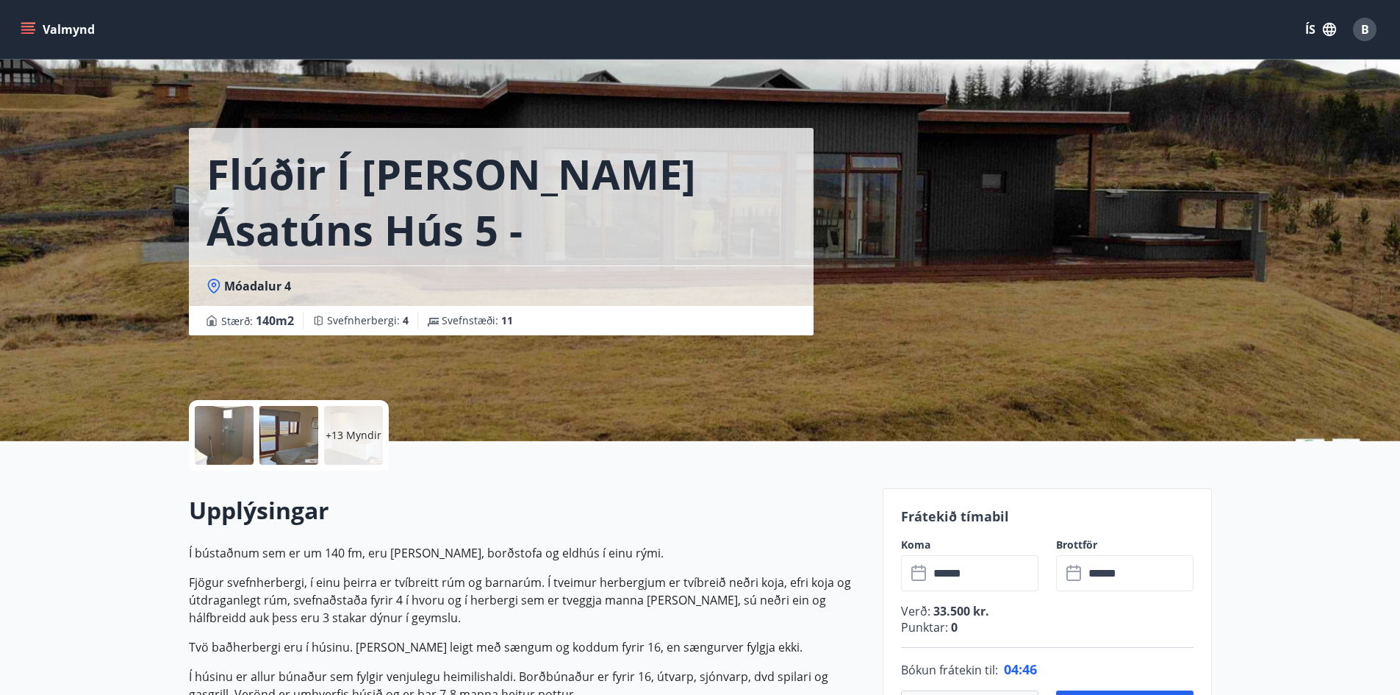
click at [213, 284] on icon at bounding box center [214, 286] width 15 height 15
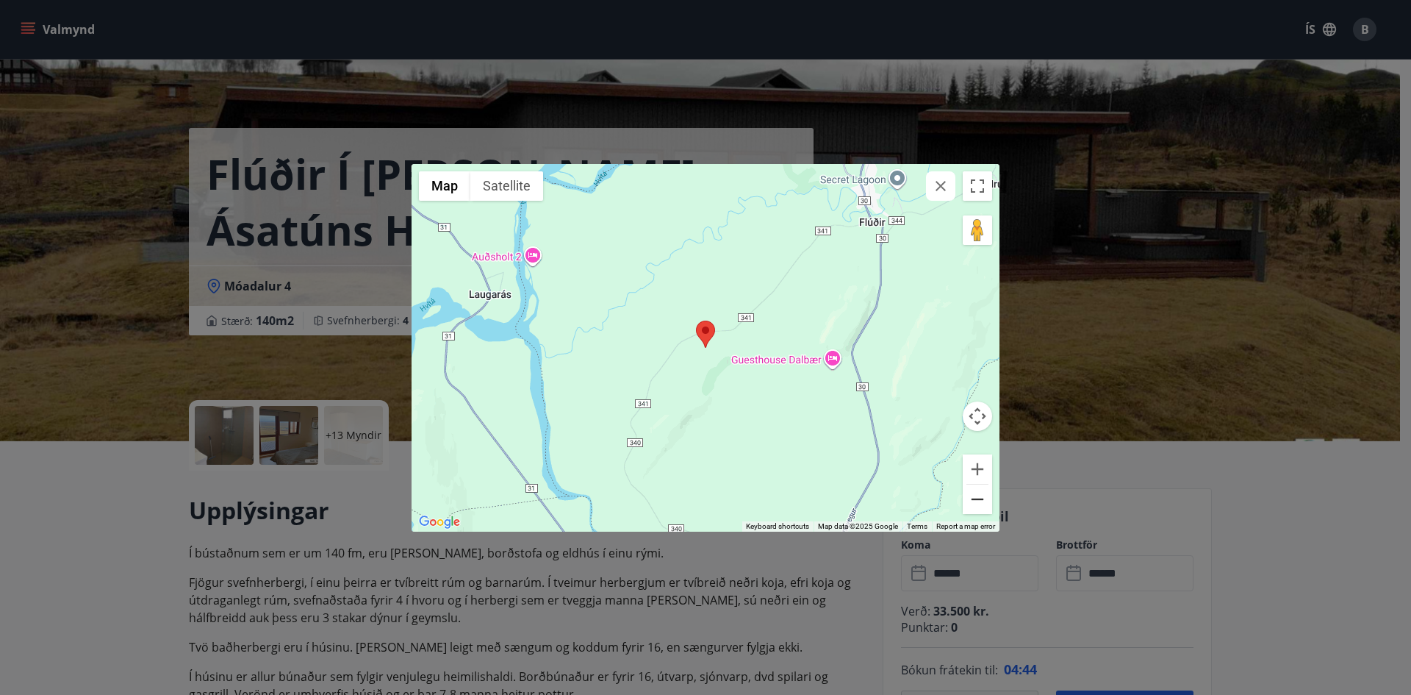
click at [986, 509] on button "Zoom out" at bounding box center [977, 498] width 29 height 29
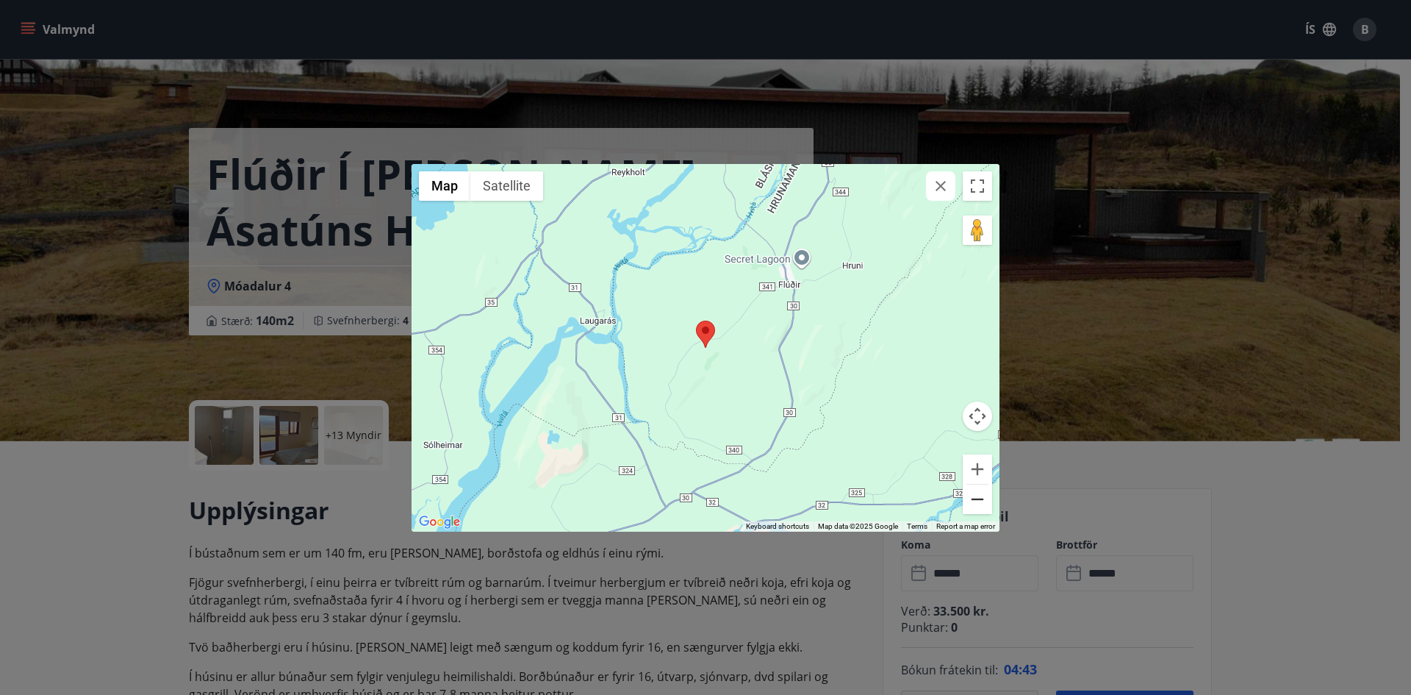
click at [986, 508] on button "Zoom out" at bounding box center [977, 498] width 29 height 29
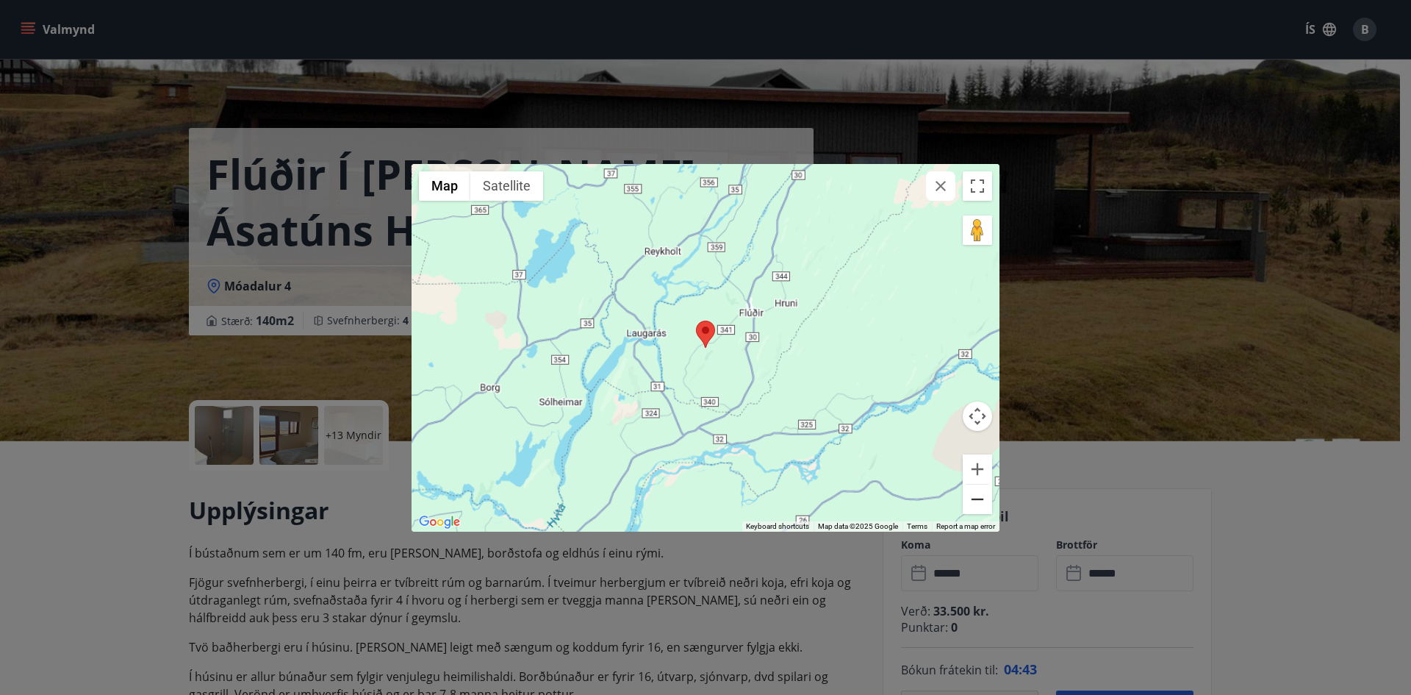
click at [986, 508] on button "Zoom out" at bounding box center [977, 498] width 29 height 29
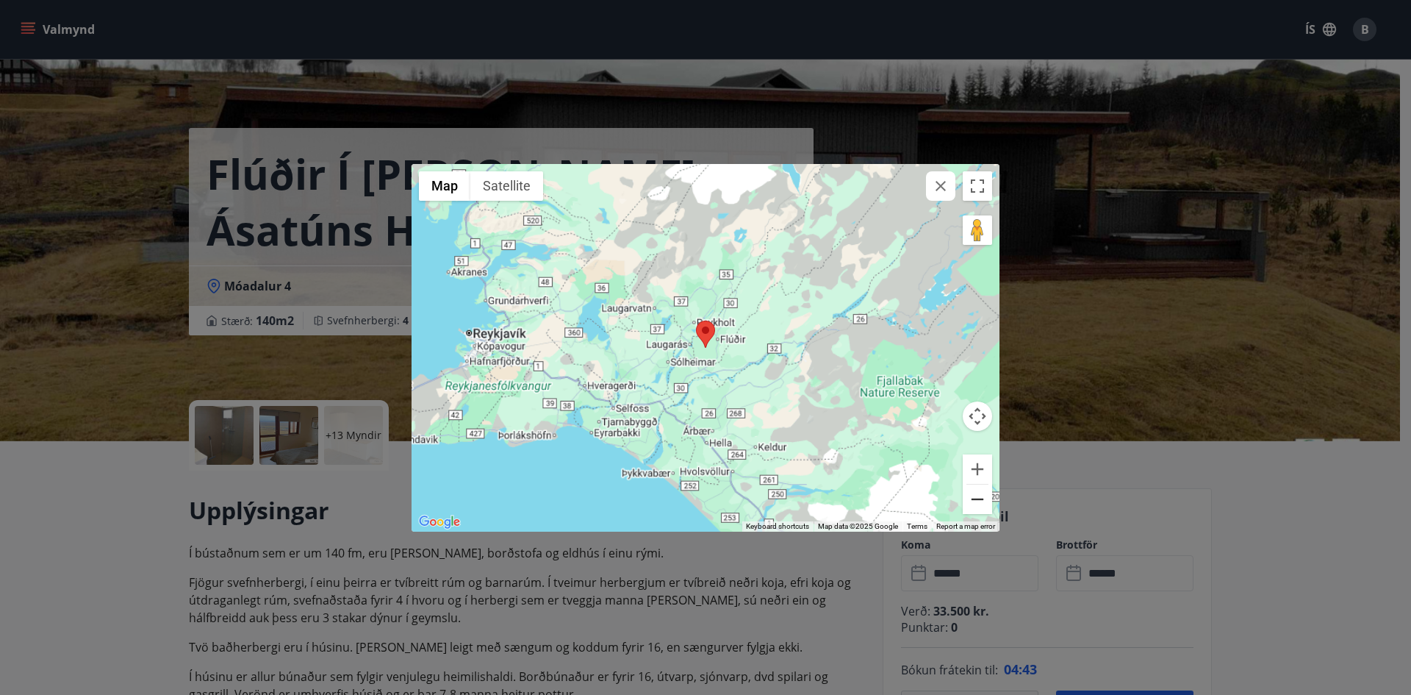
click at [986, 508] on button "Zoom out" at bounding box center [977, 498] width 29 height 29
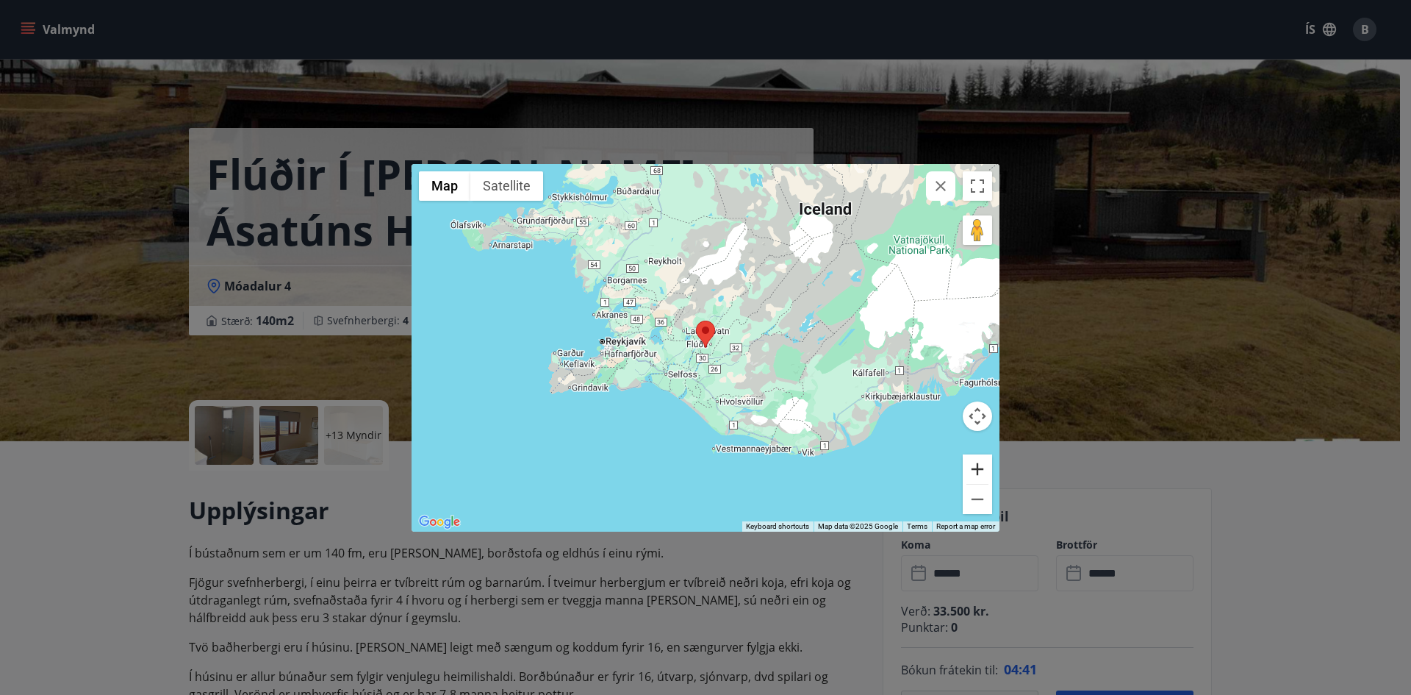
click at [981, 470] on button "Zoom in" at bounding box center [977, 468] width 29 height 29
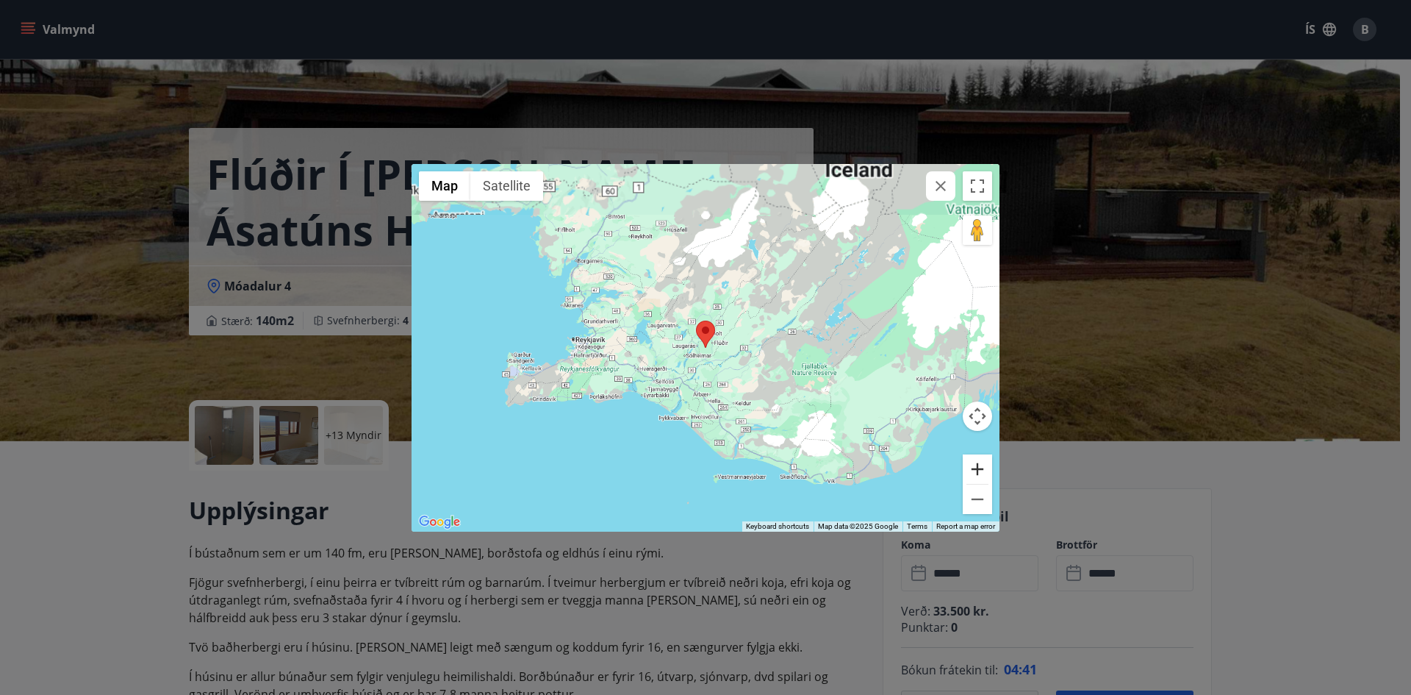
click at [981, 470] on button "Zoom in" at bounding box center [977, 468] width 29 height 29
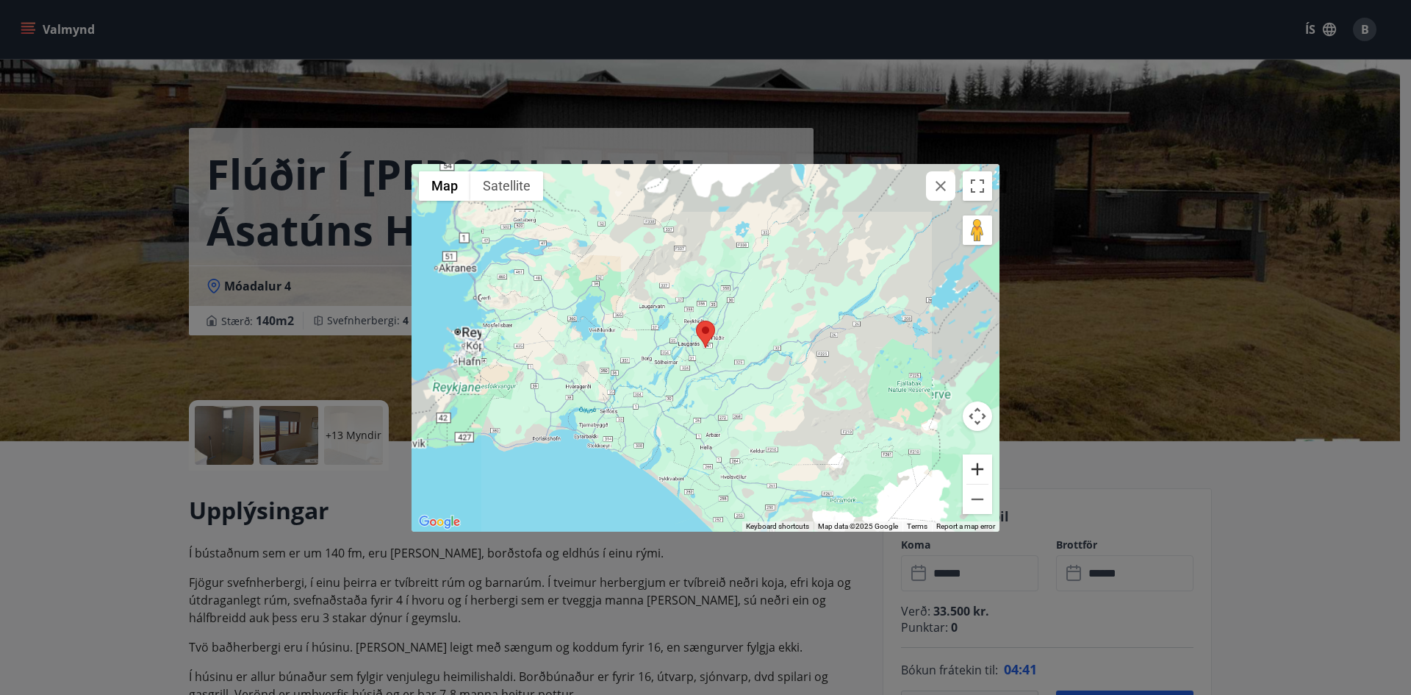
click at [981, 470] on button "Zoom in" at bounding box center [977, 468] width 29 height 29
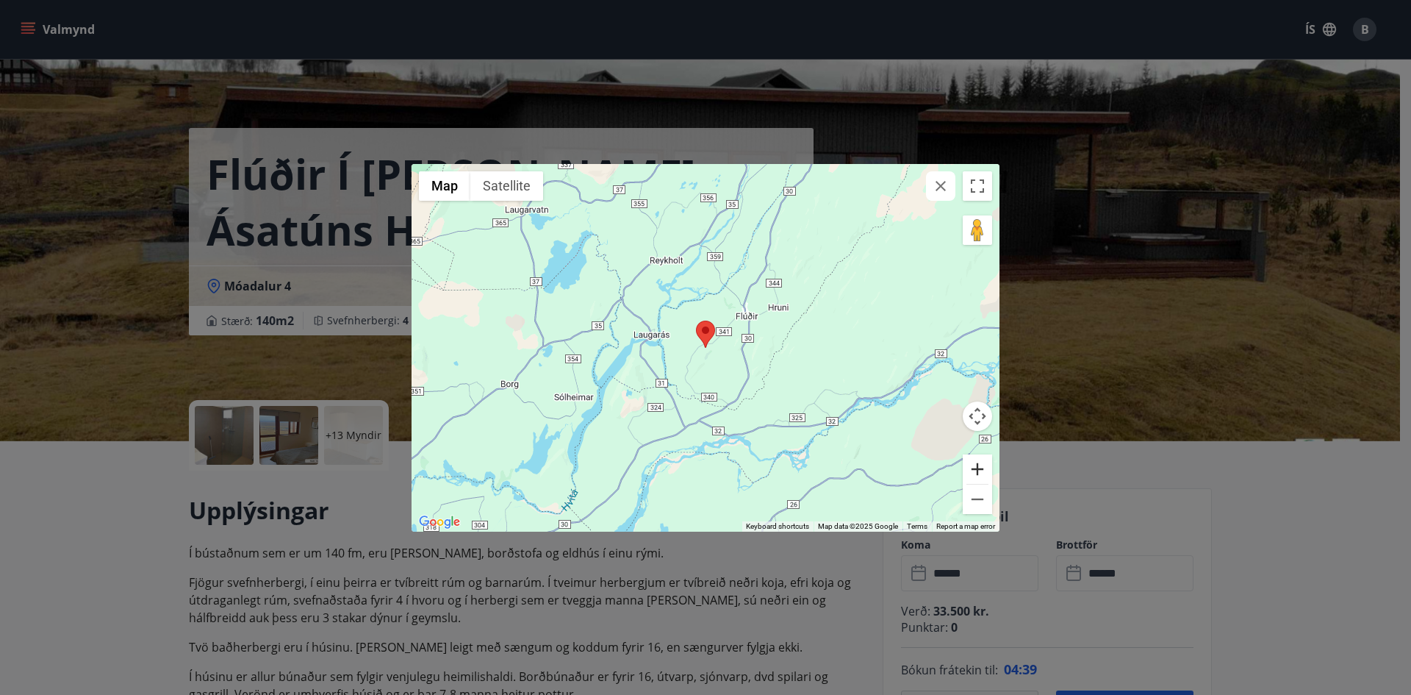
click at [981, 470] on button "Zoom in" at bounding box center [977, 468] width 29 height 29
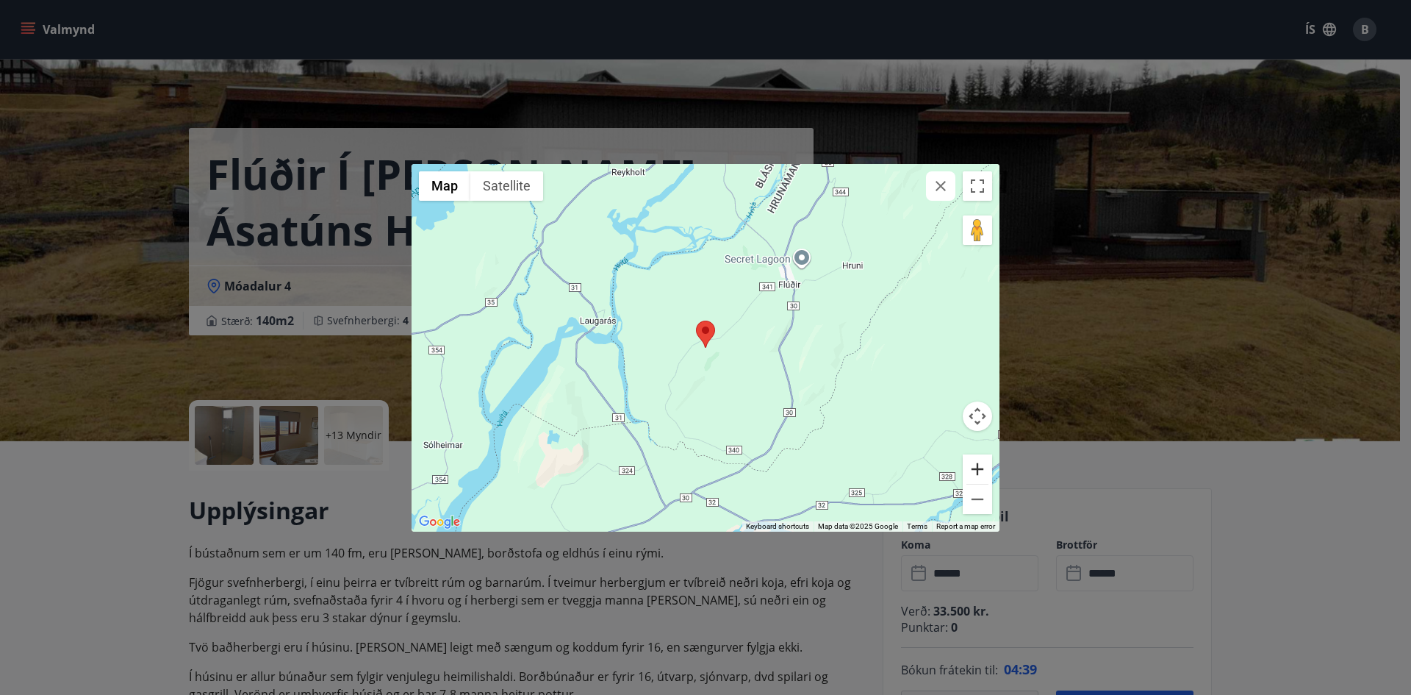
click at [981, 470] on button "Zoom in" at bounding box center [977, 468] width 29 height 29
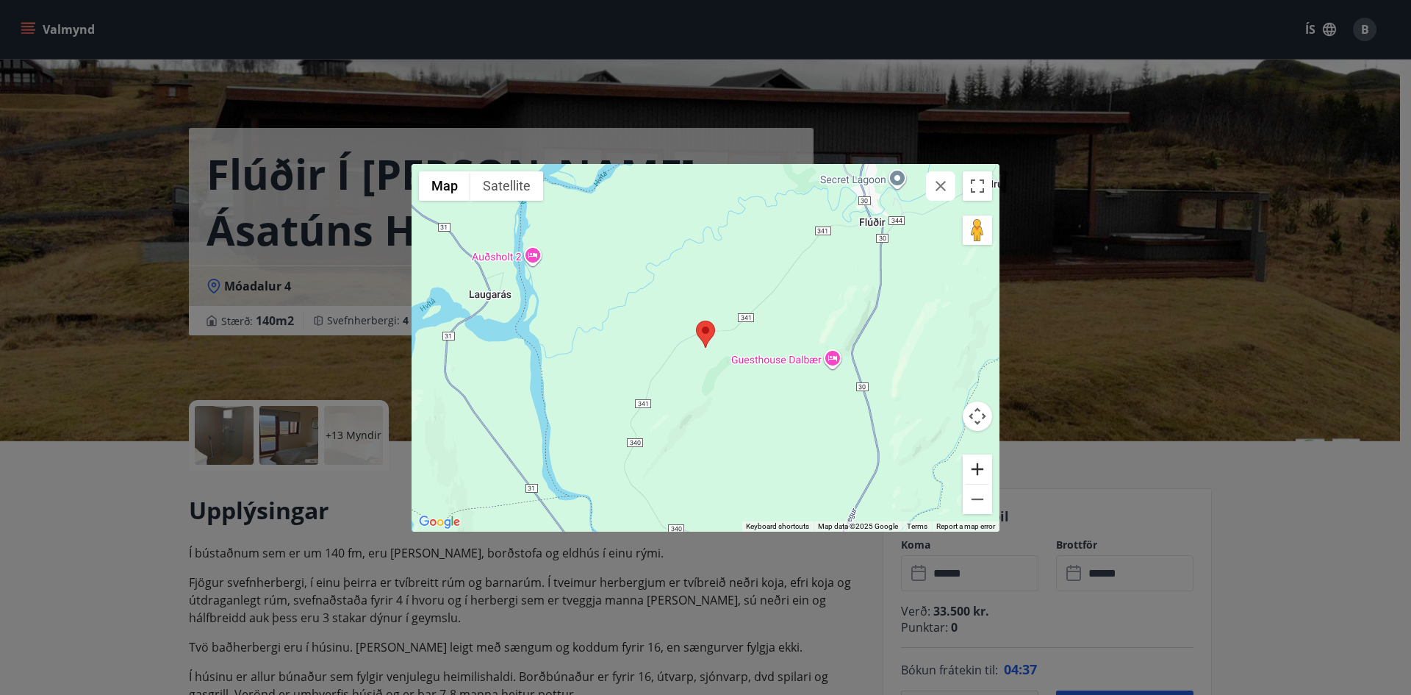
click at [981, 470] on button "Zoom in" at bounding box center [977, 468] width 29 height 29
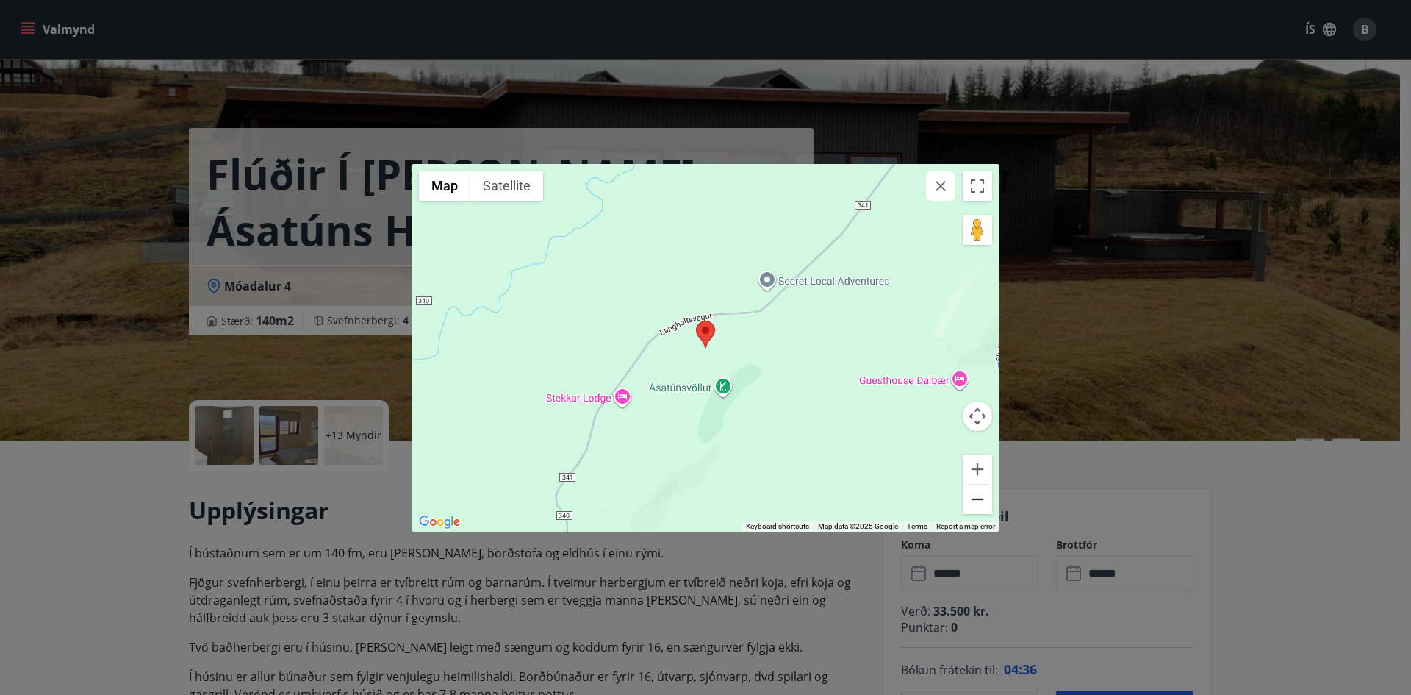
click at [975, 503] on button "Zoom out" at bounding box center [977, 498] width 29 height 29
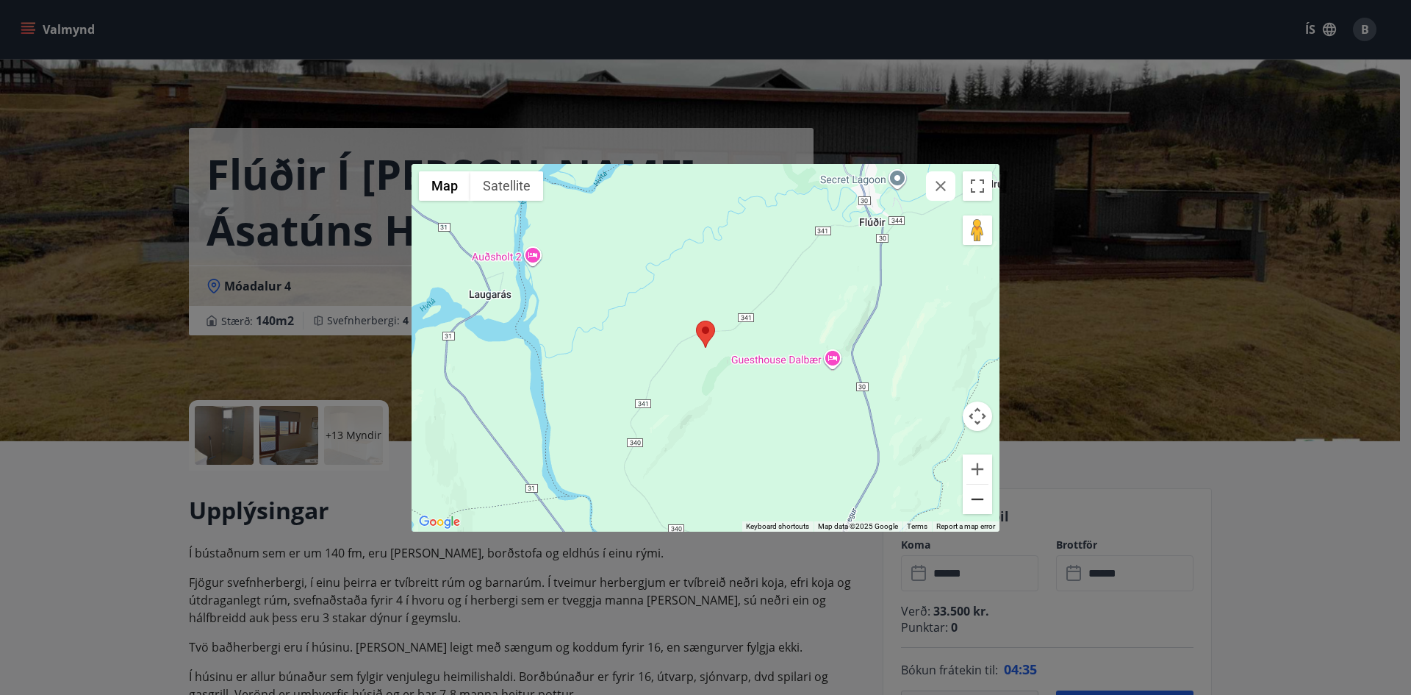
click at [975, 503] on button "Zoom out" at bounding box center [977, 498] width 29 height 29
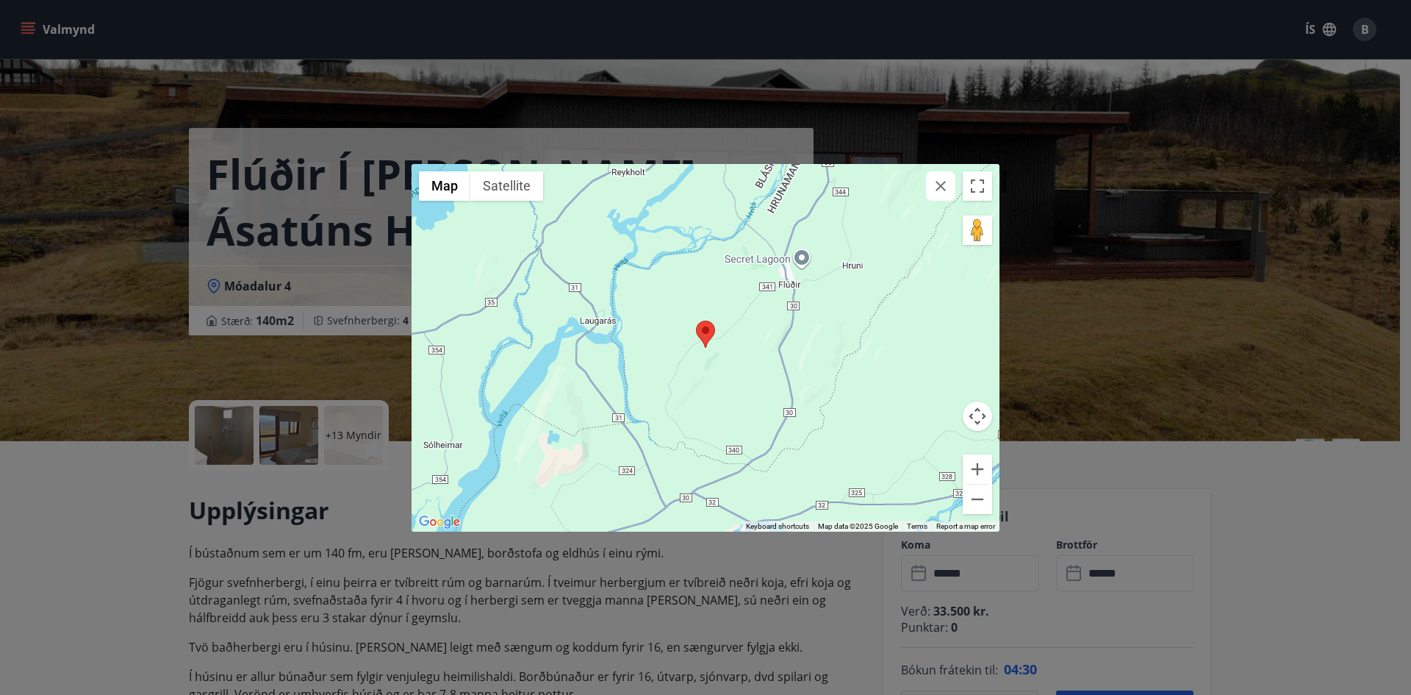
click at [942, 193] on icon "button" at bounding box center [941, 186] width 18 height 18
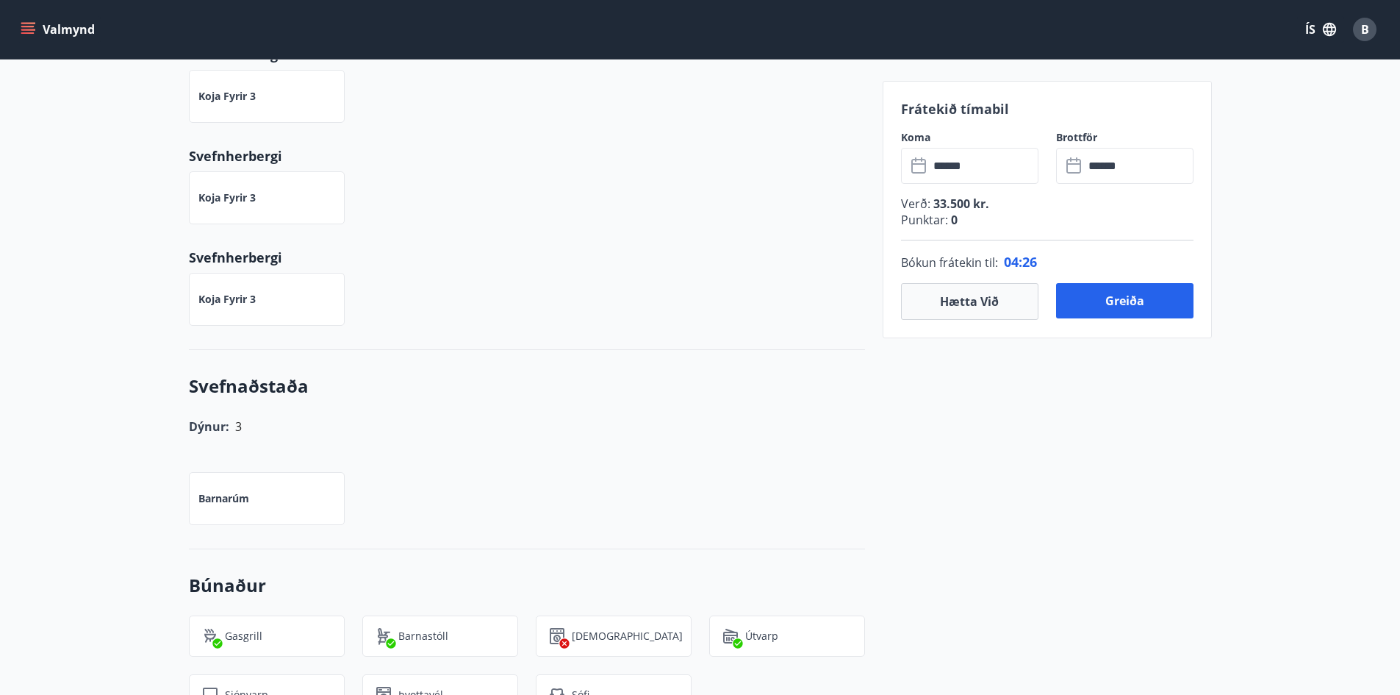
scroll to position [662, 0]
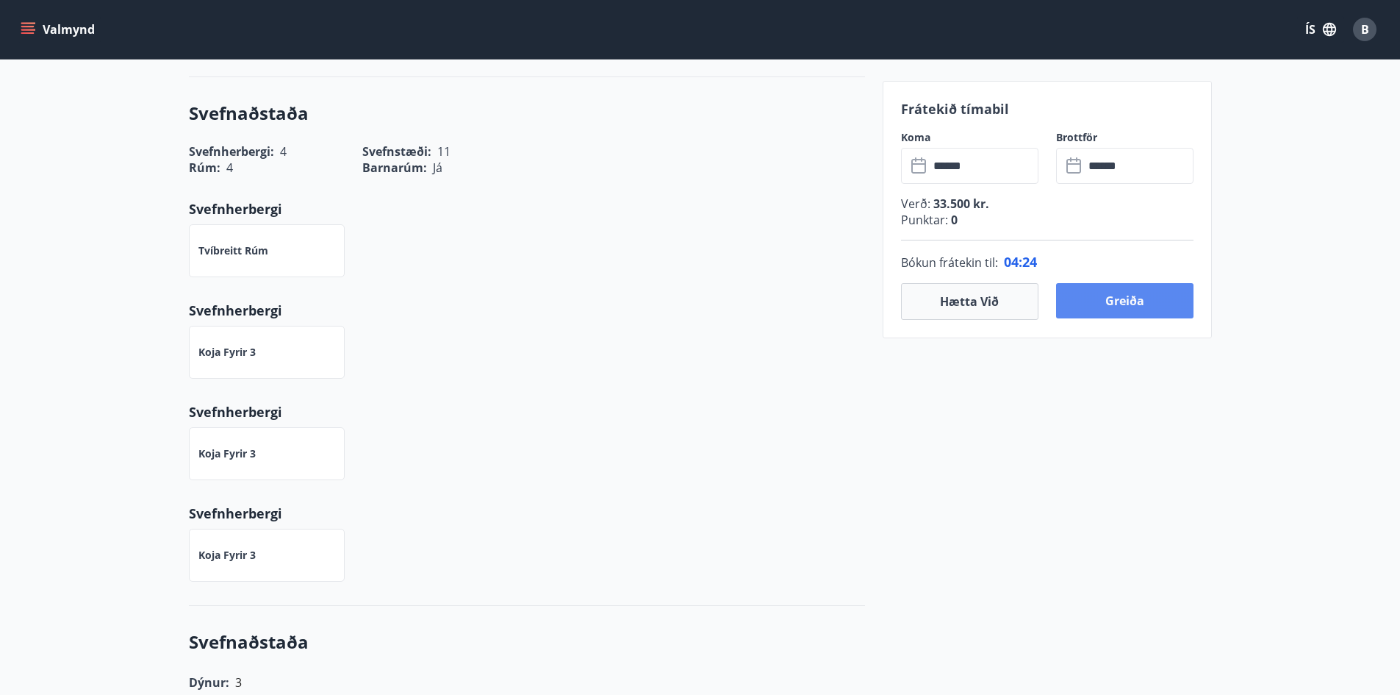
click at [1125, 303] on button "Greiða" at bounding box center [1124, 300] width 137 height 35
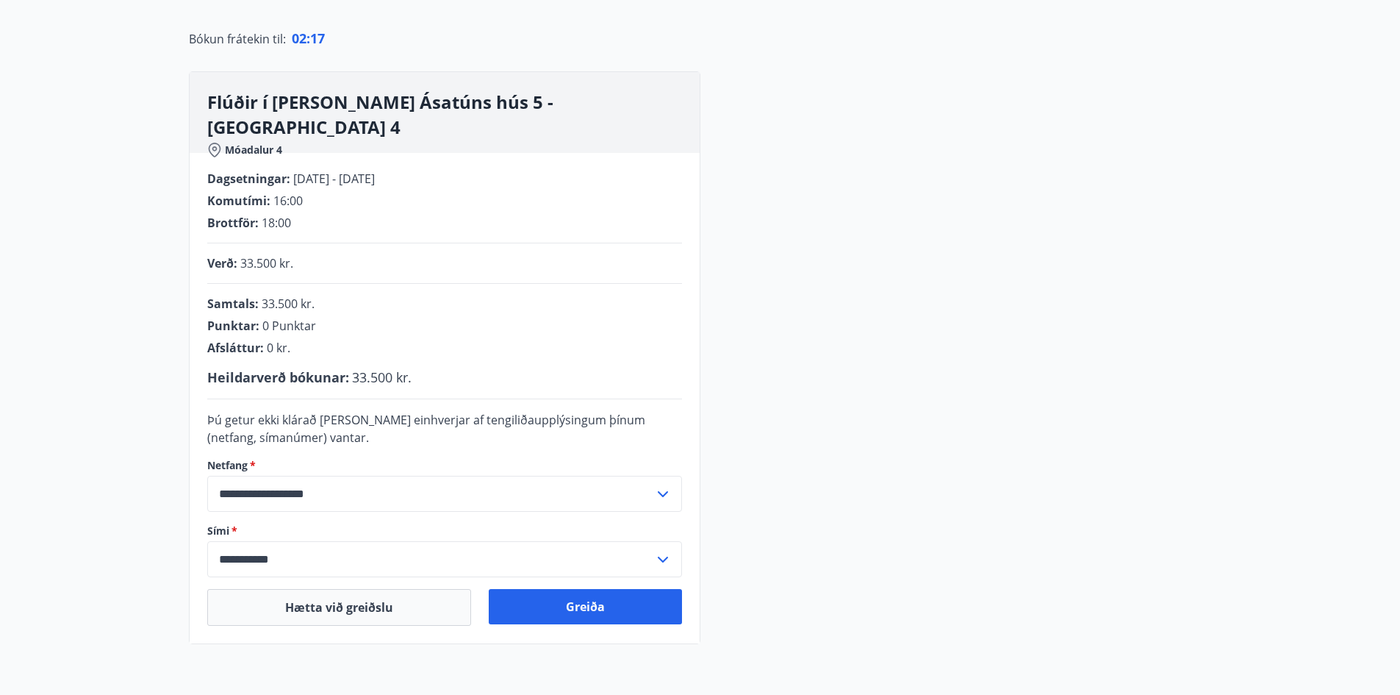
scroll to position [147, 0]
drag, startPoint x: 574, startPoint y: 613, endPoint x: 592, endPoint y: 601, distance: 21.8
click at [576, 612] on button "Greiða" at bounding box center [585, 605] width 193 height 35
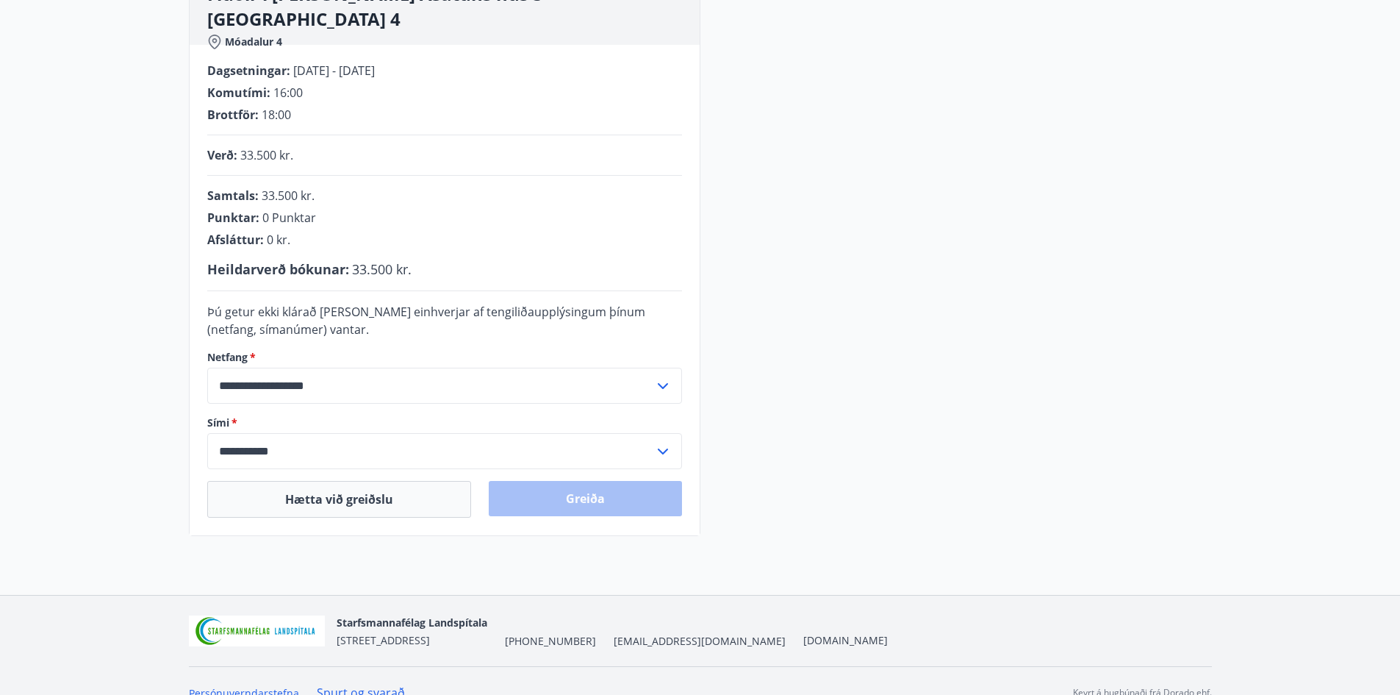
scroll to position [278, 0]
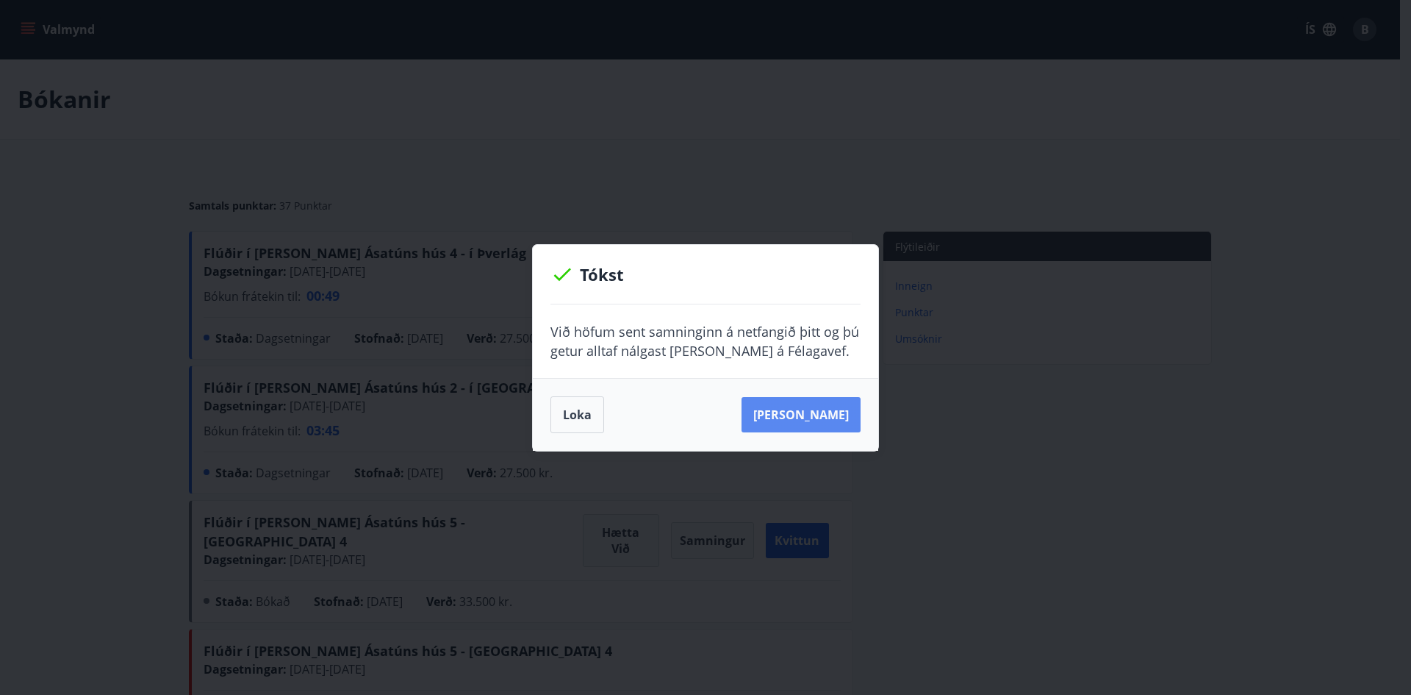
click at [814, 398] on button "Sjá samning" at bounding box center [801, 414] width 119 height 35
click at [795, 418] on button "Sjá samning" at bounding box center [801, 414] width 119 height 35
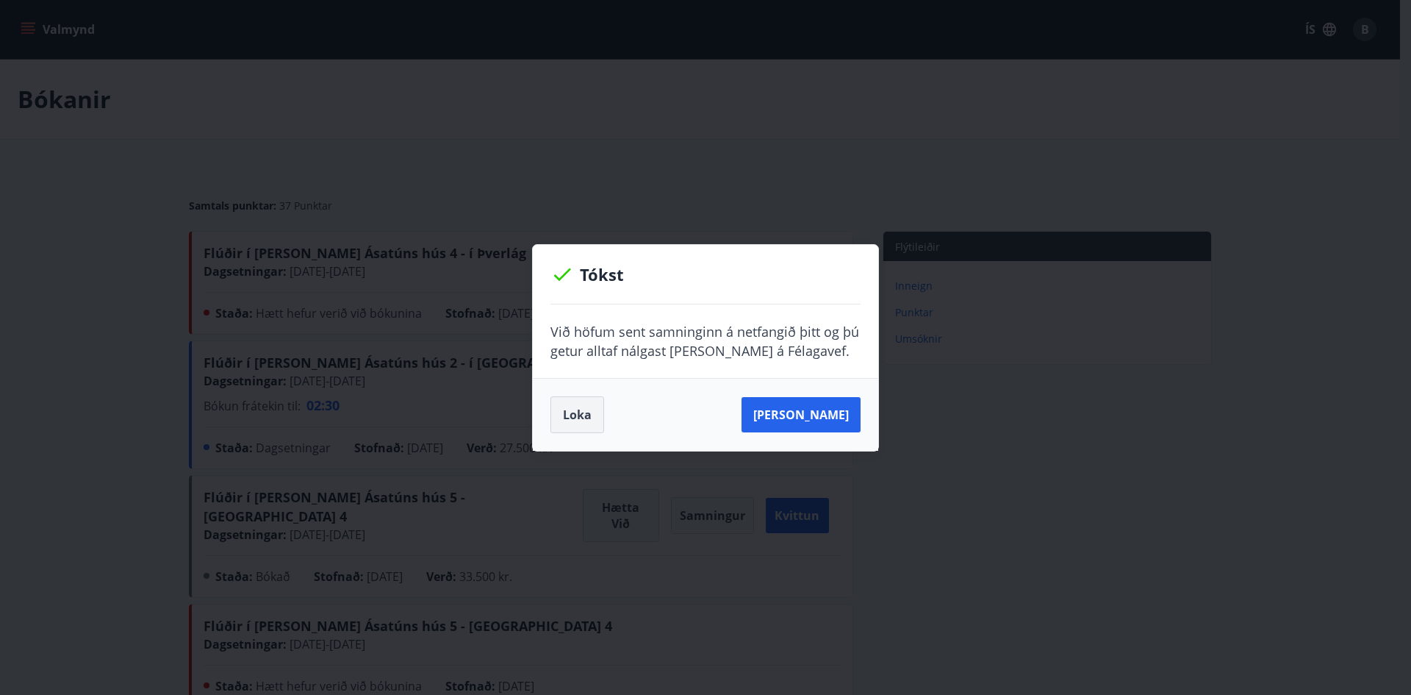
click at [590, 419] on button "Loka" at bounding box center [578, 414] width 54 height 37
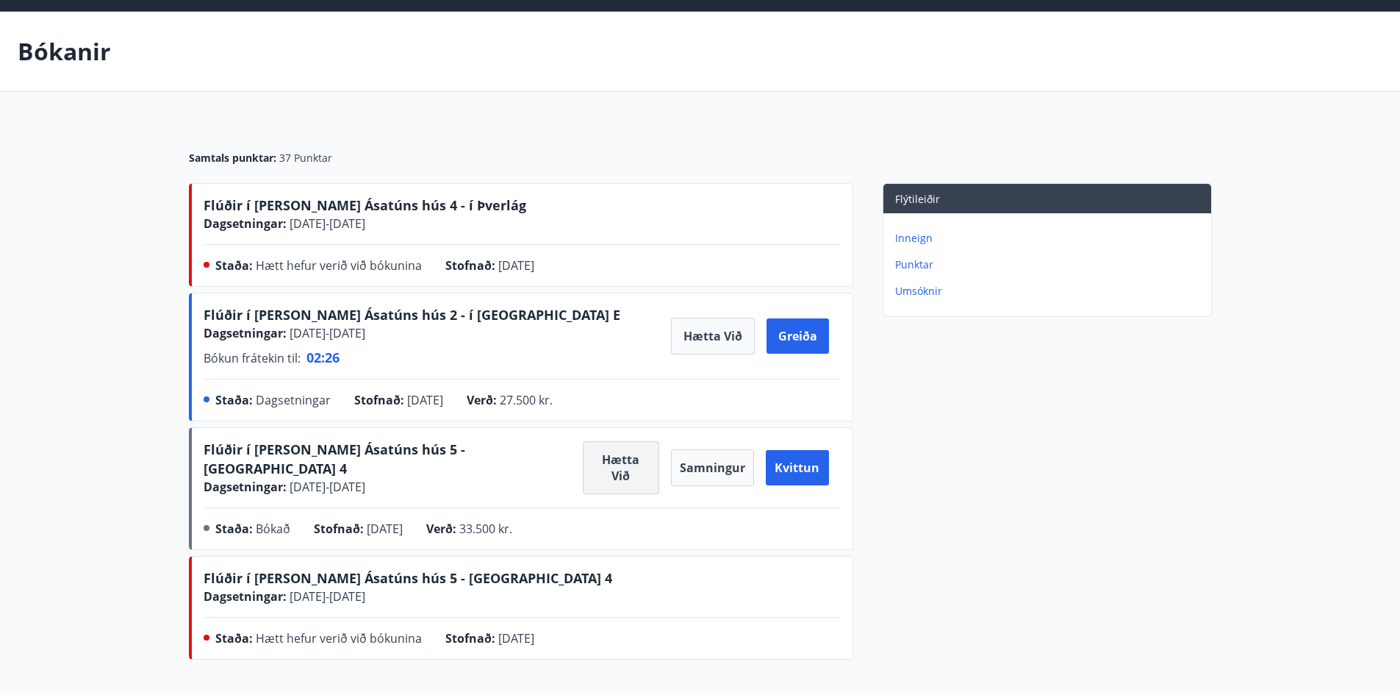
scroll to position [74, 0]
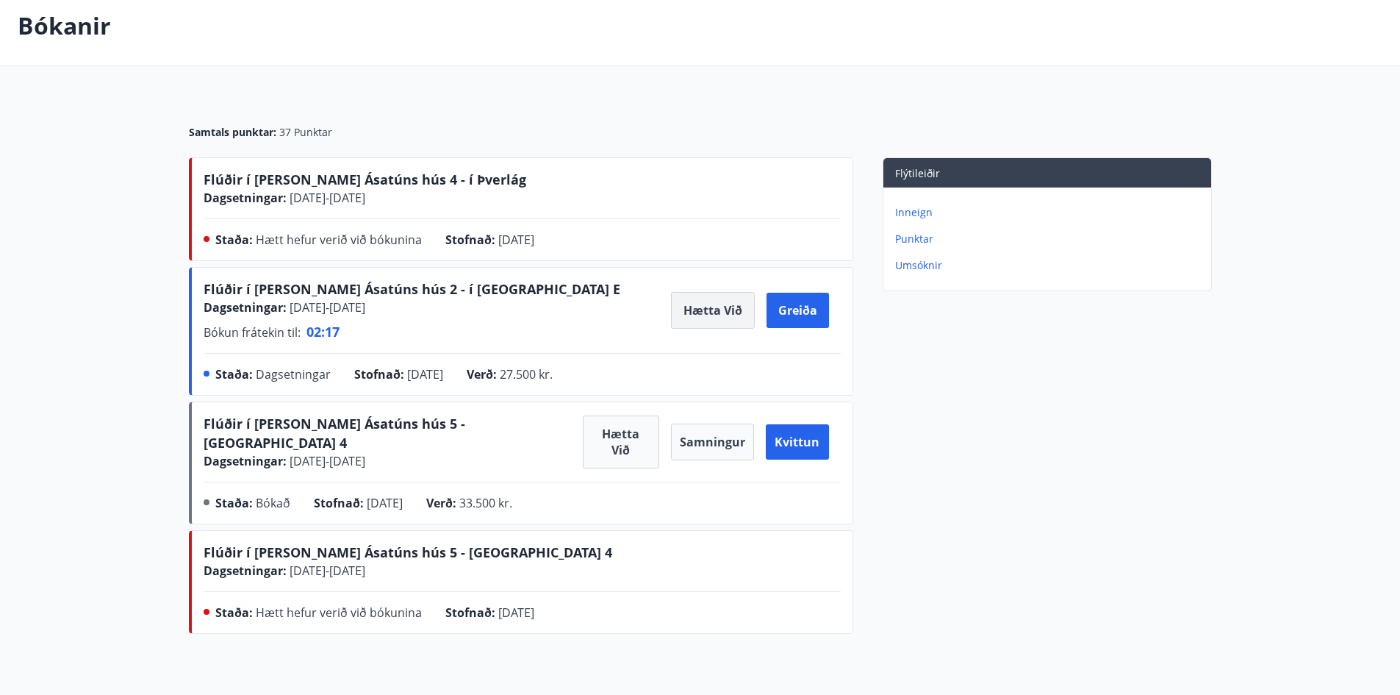
click at [707, 315] on button "Hætta við" at bounding box center [713, 310] width 84 height 37
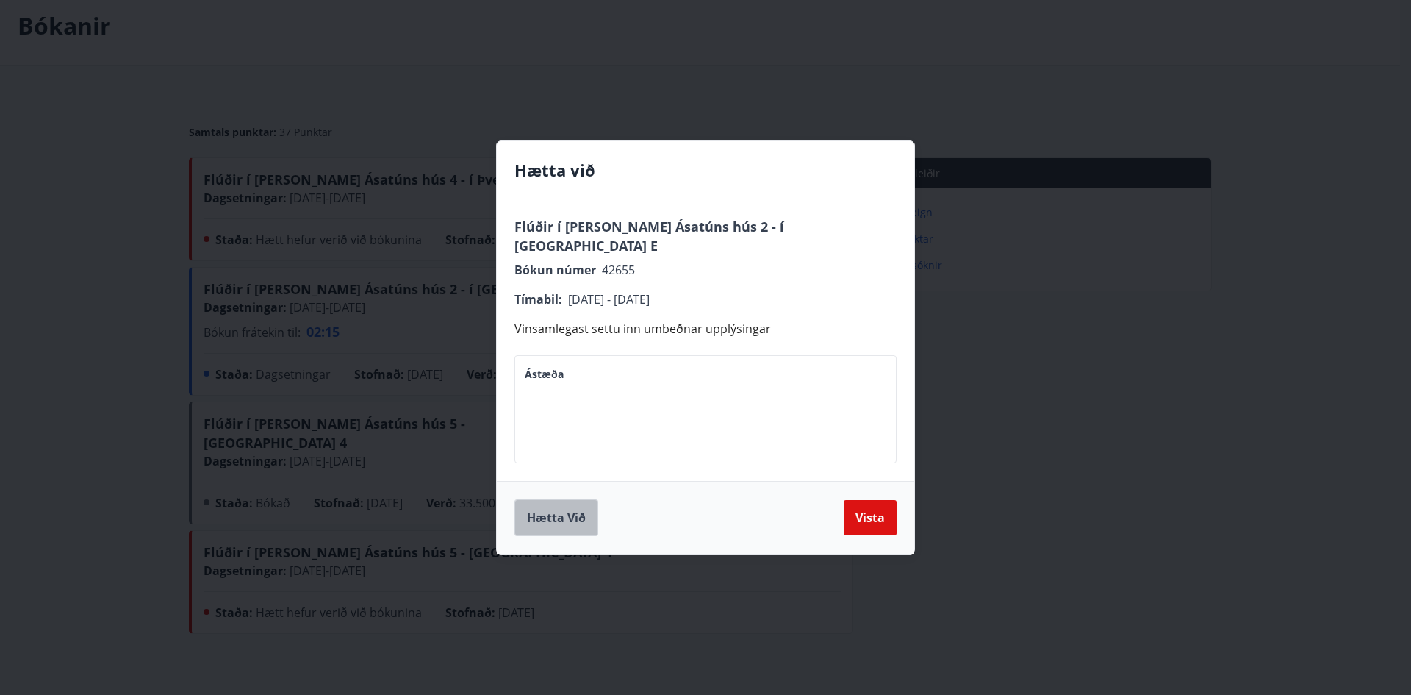
click at [593, 506] on button "Hætta við" at bounding box center [557, 517] width 84 height 37
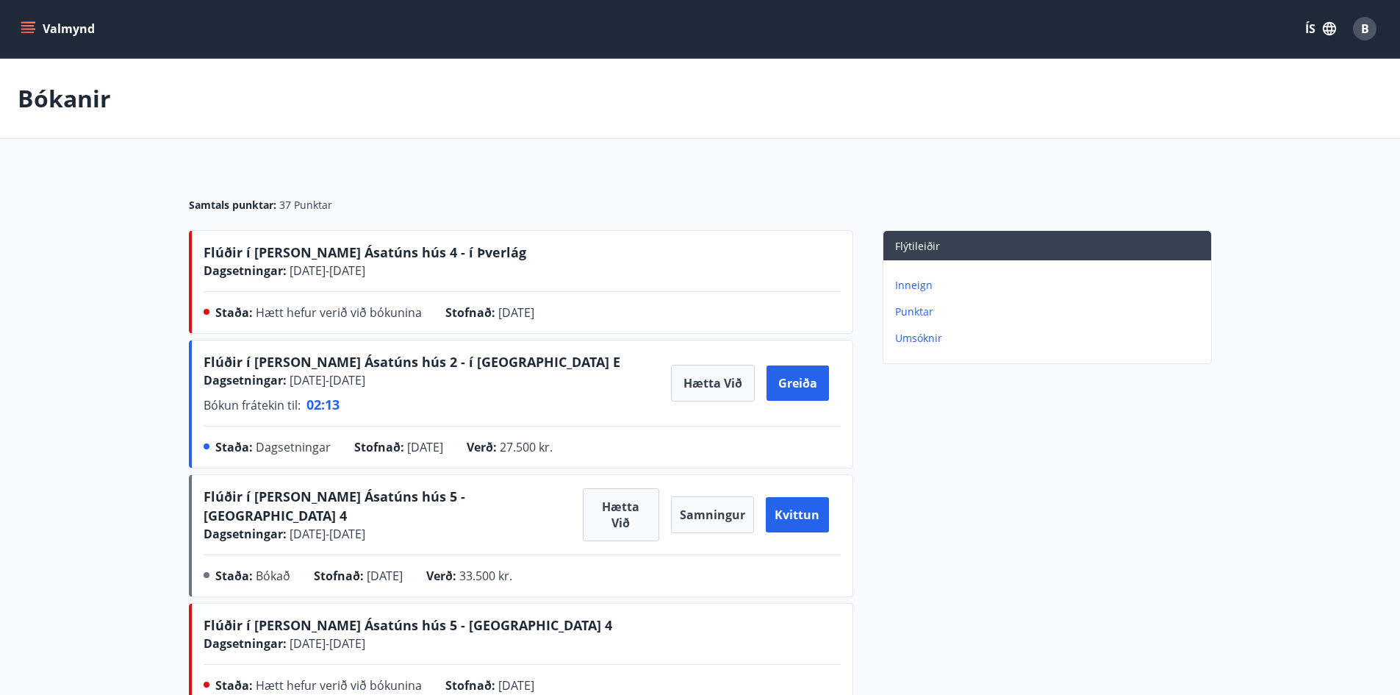
scroll to position [0, 0]
click at [906, 307] on p "Punktar" at bounding box center [1050, 312] width 310 height 15
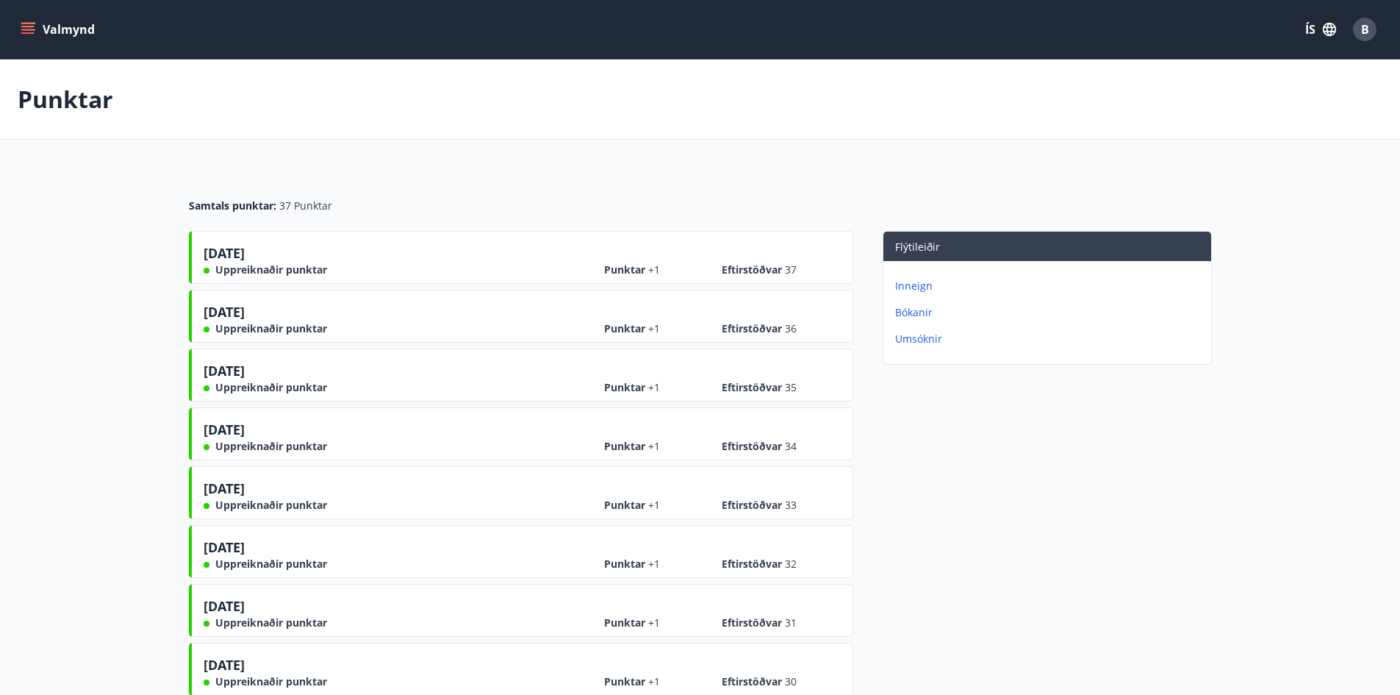
drag, startPoint x: 1297, startPoint y: 1, endPoint x: 1023, endPoint y: 88, distance: 287.8
click at [1013, 97] on div "Punktar" at bounding box center [700, 100] width 1400 height 80
click at [1312, 24] on button "ÍS" at bounding box center [1320, 29] width 47 height 26
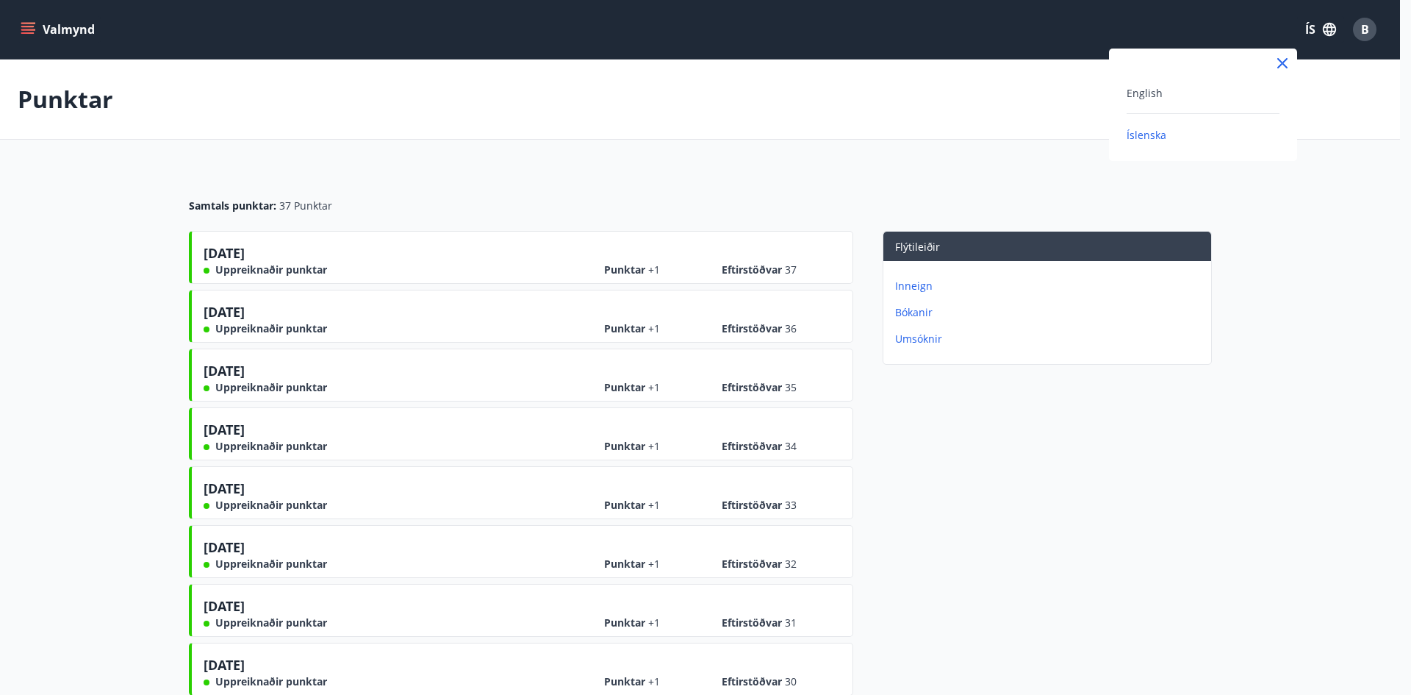
click at [1151, 100] on div "English" at bounding box center [1203, 93] width 153 height 18
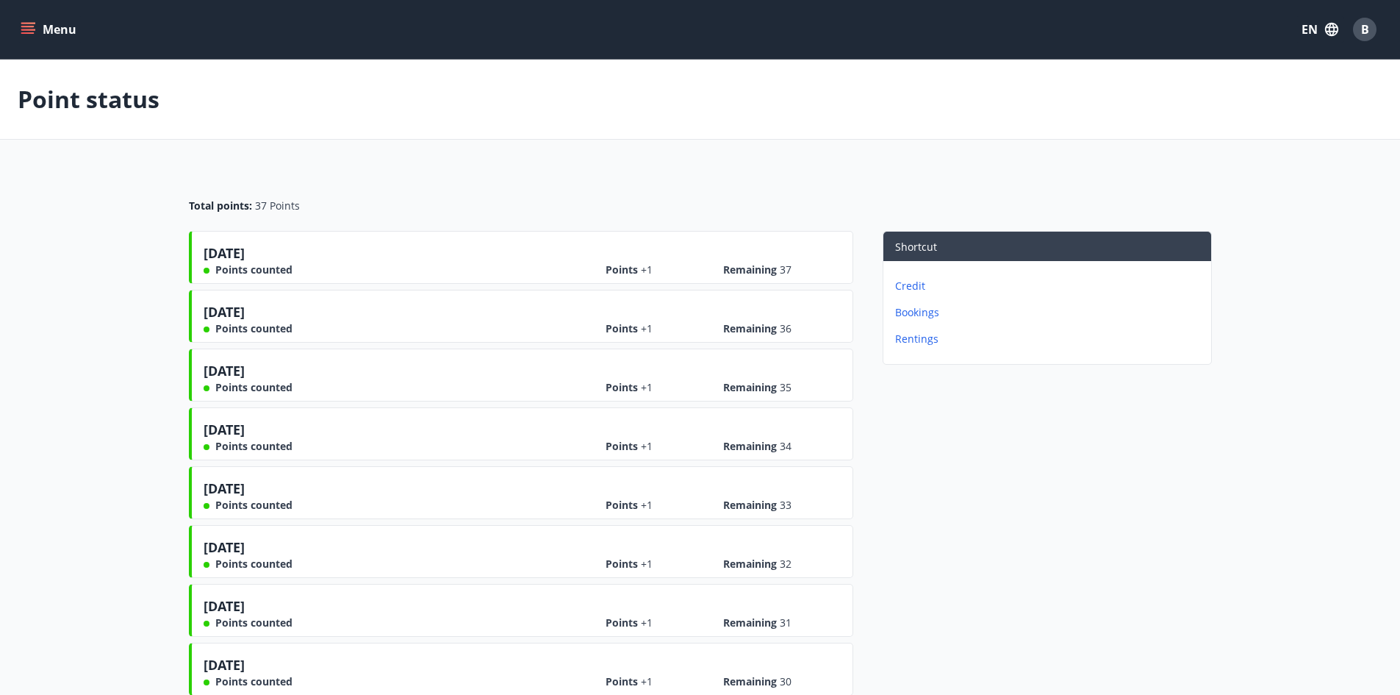
click at [910, 307] on p "Bookings" at bounding box center [1050, 312] width 310 height 15
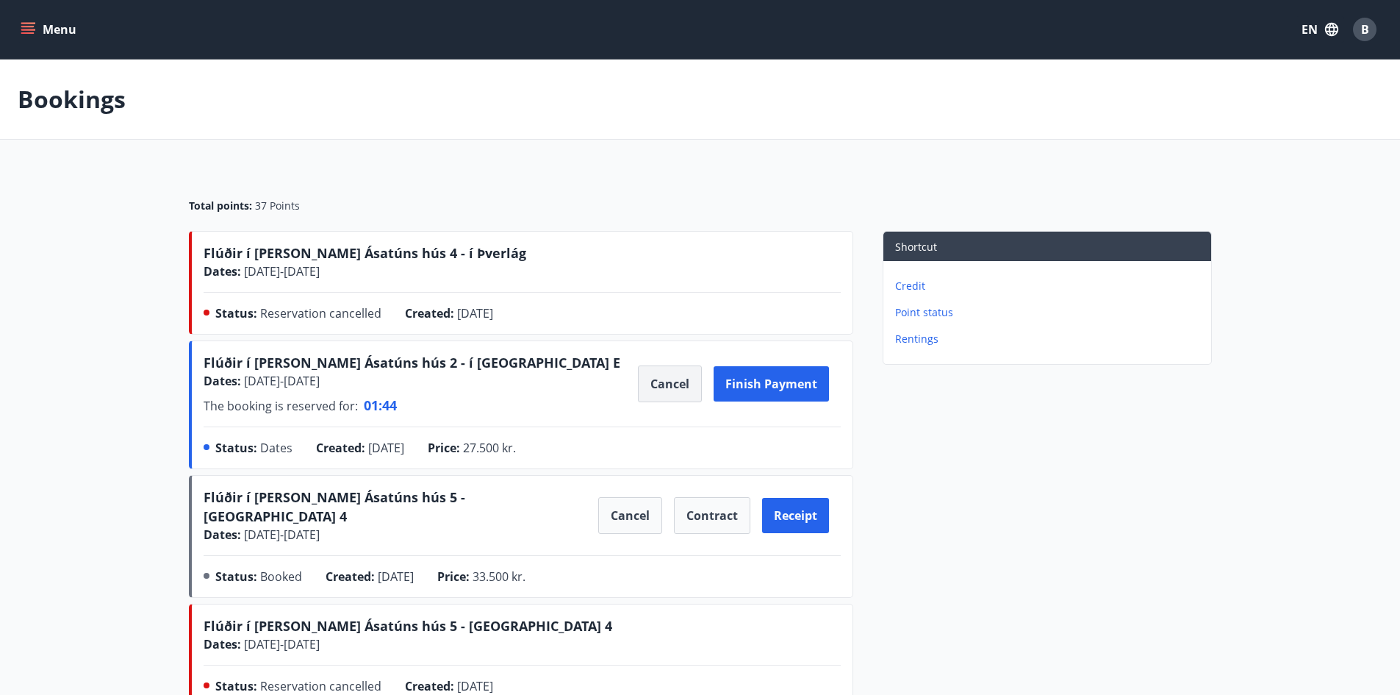
click at [657, 383] on button "Cancel" at bounding box center [670, 383] width 64 height 37
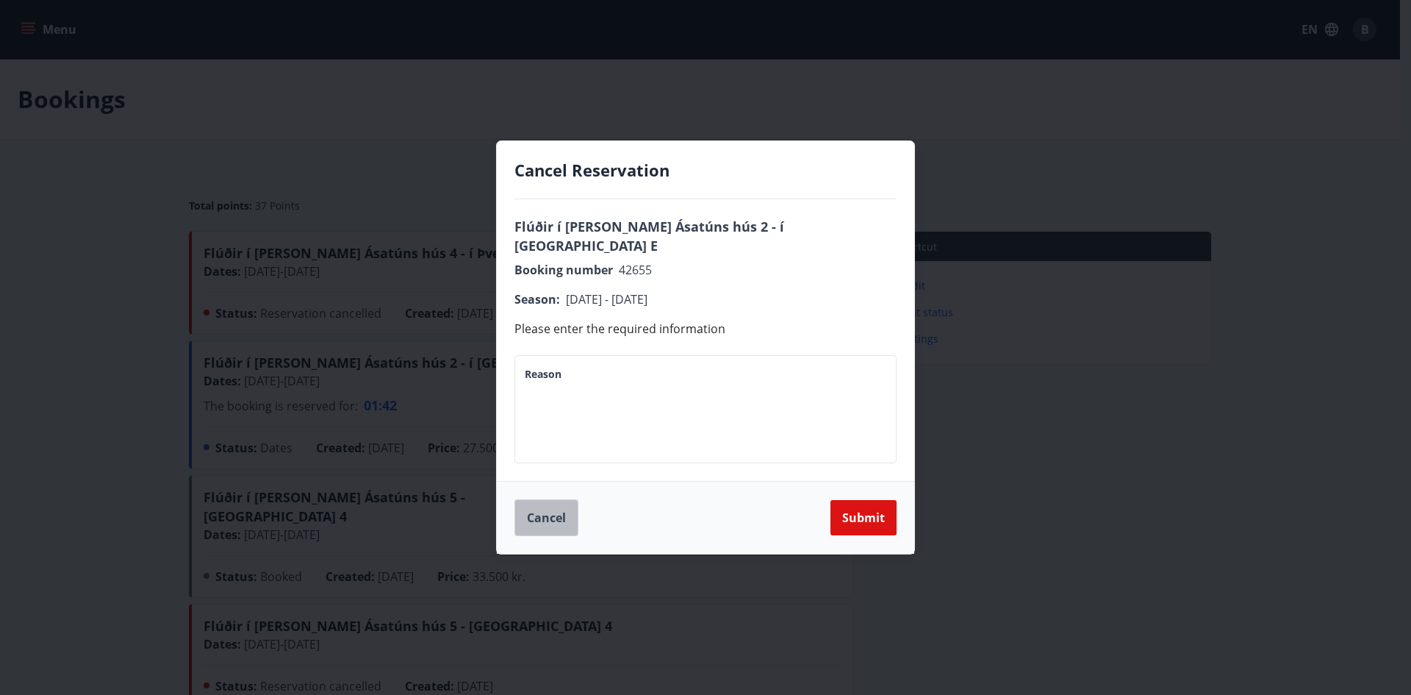
click at [536, 506] on button "Cancel" at bounding box center [547, 517] width 64 height 37
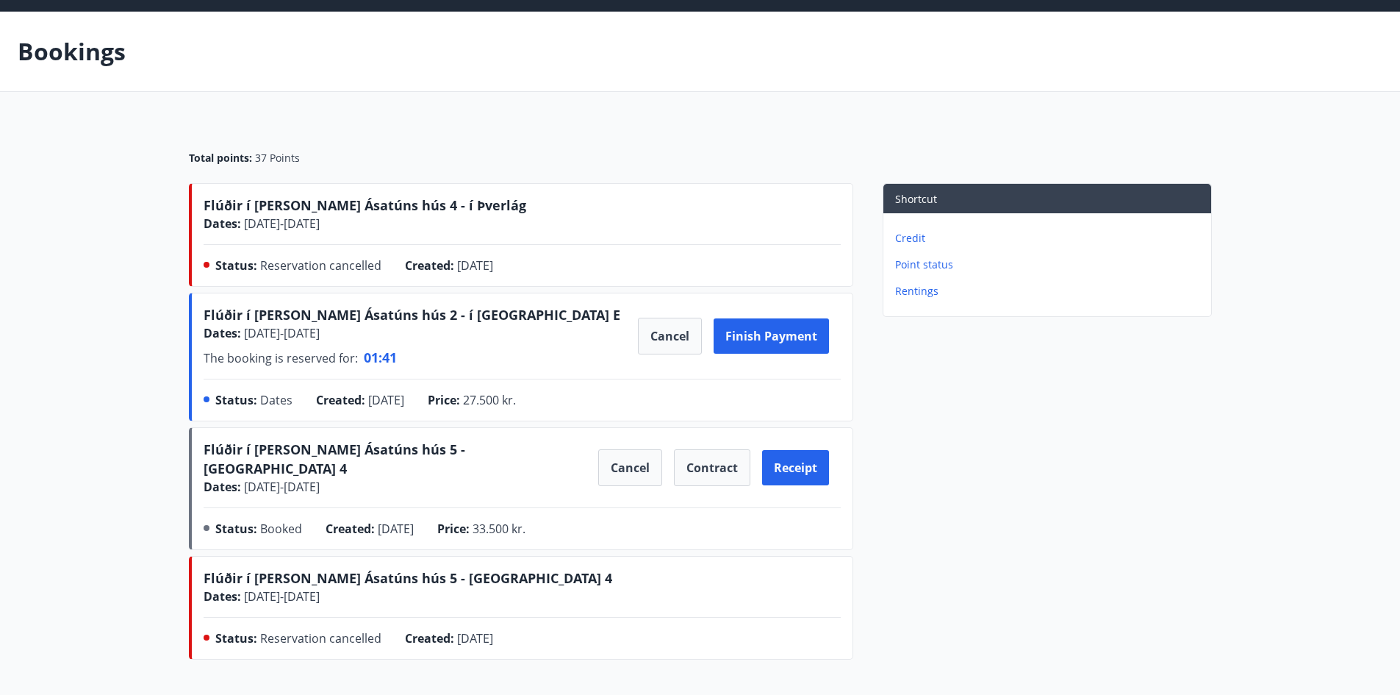
scroll to position [74, 0]
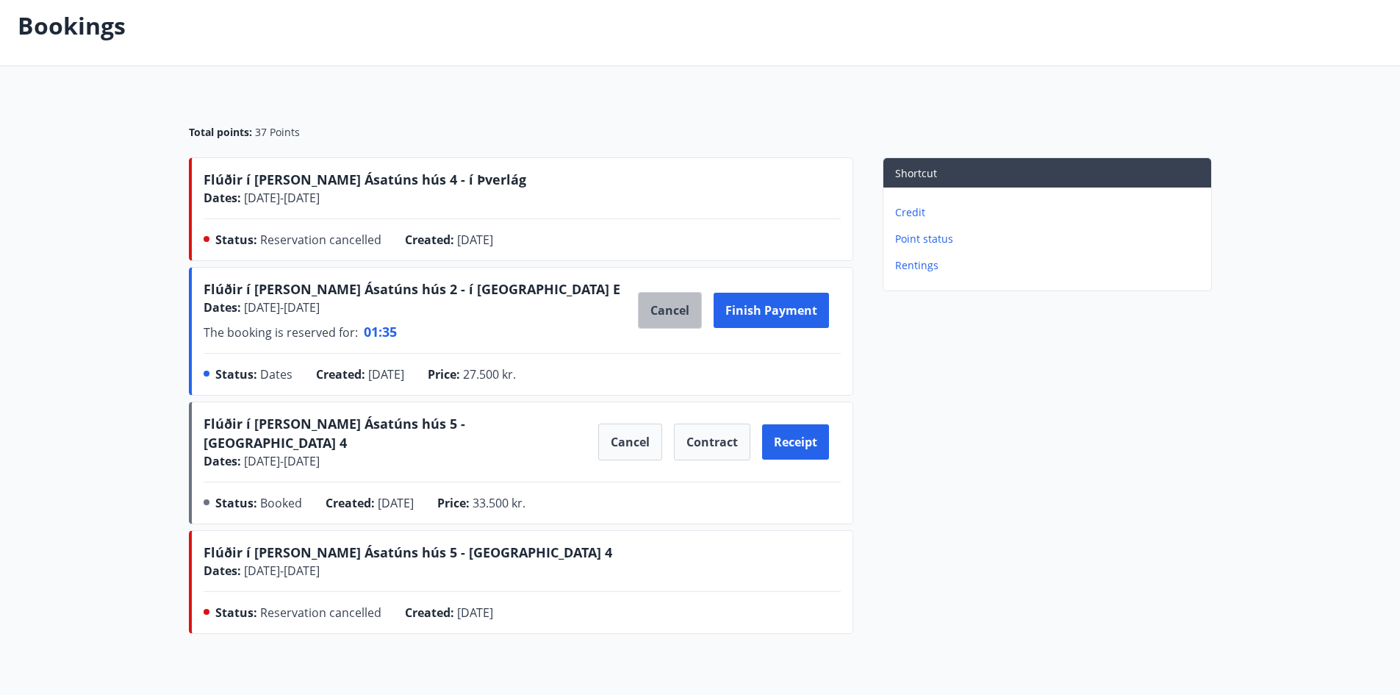
click at [678, 308] on button "Cancel" at bounding box center [670, 310] width 64 height 37
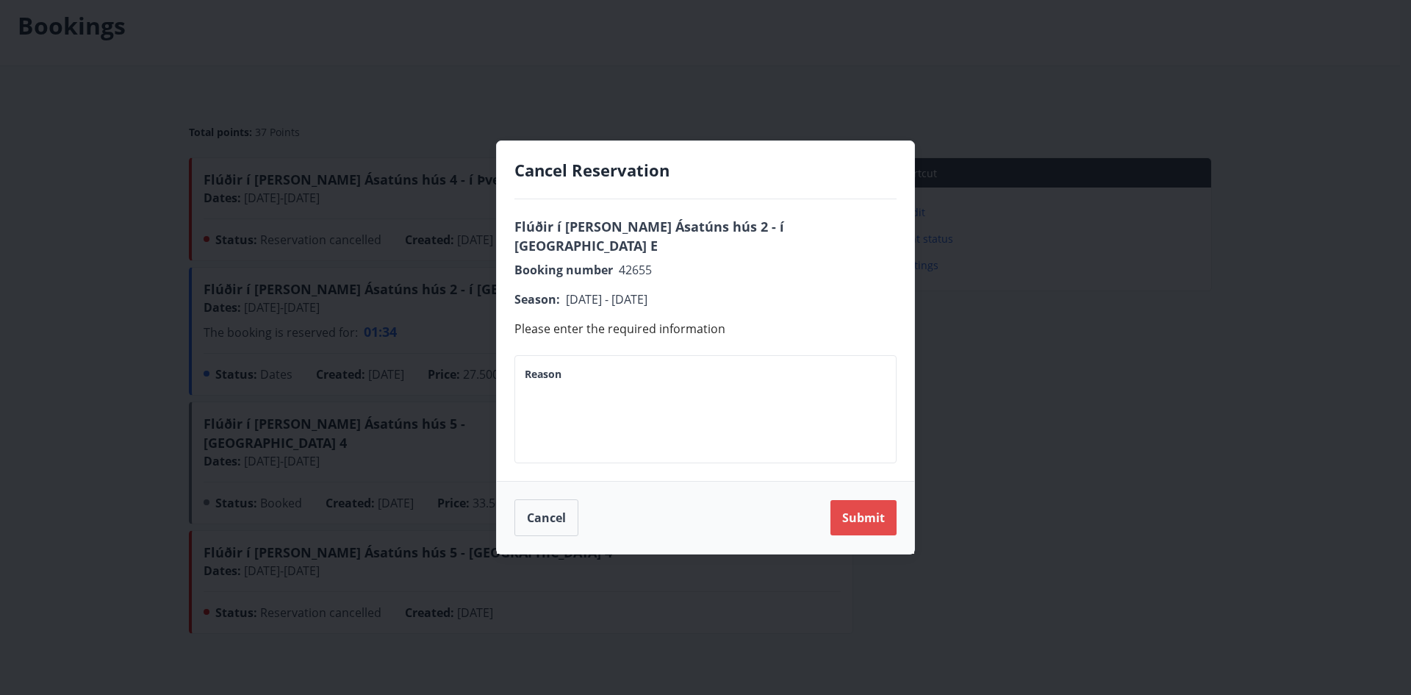
click at [868, 512] on button "Submit" at bounding box center [864, 517] width 66 height 35
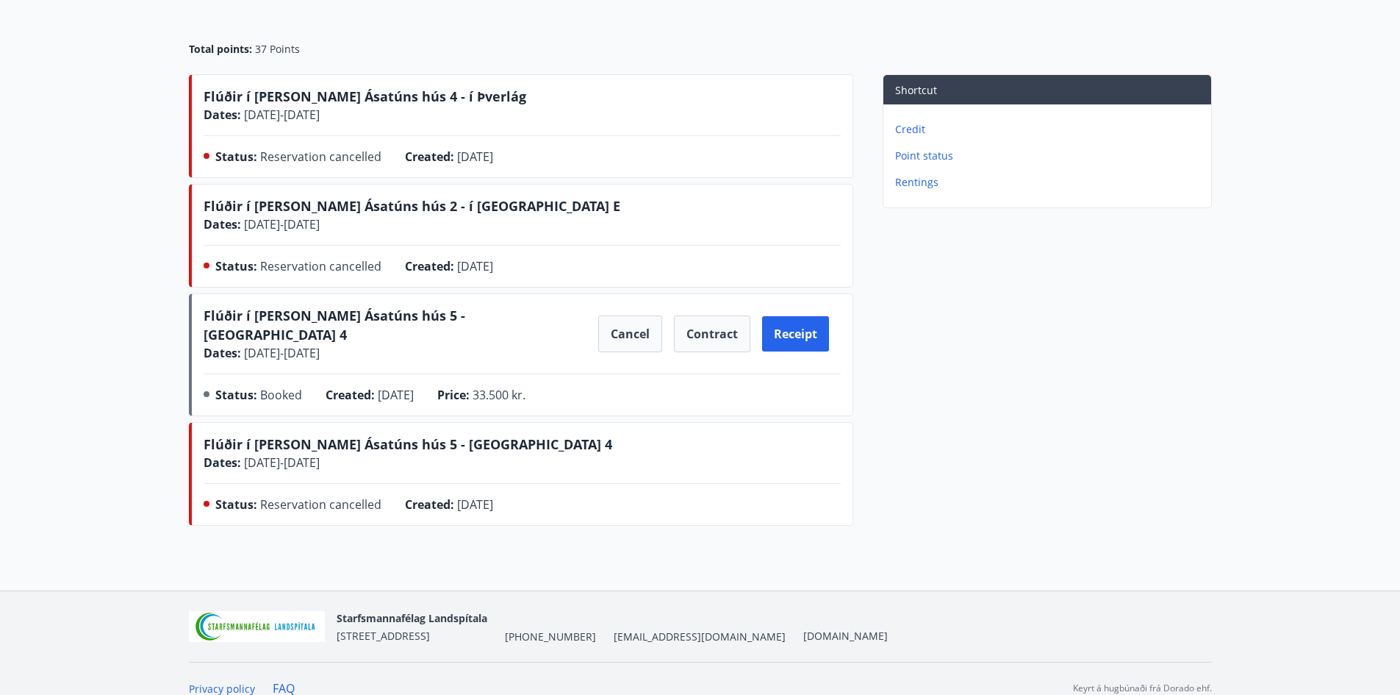
scroll to position [0, 0]
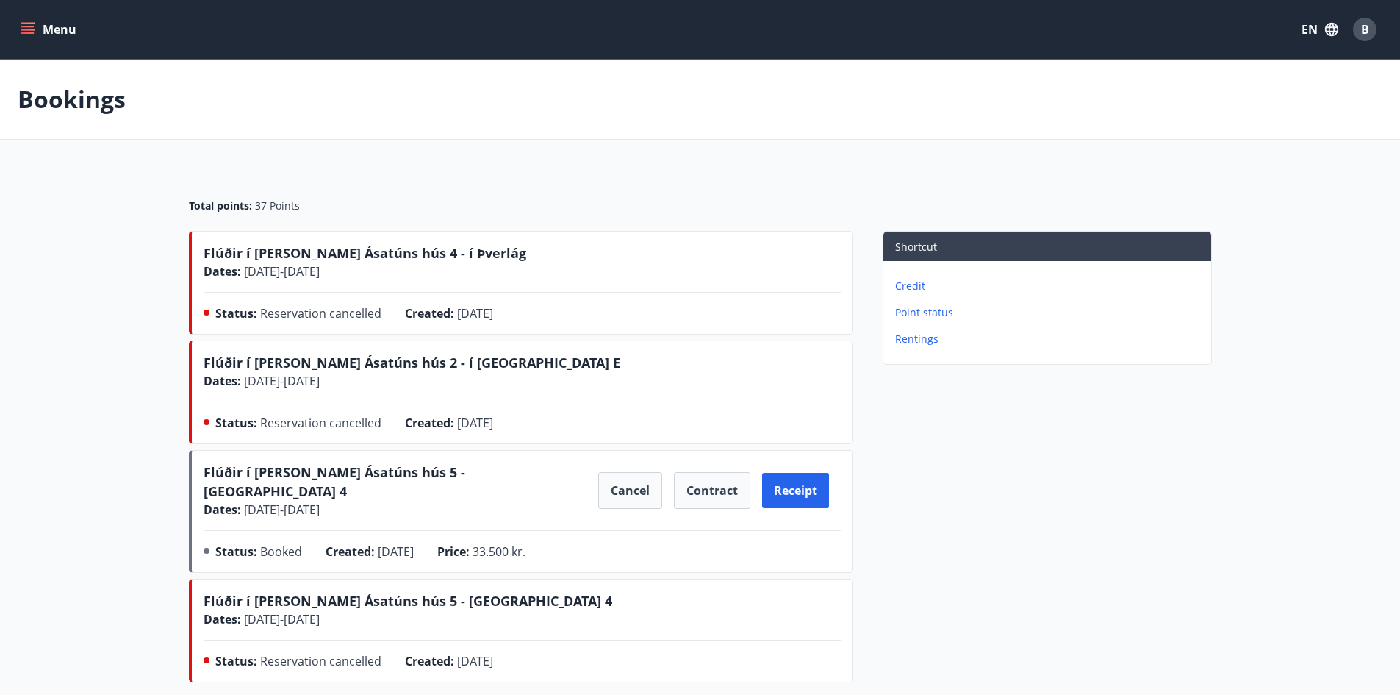
click at [944, 315] on p "Point status" at bounding box center [1050, 312] width 310 height 15
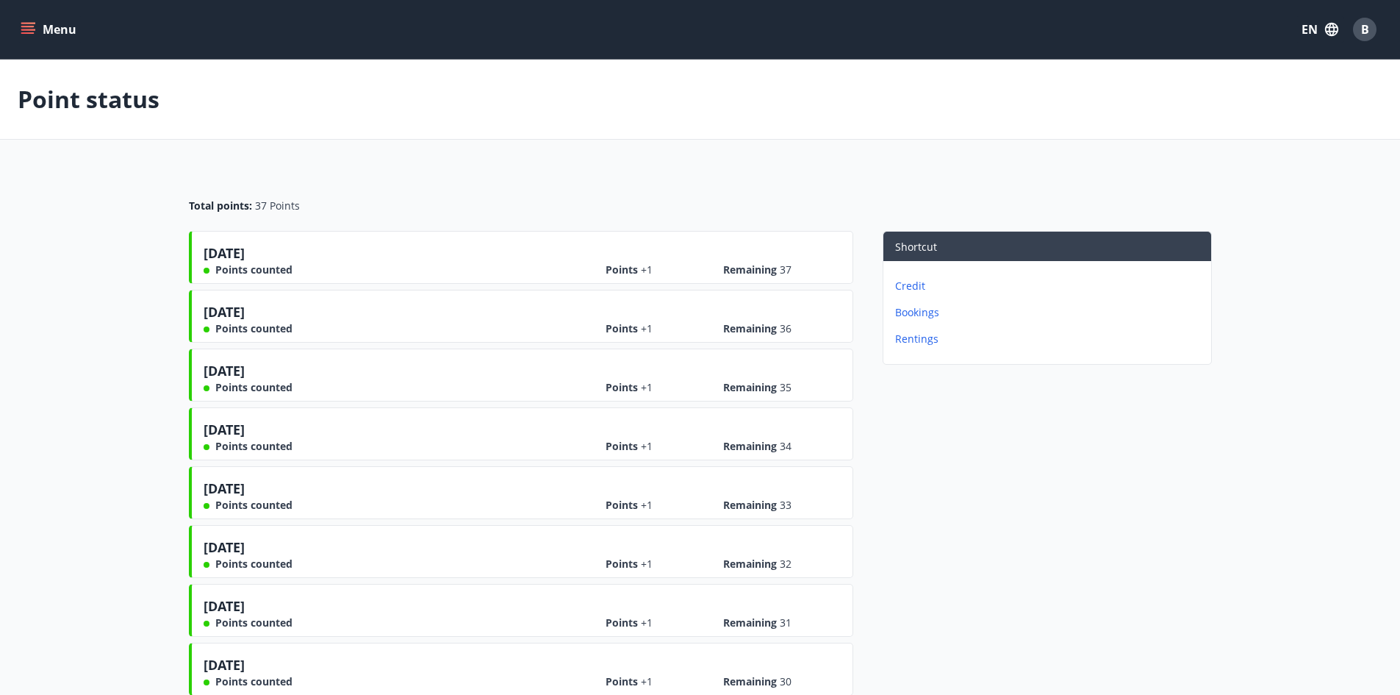
click at [923, 336] on p "Rentings" at bounding box center [1050, 339] width 310 height 15
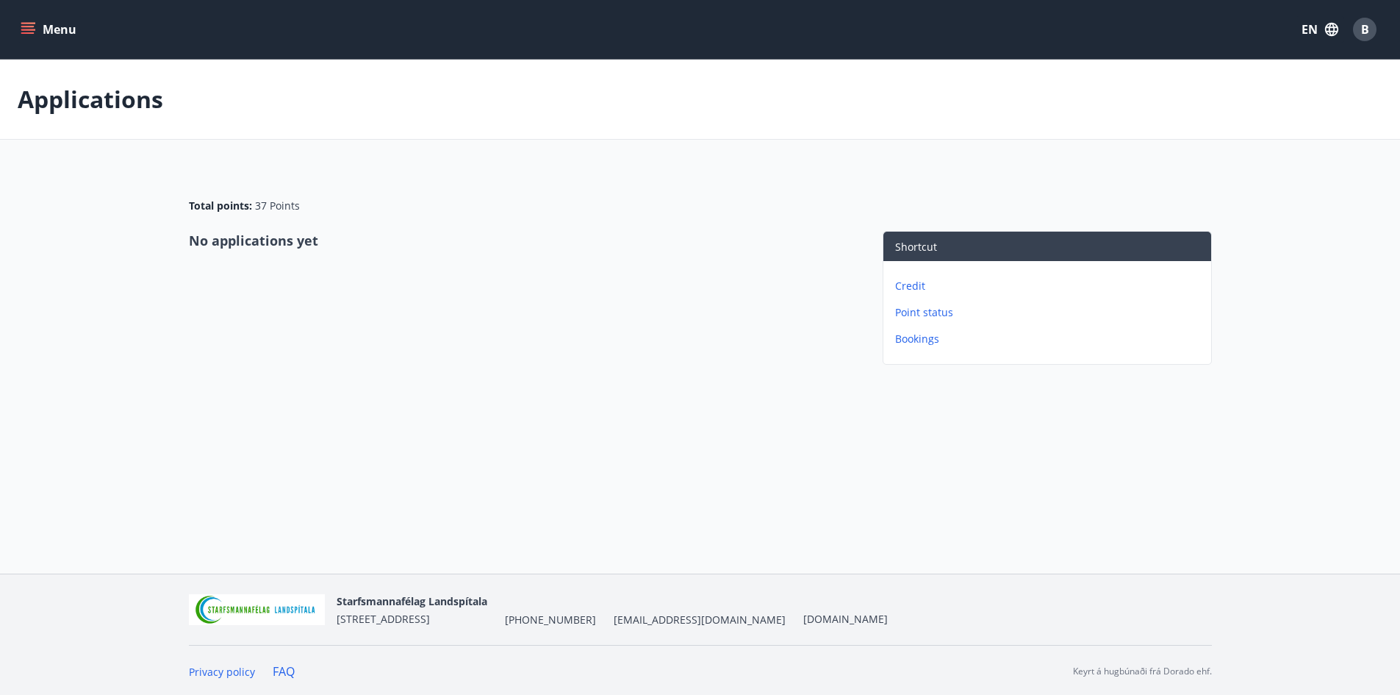
click at [900, 280] on p "Credit" at bounding box center [1050, 286] width 310 height 15
click at [34, 100] on p "Credit" at bounding box center [53, 99] width 71 height 32
drag, startPoint x: 32, startPoint y: 13, endPoint x: 30, endPoint y: 26, distance: 12.6
click at [32, 15] on div "Menu EN B" at bounding box center [700, 29] width 1365 height 35
click at [30, 26] on icon "menu" at bounding box center [27, 26] width 13 height 1
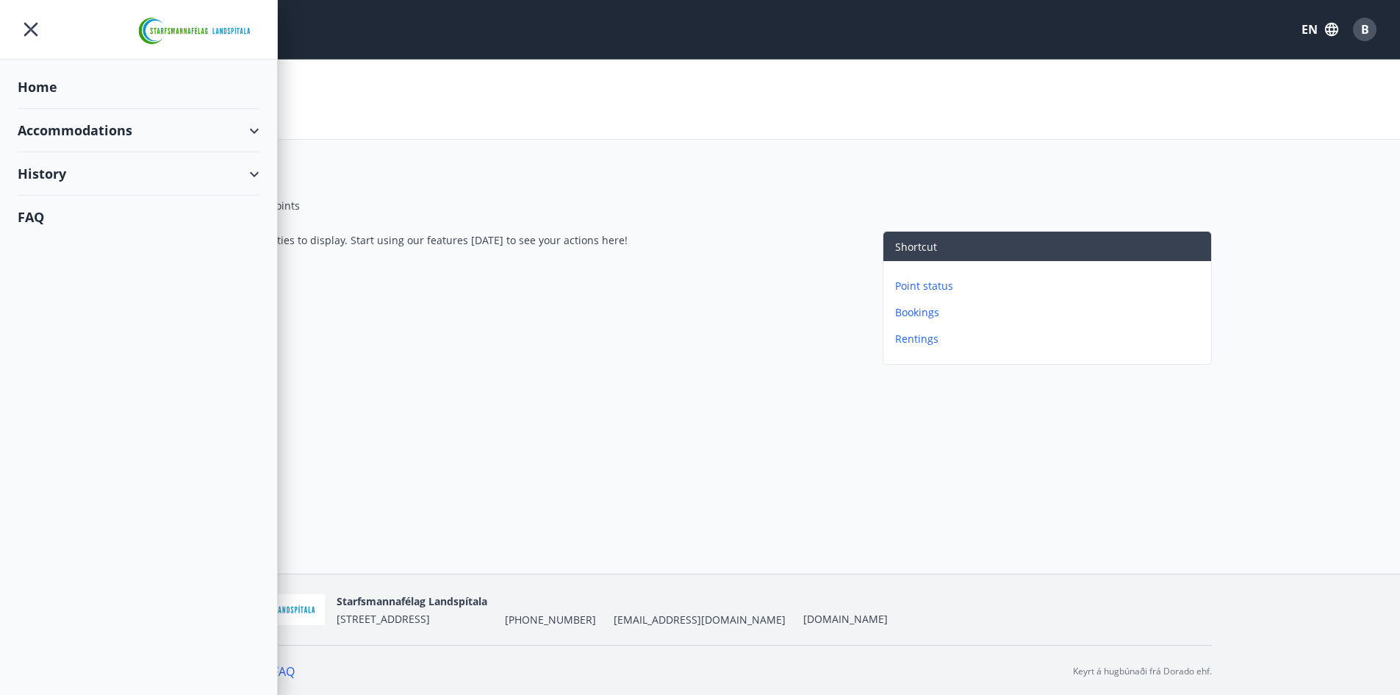
click at [73, 129] on div "Accommodations" at bounding box center [139, 130] width 242 height 43
click at [62, 166] on div "Offers" at bounding box center [138, 167] width 218 height 31
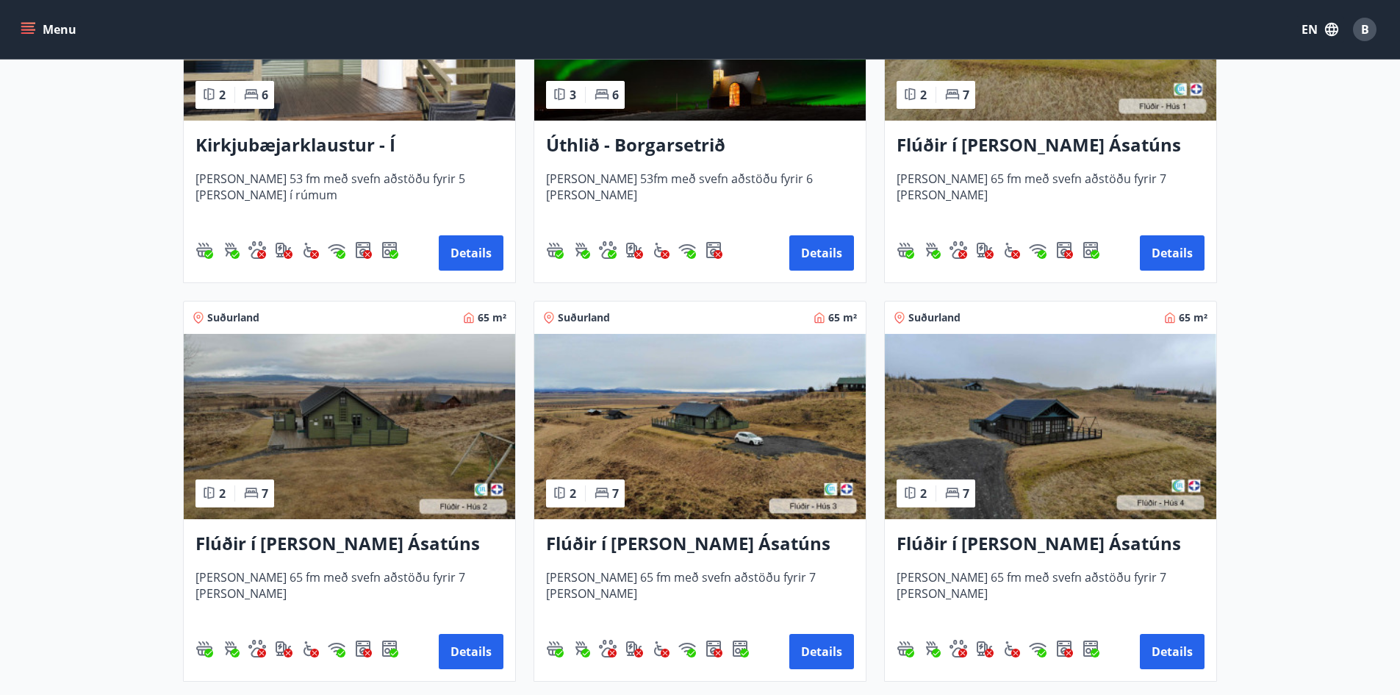
scroll to position [225, 0]
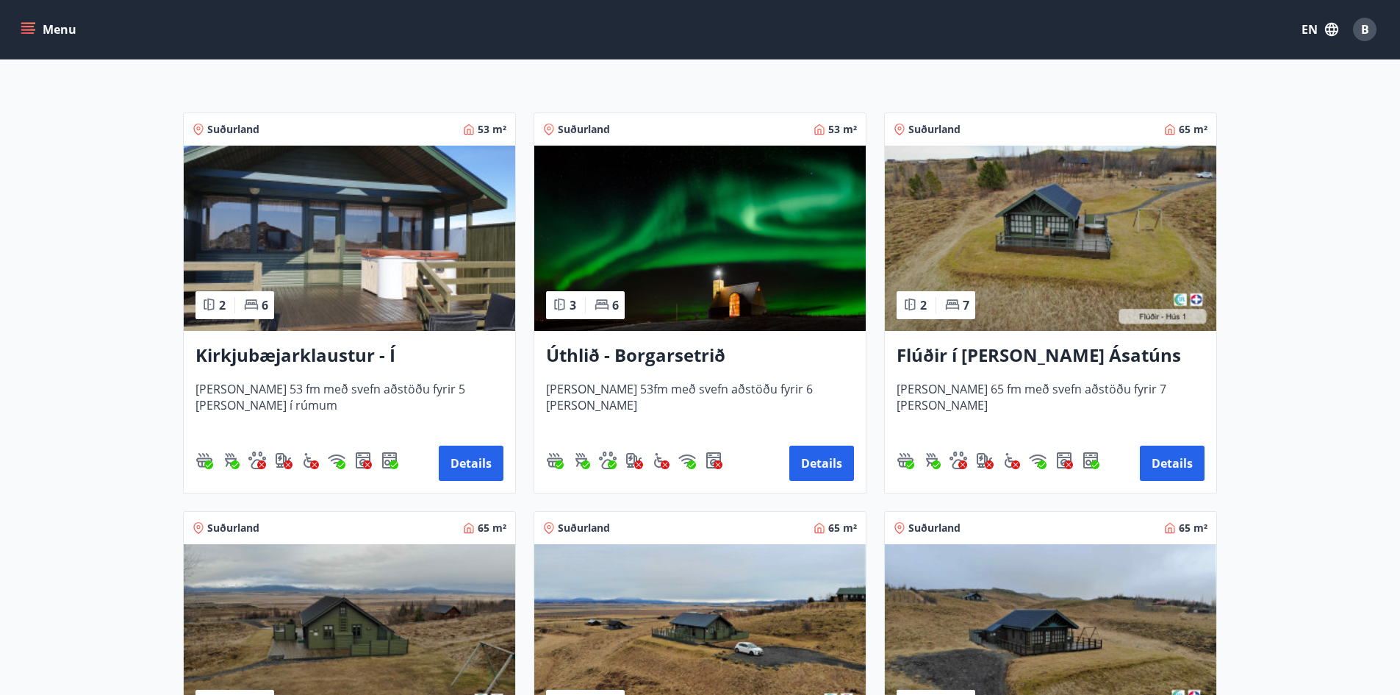
click at [27, 29] on icon "menu" at bounding box center [29, 29] width 16 height 1
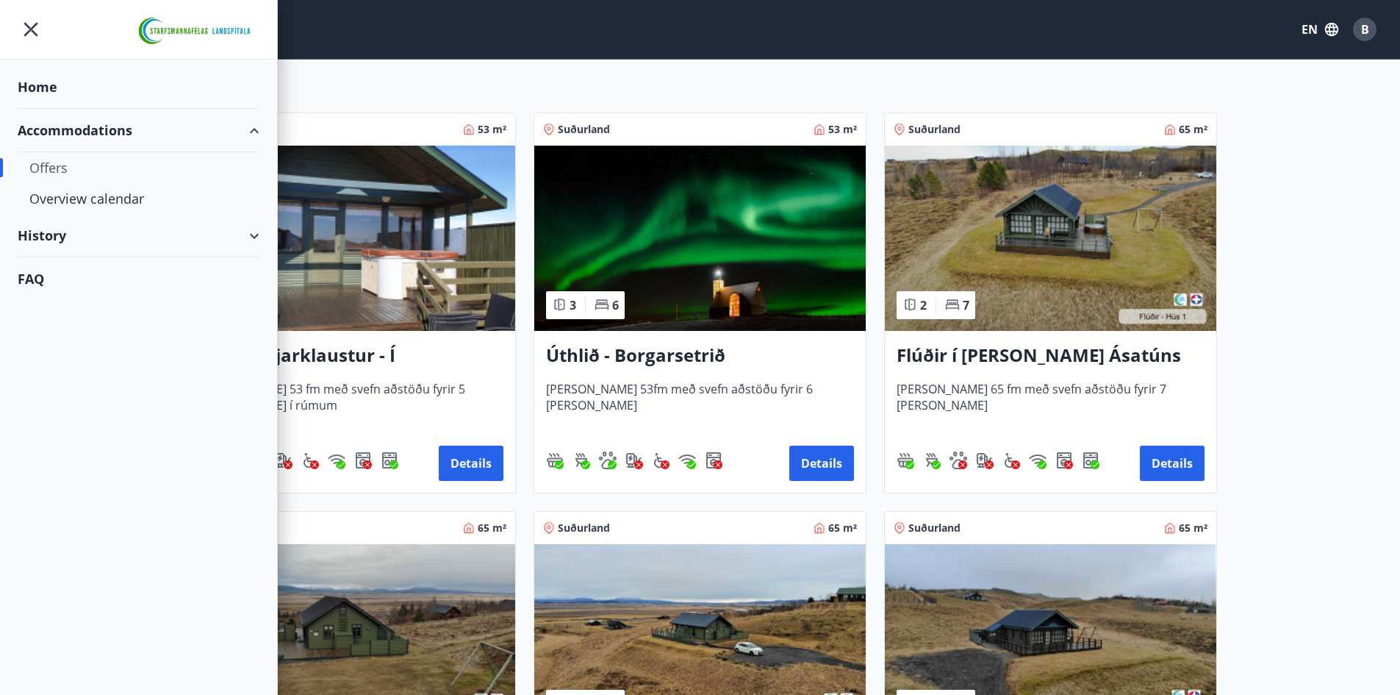
click at [57, 163] on div "Offers" at bounding box center [138, 167] width 218 height 31
click at [62, 196] on div "Overview calendar" at bounding box center [138, 198] width 218 height 31
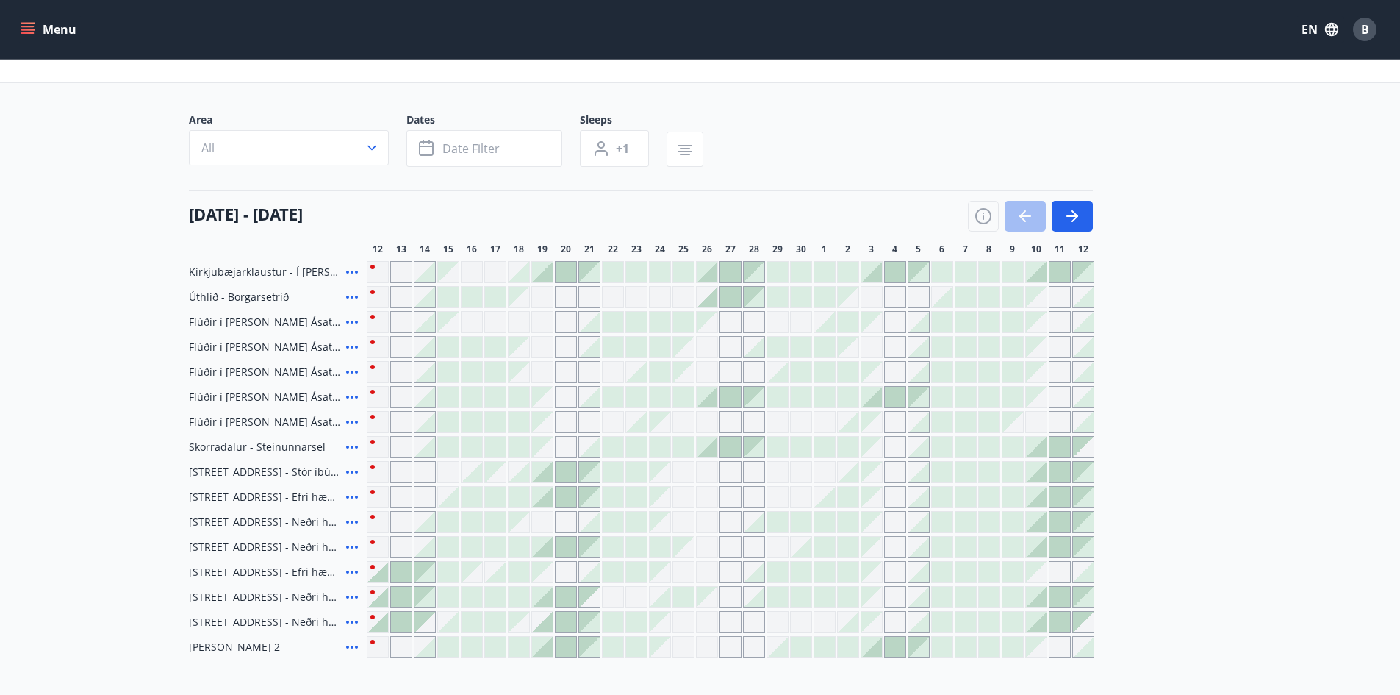
scroll to position [57, 0]
click at [1073, 222] on icon "button" at bounding box center [1075, 218] width 7 height 12
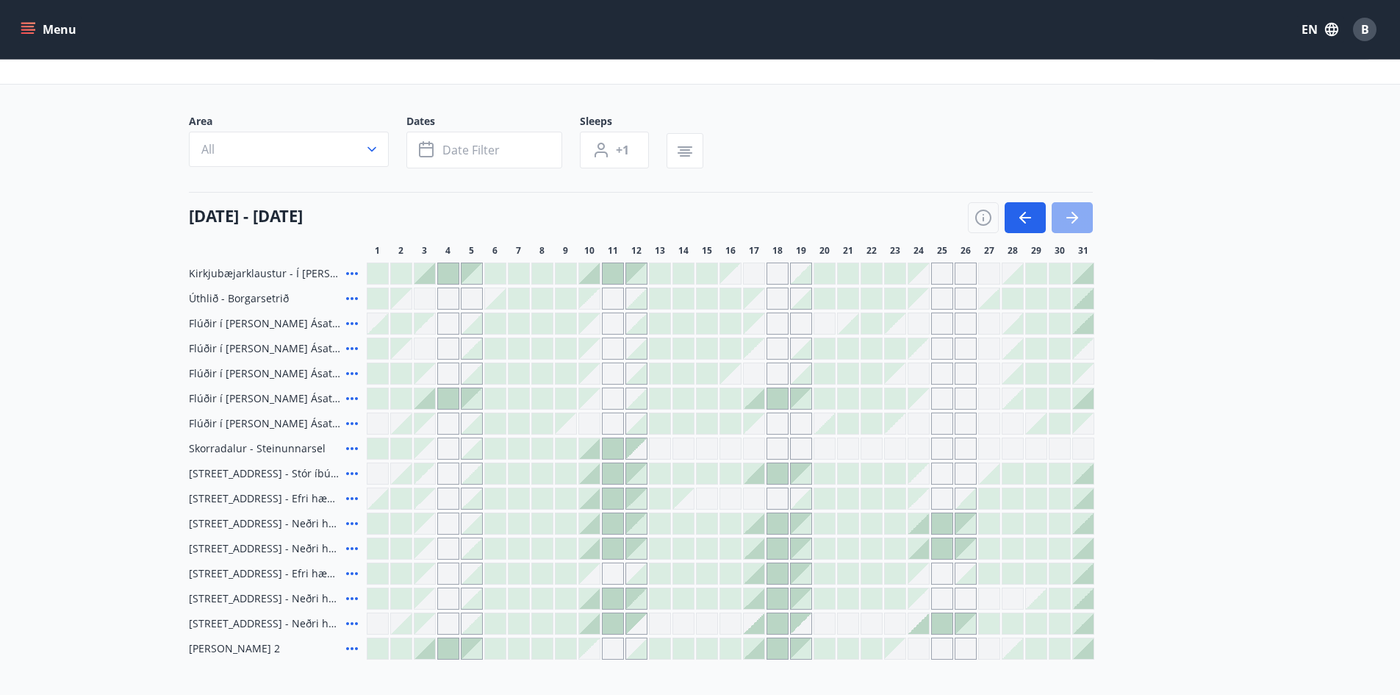
click at [1073, 222] on icon "button" at bounding box center [1075, 218] width 7 height 12
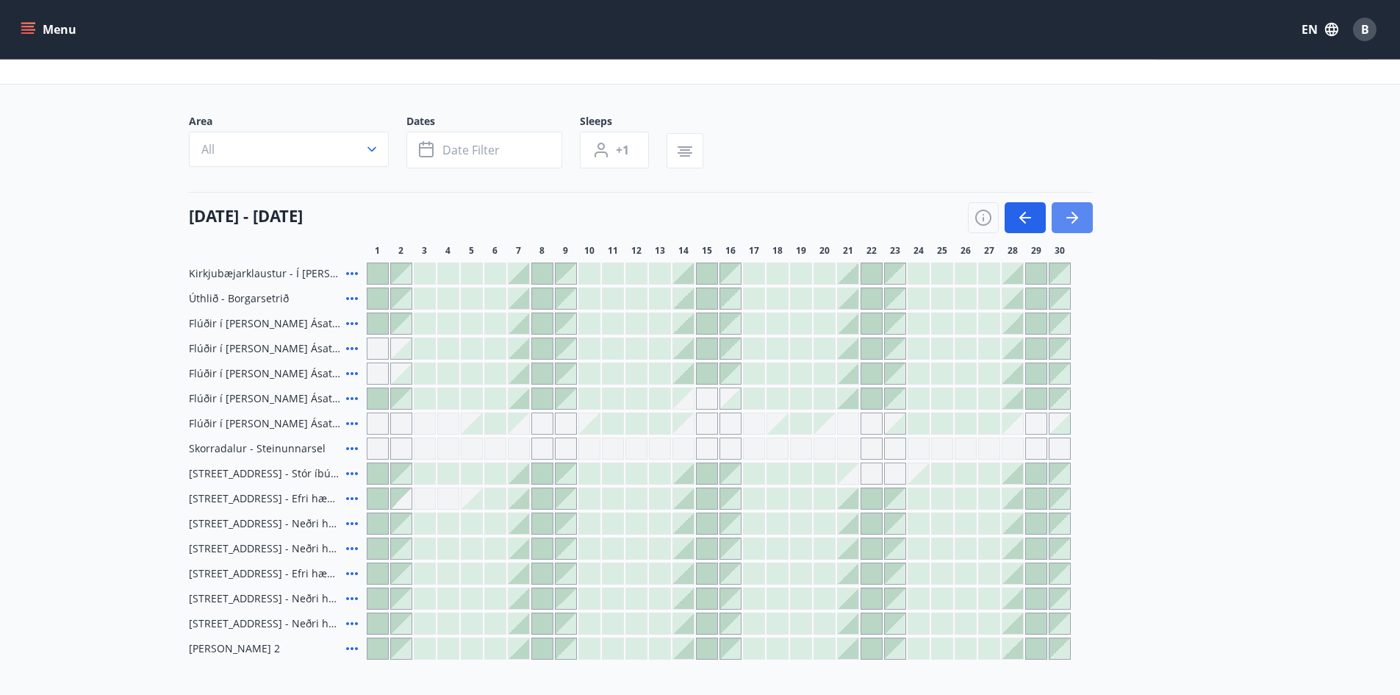
click at [1073, 222] on icon "button" at bounding box center [1075, 218] width 7 height 12
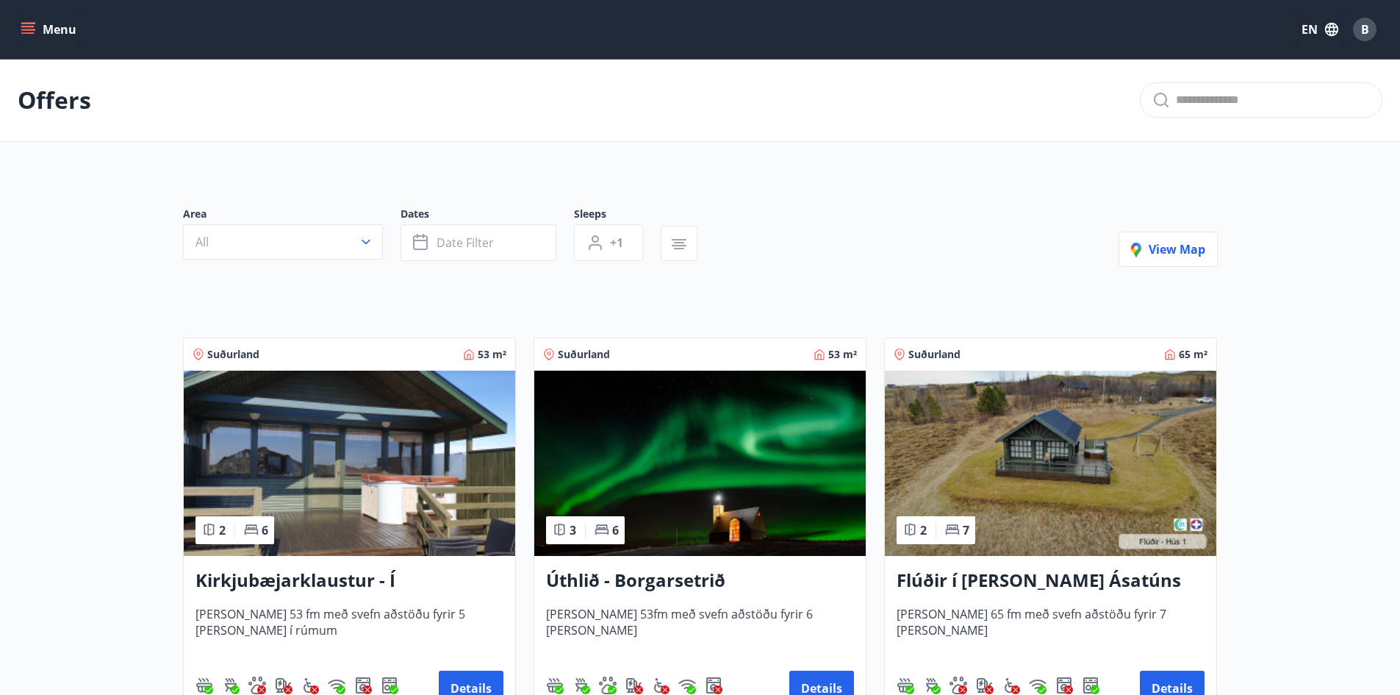
click at [593, 656] on div "Húsið er 53fm með svefn aðstöðu fyrir 6 manns" at bounding box center [700, 632] width 308 height 53
click at [37, 32] on button "Menu" at bounding box center [50, 29] width 65 height 26
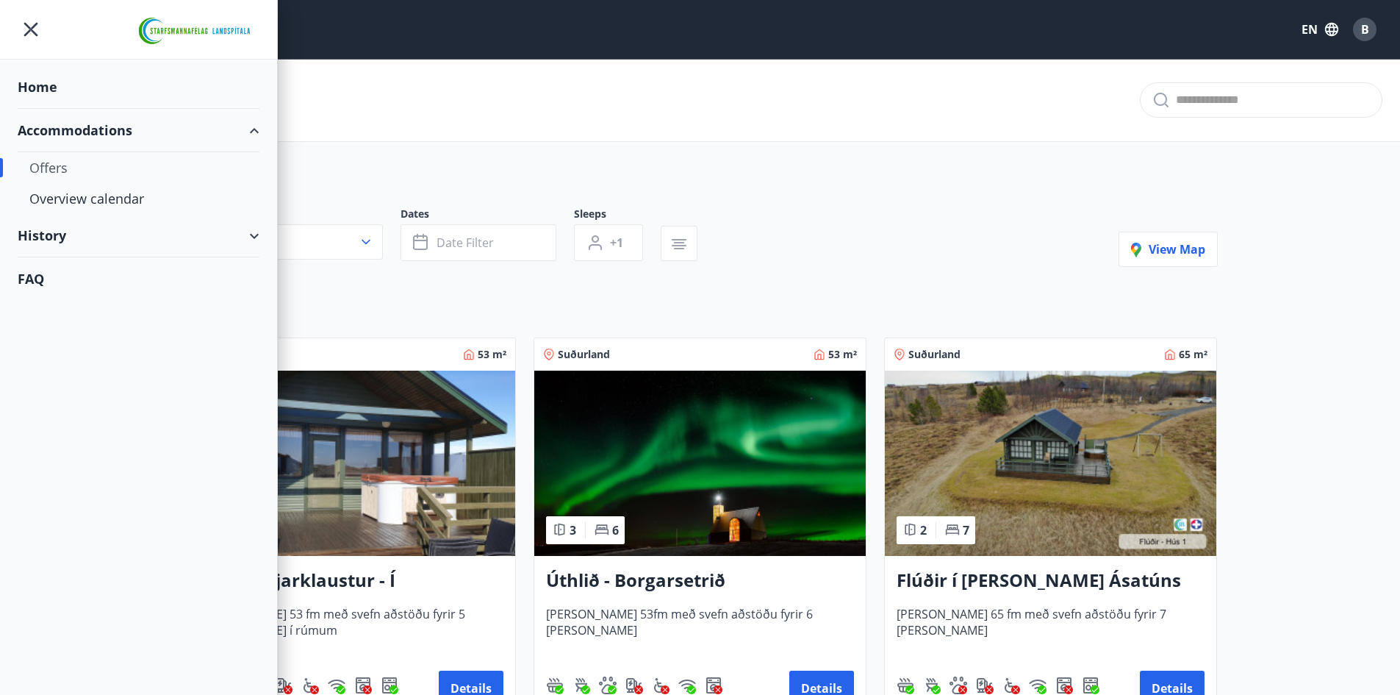
click at [68, 166] on div "Offers" at bounding box center [138, 167] width 218 height 31
click at [61, 236] on div "History" at bounding box center [139, 235] width 242 height 43
click at [71, 268] on div "Bookings" at bounding box center [138, 272] width 218 height 31
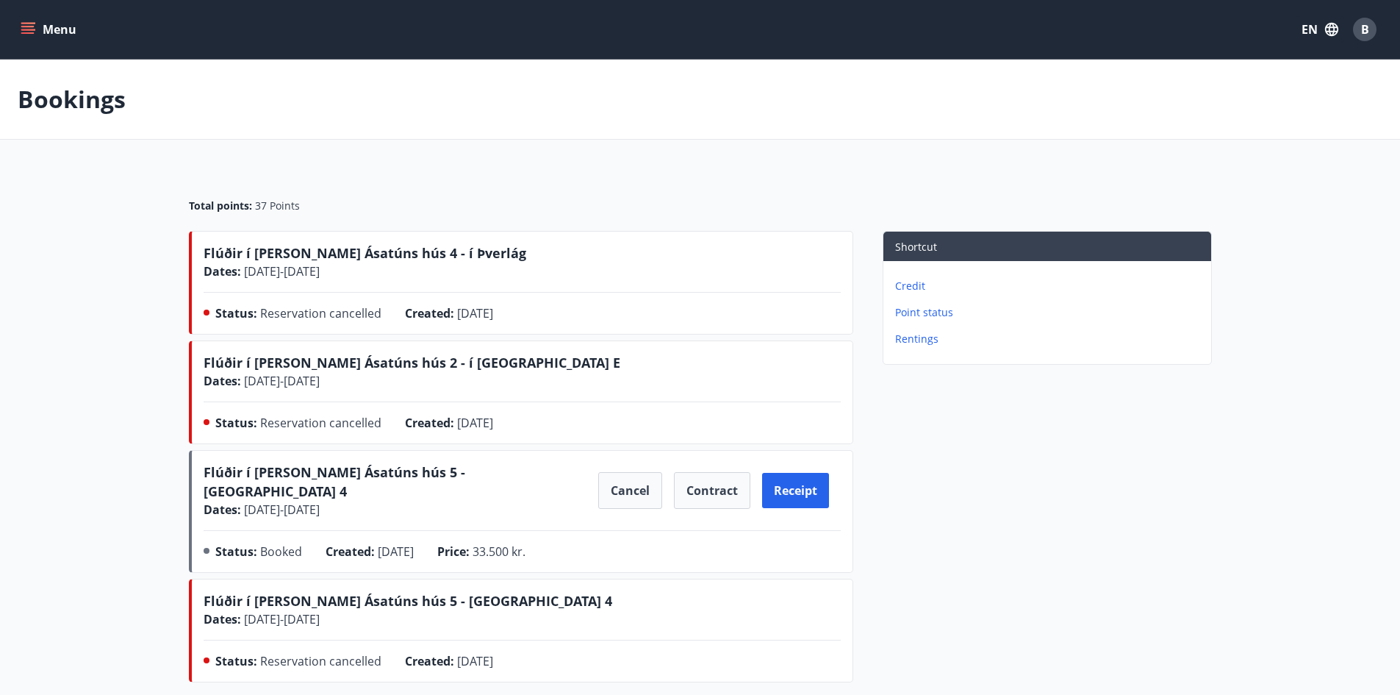
click at [335, 481] on span "Flúðir í landi Ásatúns hús 5 - Móadalur 4" at bounding box center [335, 484] width 262 height 43
click at [784, 480] on button "Receipt" at bounding box center [795, 490] width 67 height 35
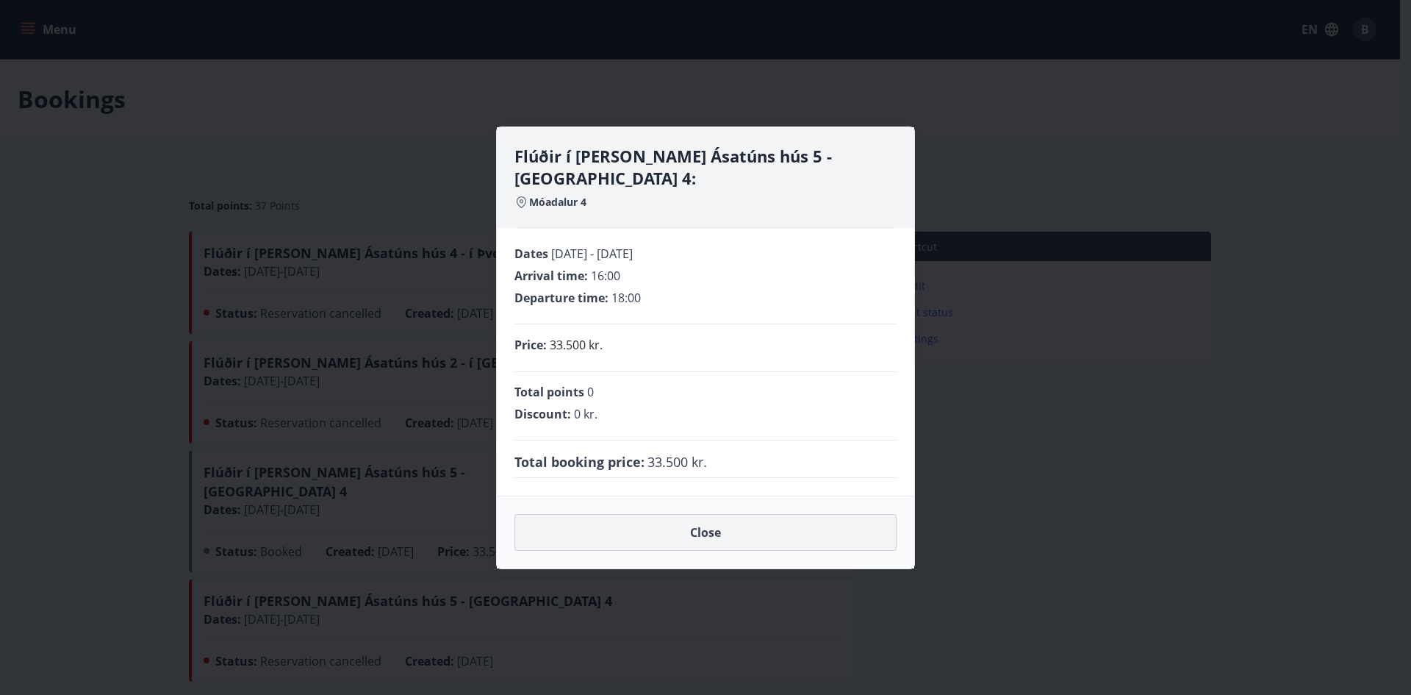
click at [713, 515] on button "Close" at bounding box center [706, 532] width 382 height 37
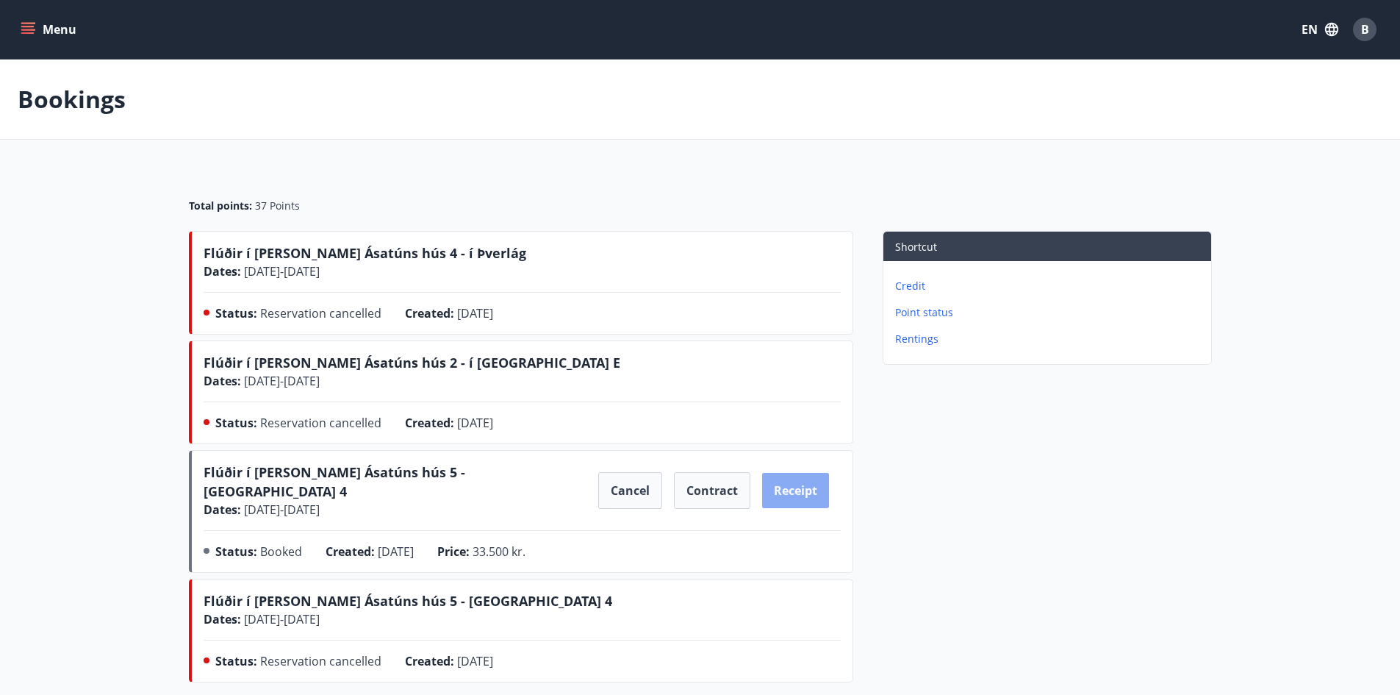
click at [803, 479] on button "Receipt" at bounding box center [795, 490] width 67 height 35
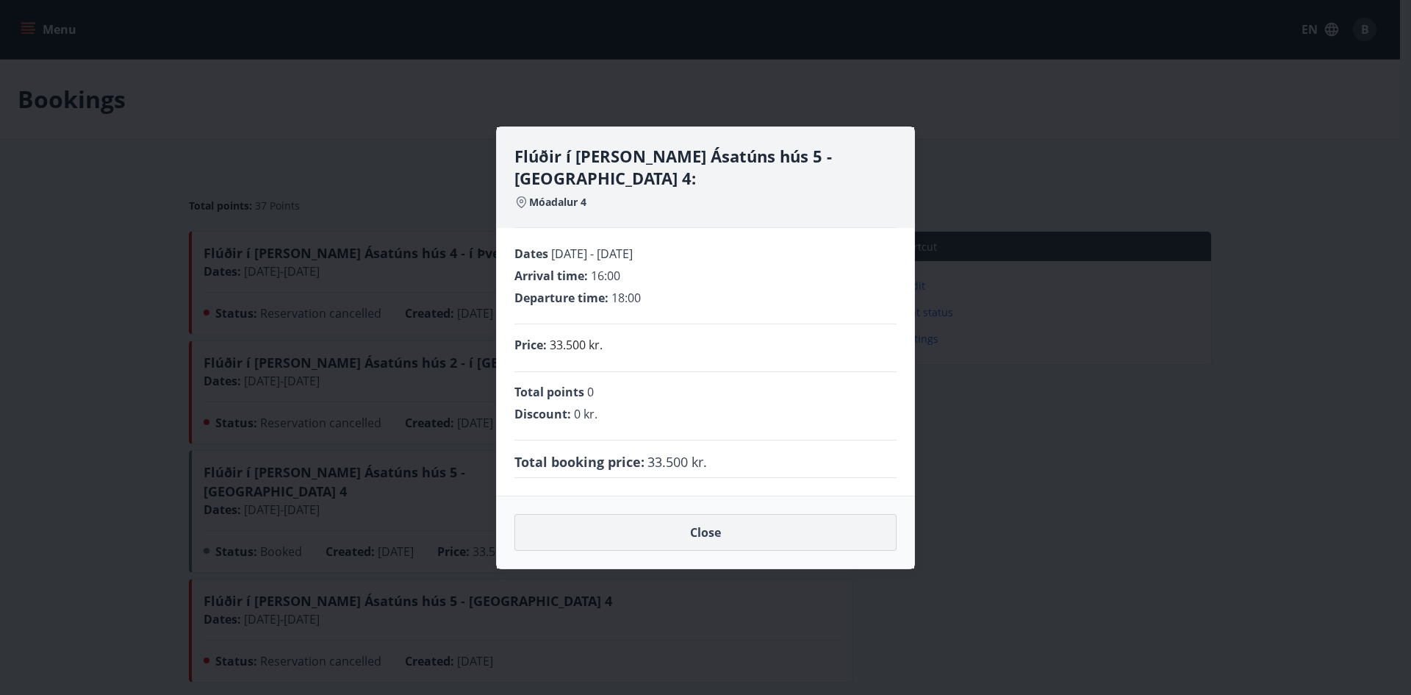
click at [735, 517] on button "Close" at bounding box center [706, 532] width 382 height 37
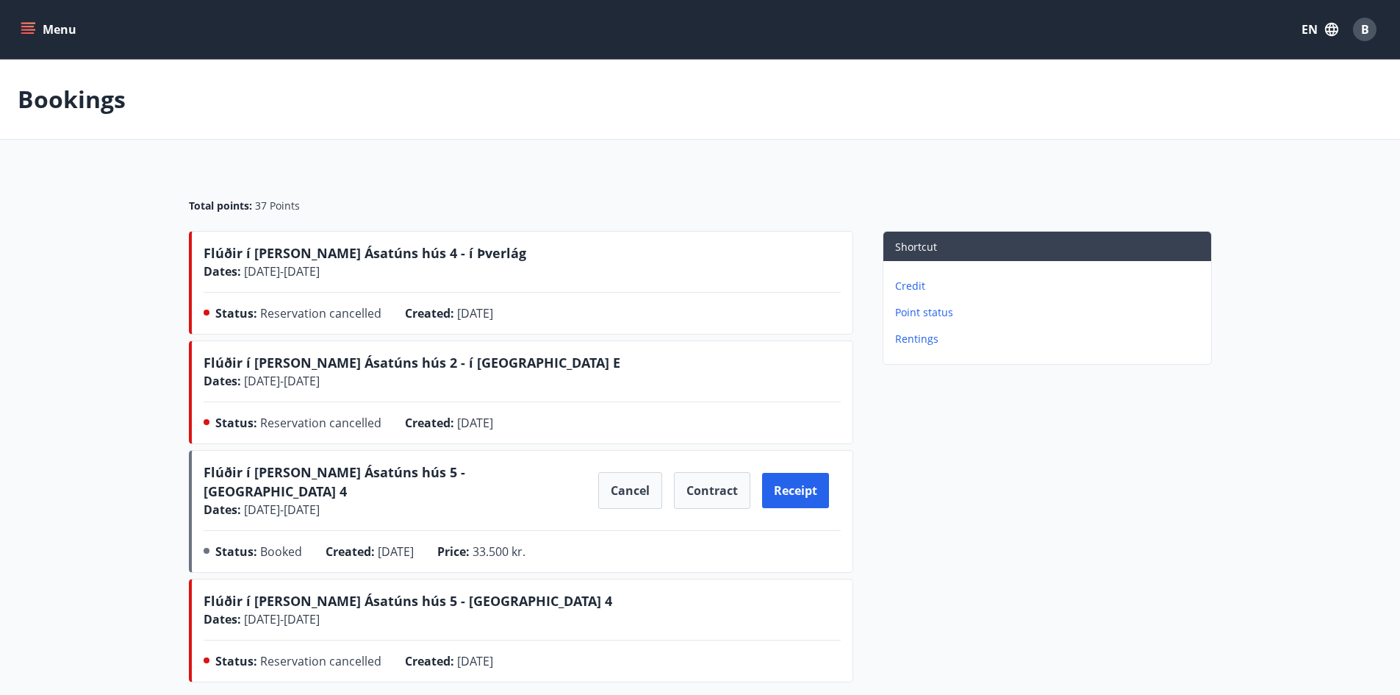
click at [28, 33] on icon "menu" at bounding box center [27, 32] width 13 height 1
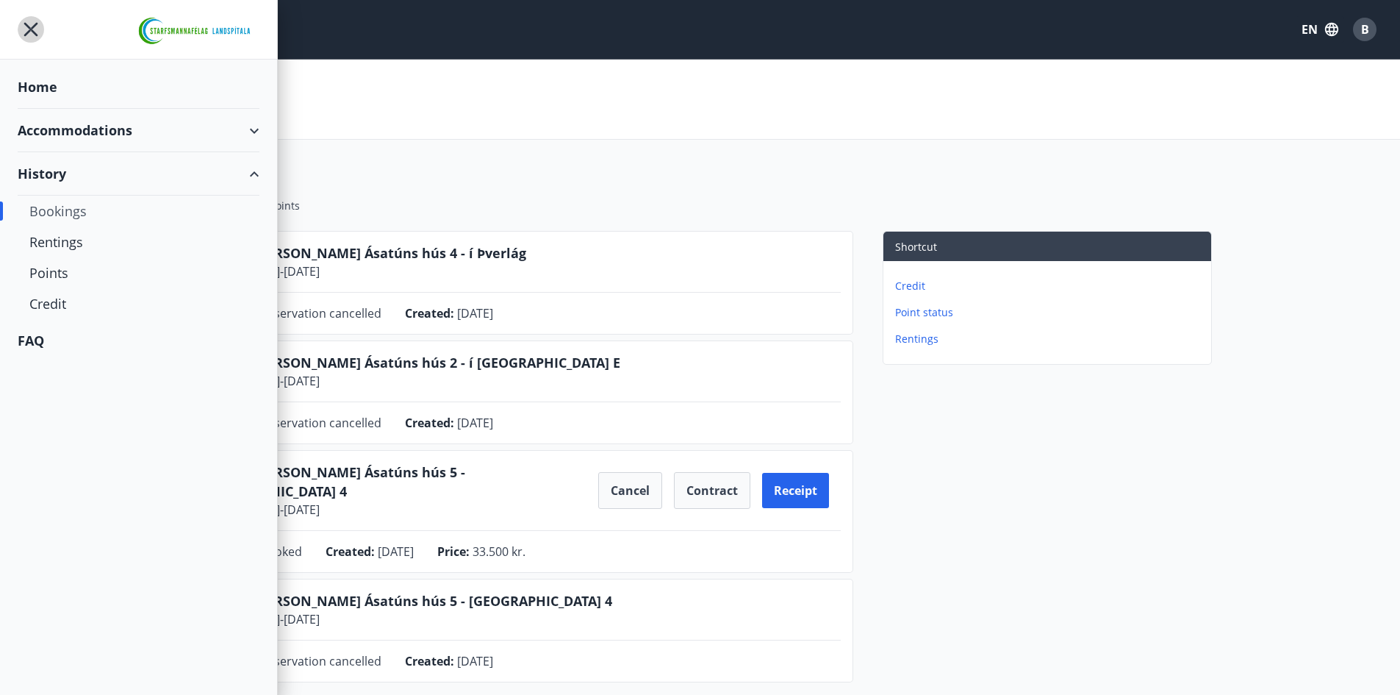
click at [32, 25] on icon "menu" at bounding box center [31, 29] width 26 height 26
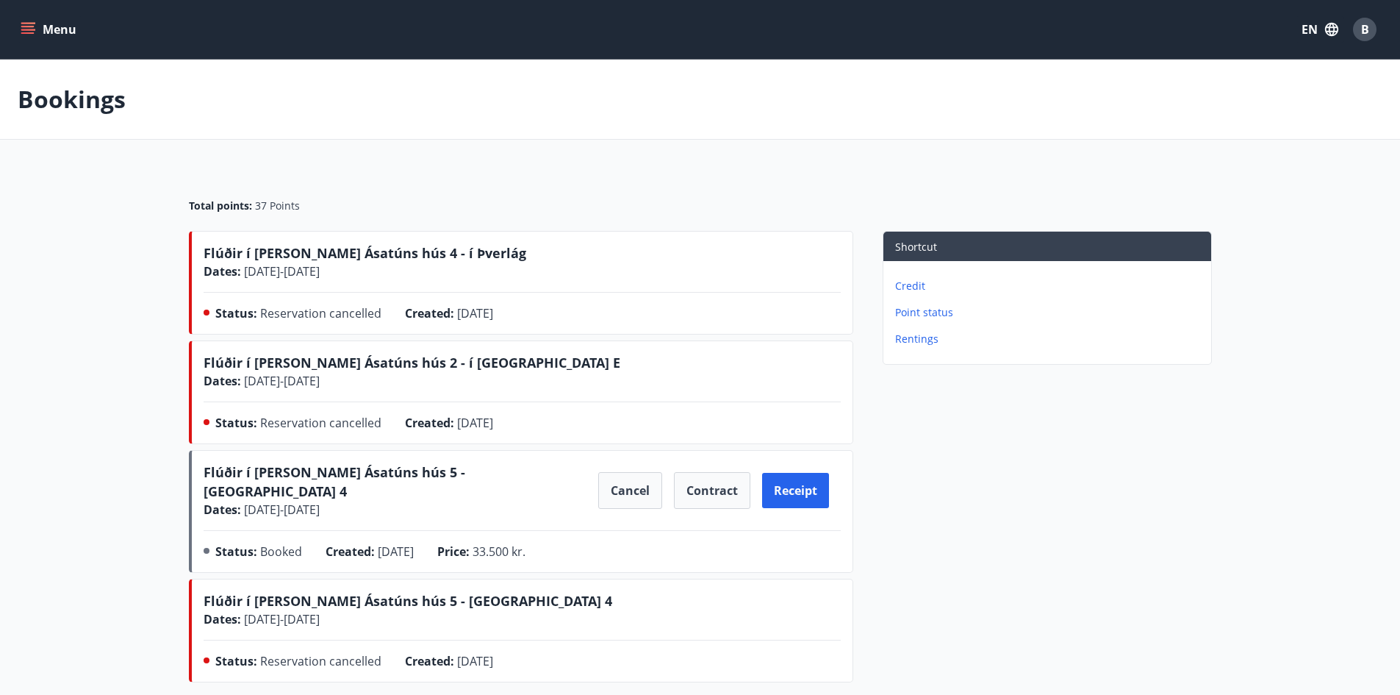
click at [34, 22] on icon "menu" at bounding box center [28, 29] width 15 height 15
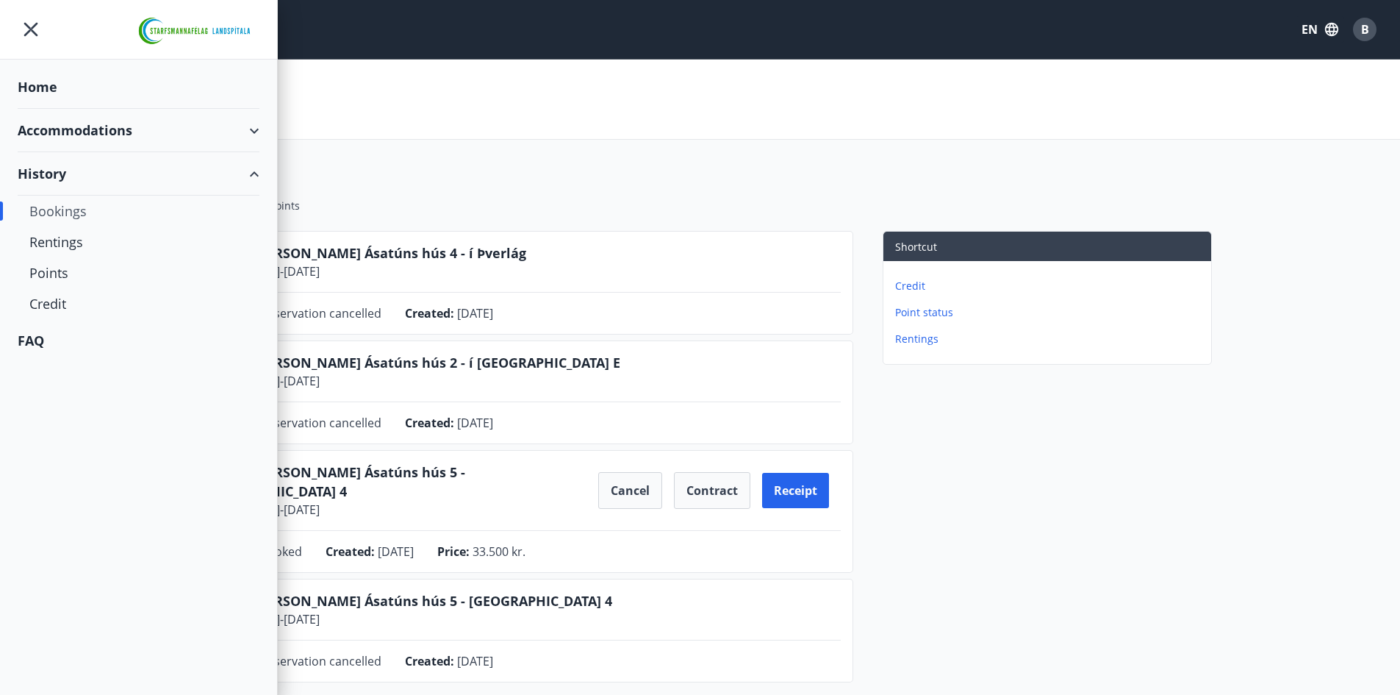
click at [79, 174] on div "History" at bounding box center [139, 173] width 242 height 43
click at [90, 159] on div "History" at bounding box center [139, 173] width 242 height 43
click at [127, 129] on div "Accommodations" at bounding box center [139, 130] width 242 height 43
click at [76, 206] on div "Overview calendar" at bounding box center [138, 198] width 218 height 31
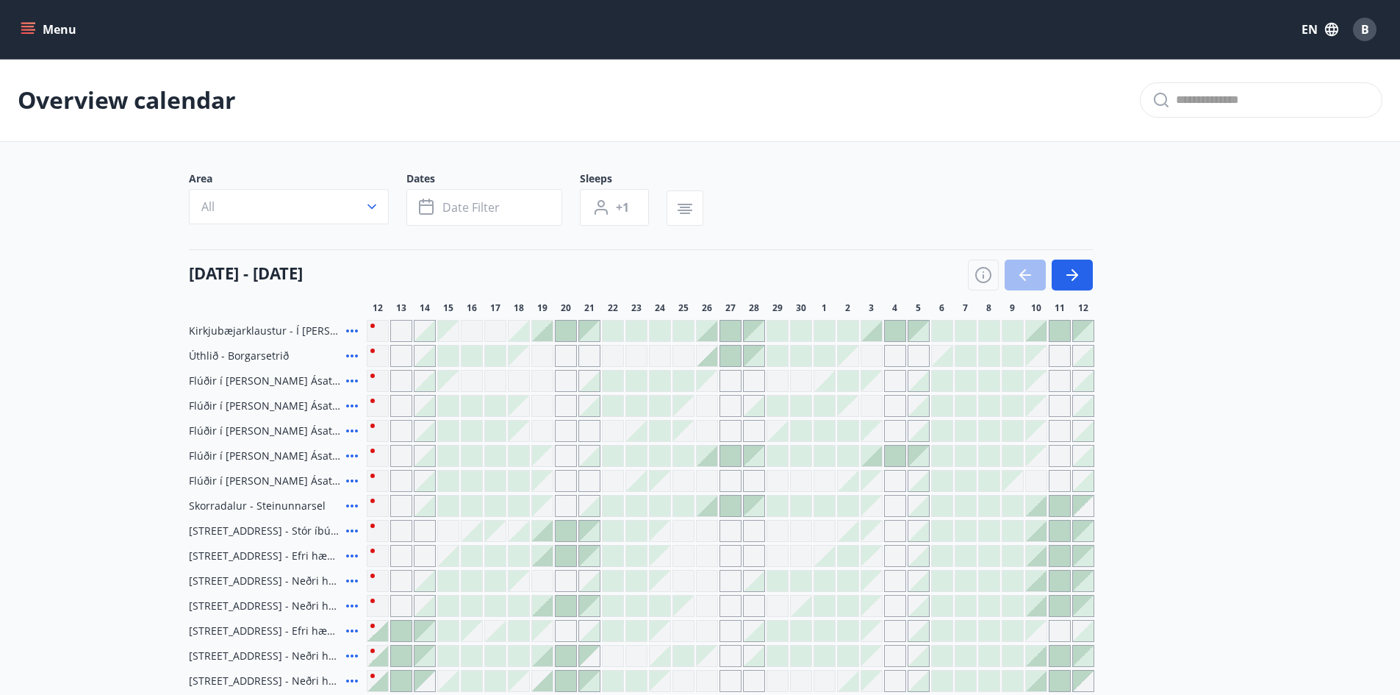
click at [1372, 31] on div "B" at bounding box center [1365, 30] width 24 height 24
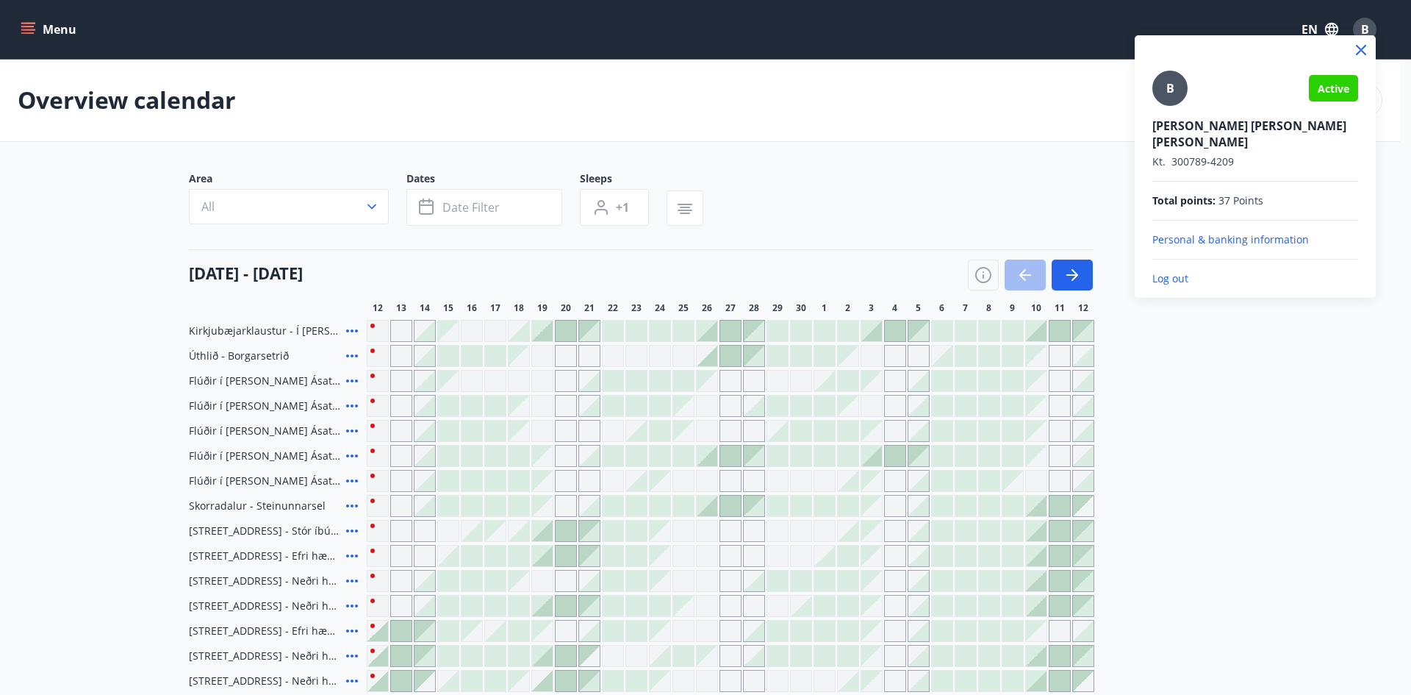
click at [29, 15] on div at bounding box center [705, 347] width 1411 height 695
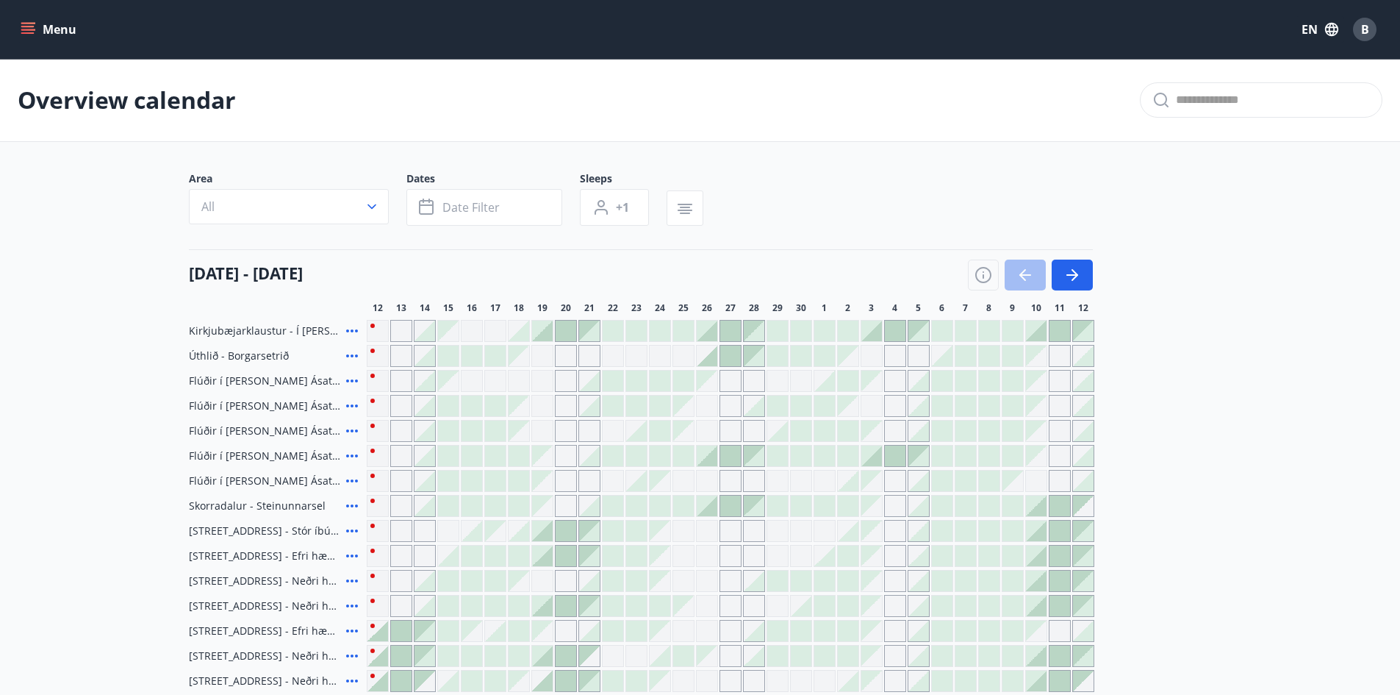
click at [26, 29] on icon "menu" at bounding box center [28, 29] width 15 height 15
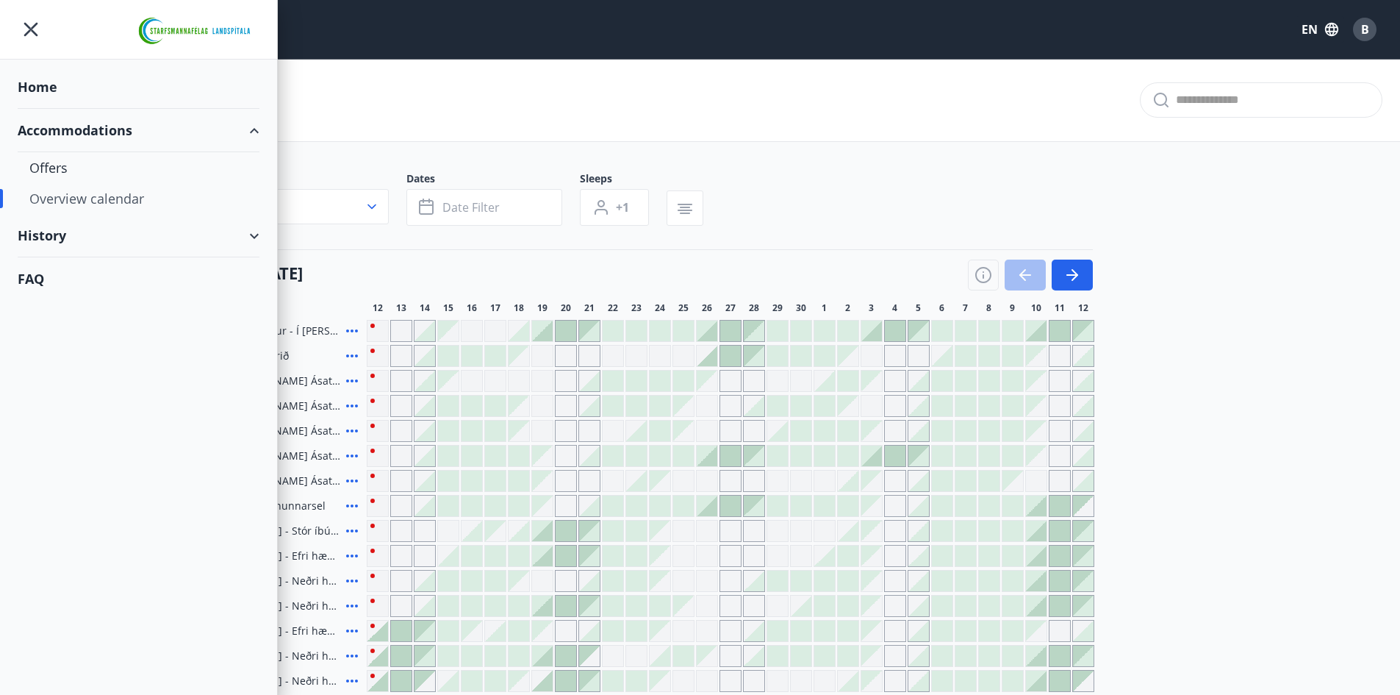
click at [53, 235] on div "History" at bounding box center [139, 235] width 242 height 43
click at [35, 381] on div "FAQ" at bounding box center [139, 402] width 242 height 43
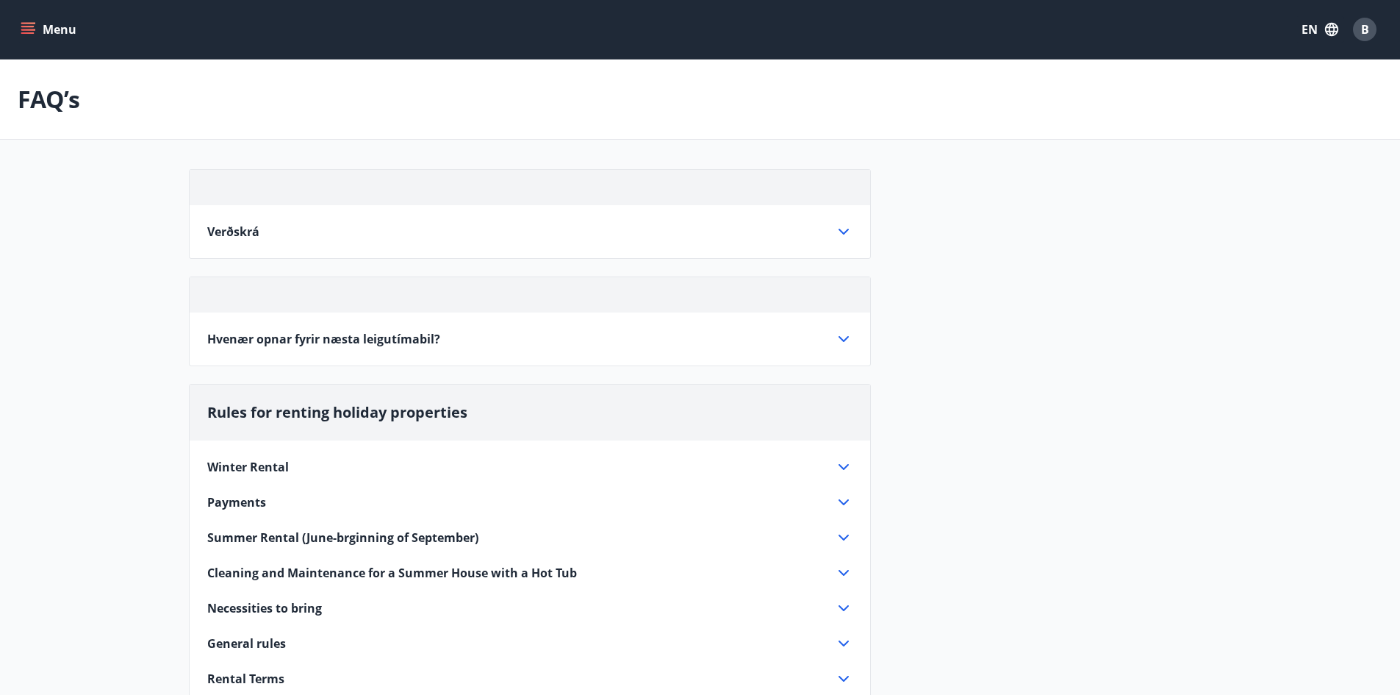
click at [1313, 25] on button "EN" at bounding box center [1320, 29] width 49 height 26
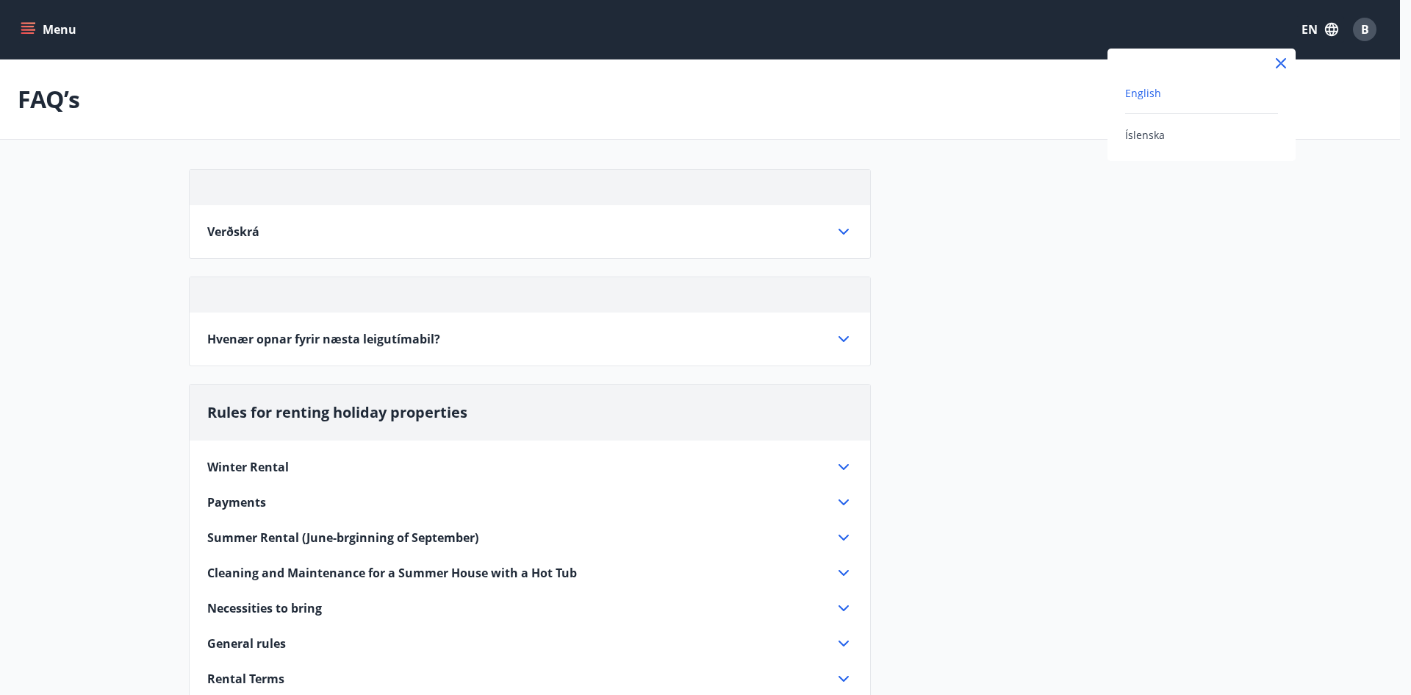
click at [1316, 28] on div at bounding box center [705, 347] width 1411 height 695
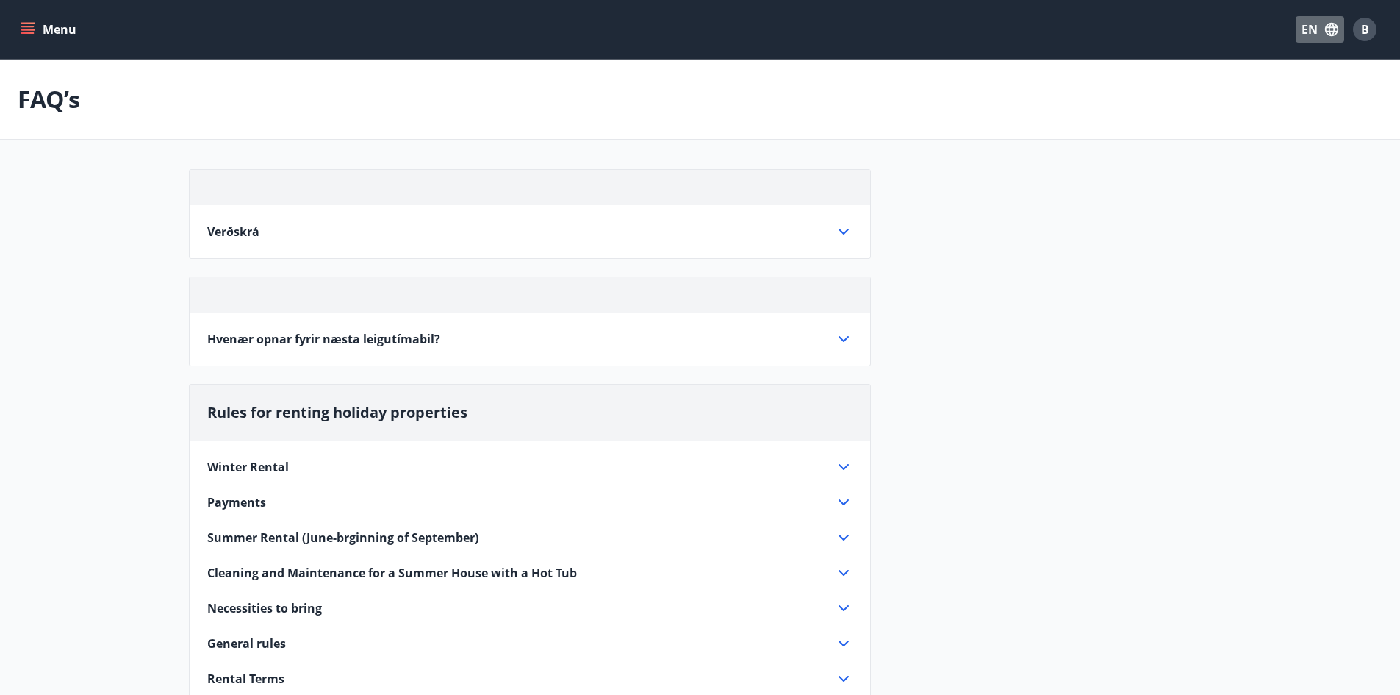
click at [1302, 22] on button "EN" at bounding box center [1320, 29] width 49 height 26
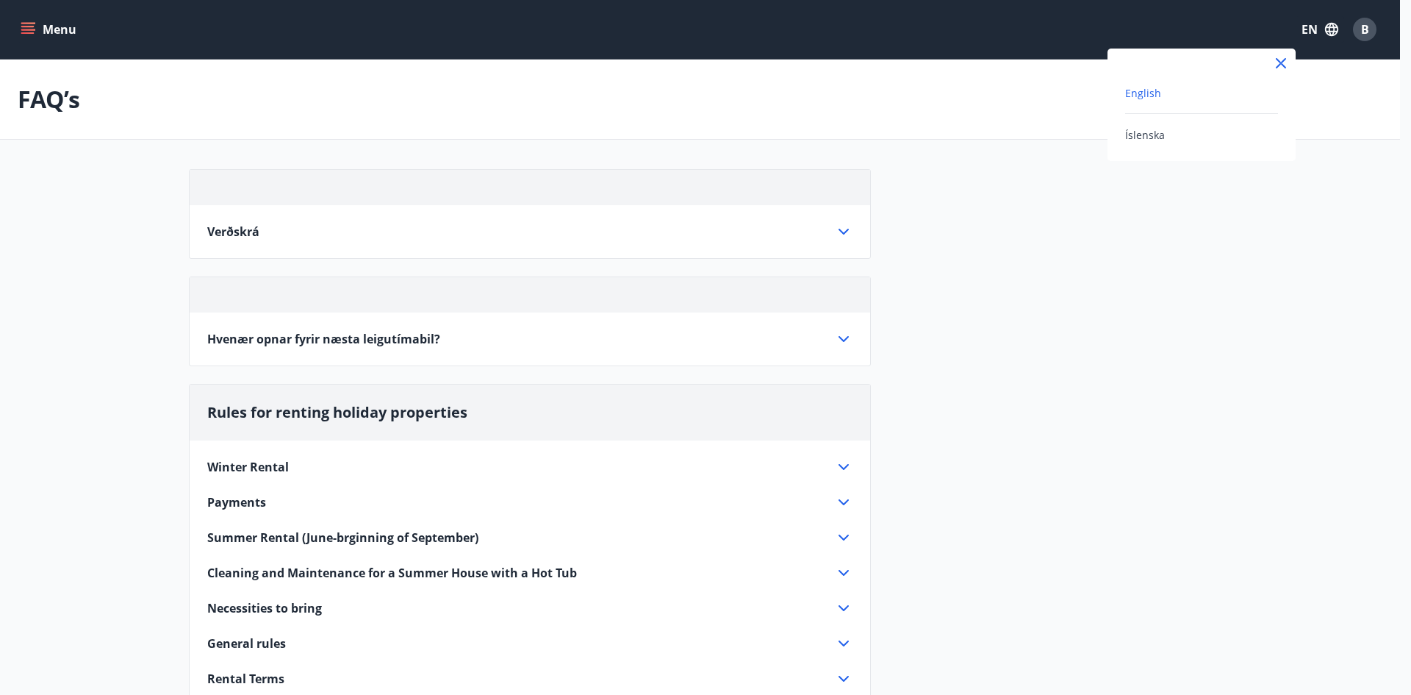
click at [1148, 97] on span "English" at bounding box center [1143, 93] width 36 height 14
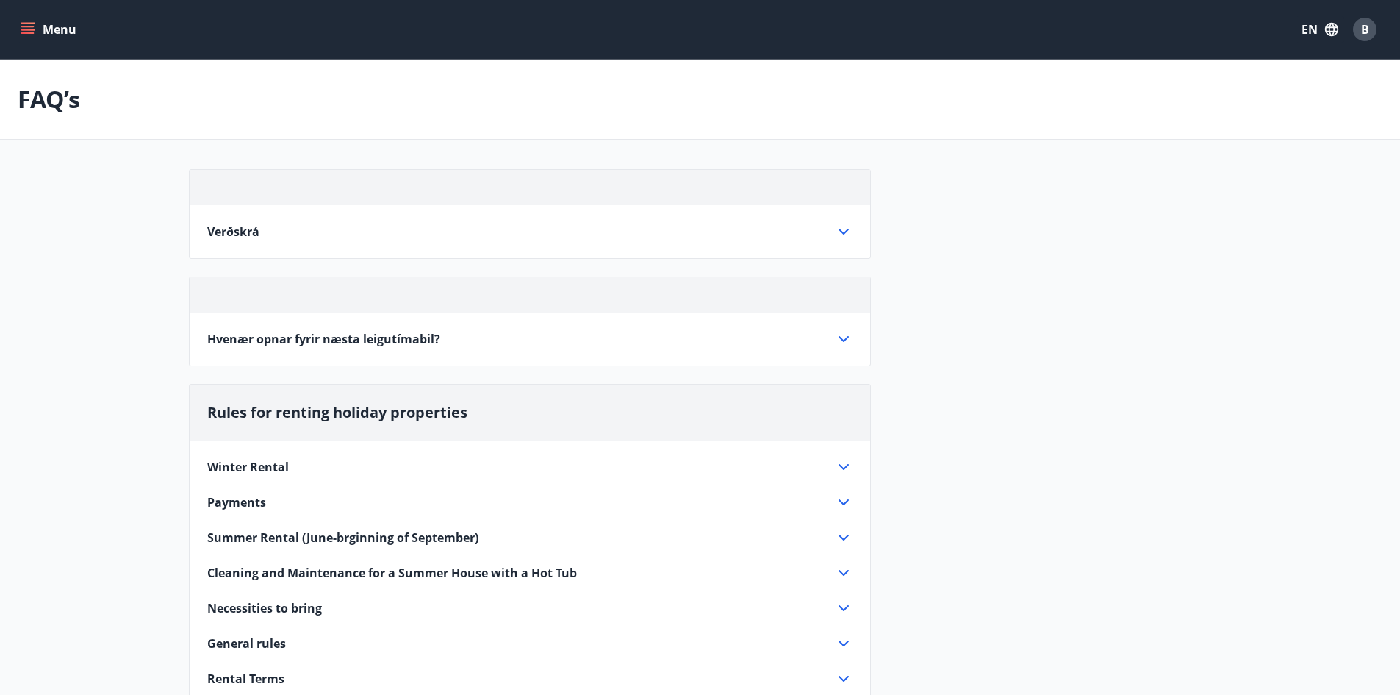
click at [270, 238] on div "Verðskrá" at bounding box center [521, 231] width 628 height 16
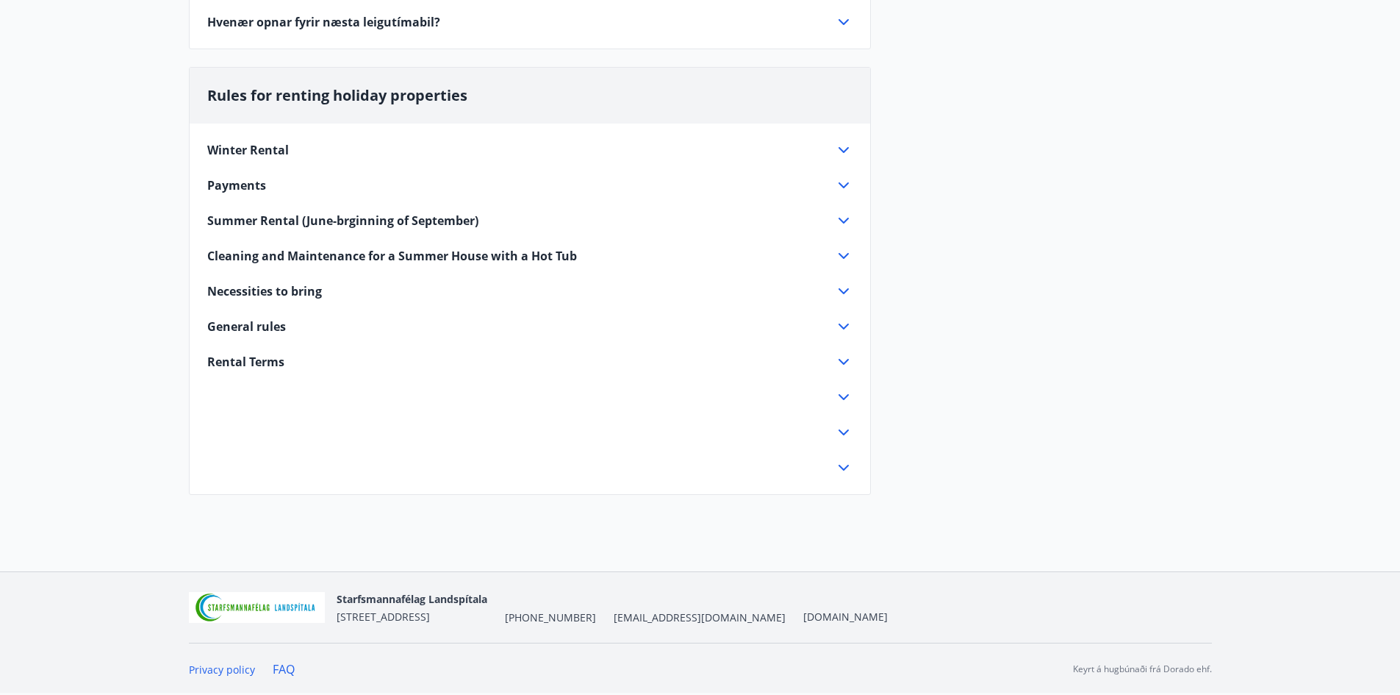
scroll to position [953, 0]
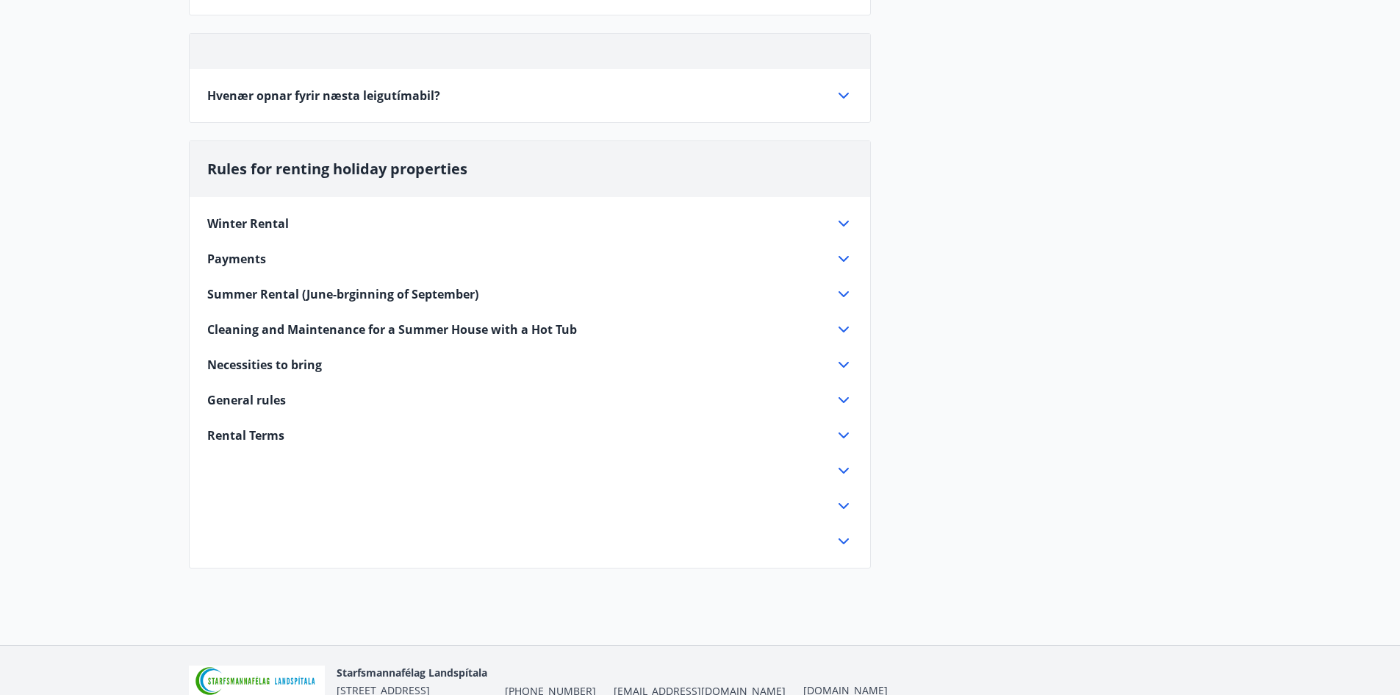
click at [259, 320] on div "Cleaning and Maintenance for a Summer House with a Hot Tub" at bounding box center [529, 329] width 645 height 18
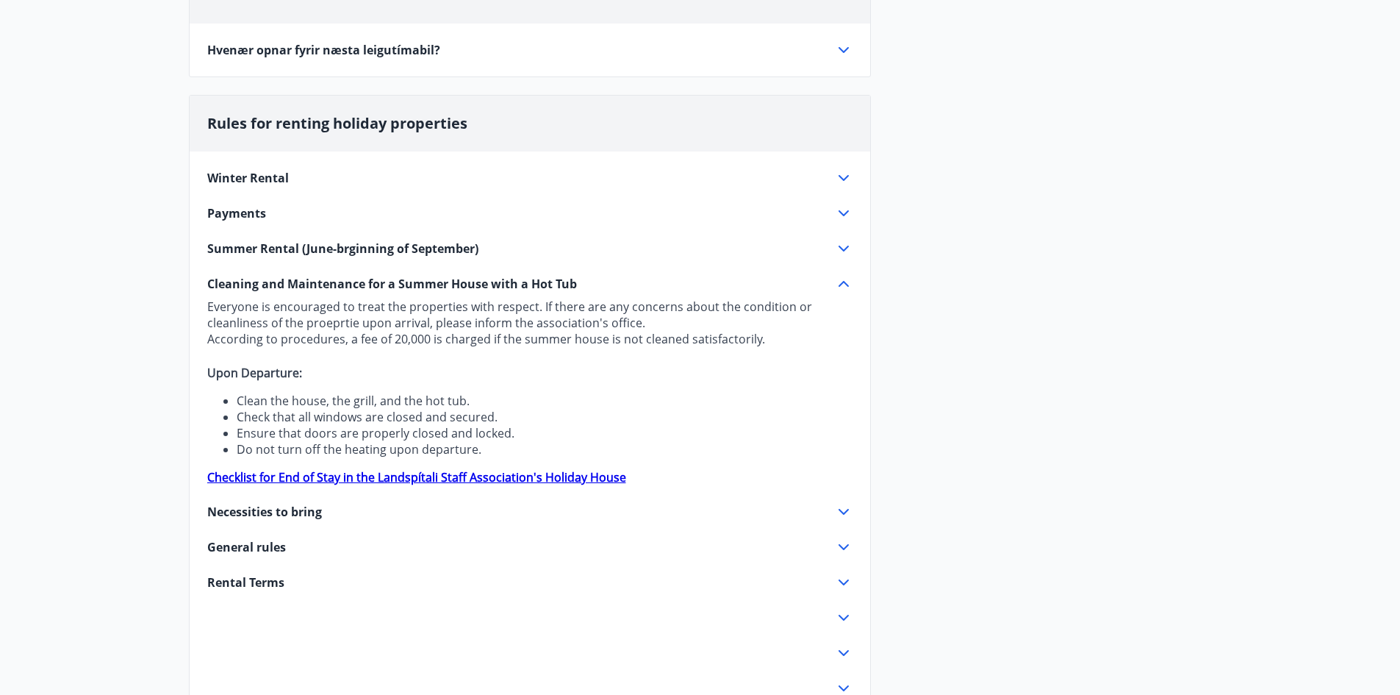
scroll to position [362, 0]
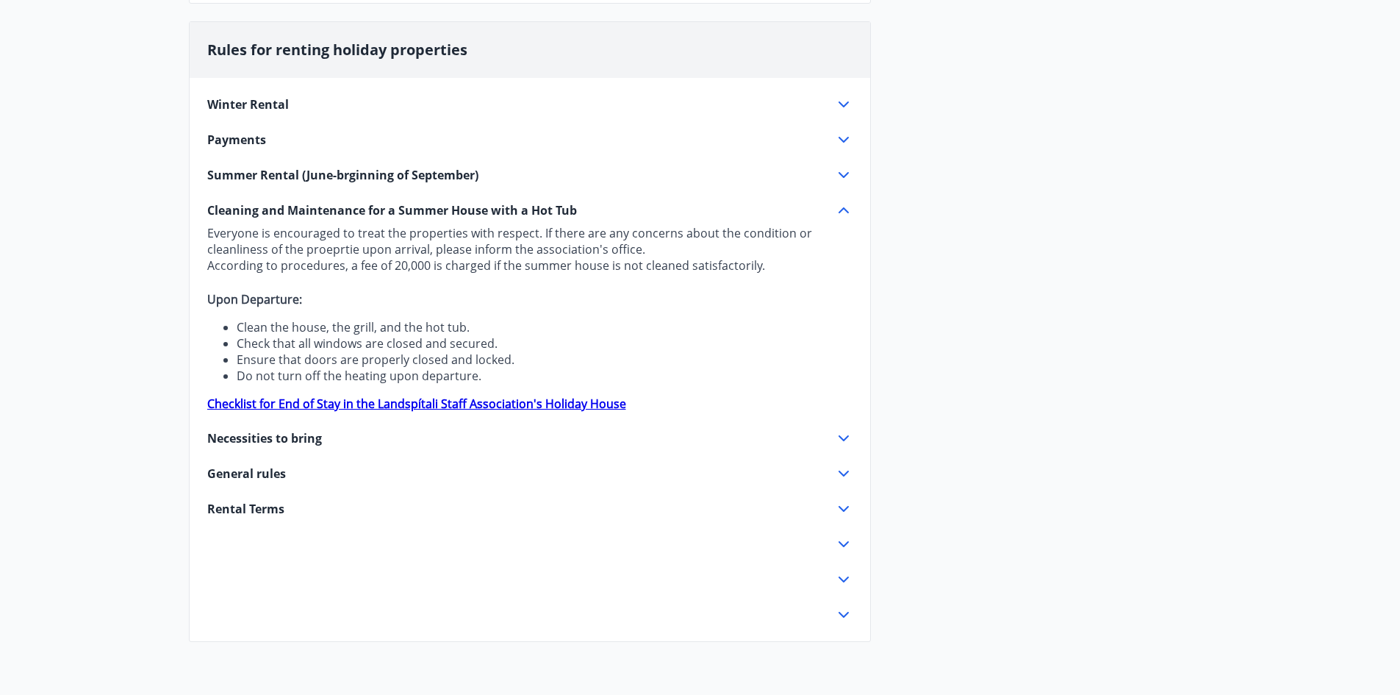
click at [234, 445] on span "Necessities to bring" at bounding box center [264, 438] width 115 height 16
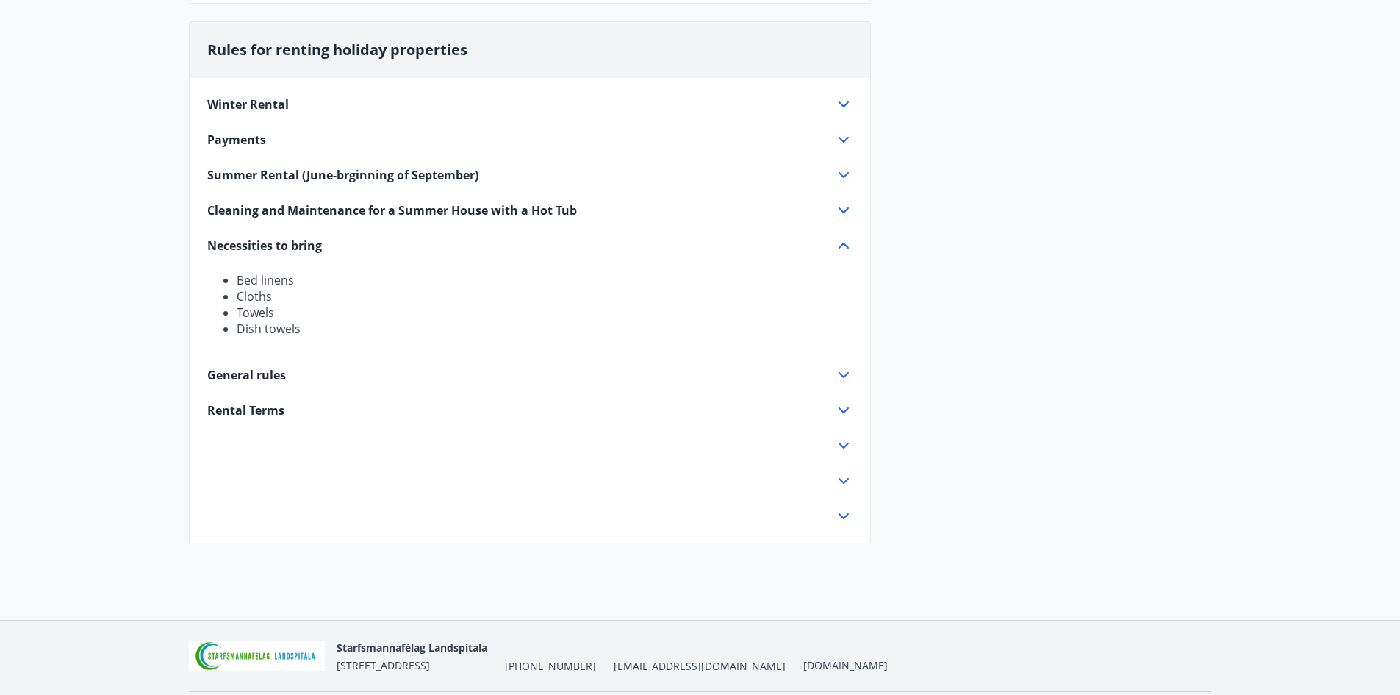
click at [262, 375] on span "General rules" at bounding box center [246, 375] width 79 height 16
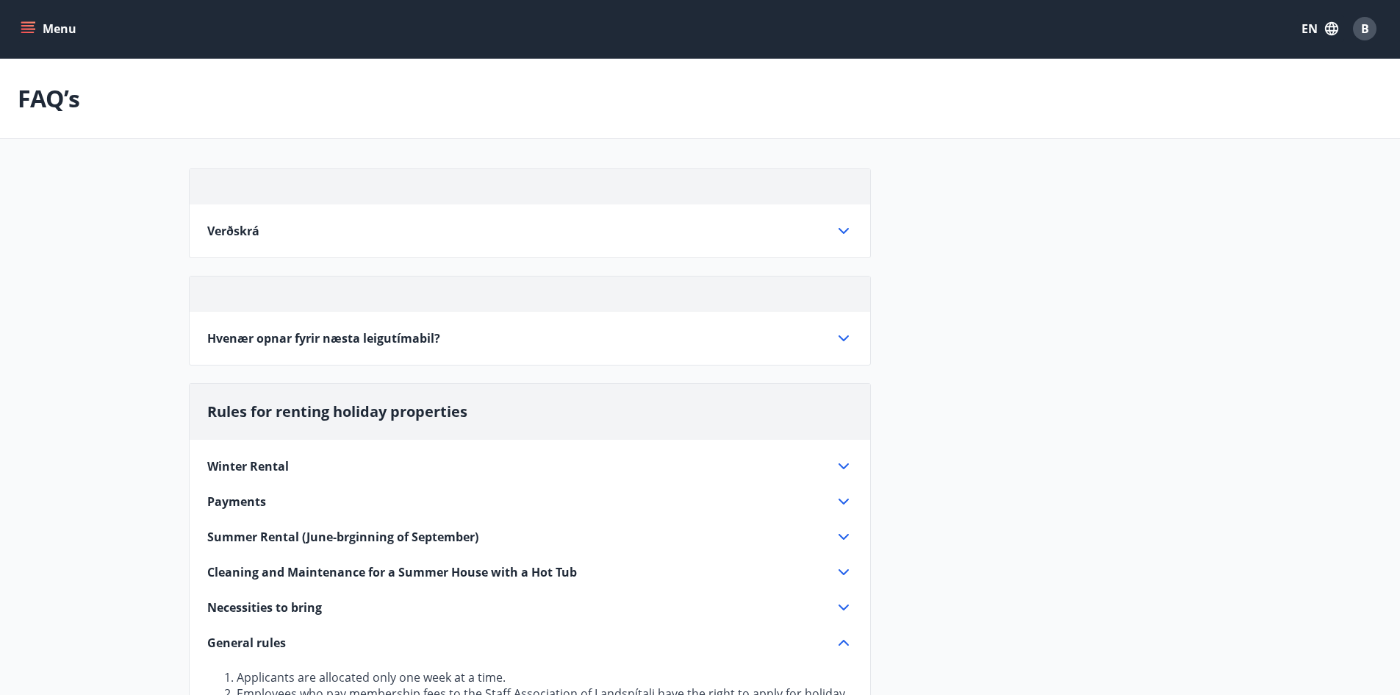
scroll to position [0, 0]
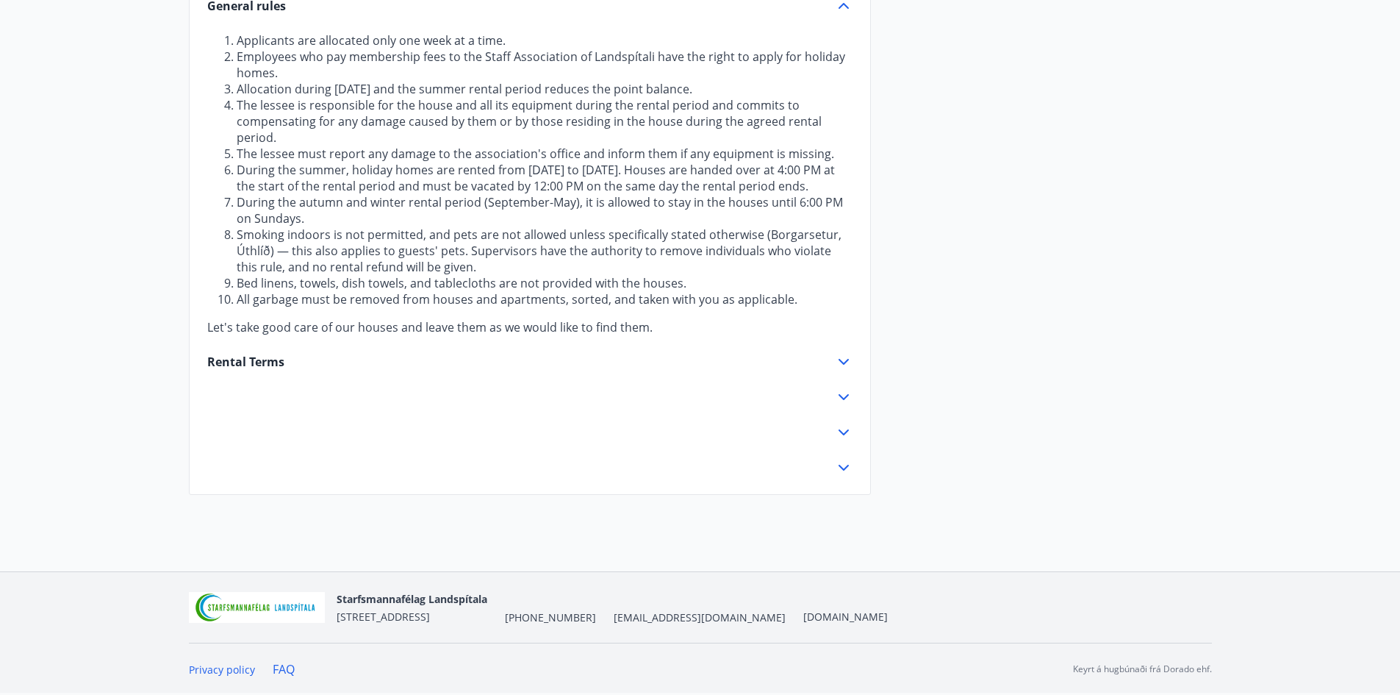
click at [846, 358] on icon at bounding box center [844, 362] width 18 height 18
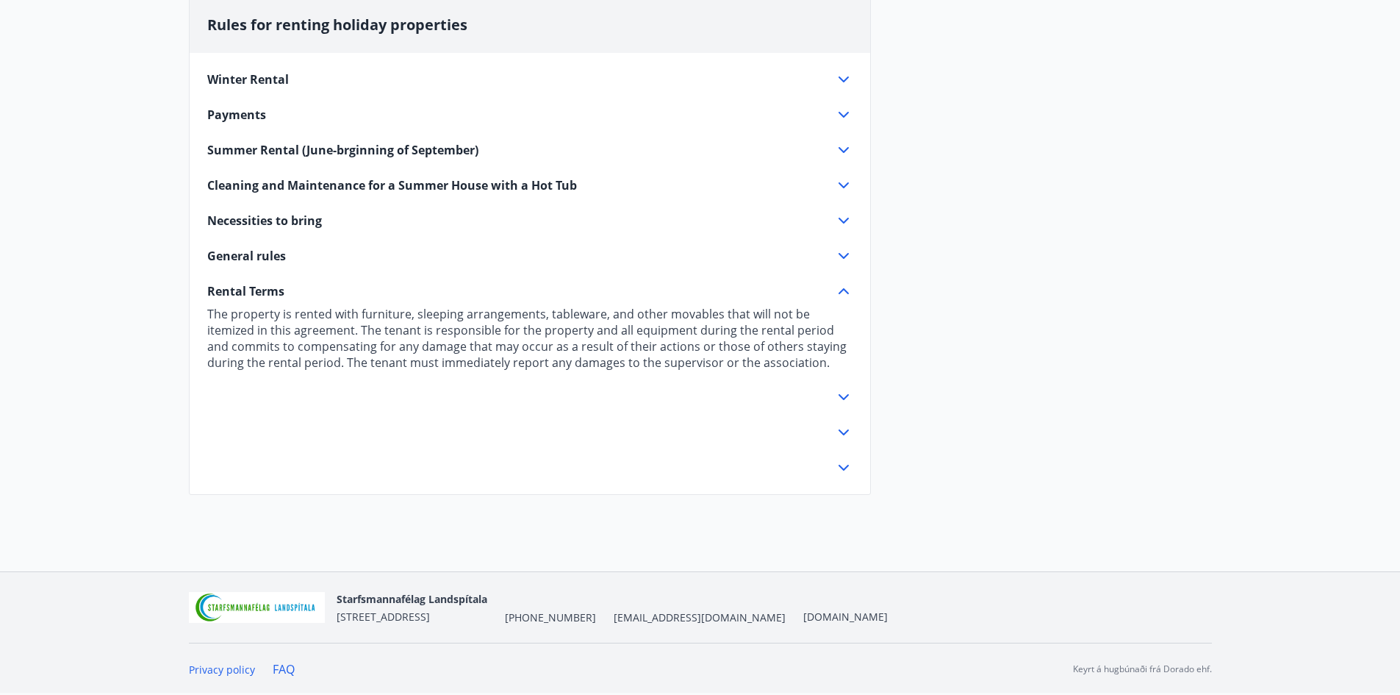
scroll to position [387, 0]
click at [836, 392] on icon at bounding box center [844, 397] width 18 height 18
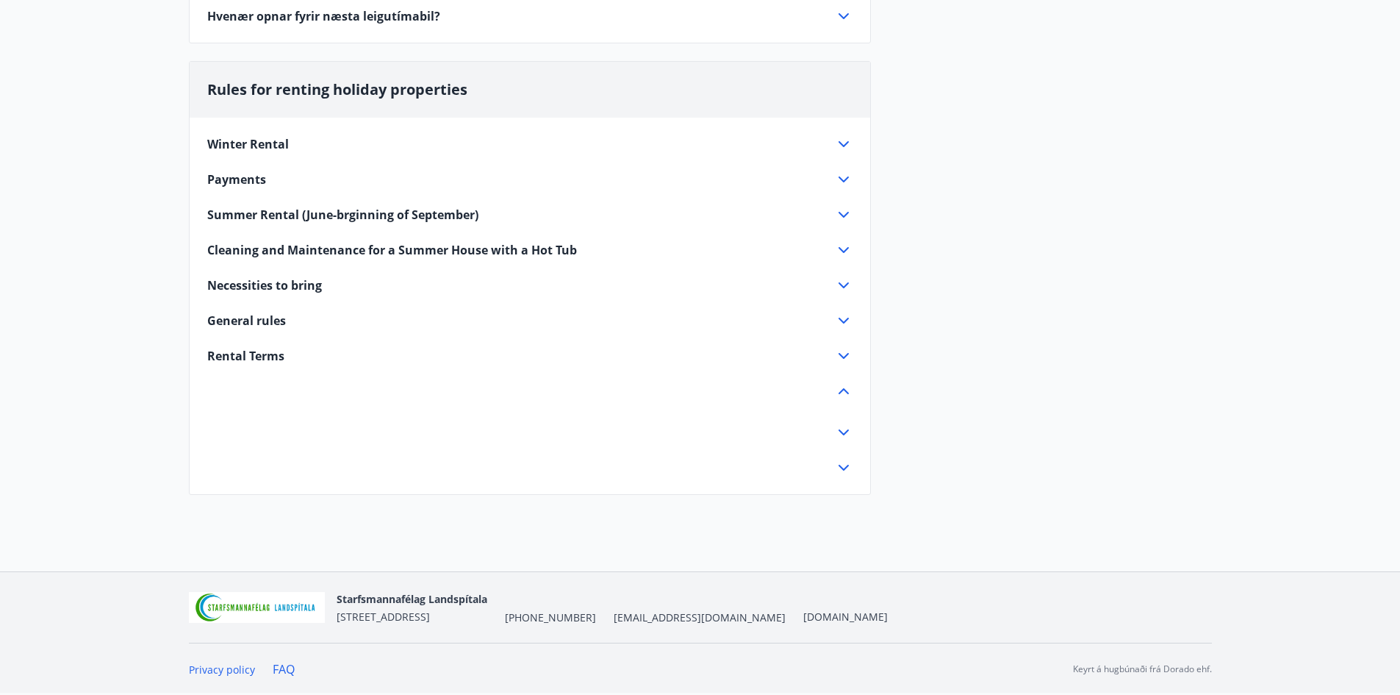
scroll to position [323, 0]
click at [842, 442] on div "Winter Rental Most of our houses are available for rent during winter. In this …" at bounding box center [530, 297] width 681 height 359
click at [845, 432] on icon at bounding box center [844, 432] width 18 height 18
drag, startPoint x: 841, startPoint y: 457, endPoint x: 841, endPoint y: 479, distance: 22.1
click at [841, 459] on div "Winter Rental Most of our houses are available for rent during winter. In this …" at bounding box center [530, 297] width 681 height 359
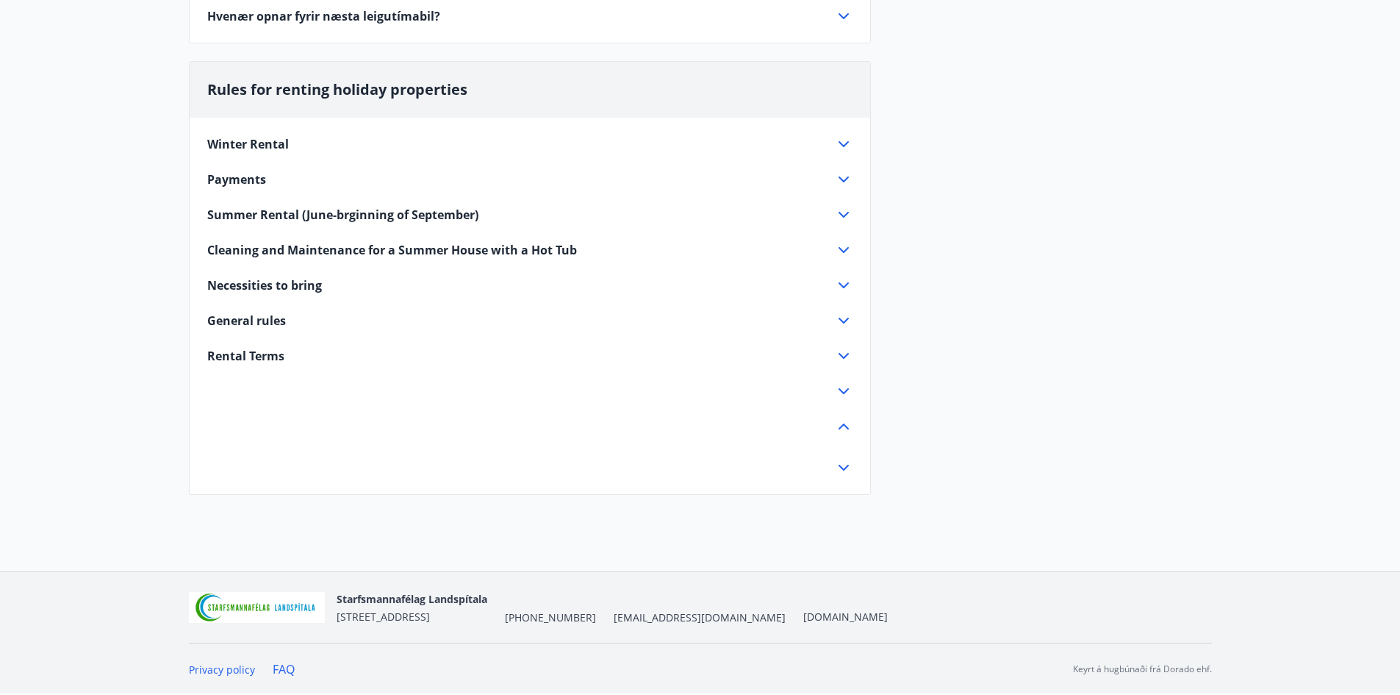
click at [842, 481] on div "Rules for renting holiday properties Winter Rental Most of our houses are avail…" at bounding box center [530, 278] width 682 height 434
click at [843, 468] on icon at bounding box center [844, 468] width 18 height 18
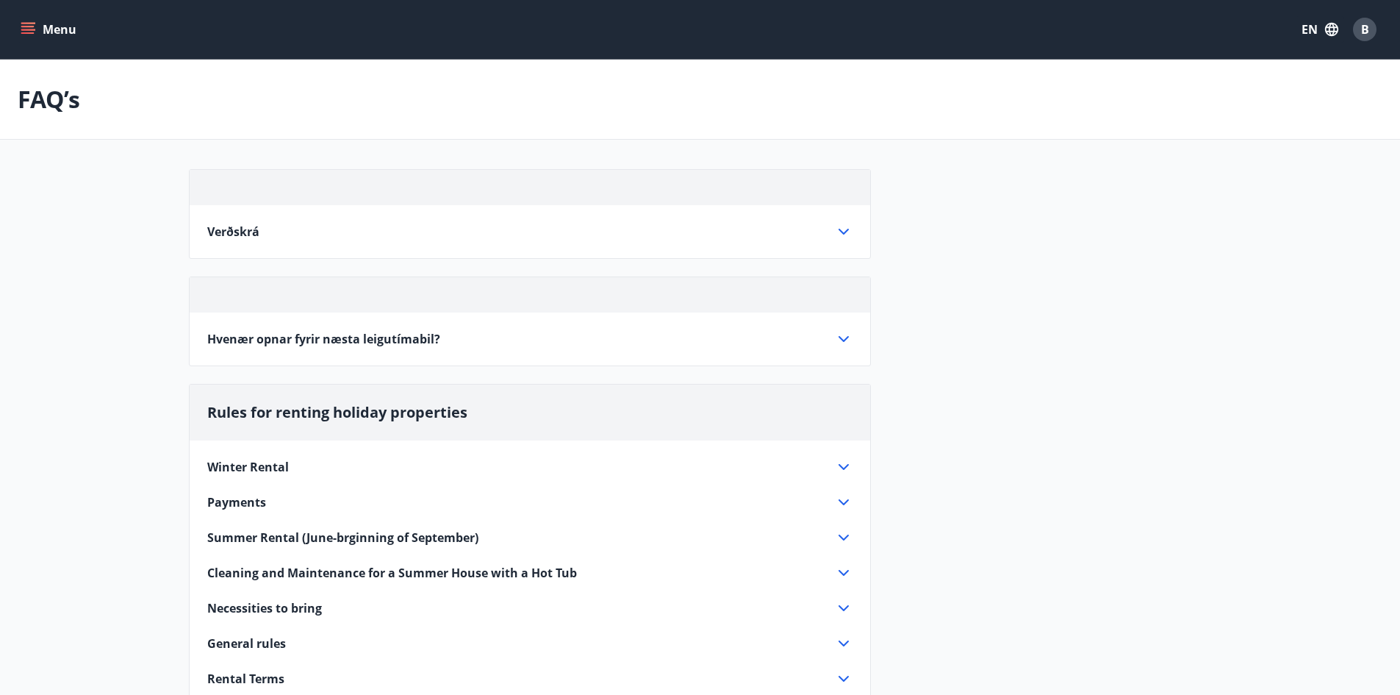
click at [845, 343] on icon at bounding box center [844, 339] width 18 height 18
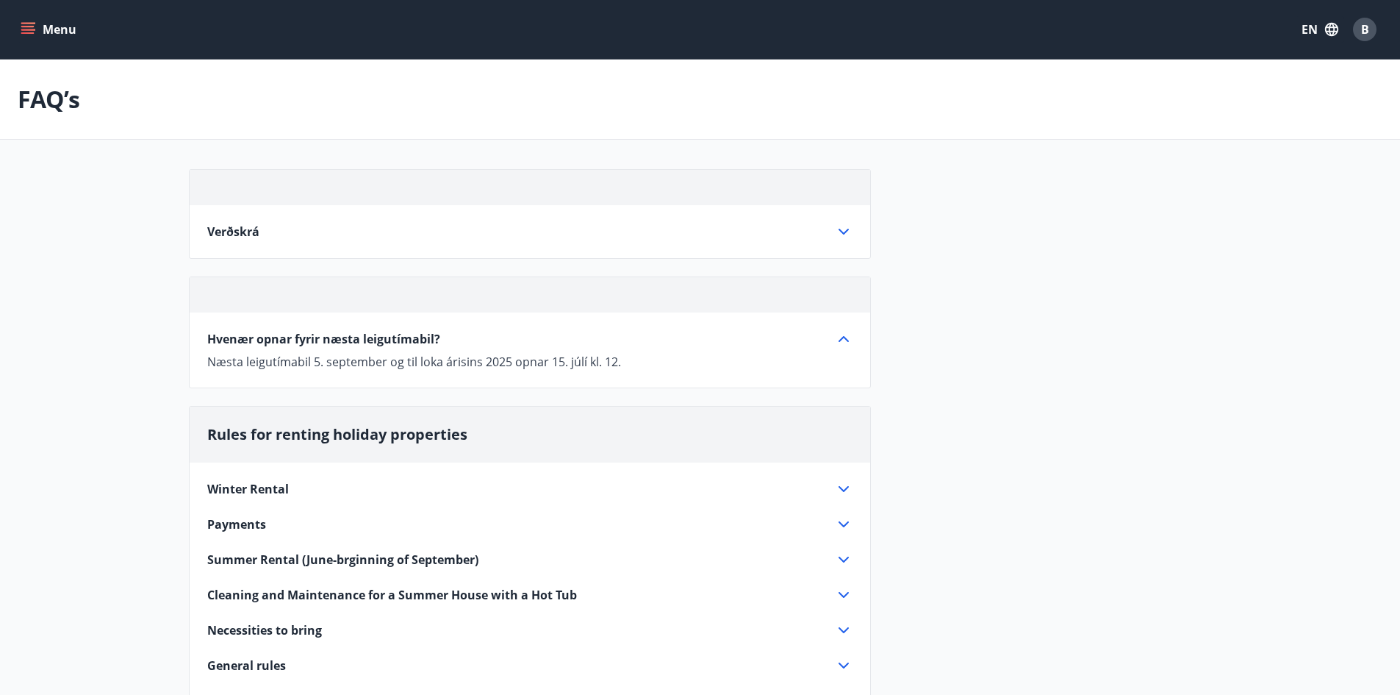
drag, startPoint x: 845, startPoint y: 343, endPoint x: 848, endPoint y: 350, distance: 7.7
click at [848, 350] on div "Hvenær opnar fyrir næsta leigutímabil? Næsta leigutímabil 5. september og til l…" at bounding box center [529, 350] width 645 height 40
click at [839, 329] on div "Hvenær opnar fyrir næsta leigutímabil? Næsta leigutímabil 5. september og til l…" at bounding box center [530, 340] width 681 height 57
click at [842, 334] on icon at bounding box center [844, 339] width 18 height 18
